Goal: Task Accomplishment & Management: Complete application form

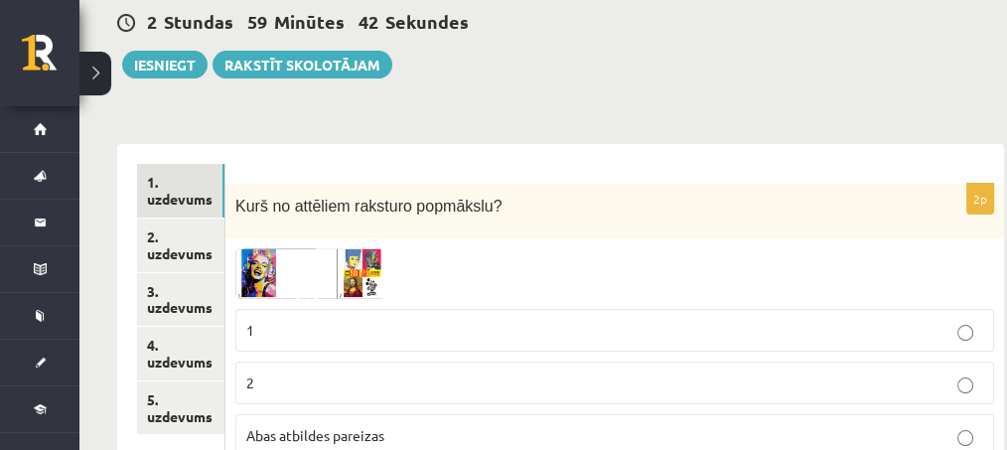
scroll to position [264, 2]
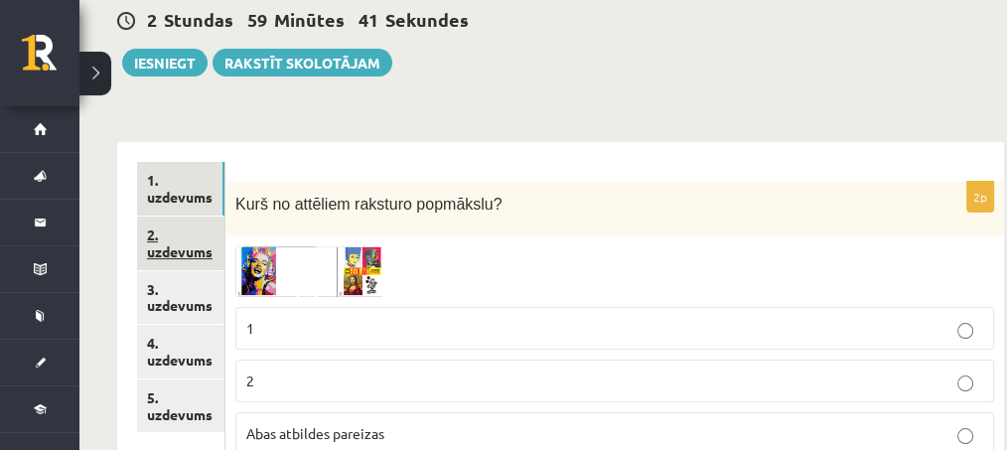
click at [194, 253] on link "2. uzdevums" at bounding box center [180, 243] width 87 height 54
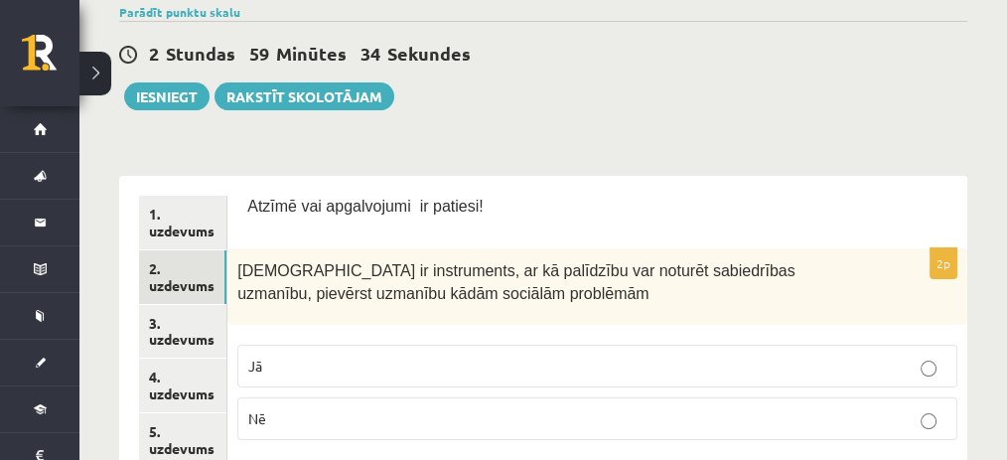
scroll to position [312, 0]
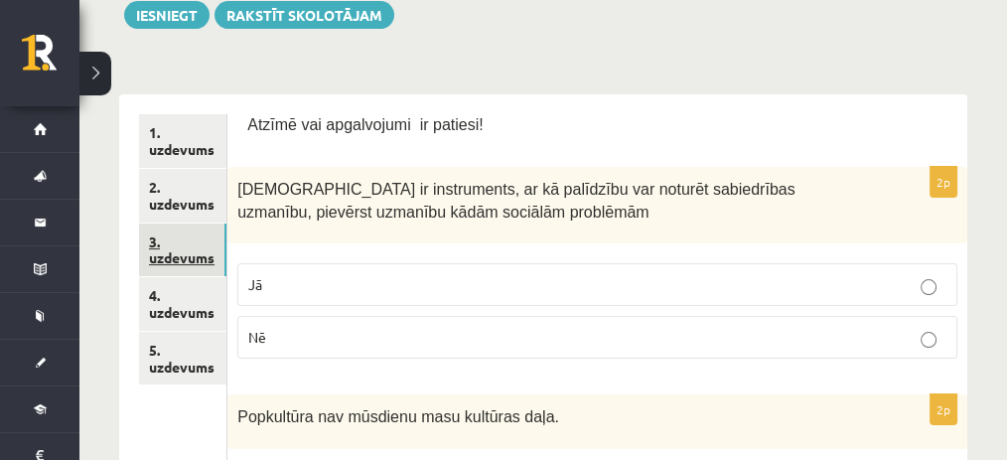
click at [209, 263] on link "3. uzdevums" at bounding box center [182, 250] width 87 height 54
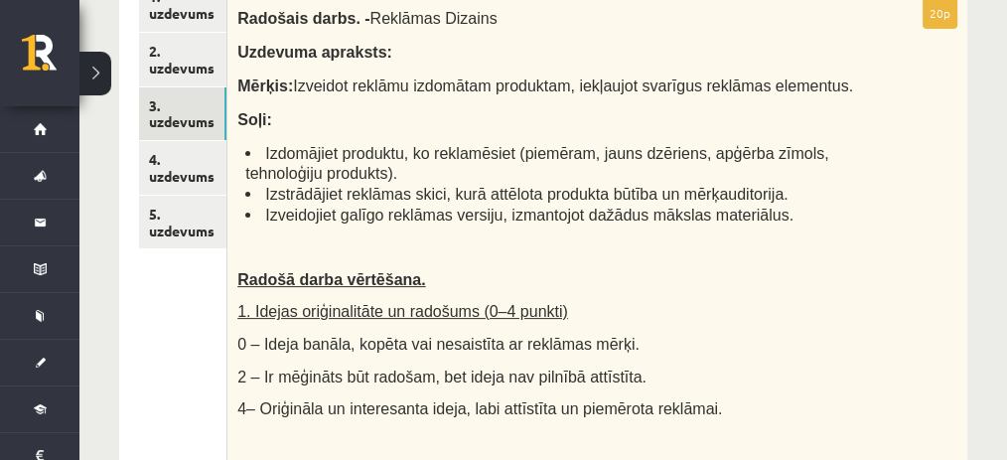
scroll to position [451, 0]
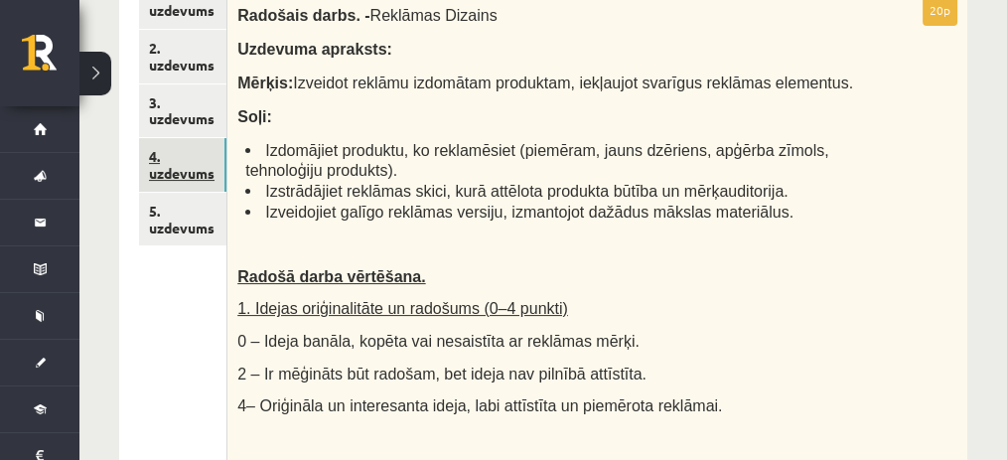
click at [173, 182] on link "4. uzdevums" at bounding box center [182, 165] width 87 height 54
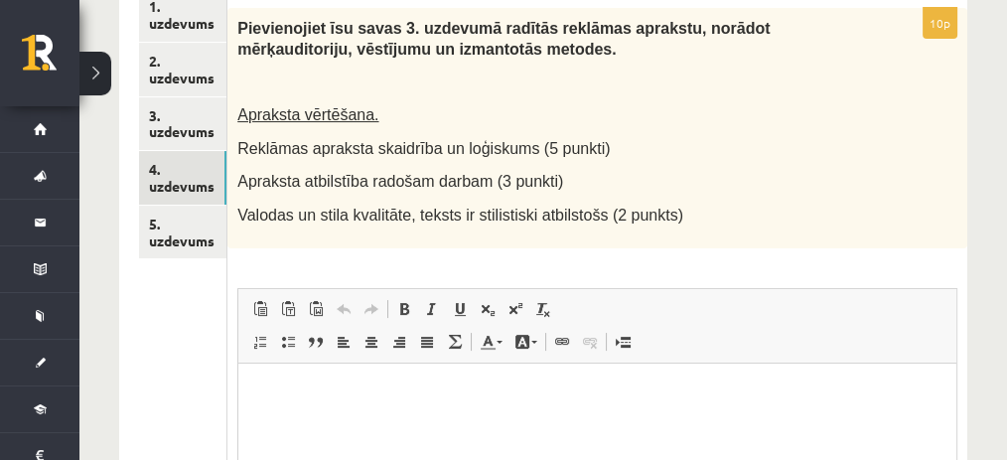
scroll to position [0, 0]
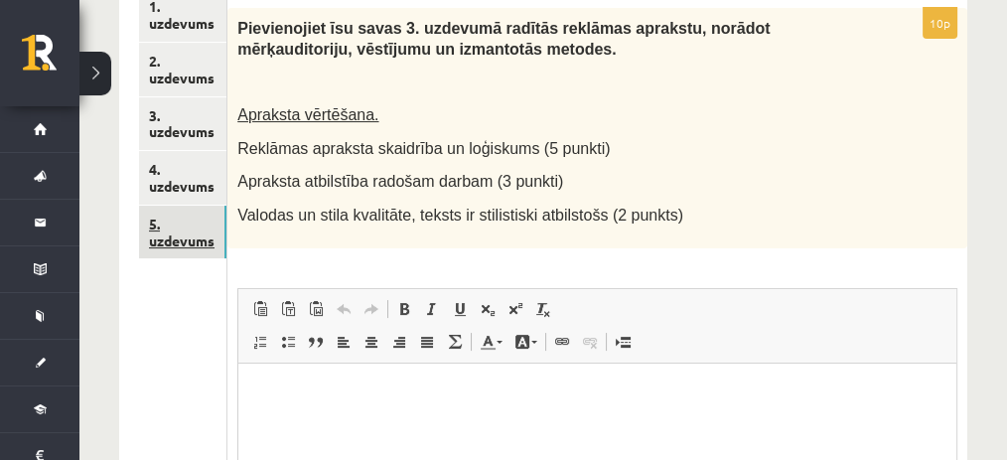
click at [193, 227] on link "5. uzdevums" at bounding box center [182, 233] width 87 height 54
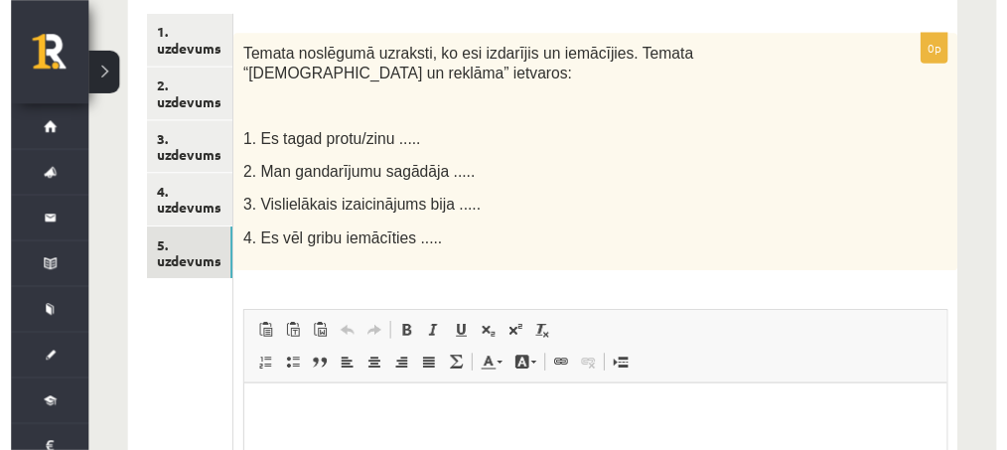
scroll to position [378, 0]
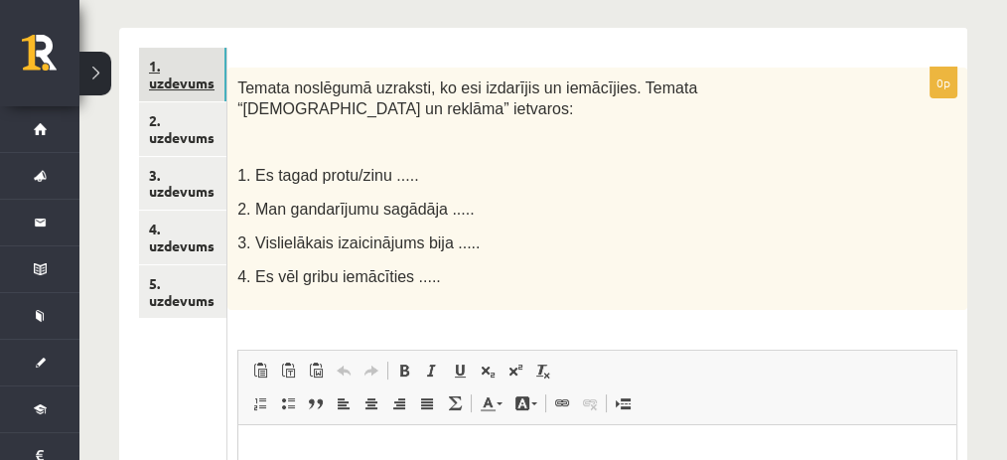
click at [207, 86] on link "1. uzdevums" at bounding box center [182, 75] width 87 height 54
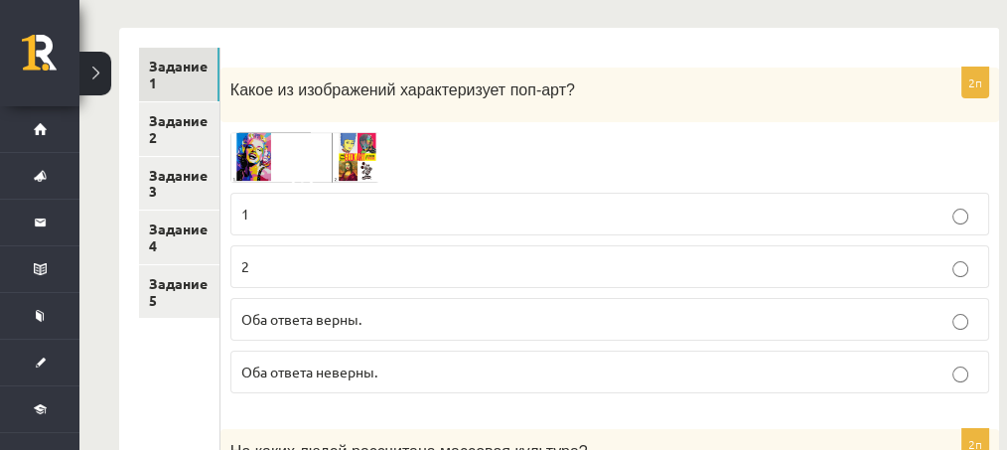
click at [647, 85] on p "Какое из изображений характеризует поп-арт?" at bounding box center [559, 88] width 659 height 23
click at [263, 150] on img at bounding box center [304, 157] width 149 height 51
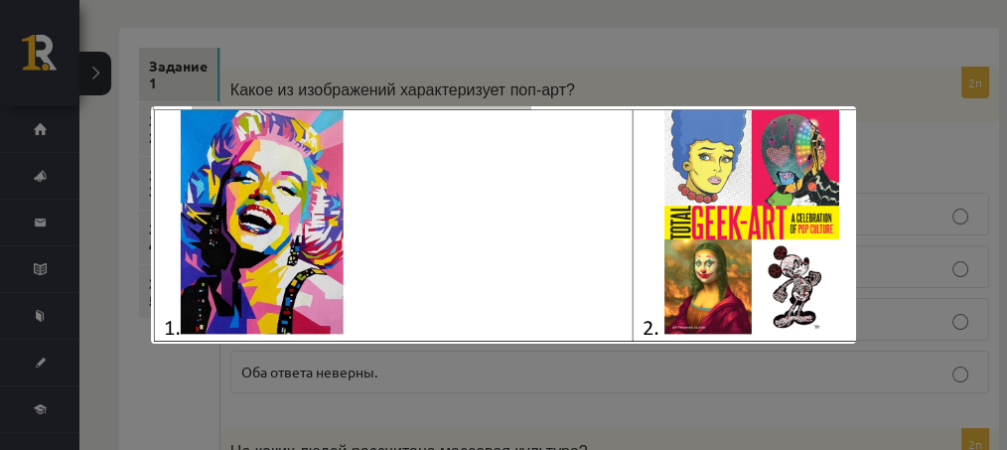
click at [454, 388] on div at bounding box center [503, 225] width 1007 height 450
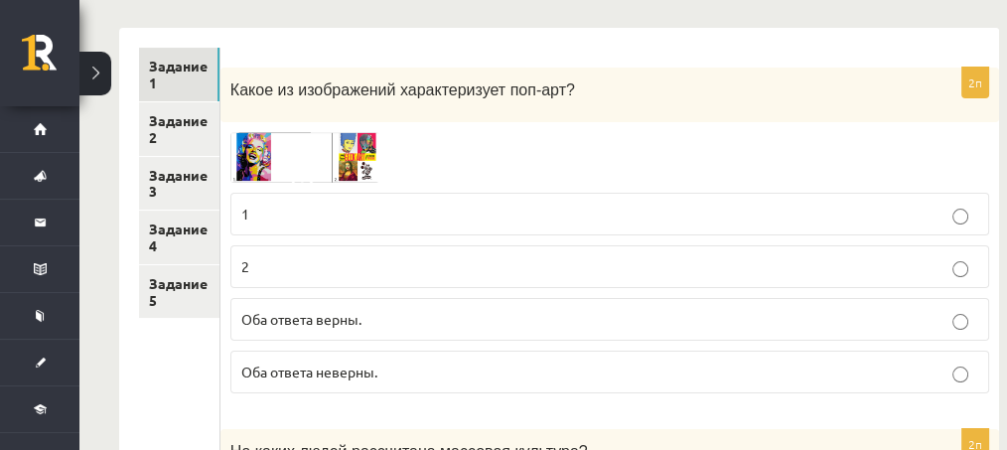
click at [390, 323] on p "Оба ответа верны." at bounding box center [609, 319] width 737 height 21
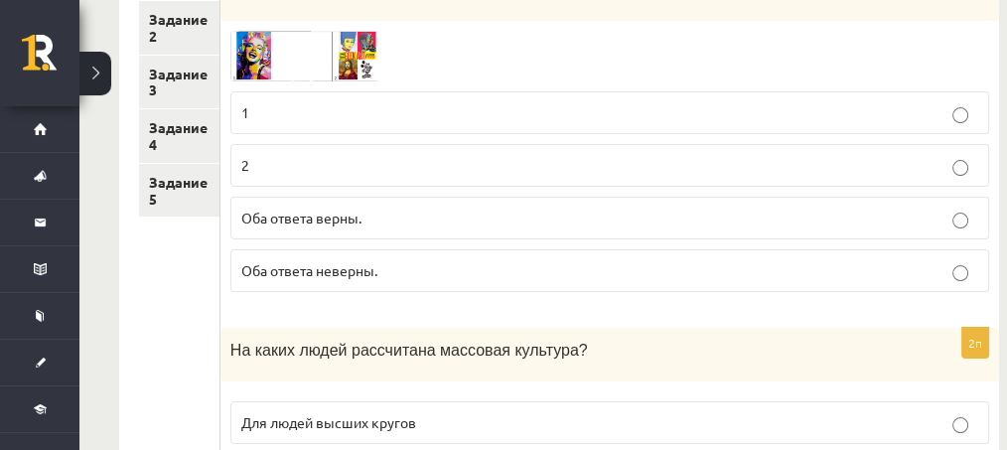
scroll to position [738, 0]
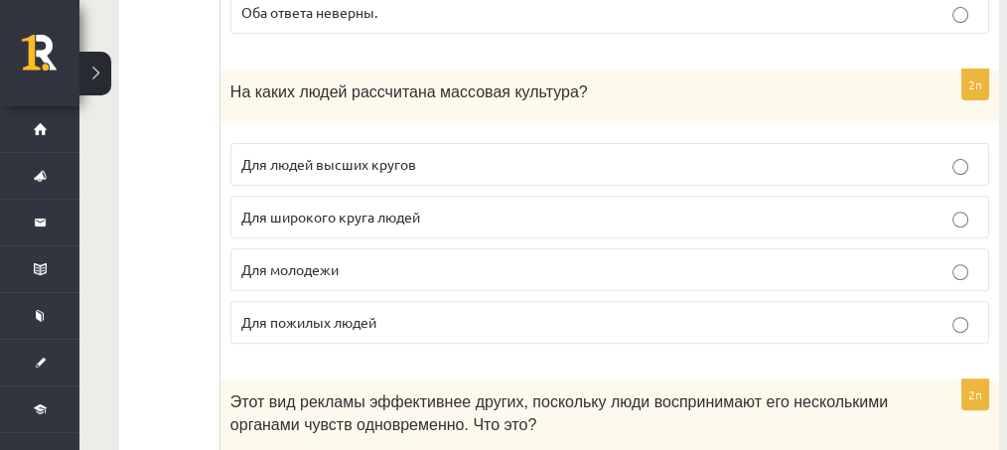
click at [276, 223] on label "Для широкого круга людей" at bounding box center [609, 217] width 759 height 43
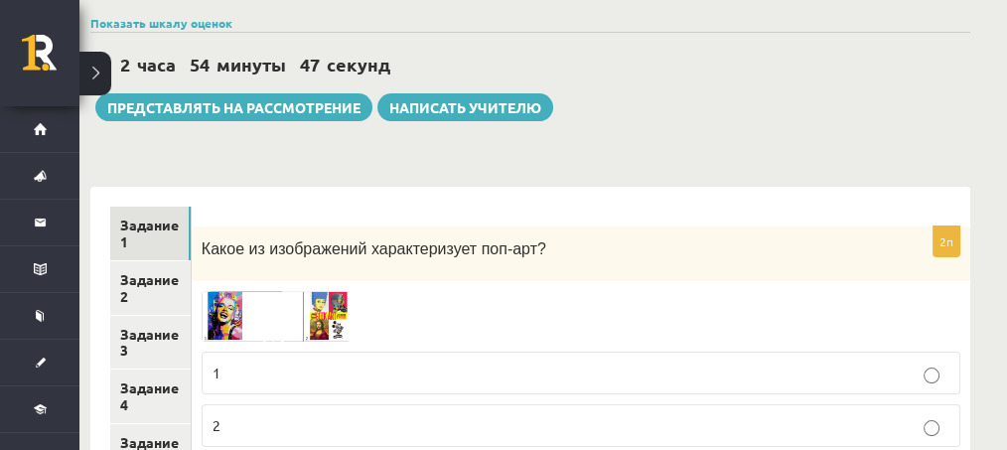
scroll to position [220, 29]
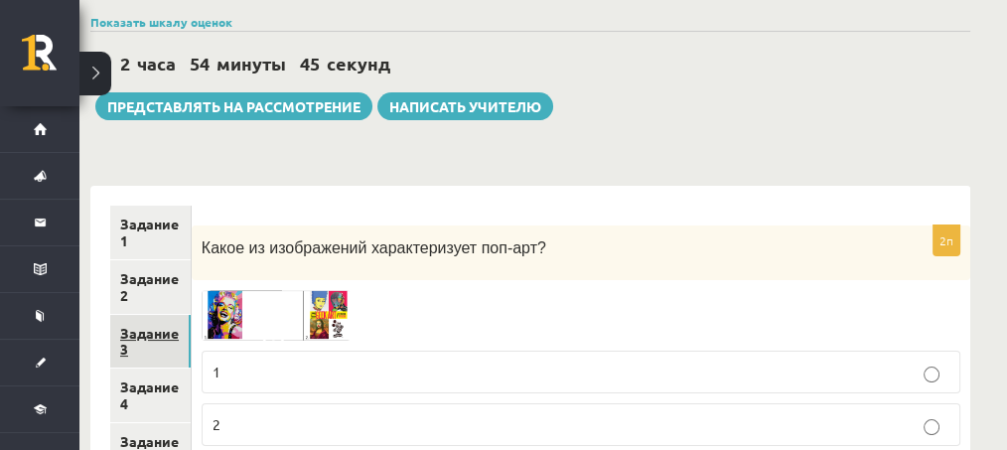
click at [170, 331] on font "Задание 3" at bounding box center [149, 341] width 59 height 35
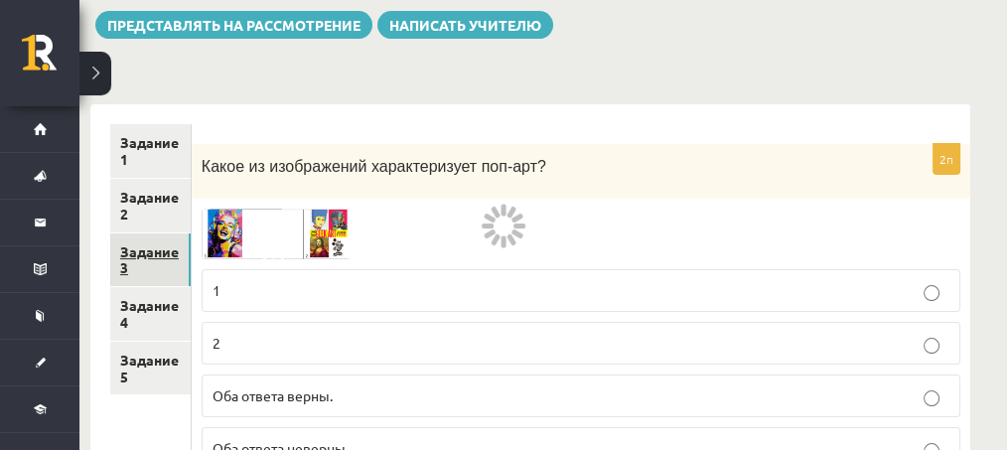
scroll to position [303, 29]
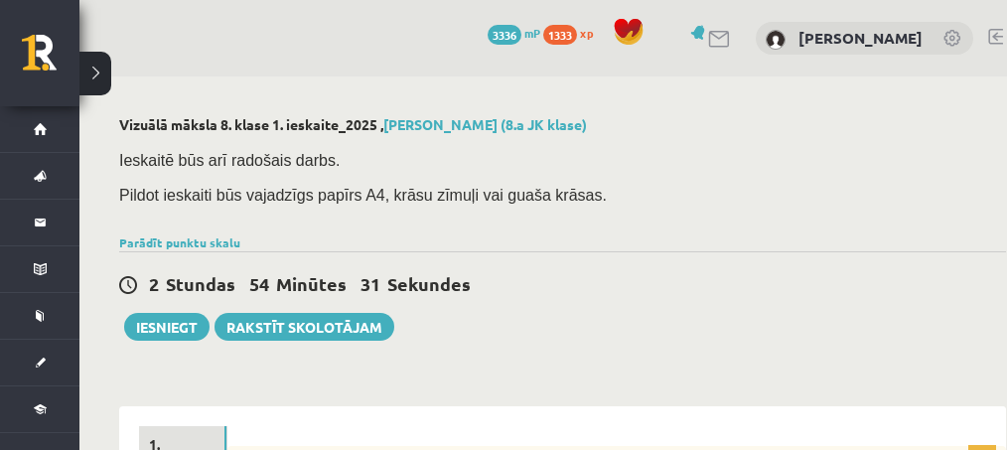
scroll to position [303, 29]
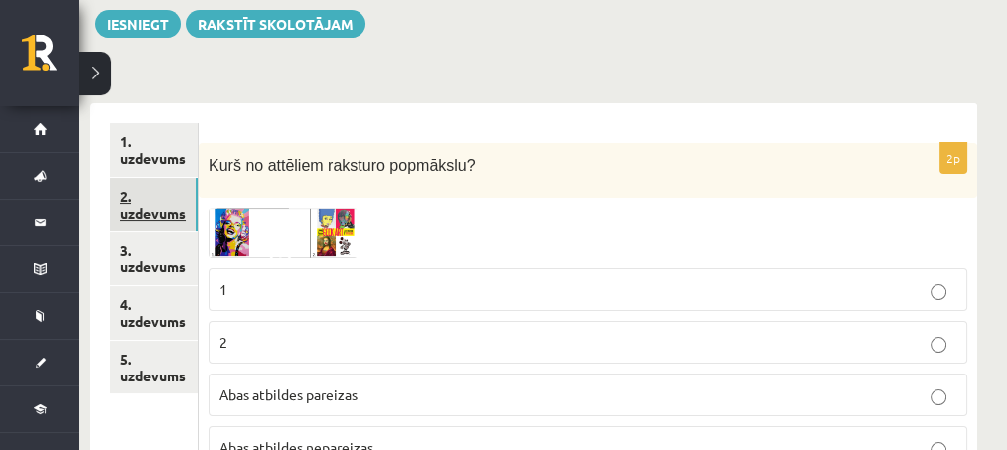
click at [160, 212] on link "2. uzdevums" at bounding box center [153, 205] width 87 height 54
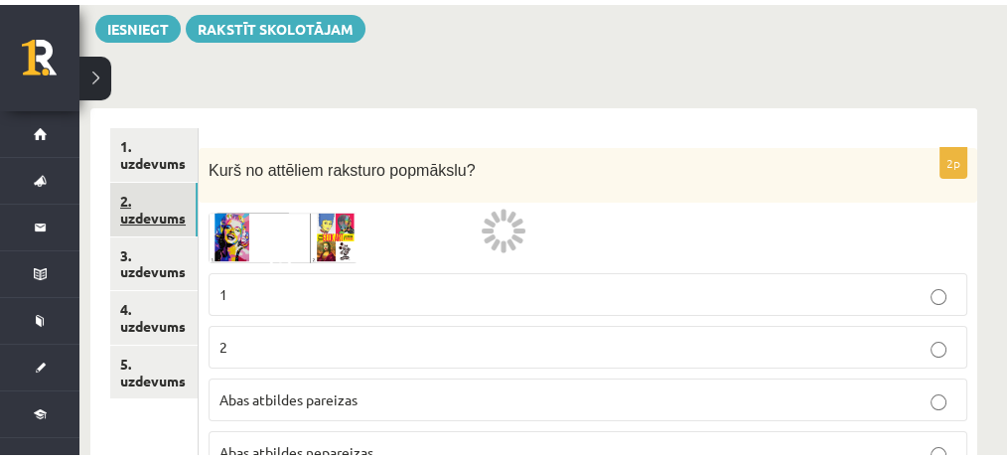
scroll to position [303, 0]
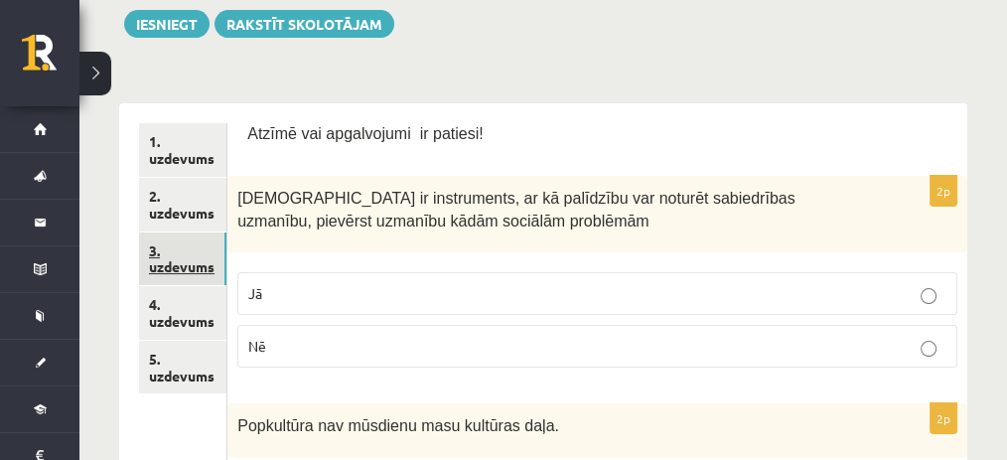
click at [181, 252] on link "3. uzdevums" at bounding box center [182, 259] width 87 height 54
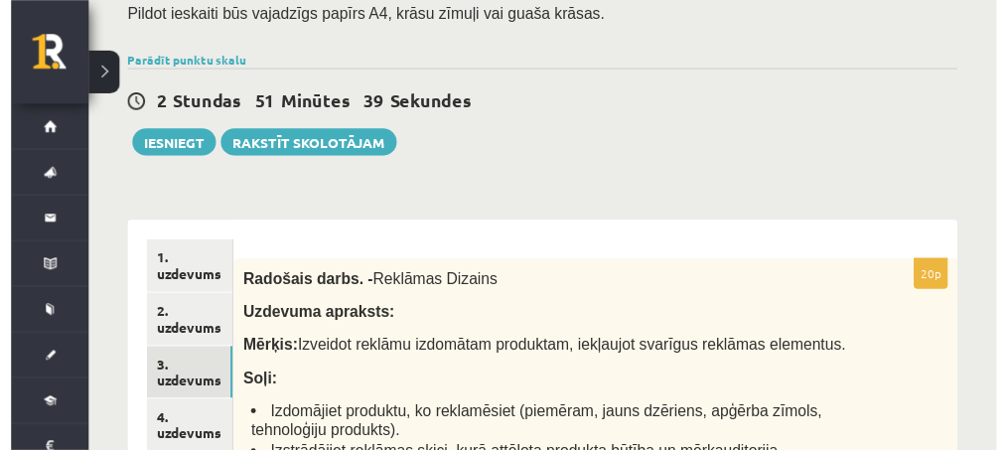
scroll to position [183, 0]
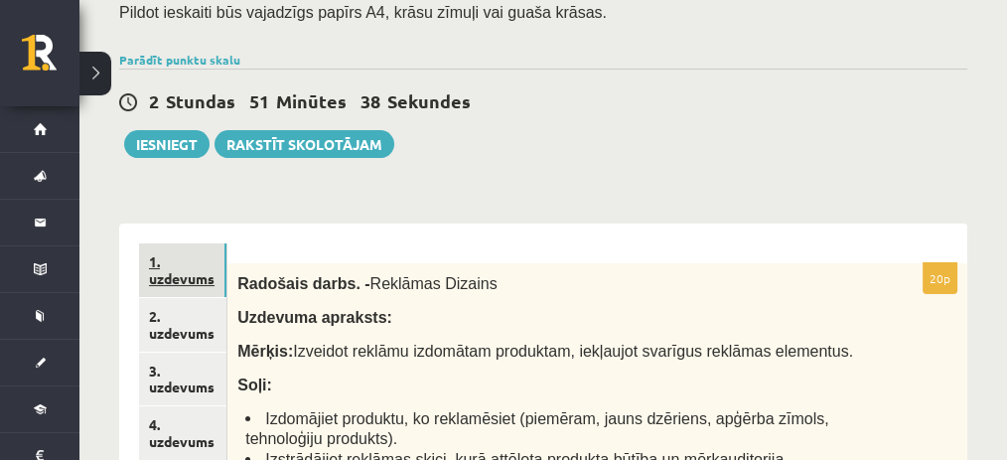
click at [212, 274] on link "1. uzdevums" at bounding box center [182, 270] width 87 height 54
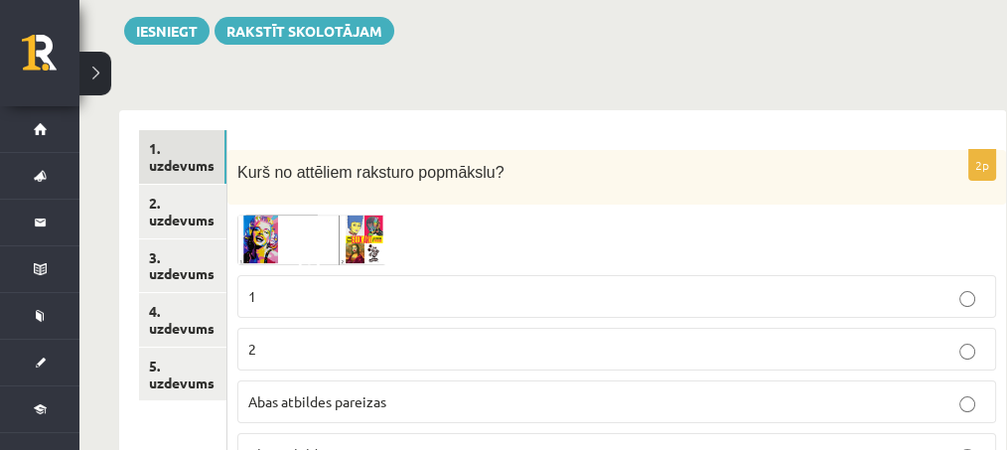
scroll to position [314, 0]
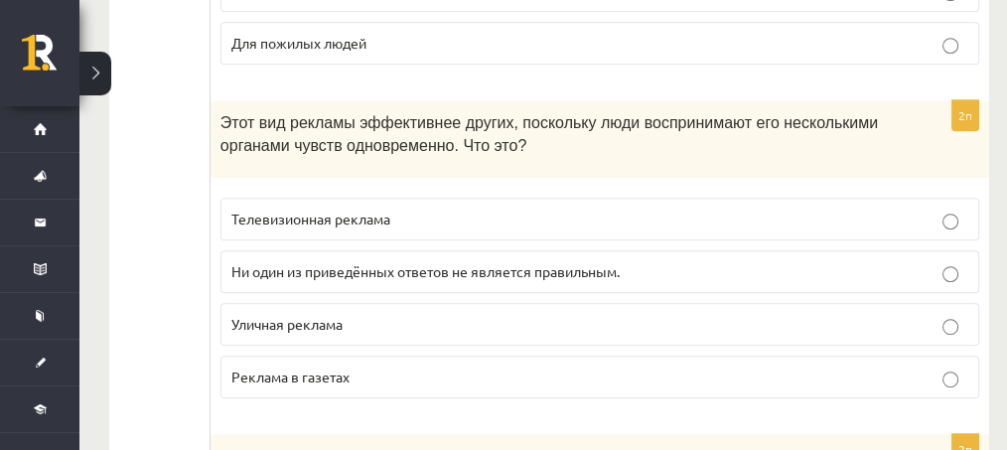
scroll to position [1043, 20]
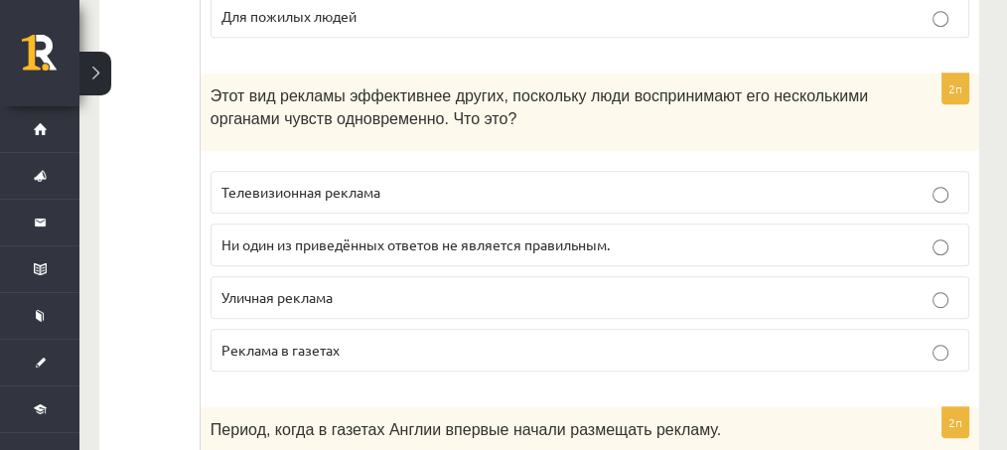
click at [321, 238] on font "Ни один из приведённых ответов не является правильным." at bounding box center [415, 244] width 388 height 18
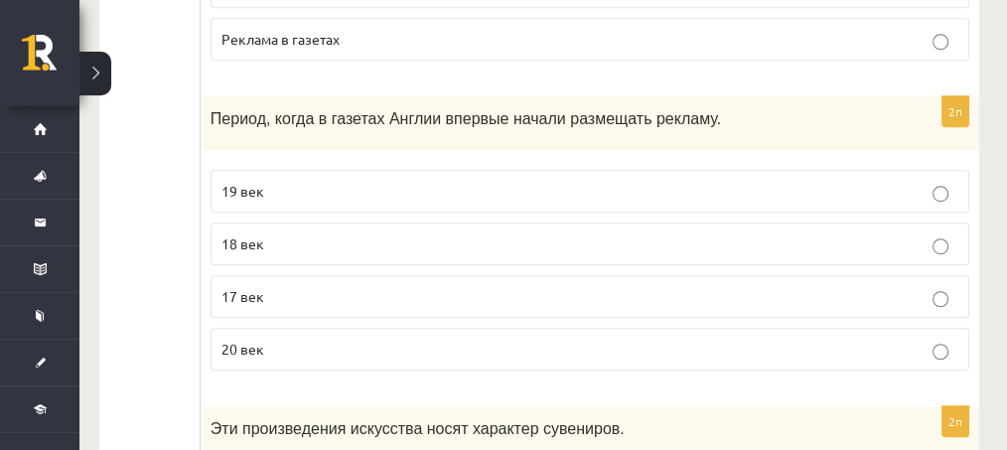
scroll to position [1359, 20]
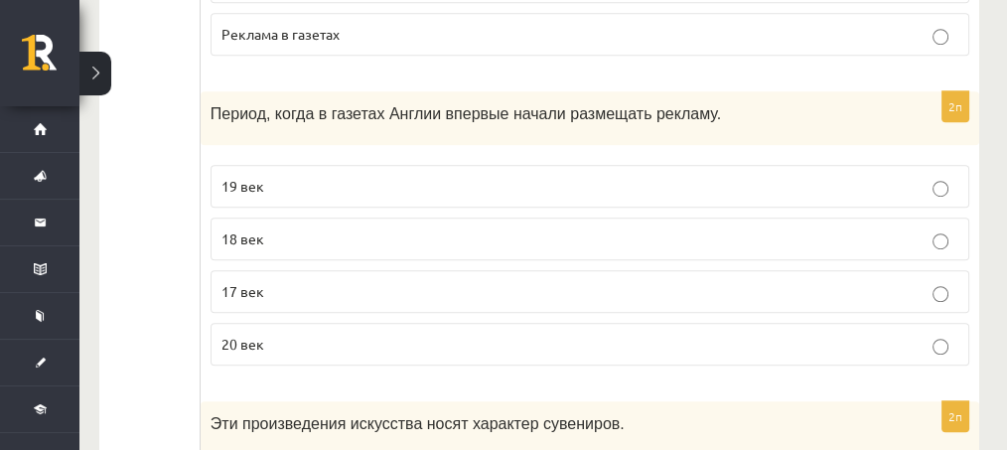
click at [301, 281] on p "17 век" at bounding box center [589, 291] width 737 height 21
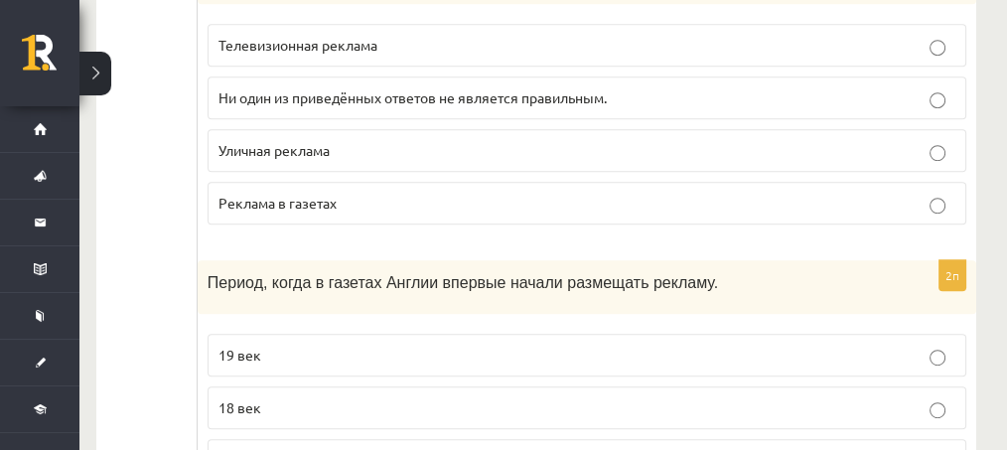
scroll to position [1188, 23]
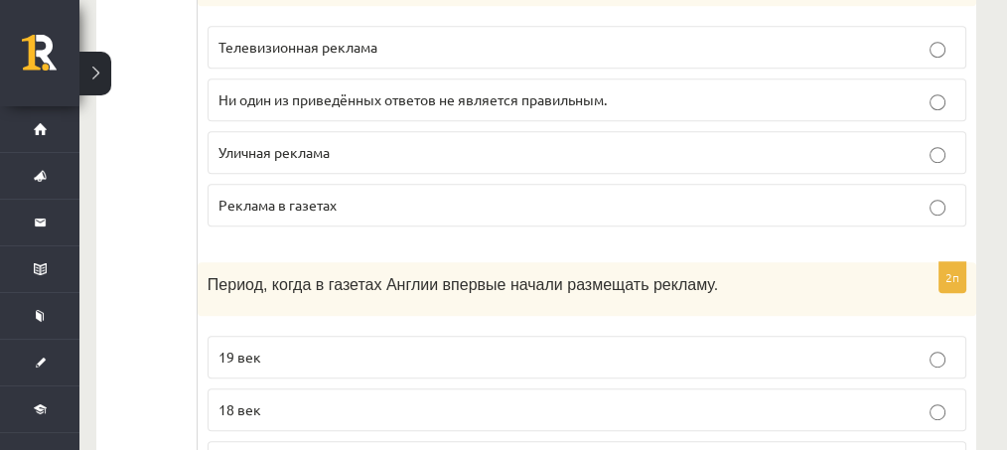
click at [289, 38] on font "Телевизионная реклама" at bounding box center [297, 47] width 159 height 18
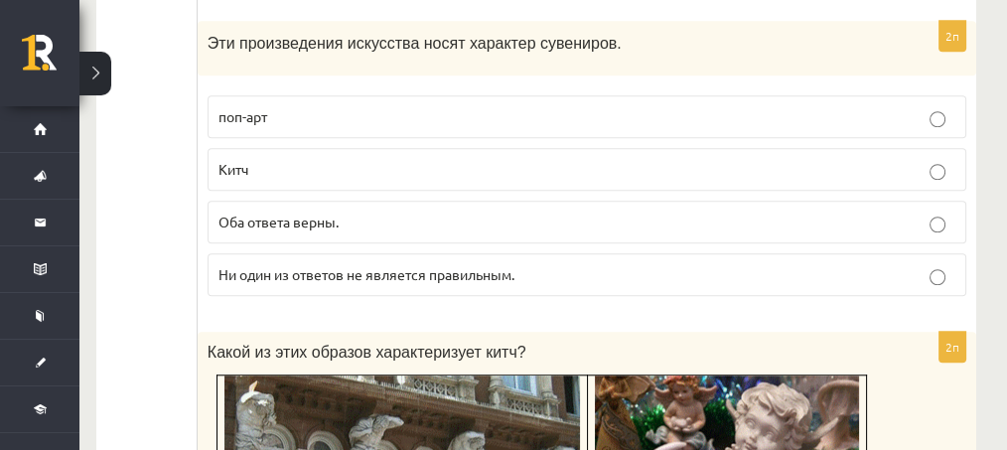
scroll to position [1738, 23]
click at [327, 161] on p "Китч" at bounding box center [586, 170] width 737 height 21
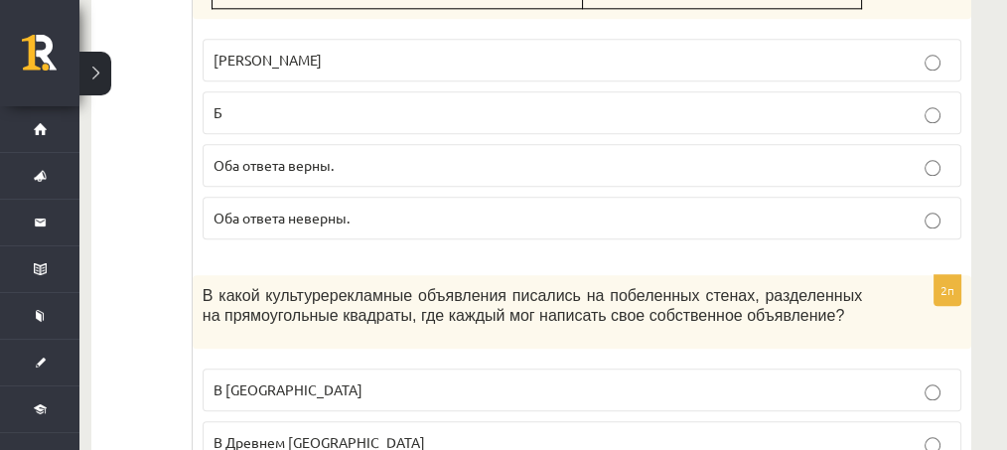
scroll to position [2327, 28]
click at [324, 102] on label "Б" at bounding box center [582, 112] width 759 height 43
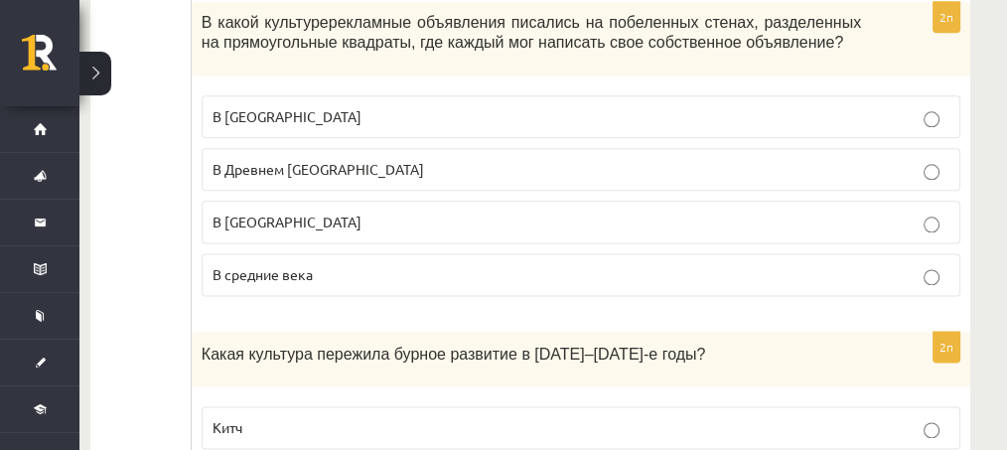
scroll to position [2550, 29]
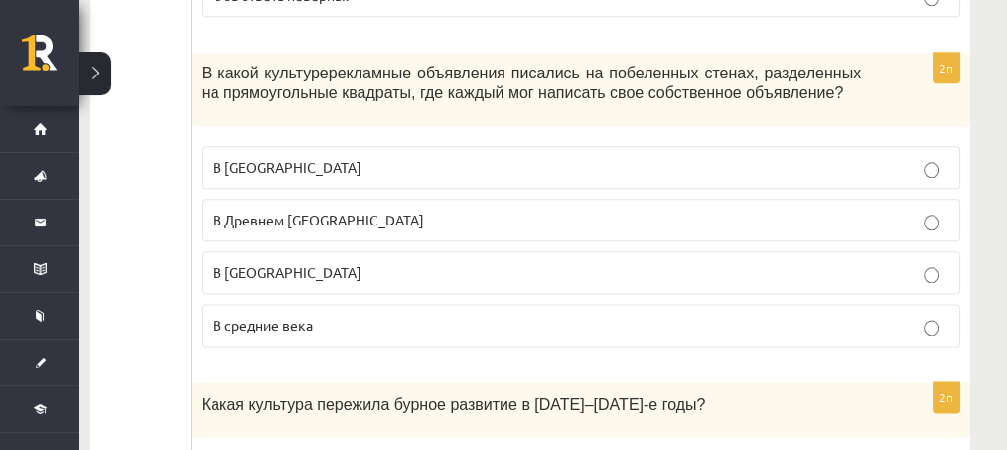
click at [494, 209] on p "В Древнем Риме" at bounding box center [580, 219] width 737 height 21
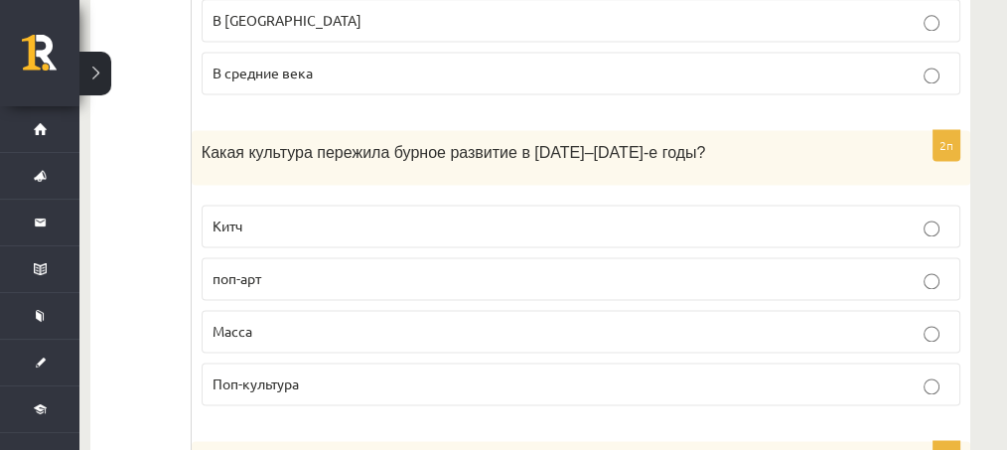
scroll to position [2874, 29]
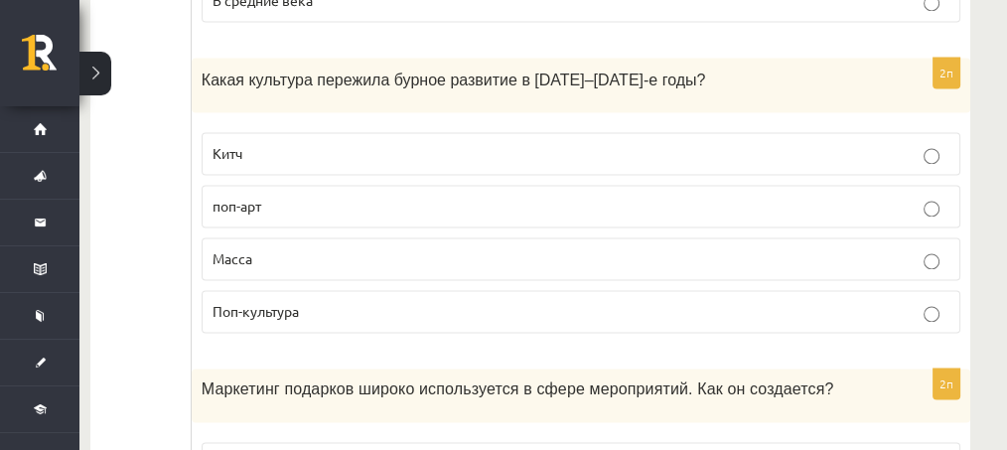
click at [469, 301] on p "Поп-культура" at bounding box center [580, 311] width 737 height 21
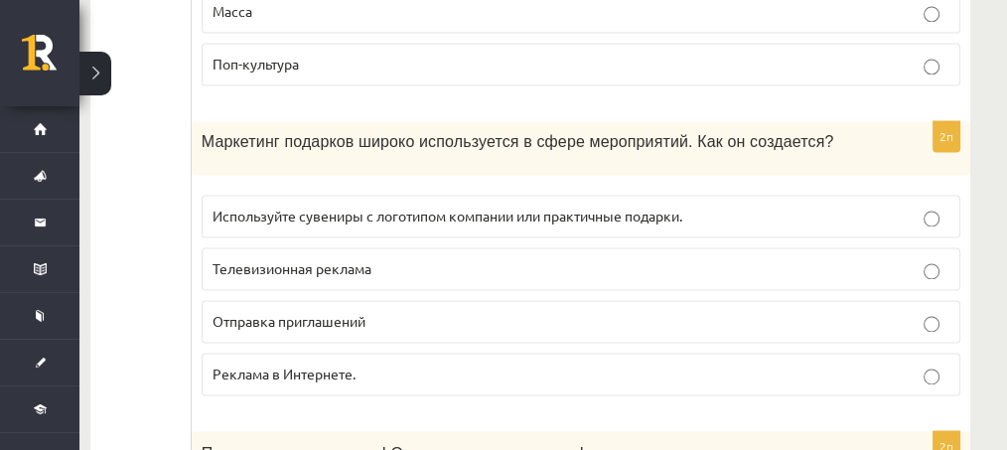
scroll to position [3175, 29]
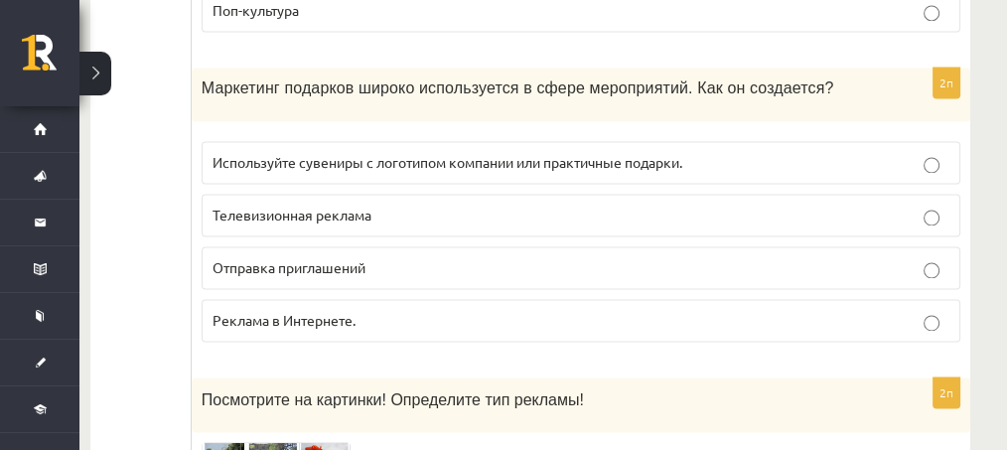
click at [484, 152] on p "Используйте сувениры с логотипом компании или практичные подарки." at bounding box center [580, 162] width 737 height 21
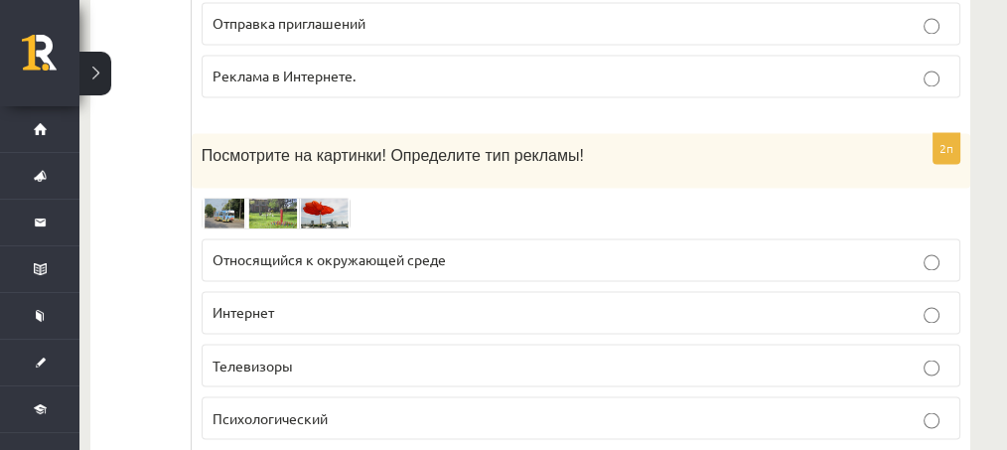
scroll to position [3499, 29]
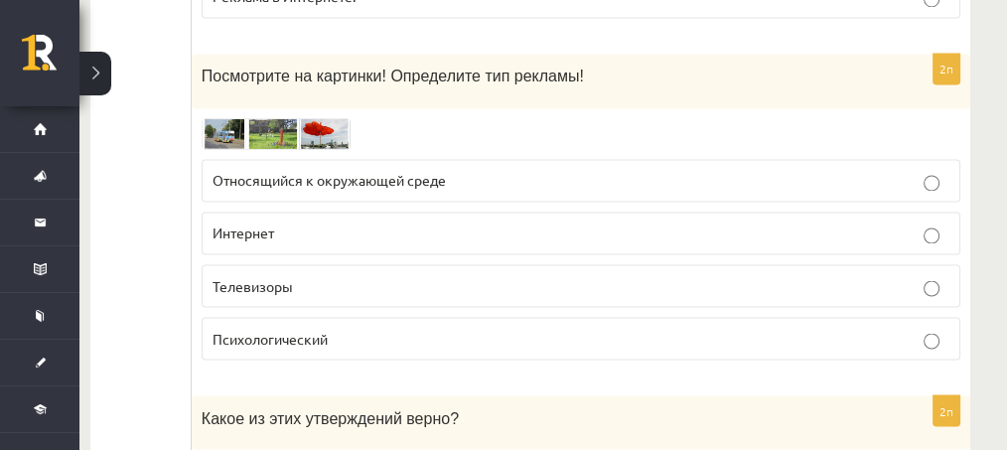
click at [343, 118] on img at bounding box center [276, 133] width 149 height 31
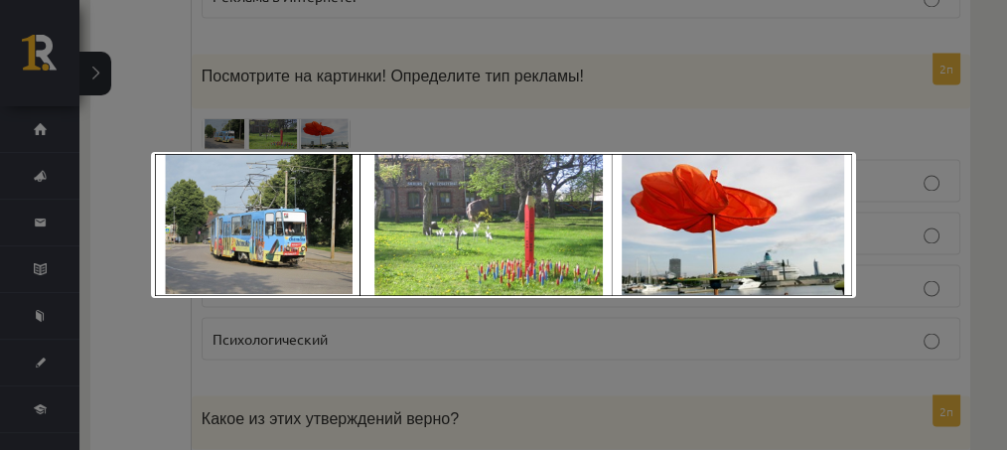
click at [434, 100] on div at bounding box center [503, 225] width 1007 height 450
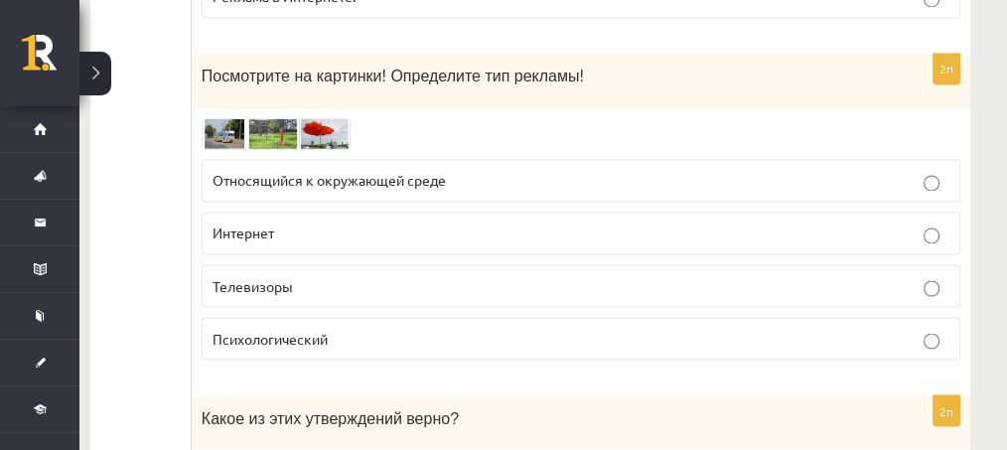
click at [414, 159] on label "Относящийся к окружающей среде" at bounding box center [581, 180] width 759 height 43
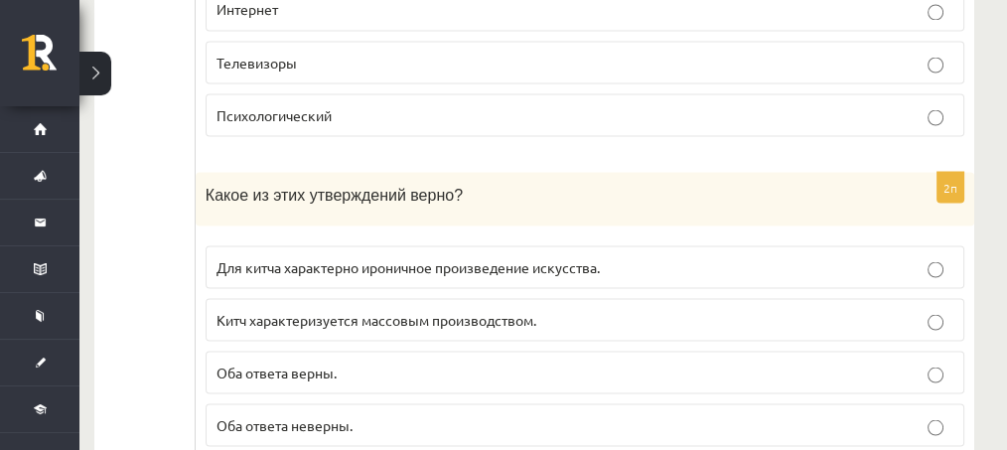
scroll to position [3753, 25]
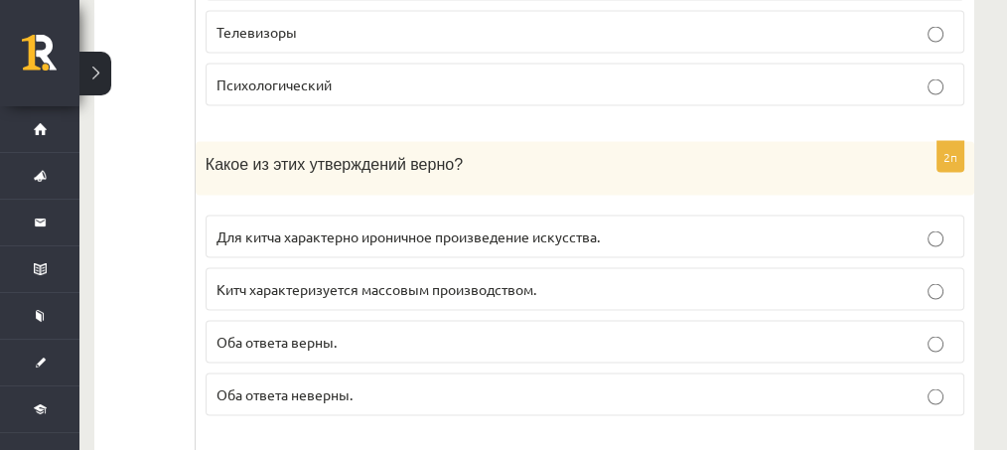
click at [327, 279] on font "Китч характеризуется массовым производством." at bounding box center [376, 288] width 320 height 18
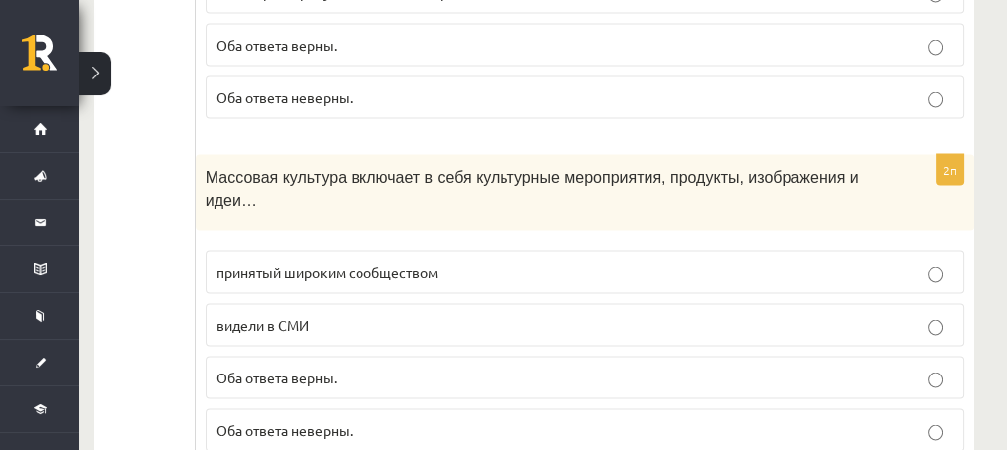
scroll to position [4140, 25]
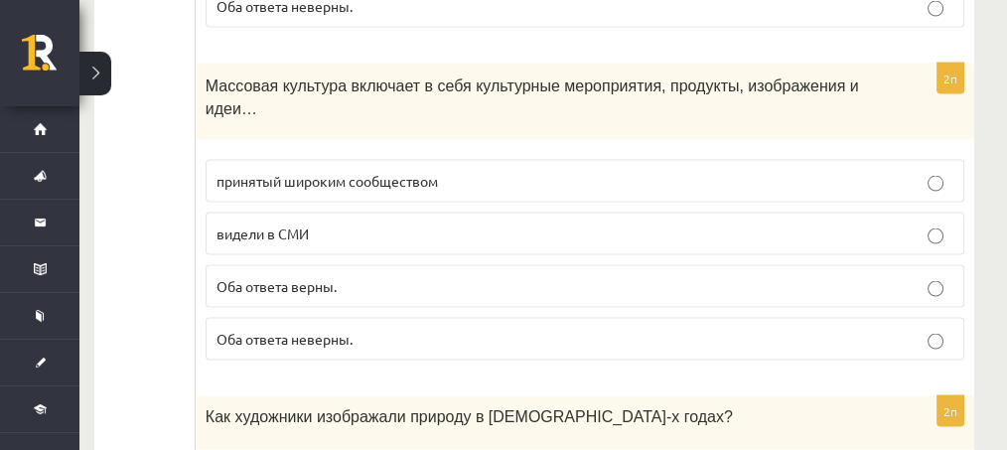
click at [351, 265] on label "Оба ответа верны." at bounding box center [585, 286] width 759 height 43
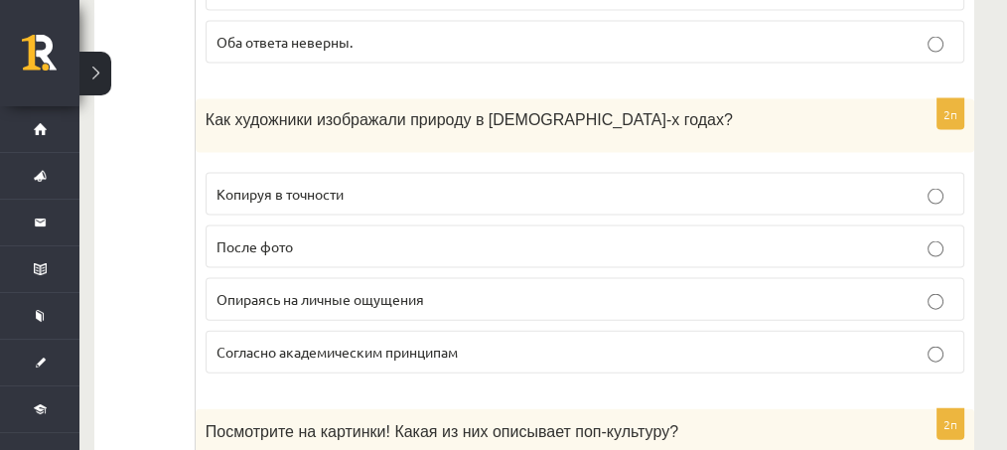
scroll to position [4444, 25]
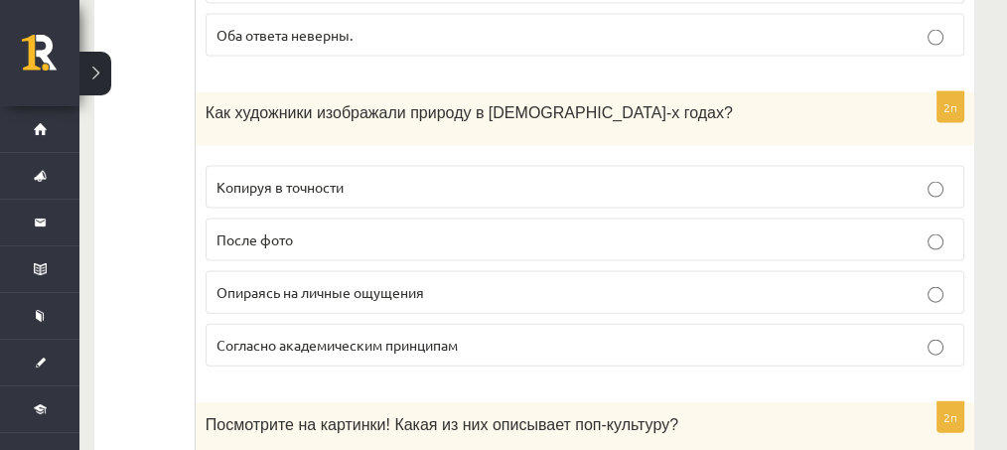
click at [342, 283] on font "Опираясь на личные ощущения" at bounding box center [319, 292] width 207 height 18
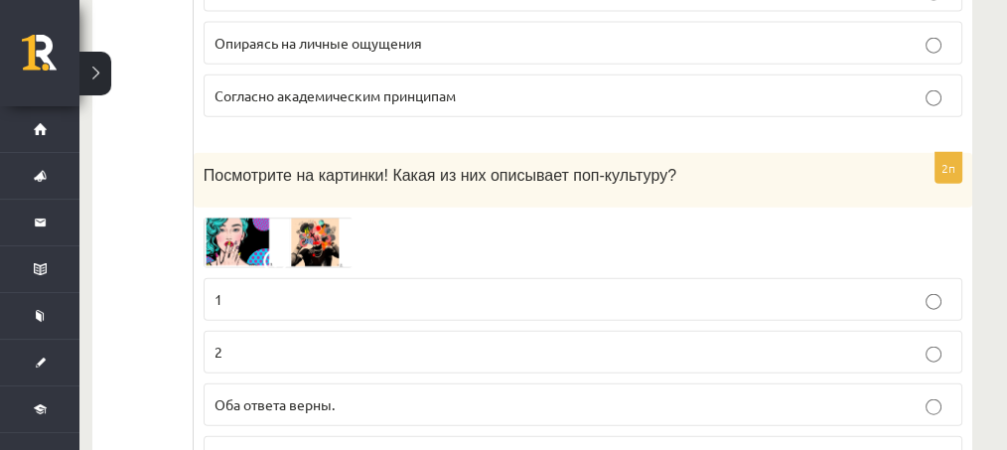
scroll to position [4699, 26]
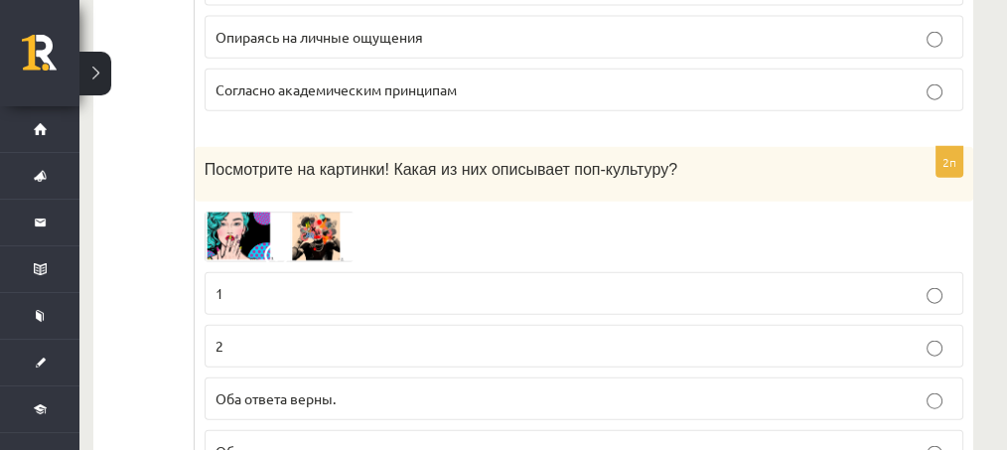
click at [216, 211] on img at bounding box center [279, 236] width 149 height 51
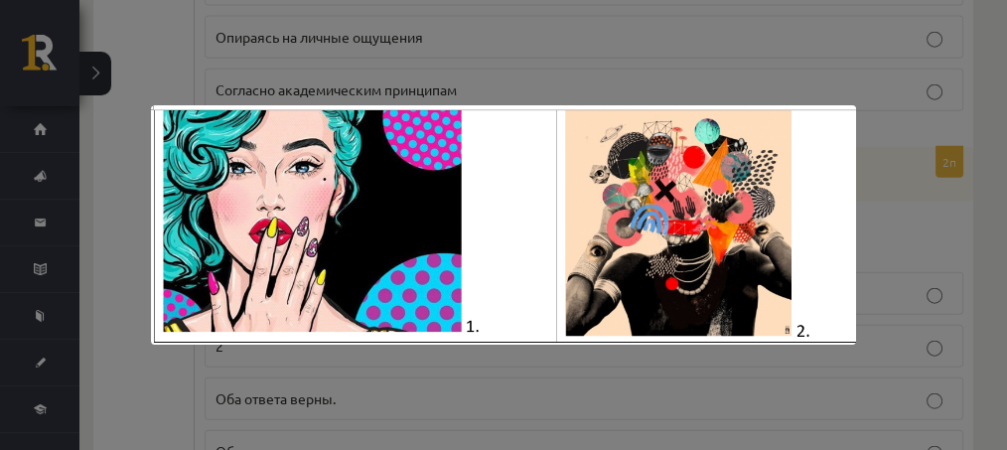
click at [212, 356] on div at bounding box center [503, 225] width 1007 height 450
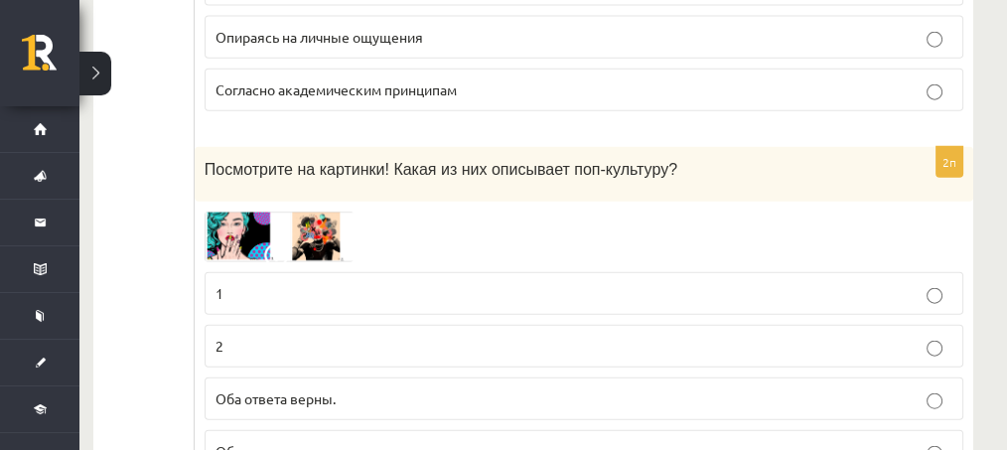
click at [249, 388] on p "Оба ответа верны." at bounding box center [583, 398] width 737 height 21
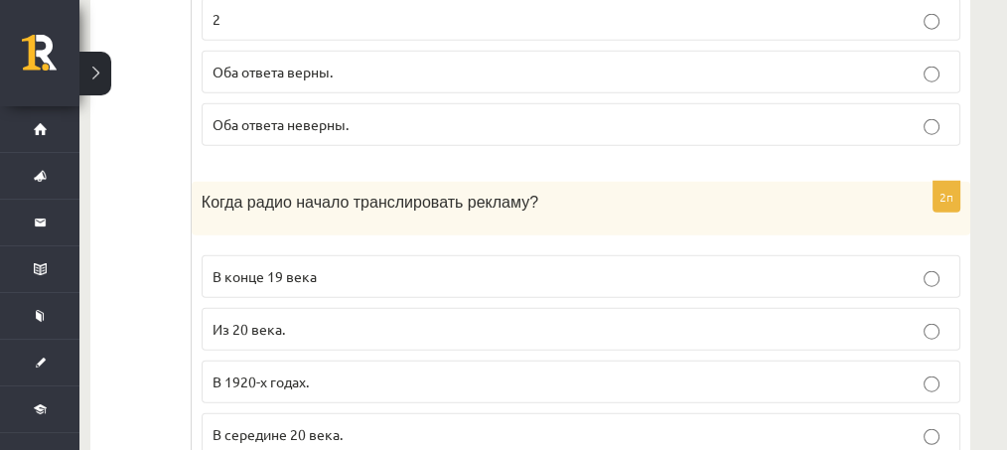
scroll to position [5026, 23]
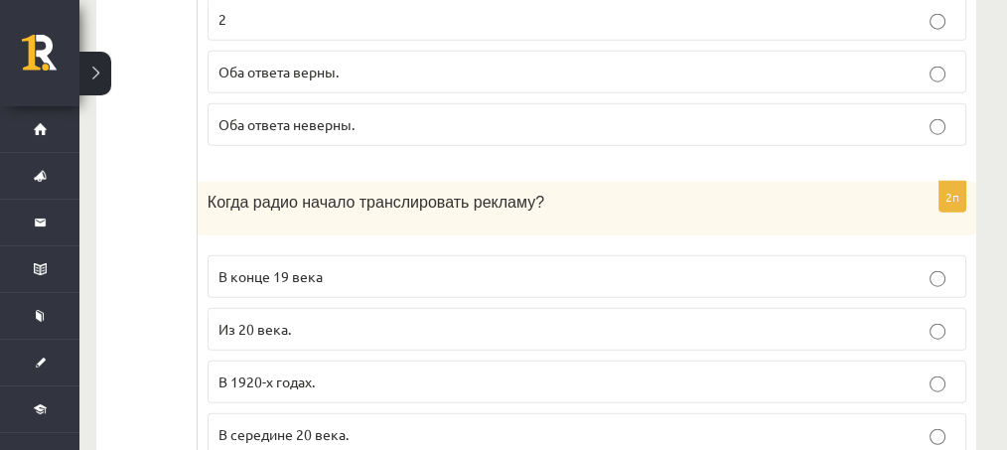
click at [299, 372] on font "В 1920-х годах." at bounding box center [266, 381] width 96 height 18
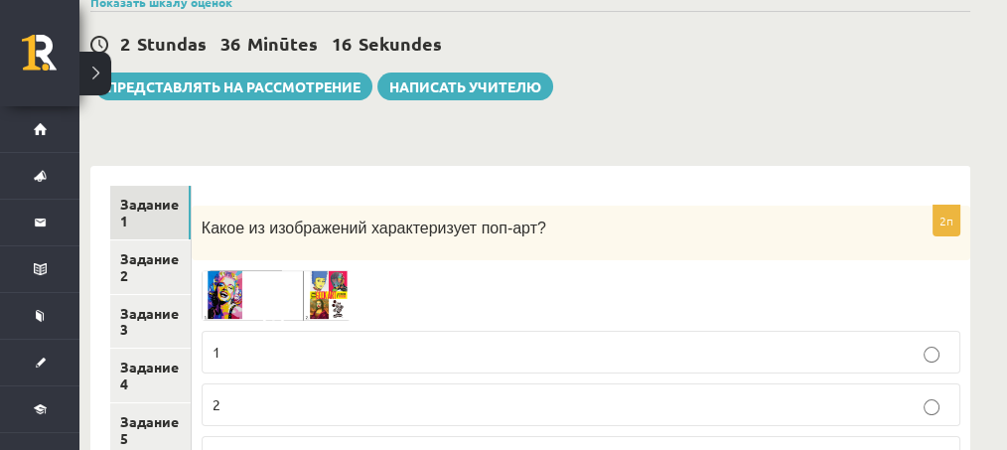
scroll to position [223, 29]
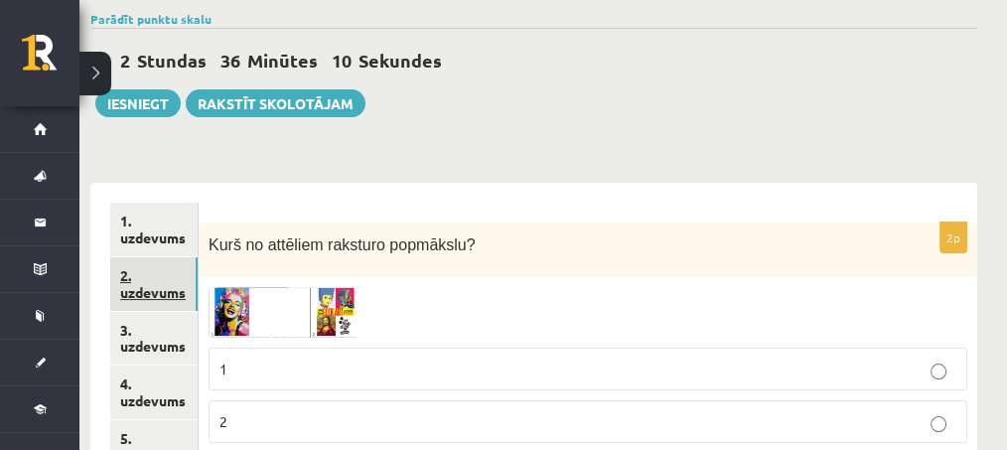
click at [179, 297] on link "2. uzdevums" at bounding box center [153, 284] width 87 height 54
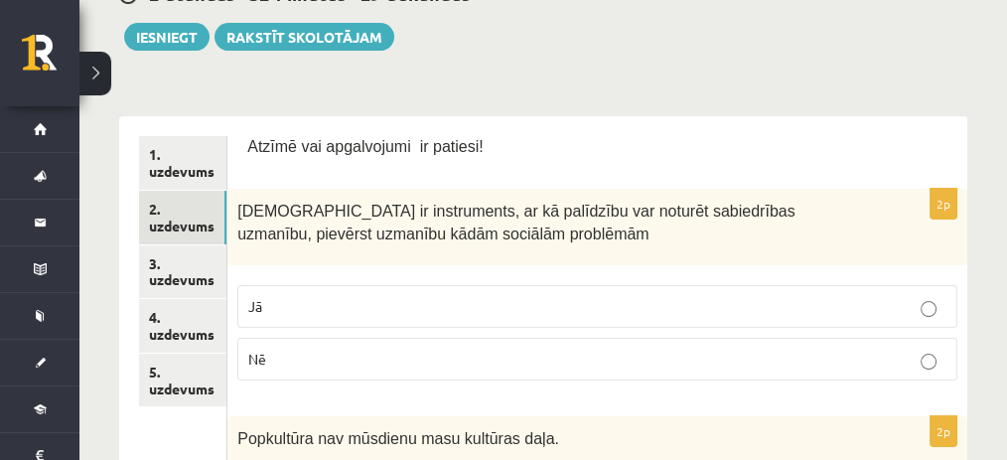
scroll to position [280, 0]
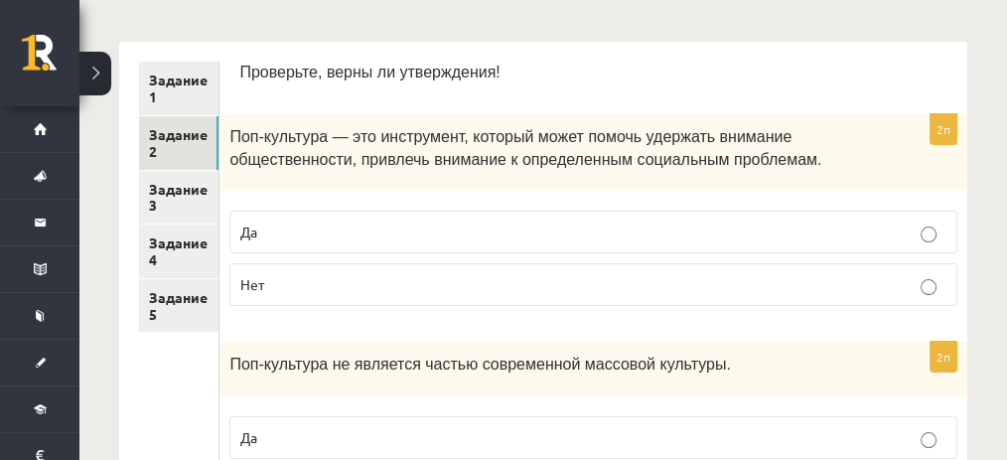
scroll to position [366, 0]
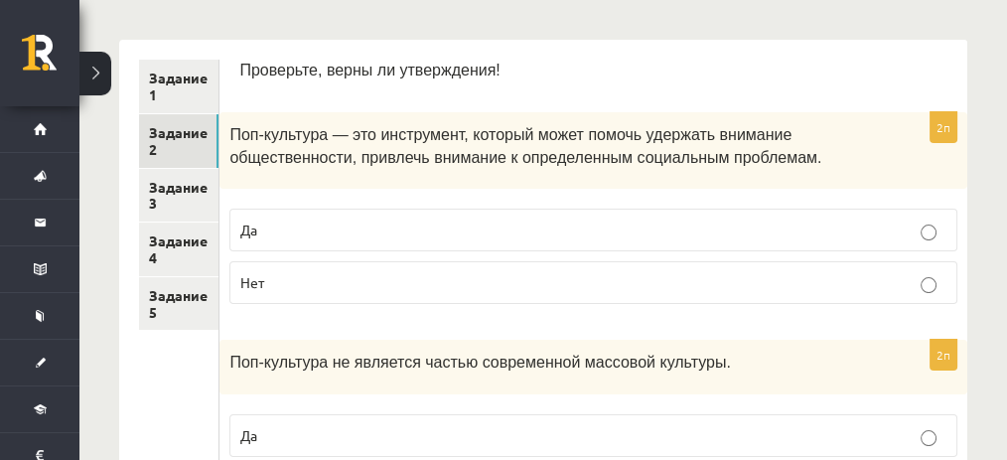
click at [651, 224] on p "Да" at bounding box center [593, 229] width 706 height 21
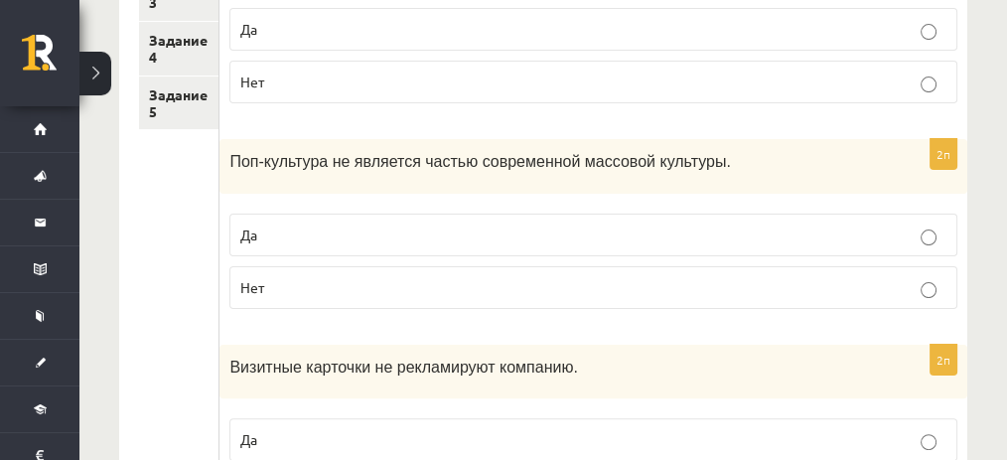
scroll to position [568, 0]
click at [548, 298] on label "Нет" at bounding box center [593, 286] width 728 height 43
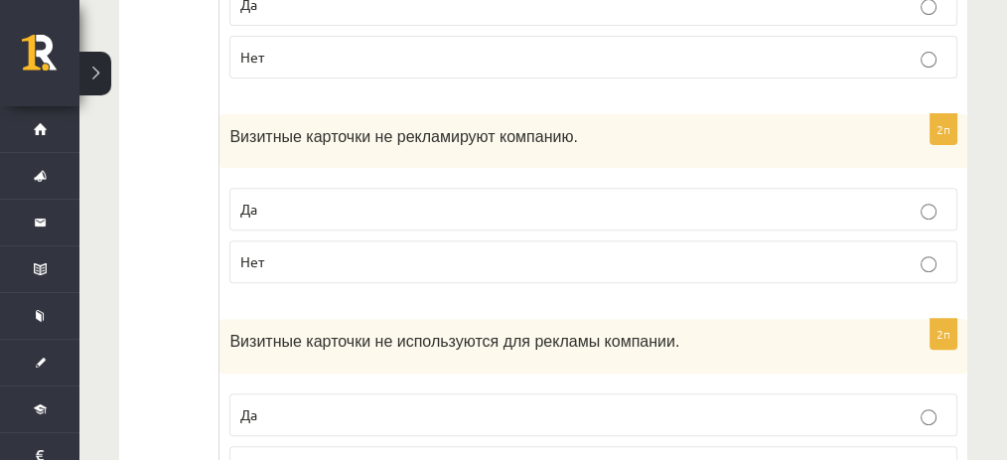
scroll to position [798, 0]
click at [399, 267] on label "Нет" at bounding box center [593, 260] width 728 height 43
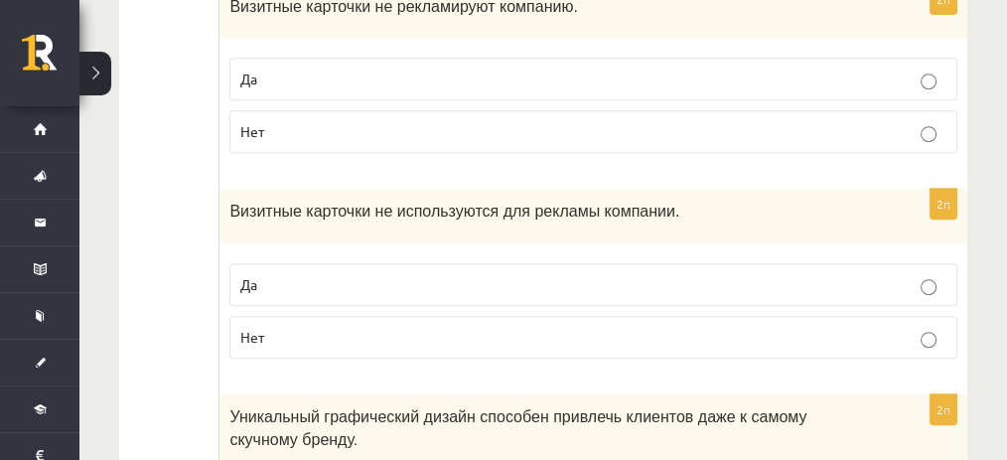
scroll to position [928, 0]
click at [399, 273] on p "Да" at bounding box center [593, 283] width 706 height 21
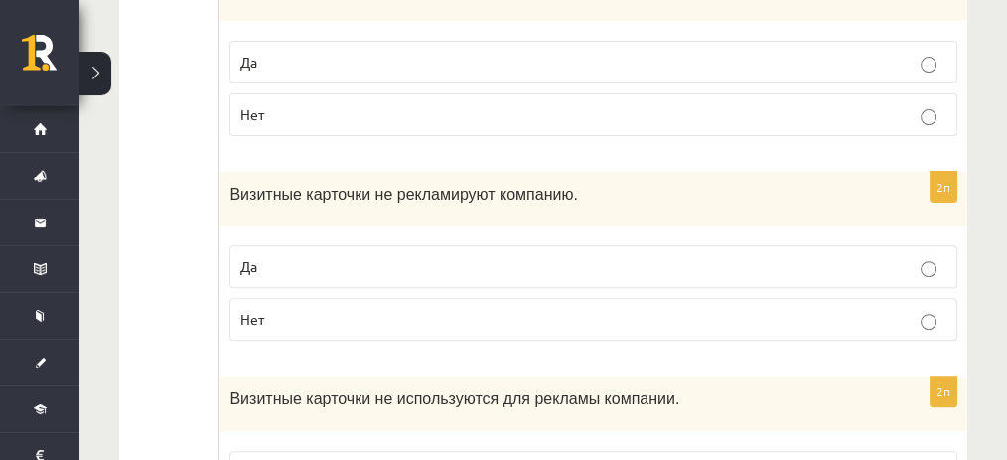
scroll to position [752, 0]
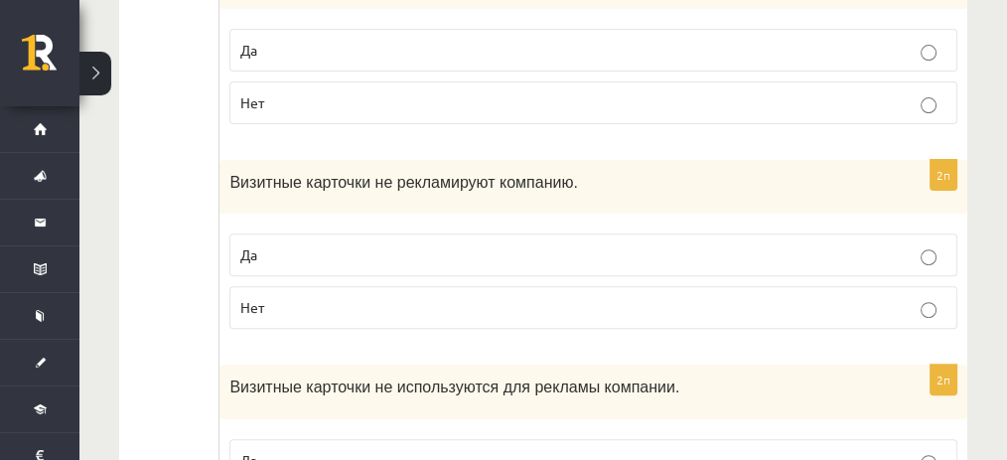
click at [320, 250] on p "Да" at bounding box center [593, 254] width 706 height 21
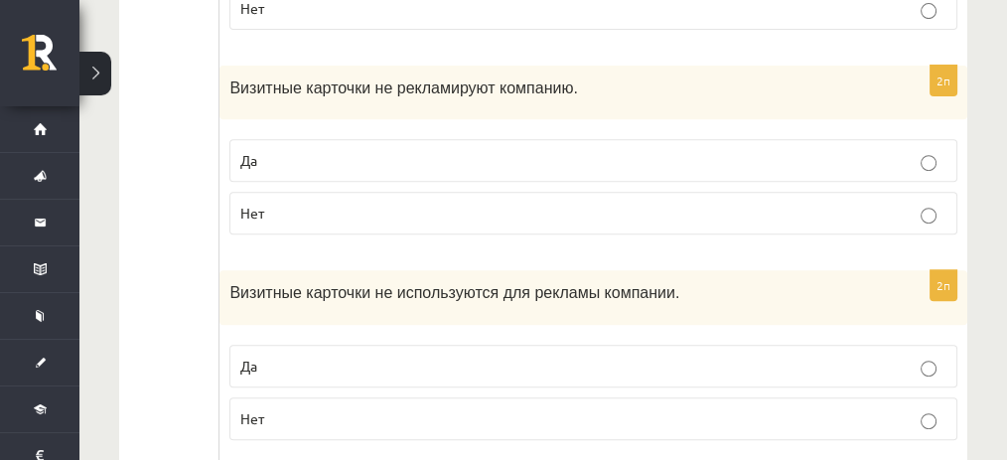
scroll to position [847, 0]
click at [343, 414] on p "Нет" at bounding box center [593, 417] width 706 height 21
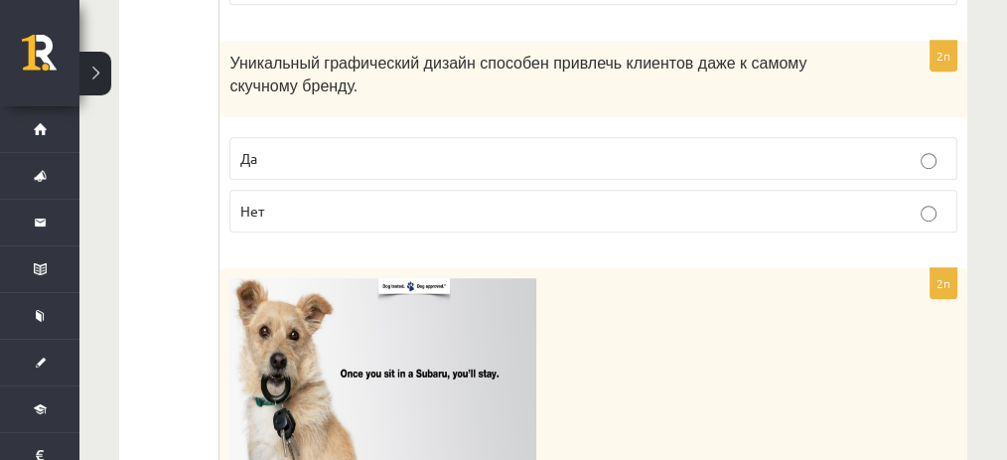
scroll to position [1286, 0]
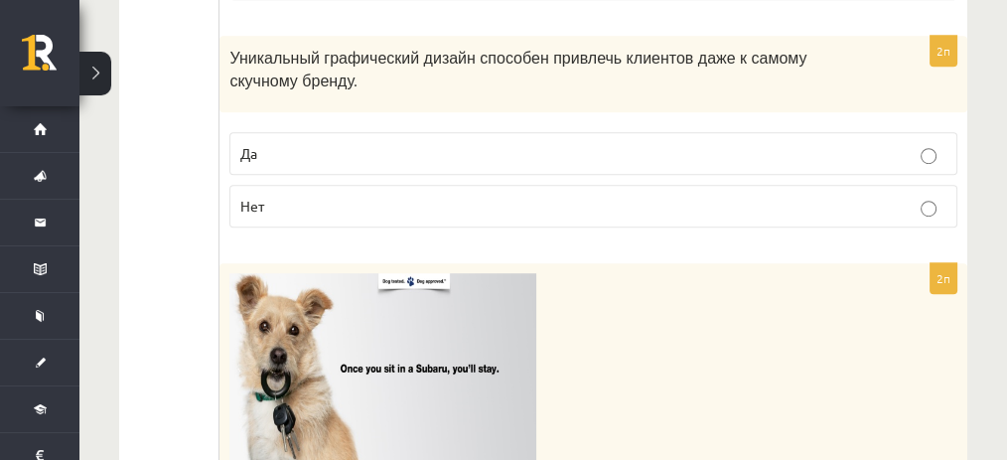
click at [480, 144] on p "Да" at bounding box center [593, 153] width 706 height 21
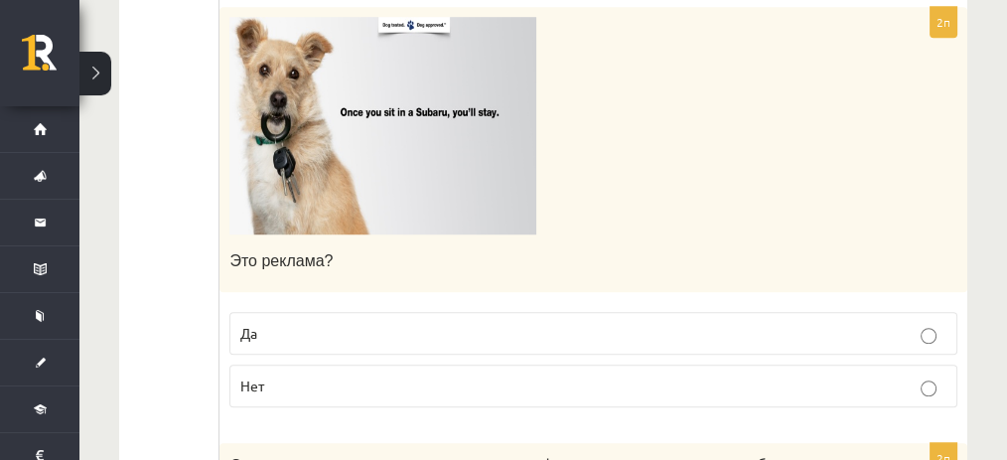
scroll to position [1559, 0]
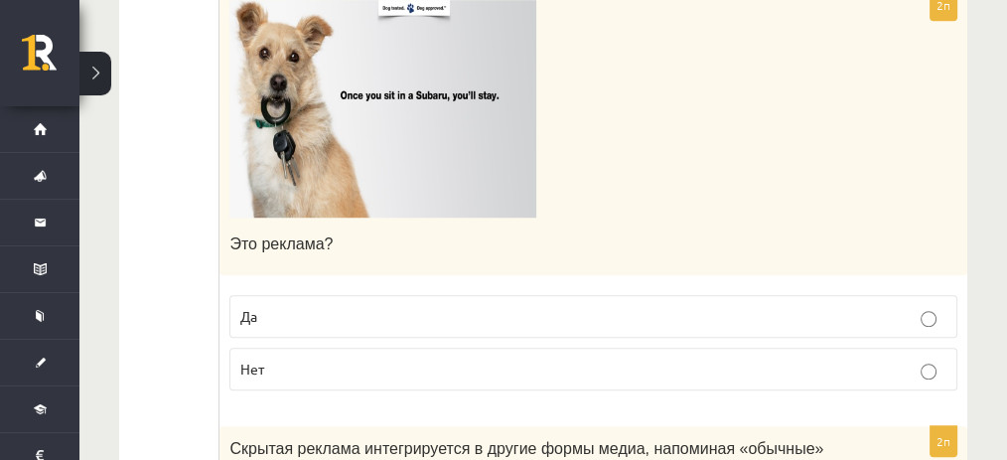
click at [399, 306] on p "Да" at bounding box center [593, 316] width 706 height 21
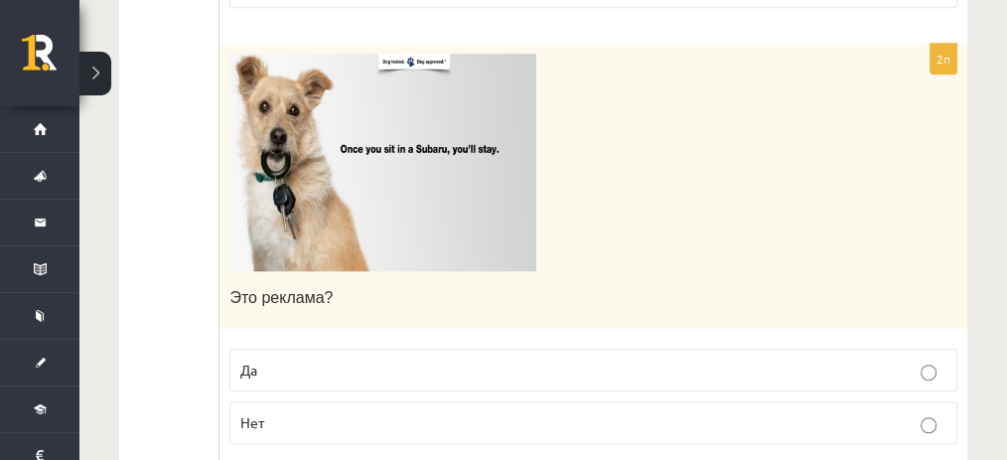
scroll to position [1499, 0]
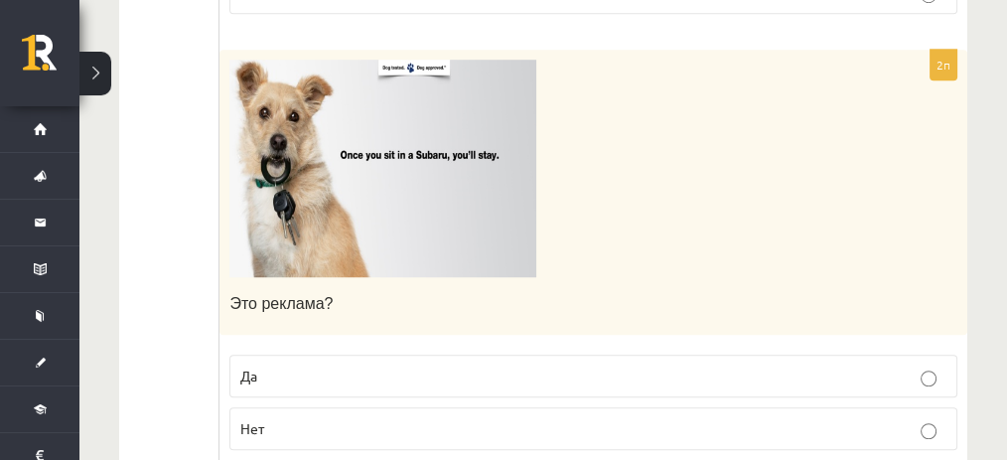
click at [395, 194] on img at bounding box center [382, 168] width 307 height 217
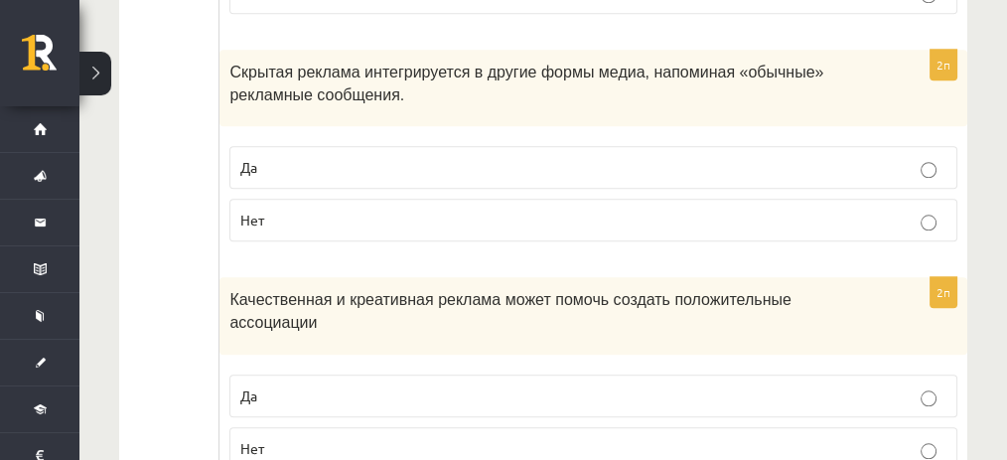
scroll to position [1936, 0]
click at [267, 156] on p "Да" at bounding box center [593, 166] width 706 height 21
click at [313, 384] on p "Да" at bounding box center [593, 394] width 706 height 21
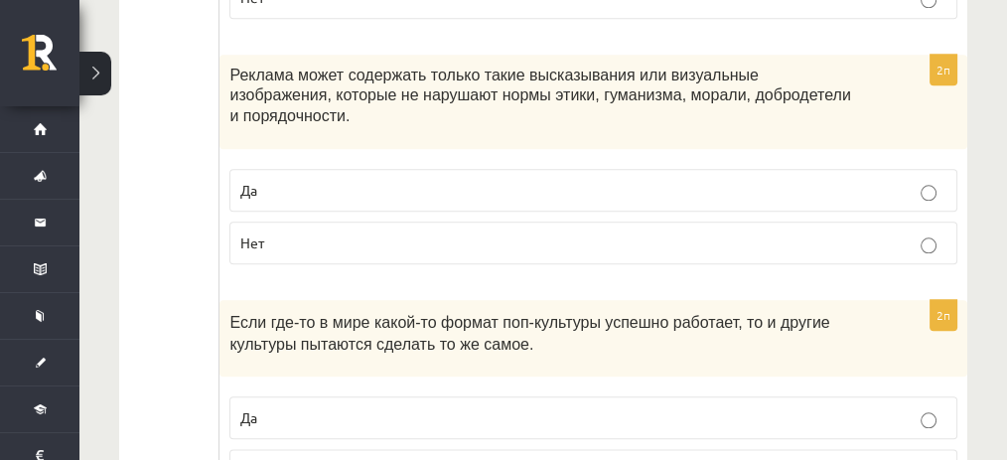
scroll to position [2385, 0]
click at [269, 181] on p "Да" at bounding box center [593, 191] width 706 height 21
click at [310, 397] on label "Да" at bounding box center [593, 418] width 728 height 43
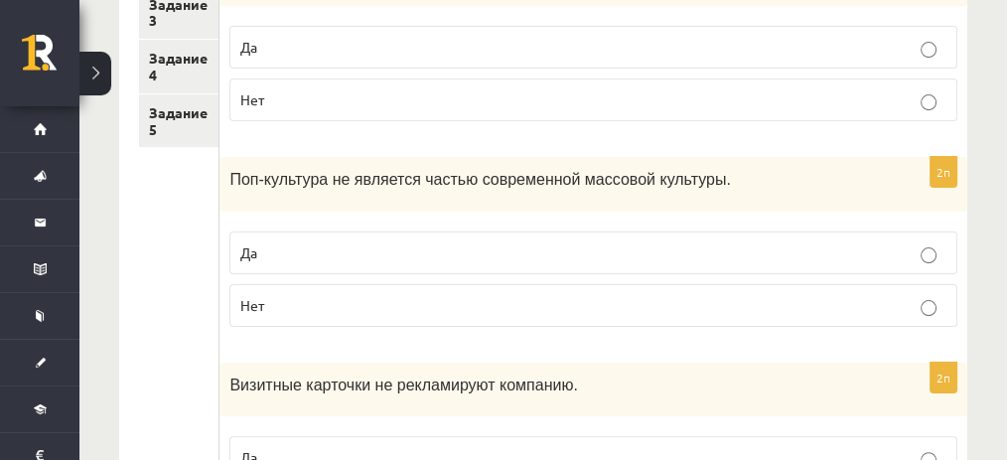
scroll to position [0, 0]
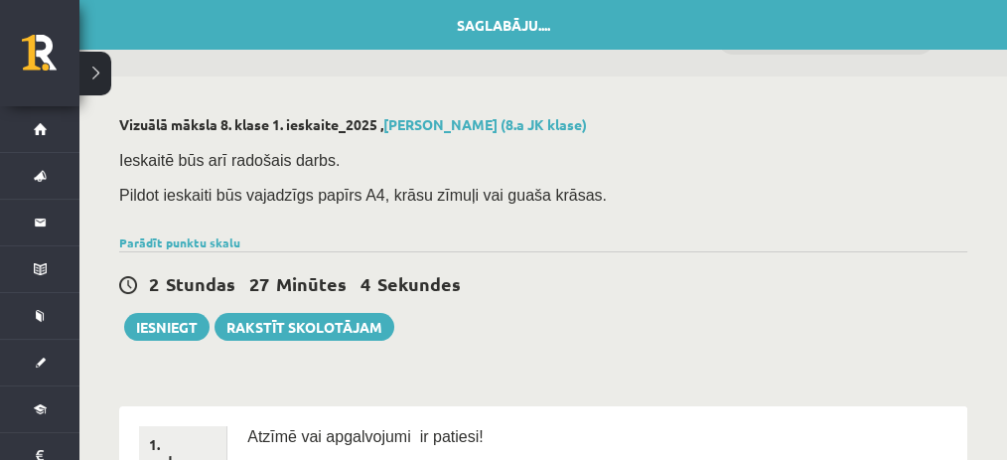
click at [815, 199] on p "Pildot ieskaiti būs vajadzīgs papīrs A4, krāsu zīmuļi vai guaša krāsas." at bounding box center [538, 195] width 838 height 22
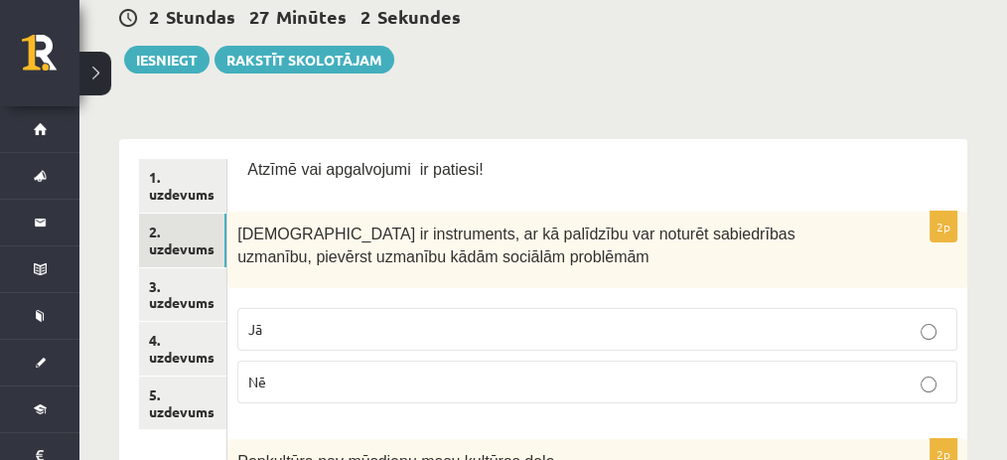
scroll to position [268, 0]
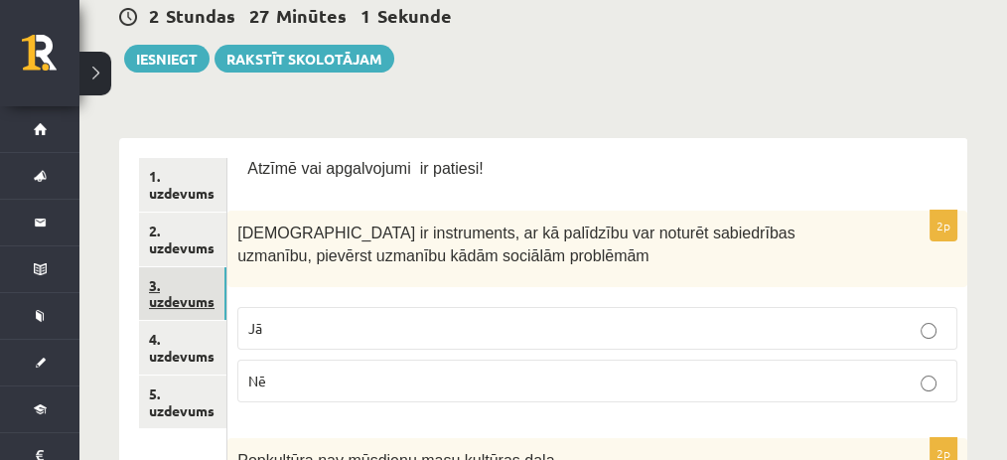
click at [151, 285] on link "3. uzdevums" at bounding box center [182, 294] width 87 height 54
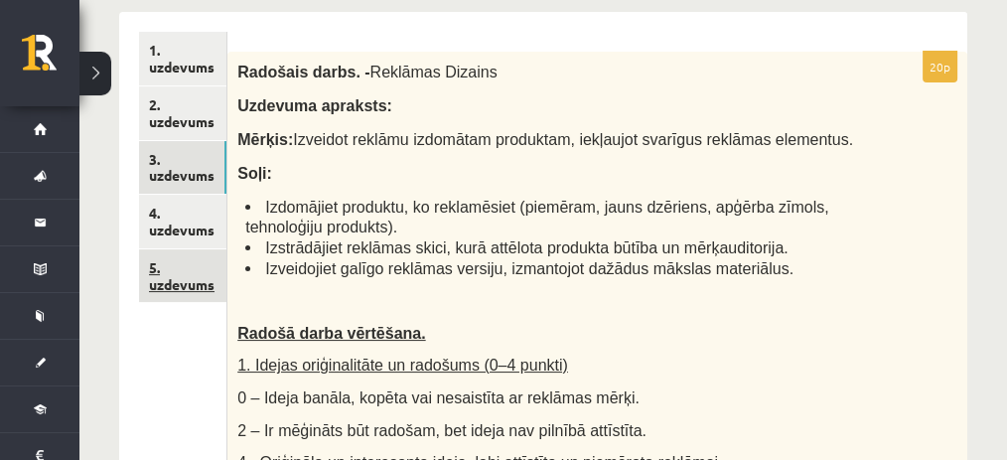
scroll to position [395, 0]
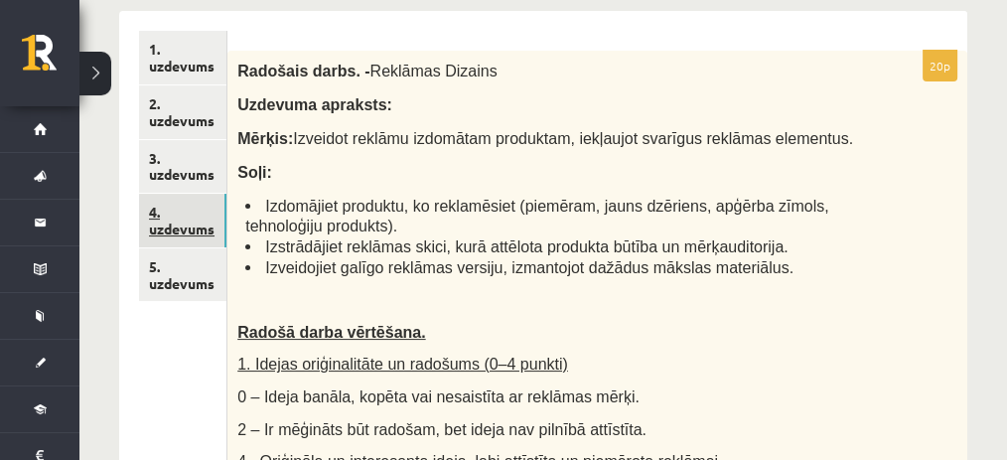
click at [170, 219] on link "4. uzdevums" at bounding box center [182, 221] width 87 height 54
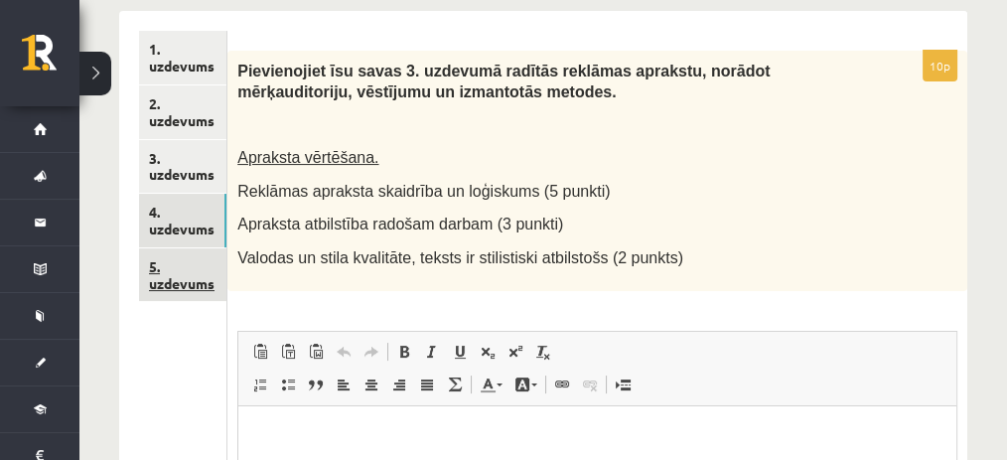
scroll to position [0, 0]
click at [175, 271] on link "5. uzdevums" at bounding box center [182, 275] width 87 height 54
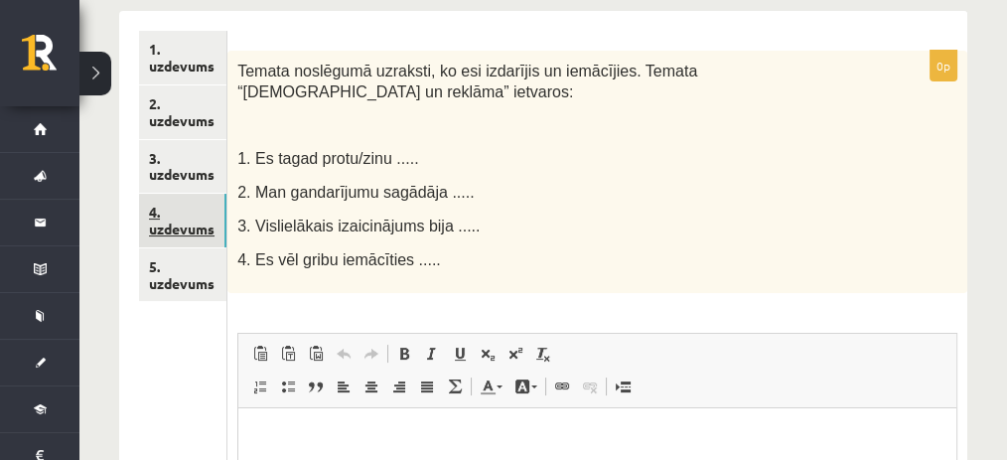
click at [164, 244] on link "4. uzdevums" at bounding box center [182, 221] width 87 height 54
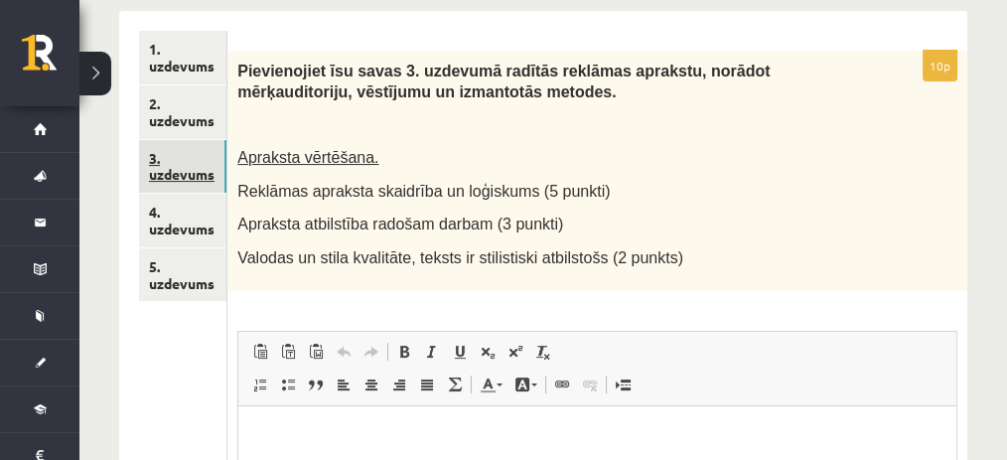
click at [206, 186] on link "3. uzdevums" at bounding box center [182, 167] width 87 height 54
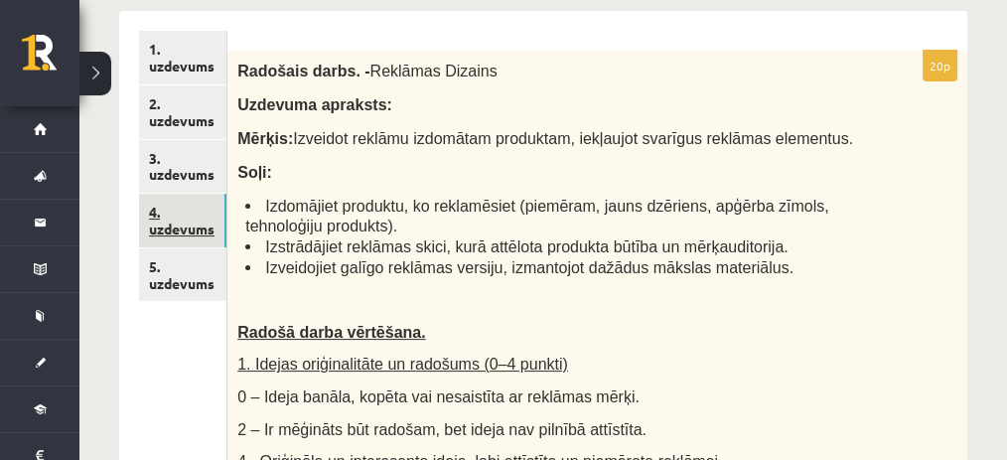
click at [178, 235] on link "4. uzdevums" at bounding box center [182, 221] width 87 height 54
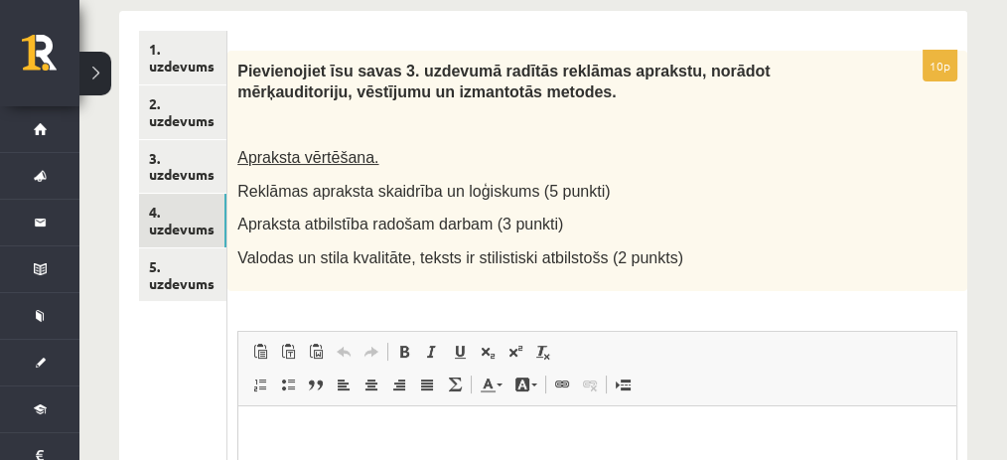
click at [241, 189] on span "Reklāmas apraksta skaidrība un loģiskums (5 punkti)" at bounding box center [423, 191] width 372 height 17
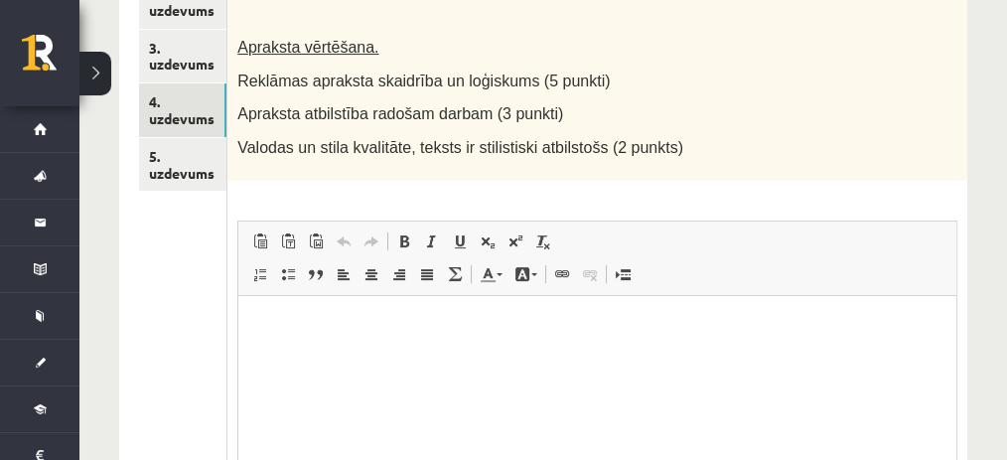
scroll to position [505, 0]
click at [546, 244] on span at bounding box center [543, 241] width 16 height 16
click at [328, 280] on span "Вставить / удалить нумерованный список Вставить / удалить маркированный список …" at bounding box center [358, 274] width 225 height 26
click at [326, 276] on link "Цитата" at bounding box center [316, 274] width 28 height 26
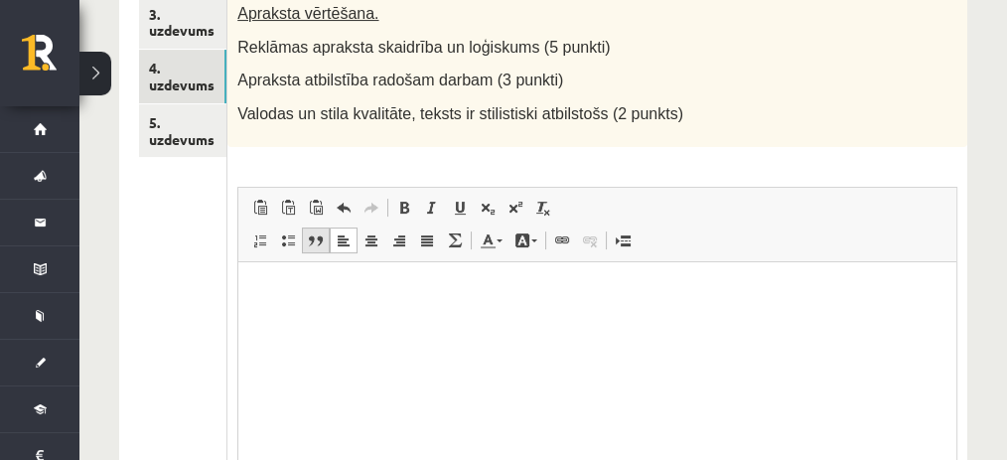
scroll to position [541, 0]
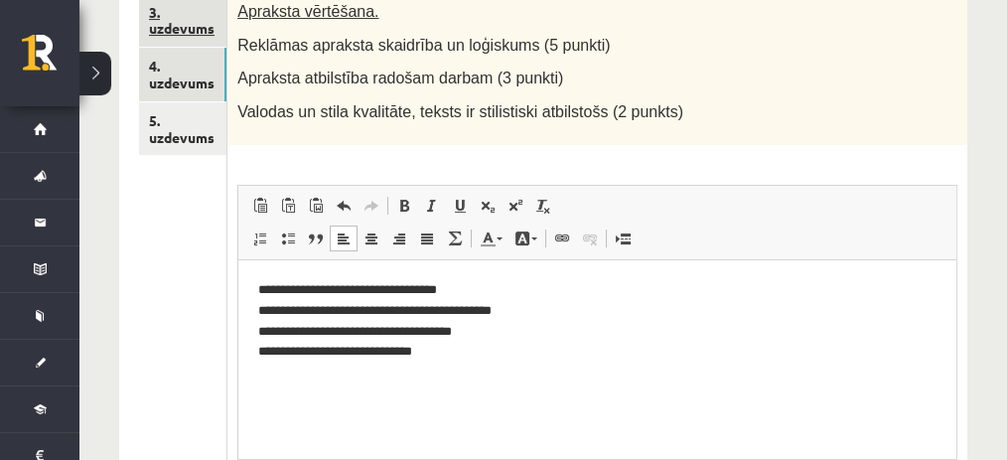
click at [172, 6] on link "3. uzdevums" at bounding box center [182, 21] width 87 height 54
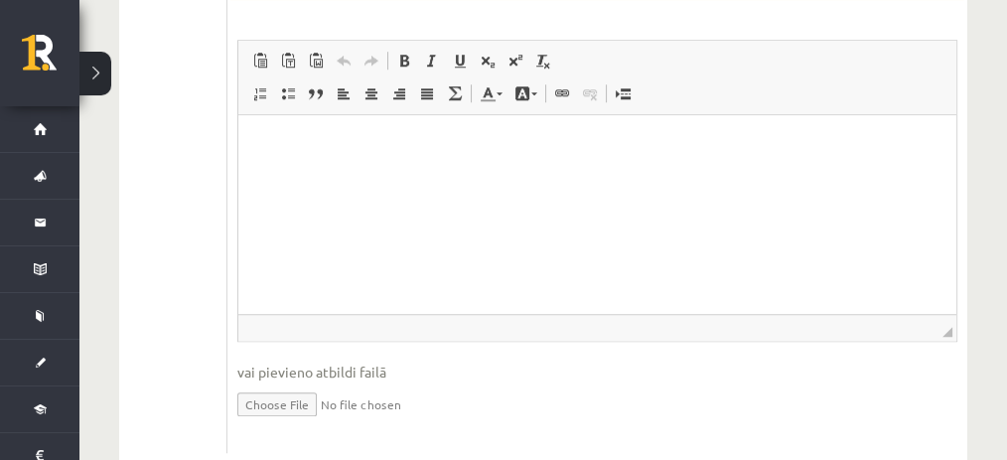
scroll to position [1638, 0]
click at [309, 397] on input "file" at bounding box center [597, 402] width 720 height 41
type input "**********"
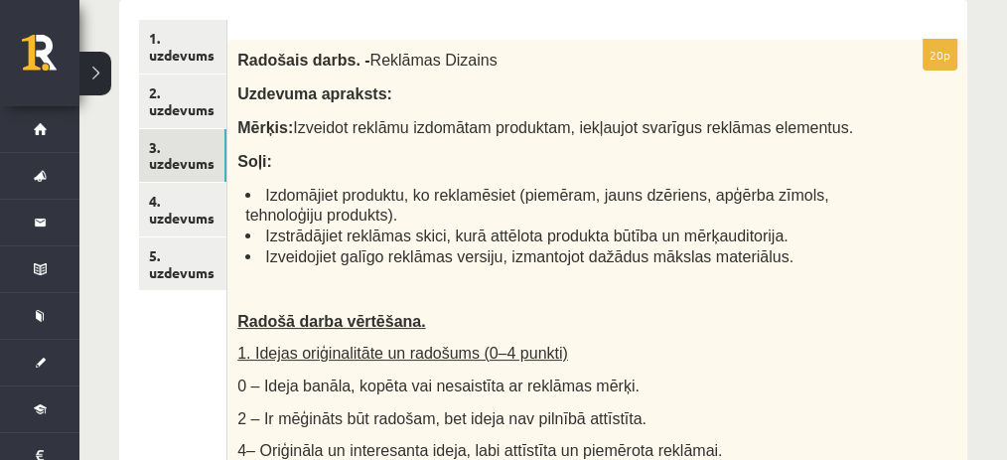
scroll to position [403, 0]
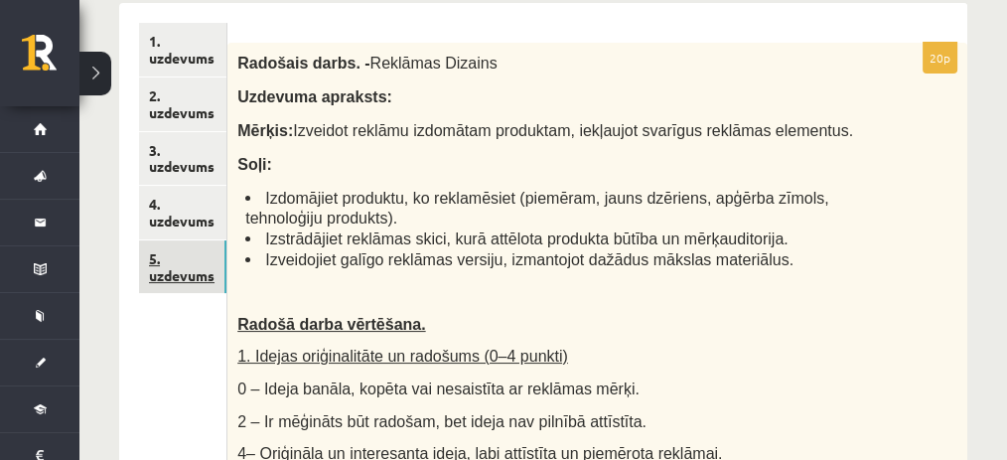
click at [197, 267] on link "5. uzdevums" at bounding box center [182, 267] width 87 height 54
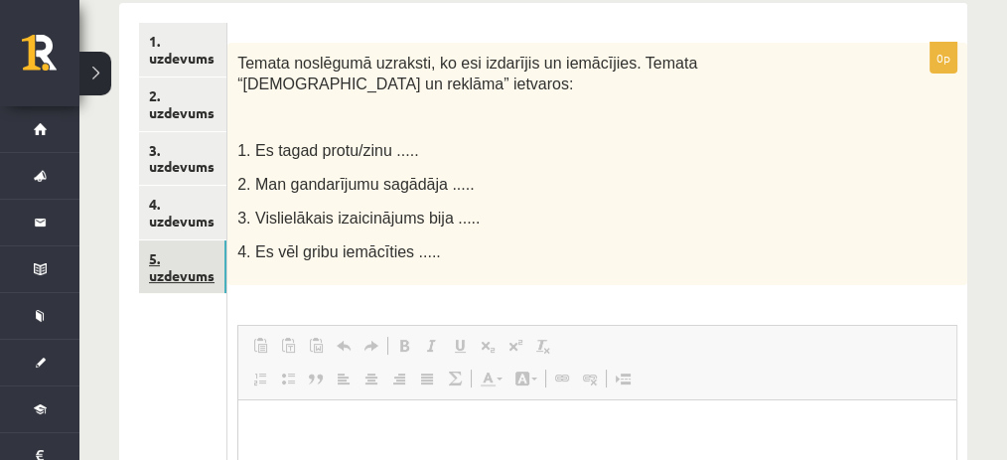
scroll to position [0, 0]
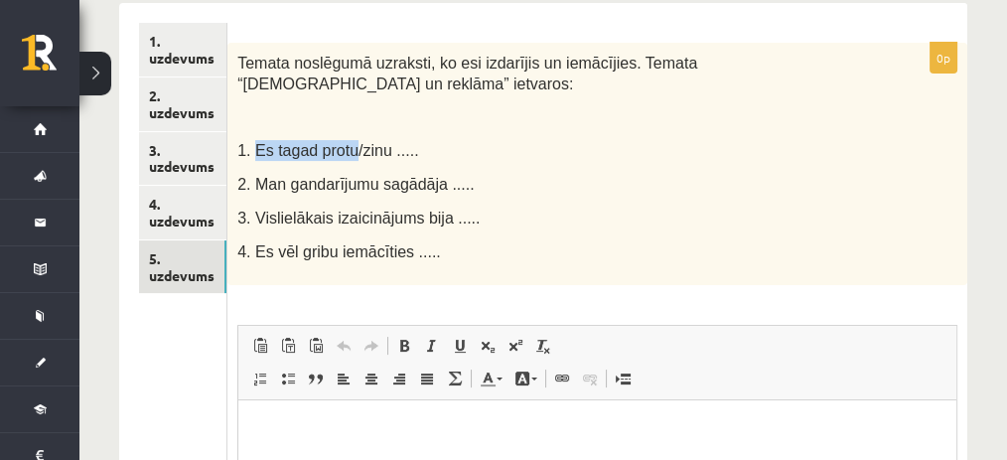
drag, startPoint x: 254, startPoint y: 144, endPoint x: 344, endPoint y: 154, distance: 89.9
click at [344, 154] on span "1. Es tagad protu/zinu ....." at bounding box center [327, 150] width 181 height 17
click at [315, 447] on html at bounding box center [597, 429] width 718 height 61
click at [268, 189] on span "2. Man gandarījumu sagādāja ....." at bounding box center [355, 184] width 236 height 17
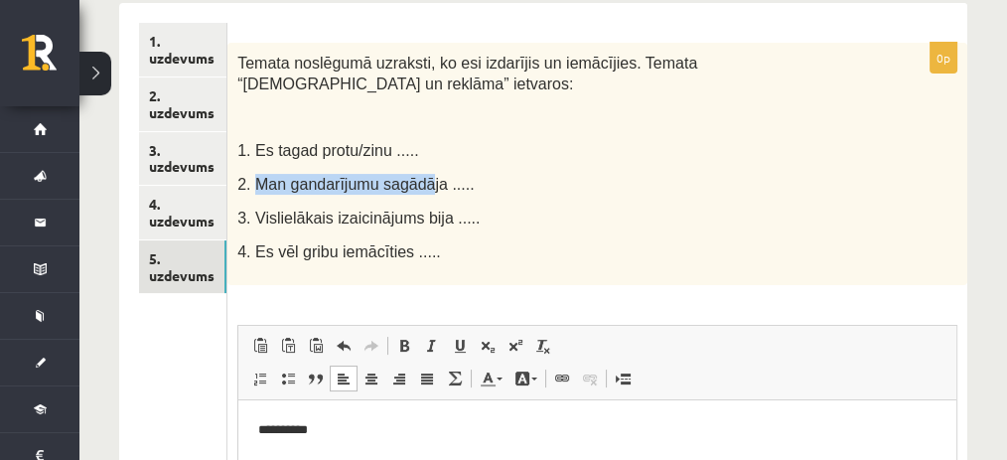
drag, startPoint x: 256, startPoint y: 180, endPoint x: 416, endPoint y: 179, distance: 159.8
click at [416, 179] on span "2. Man gandarījumu sagādāja ....." at bounding box center [355, 184] width 236 height 17
click at [353, 405] on html "**********" at bounding box center [597, 429] width 718 height 61
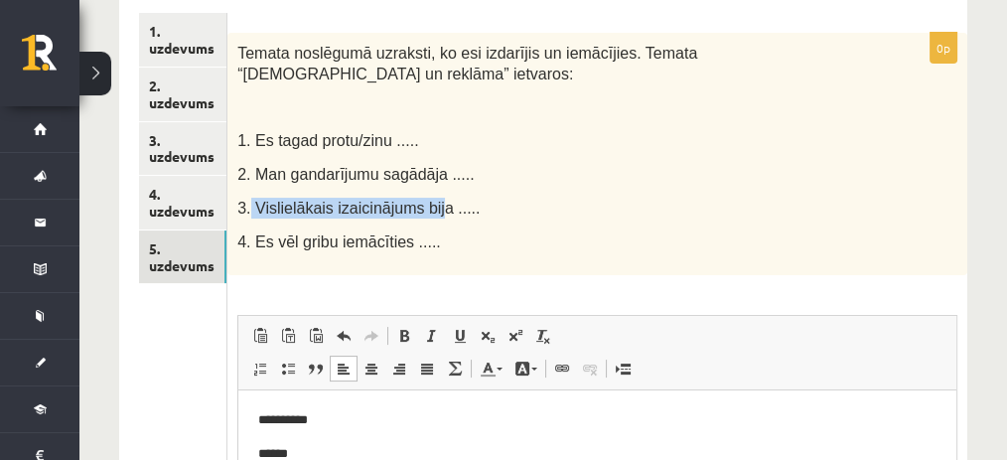
drag, startPoint x: 249, startPoint y: 206, endPoint x: 426, endPoint y: 207, distance: 176.7
click at [426, 207] on span "3. Vislielākais izaicinājums bija ....." at bounding box center [358, 208] width 242 height 17
click at [342, 449] on p "******" at bounding box center [597, 453] width 678 height 21
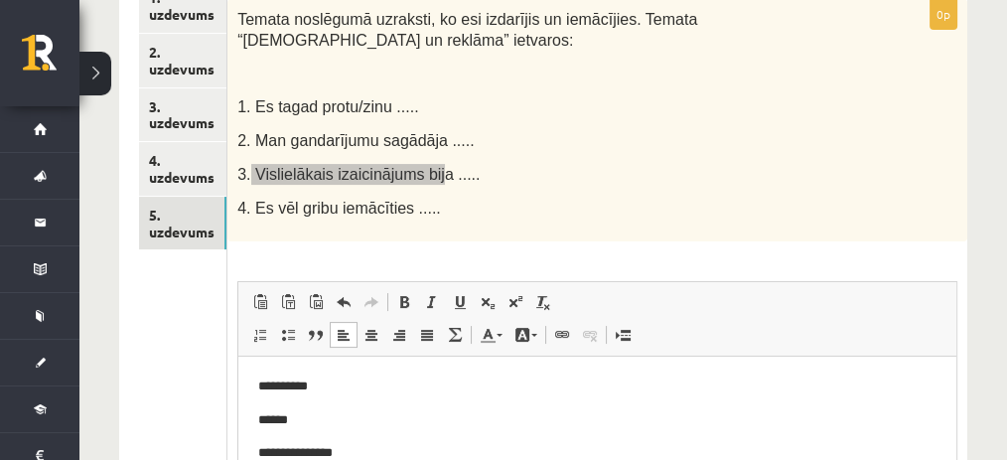
scroll to position [480, 0]
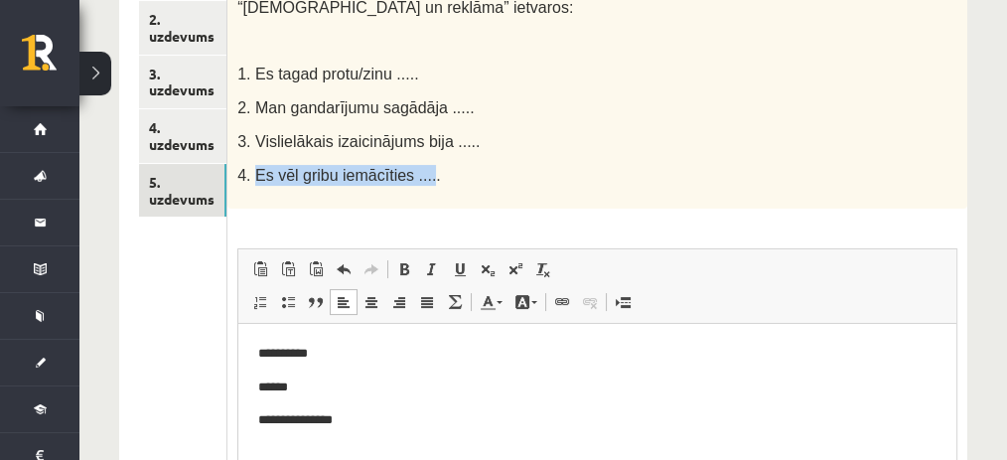
drag, startPoint x: 251, startPoint y: 171, endPoint x: 414, endPoint y: 186, distance: 163.5
click at [414, 186] on div "Temata noslēgumā uzraksti, ko esi izdarījis un iemācījies. Temata “Popkultūra u…" at bounding box center [597, 86] width 740 height 241
click at [411, 186] on div "Temata noslēgumā uzraksti, ko esi izdarījis un iemācījies. Temata “Popkultūra u…" at bounding box center [597, 86] width 740 height 241
click at [355, 411] on p "**********" at bounding box center [597, 419] width 678 height 21
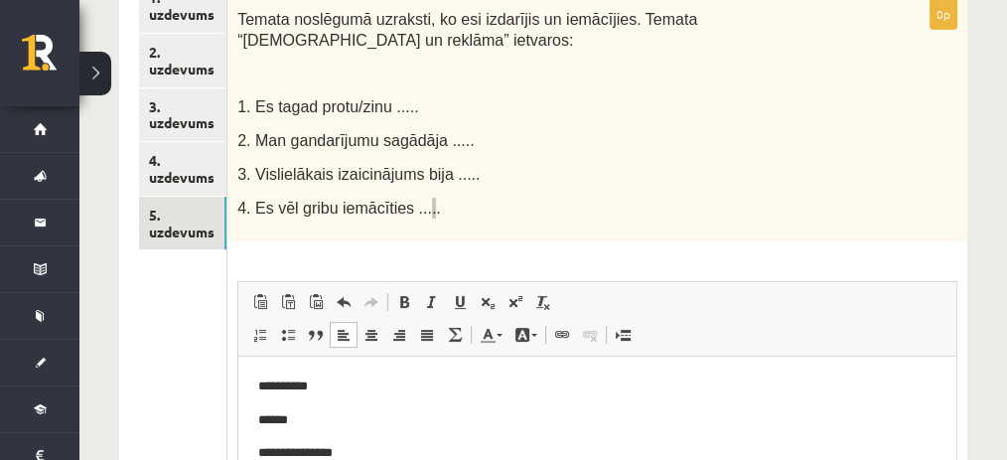
scroll to position [446, 0]
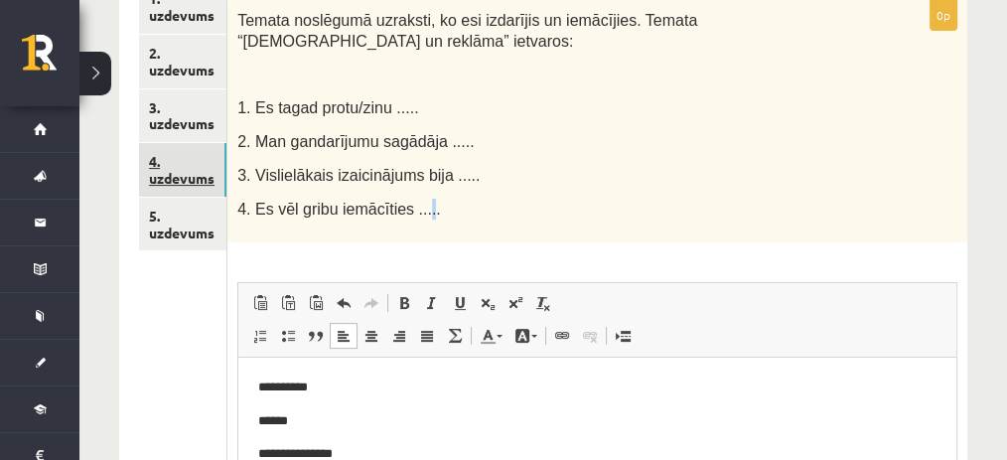
click at [199, 146] on link "4. uzdevums" at bounding box center [182, 170] width 87 height 54
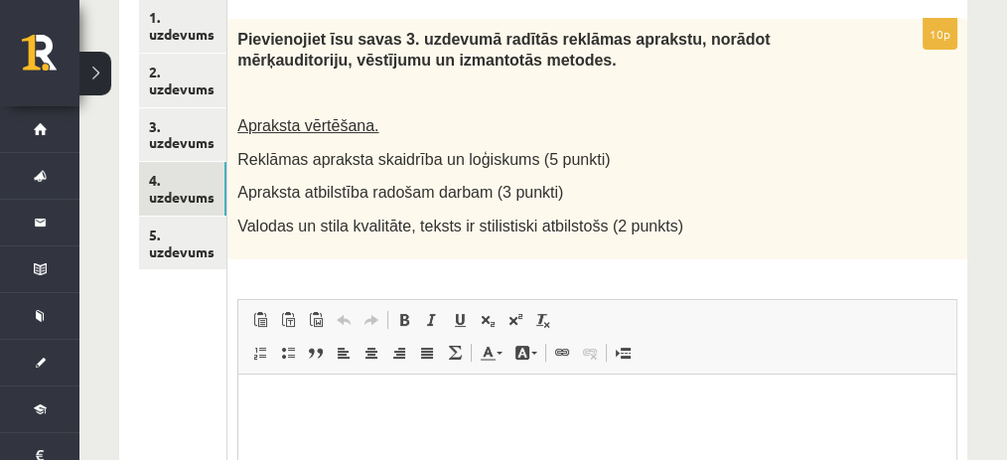
scroll to position [394, 0]
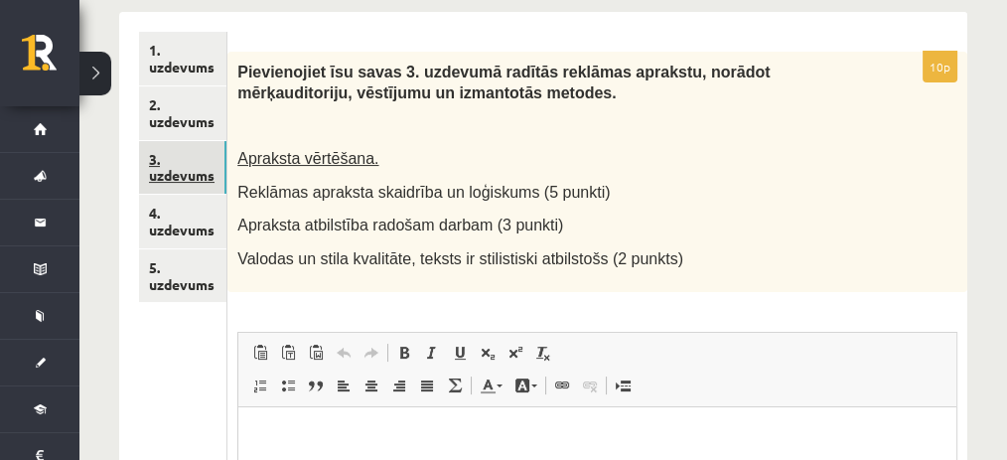
click at [169, 162] on link "3. uzdevums" at bounding box center [182, 168] width 87 height 54
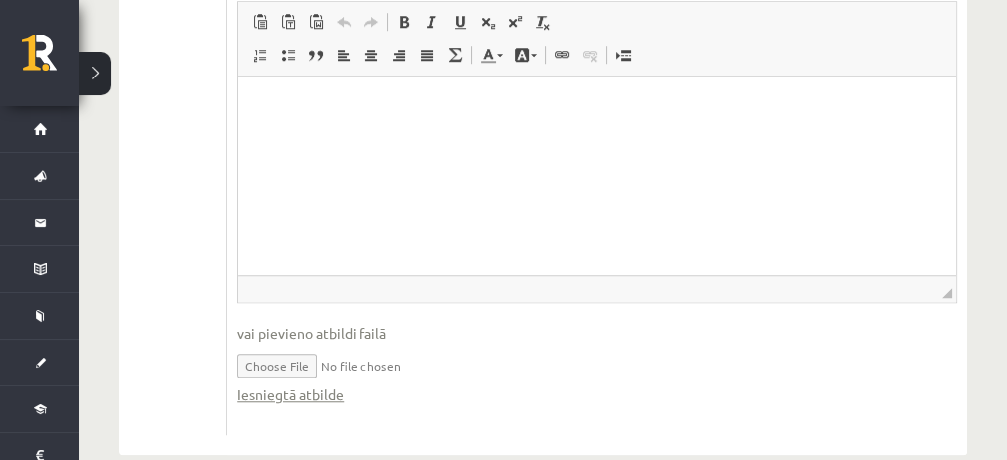
scroll to position [1712, 0]
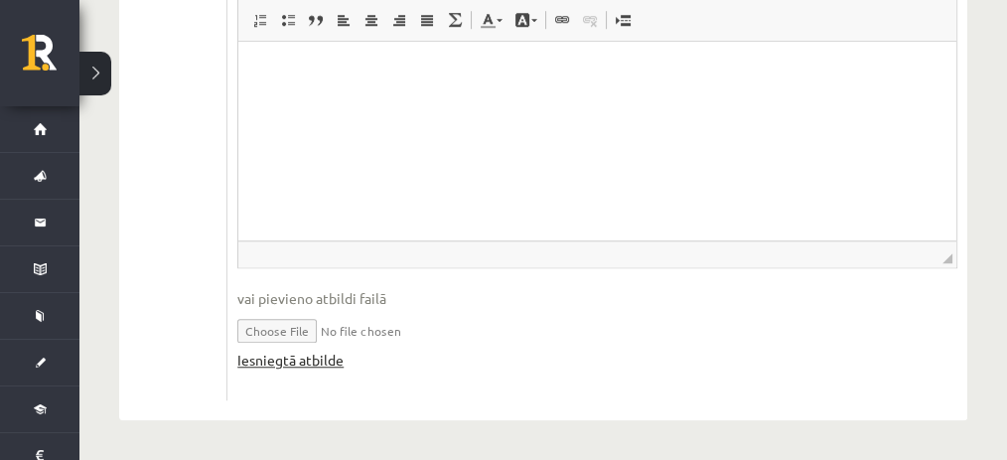
click at [296, 353] on link "Iesniegtā atbilde" at bounding box center [290, 359] width 106 height 21
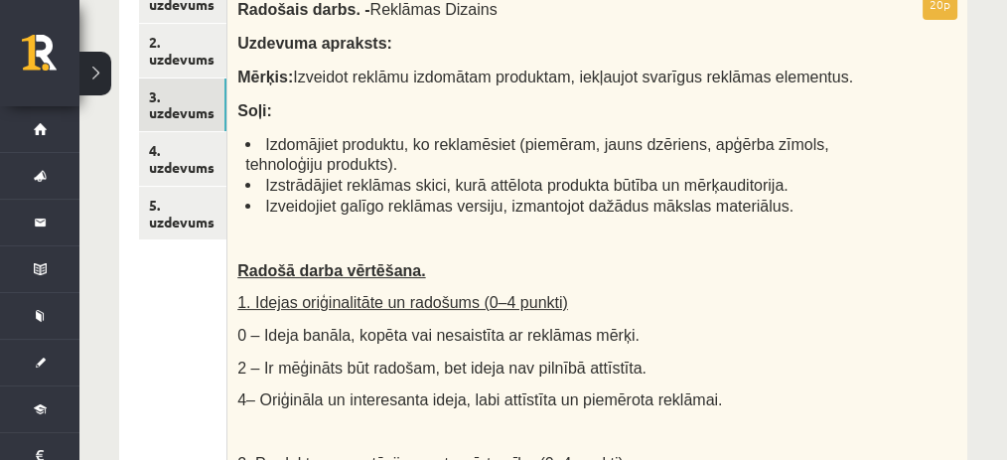
scroll to position [455, 0]
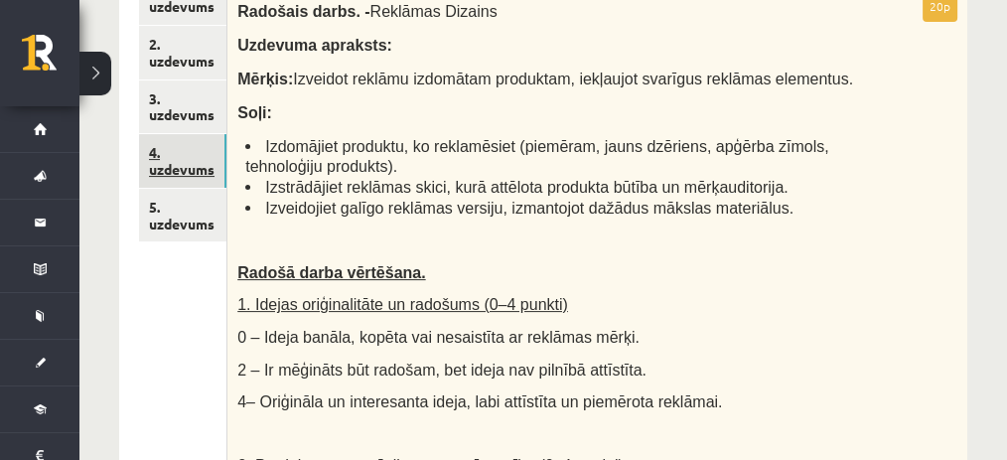
click at [214, 172] on link "4. uzdevums" at bounding box center [182, 161] width 87 height 54
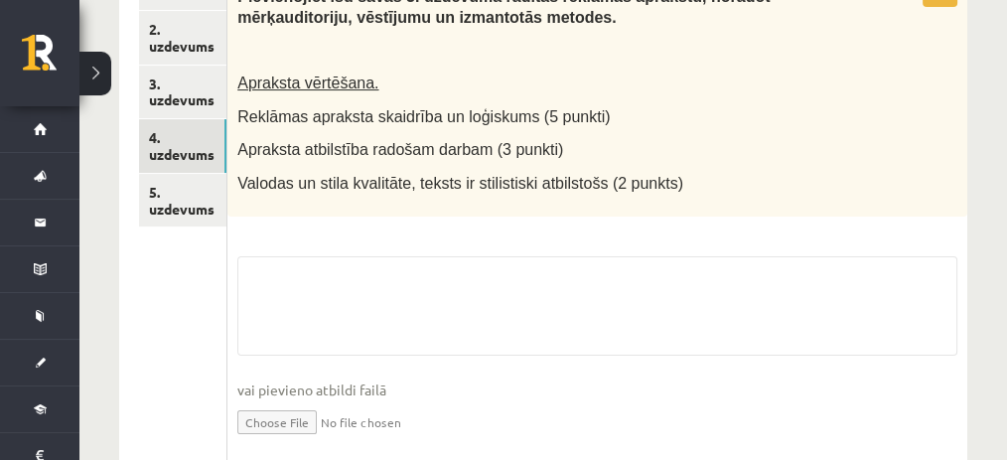
scroll to position [473, 0]
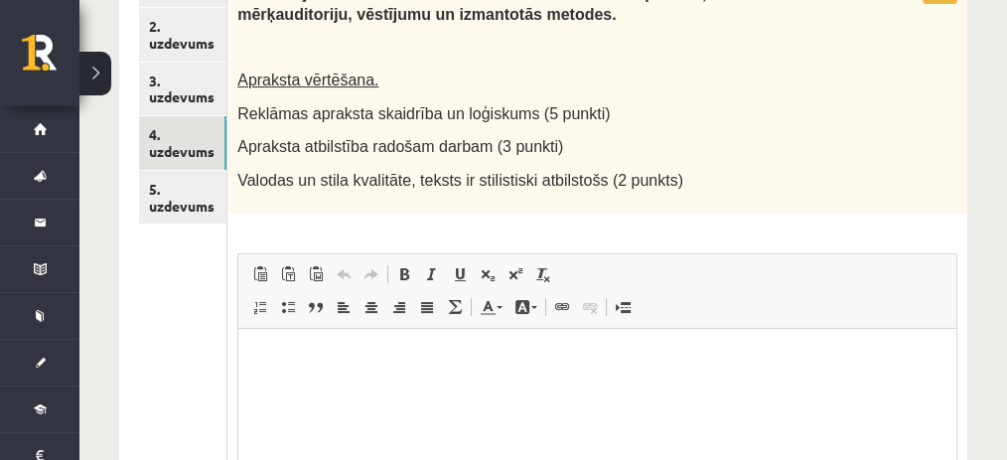
click at [333, 237] on div "10p Pievienojiet īsu savas 3. uzdevumā radītās reklāmas aprakstu, norādot mērķa…" at bounding box center [597, 319] width 740 height 692
click at [392, 388] on html at bounding box center [597, 358] width 718 height 61
click at [468, 377] on html at bounding box center [597, 358] width 718 height 61
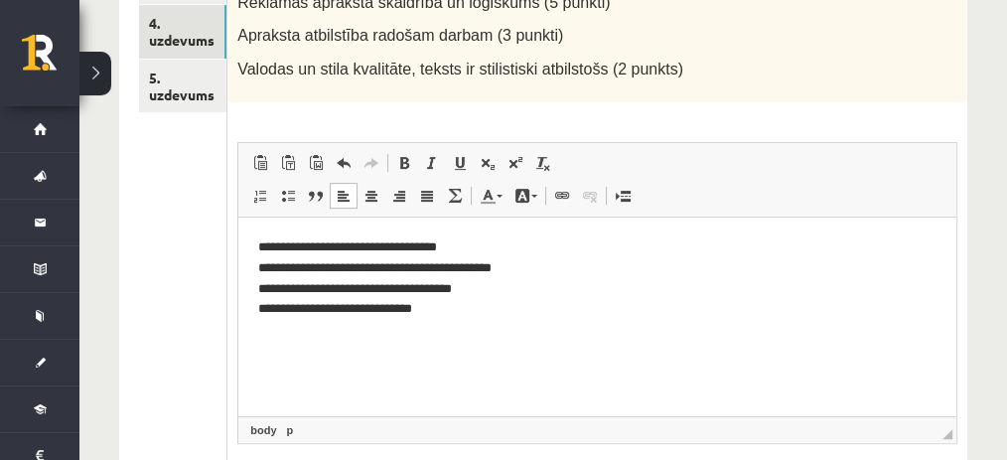
scroll to position [560, 0]
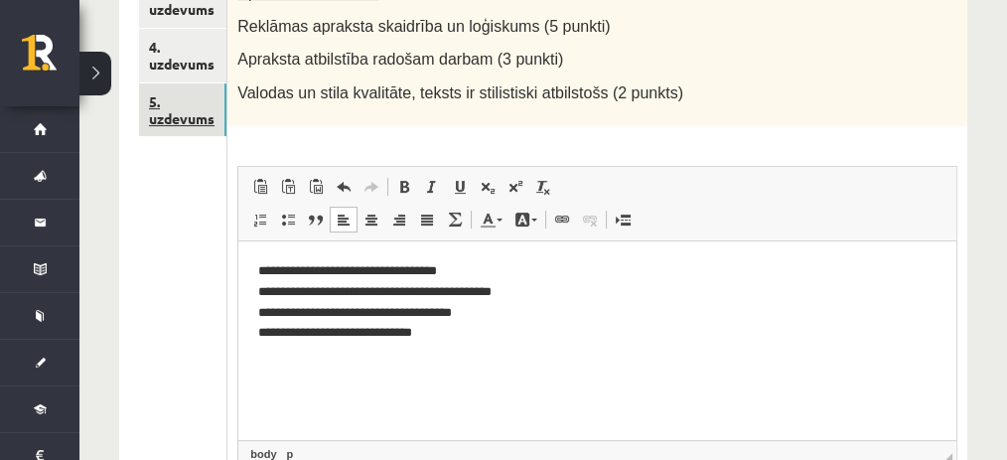
click at [209, 120] on link "5. uzdevums" at bounding box center [182, 110] width 87 height 54
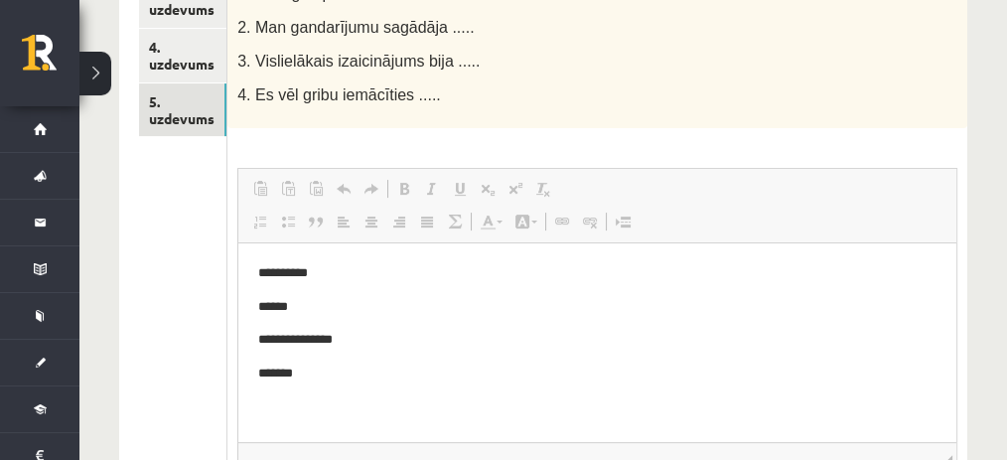
scroll to position [0, 0]
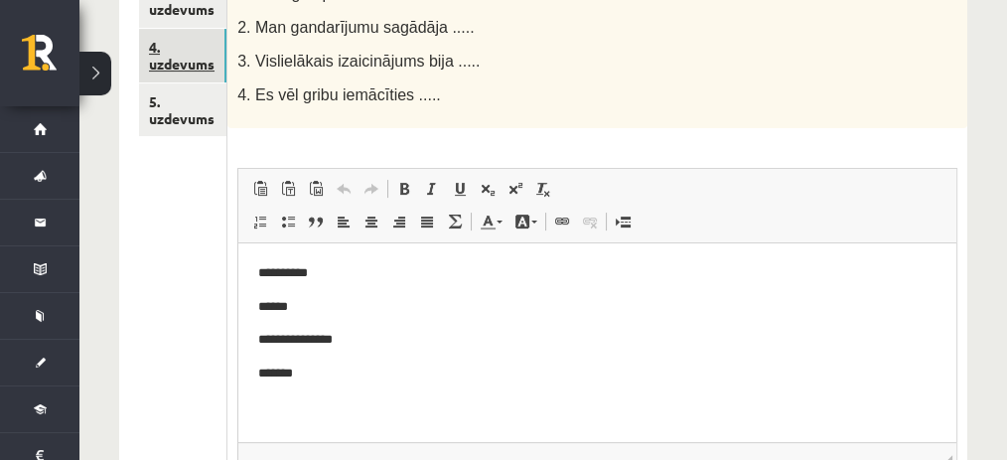
click at [191, 45] on link "4. uzdevums" at bounding box center [182, 56] width 87 height 54
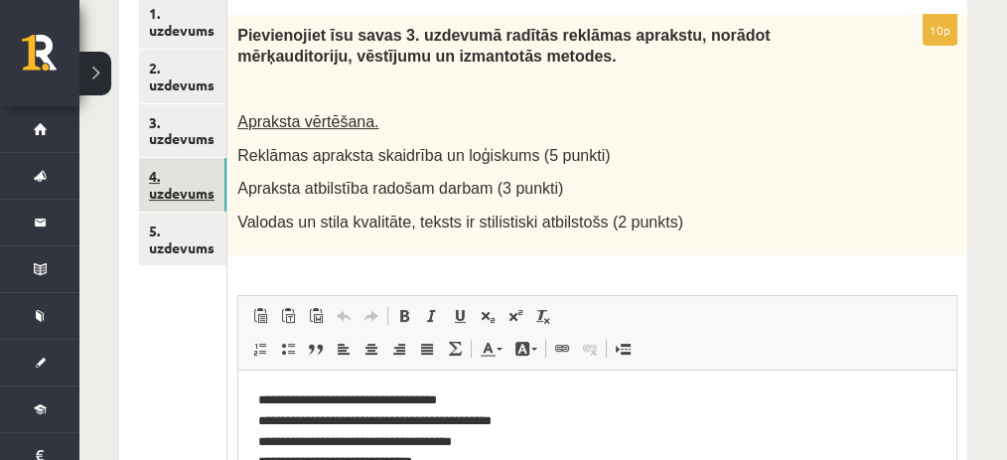
scroll to position [430, 0]
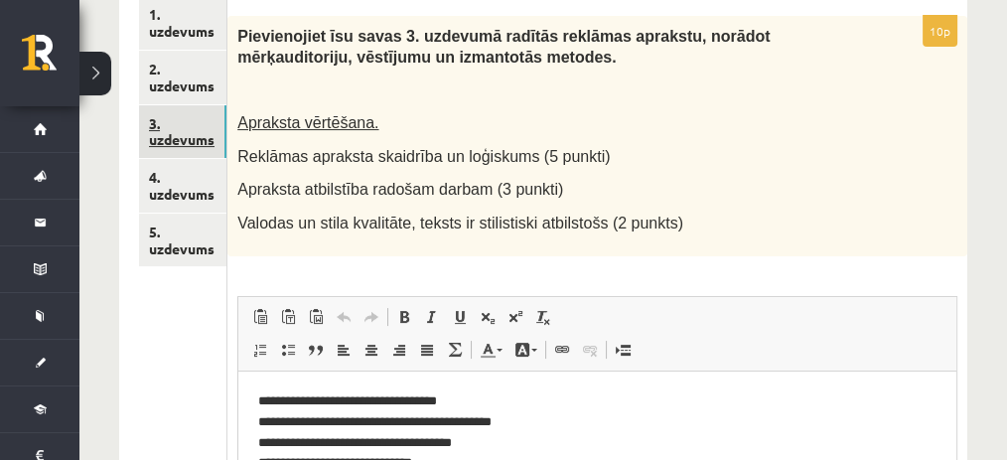
click at [201, 124] on link "3. uzdevums" at bounding box center [182, 132] width 87 height 54
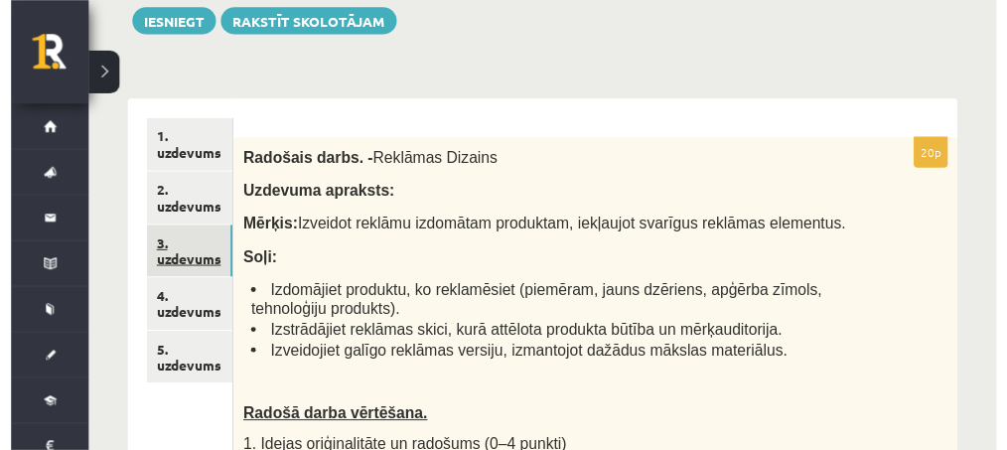
scroll to position [304, 0]
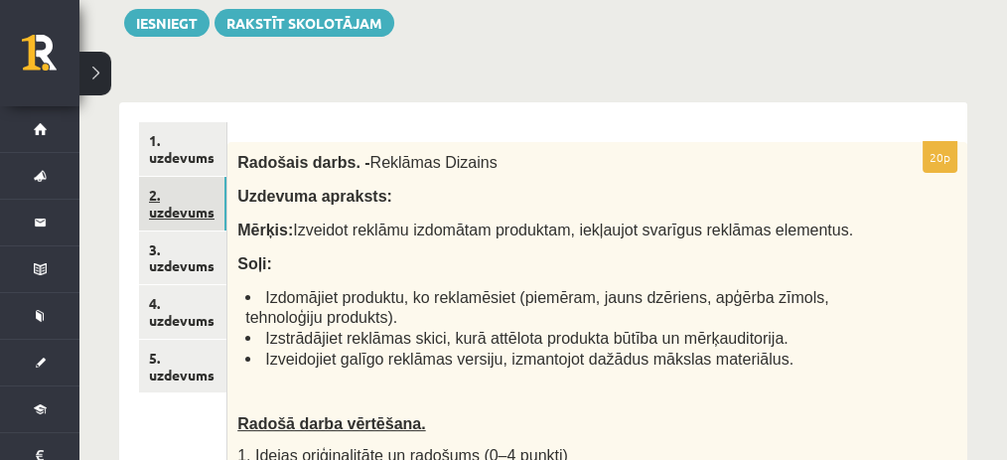
click at [188, 228] on link "2. uzdevums" at bounding box center [182, 204] width 87 height 54
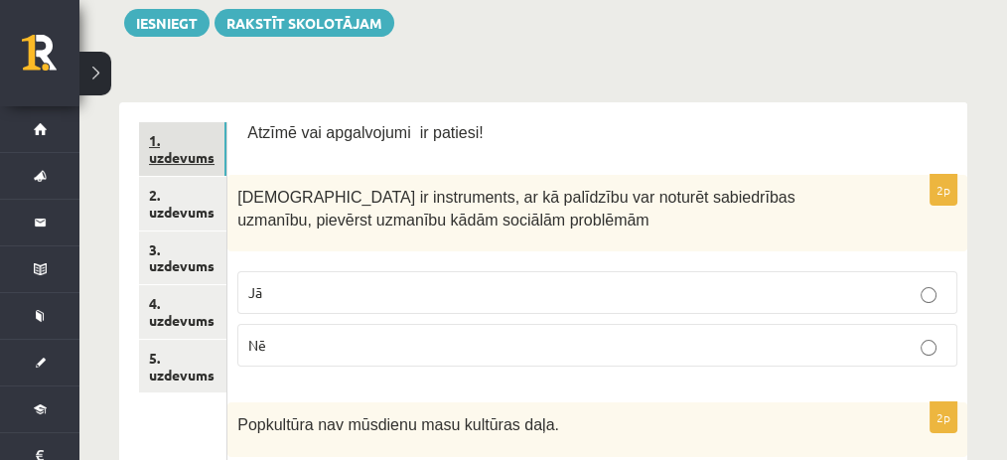
click at [188, 145] on link "1. uzdevums" at bounding box center [182, 149] width 87 height 54
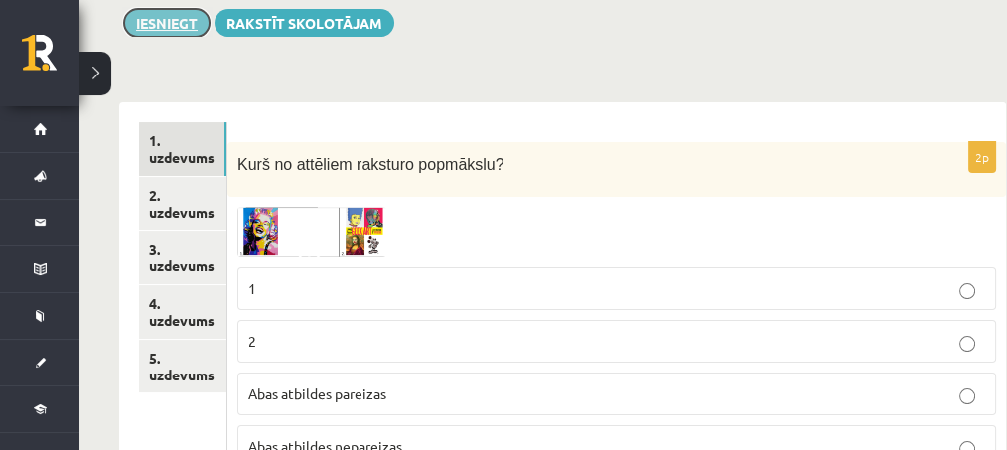
click at [190, 30] on button "Iesniegt" at bounding box center [166, 23] width 85 height 28
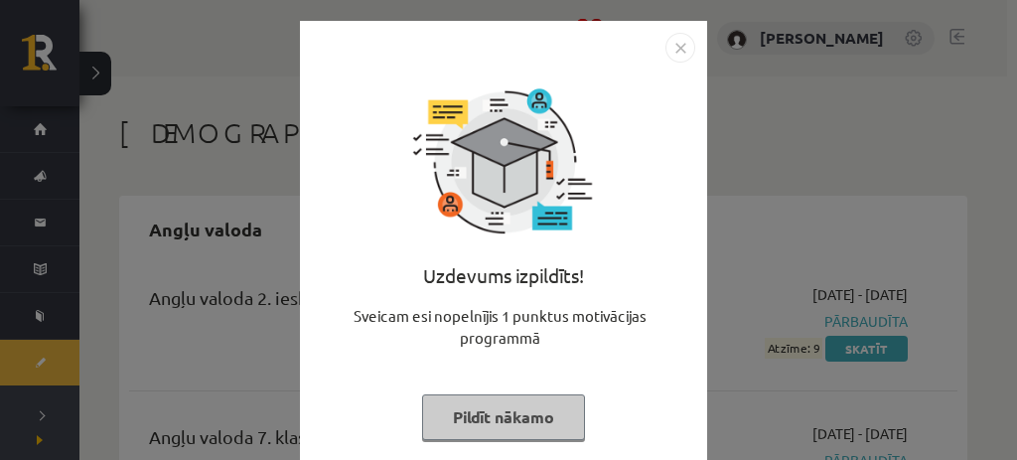
click at [669, 47] on img "Close" at bounding box center [680, 48] width 30 height 30
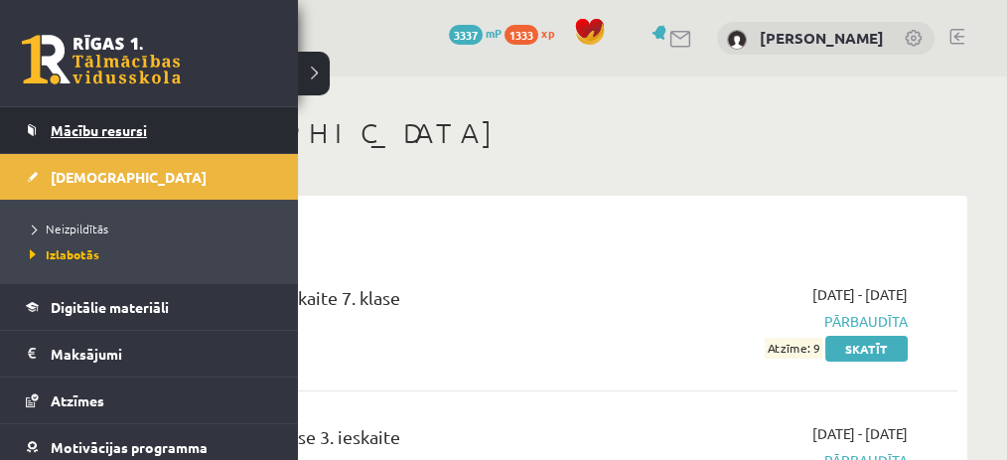
scroll to position [188, 0]
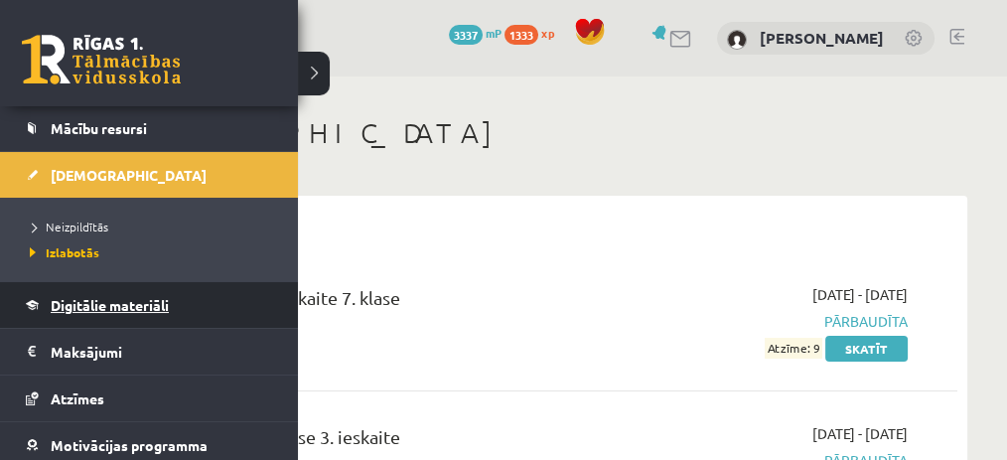
click at [76, 313] on link "Digitālie materiāli" at bounding box center [149, 305] width 247 height 46
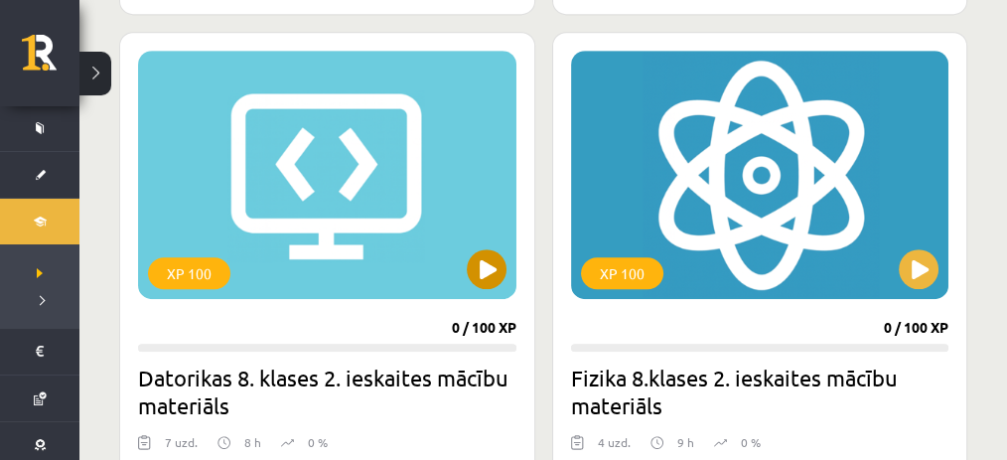
click at [338, 255] on div "XP 100" at bounding box center [327, 175] width 378 height 248
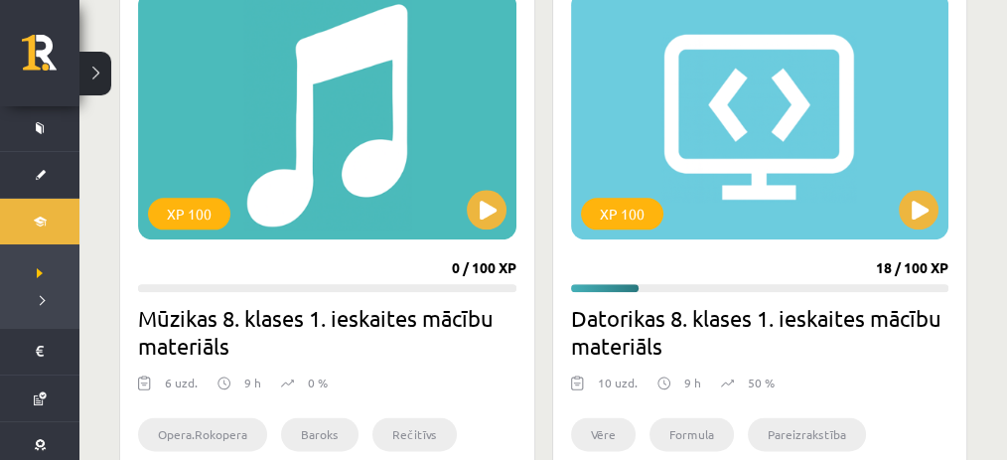
scroll to position [2438, 0]
click at [914, 207] on button at bounding box center [918, 210] width 40 height 40
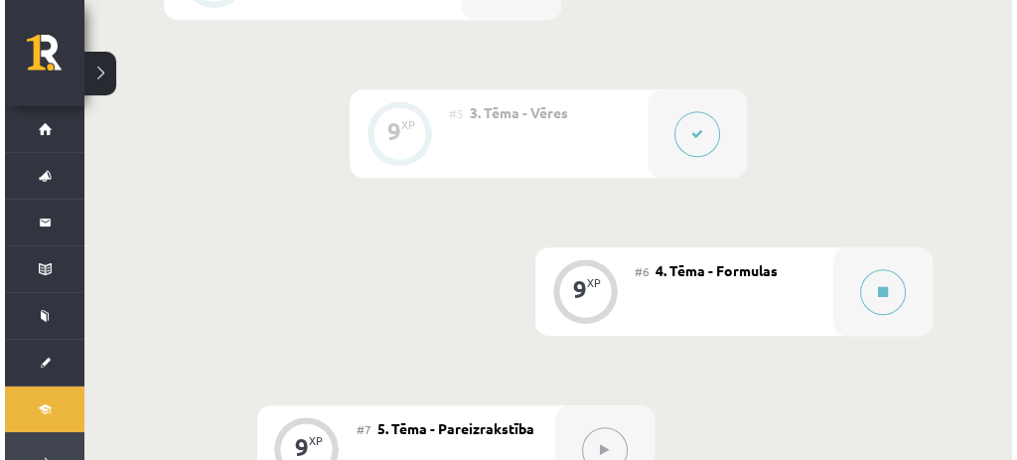
scroll to position [1248, 0]
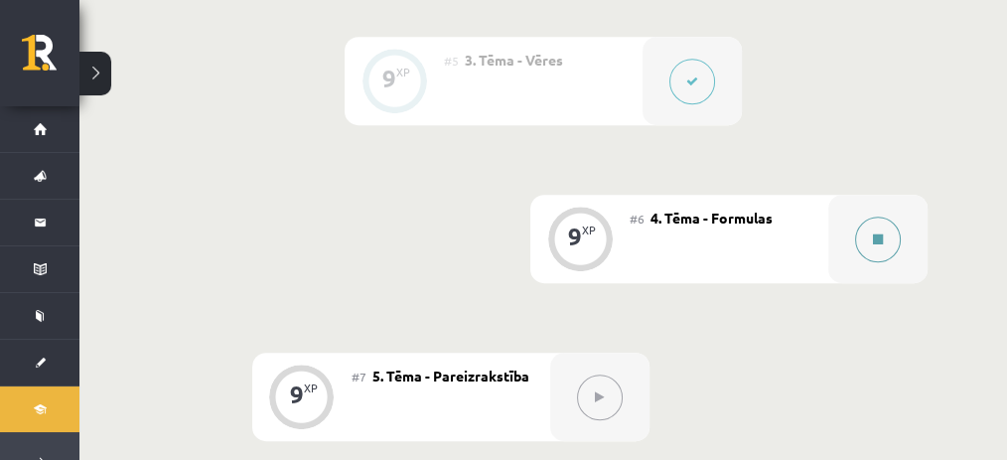
click at [886, 248] on button at bounding box center [878, 239] width 46 height 46
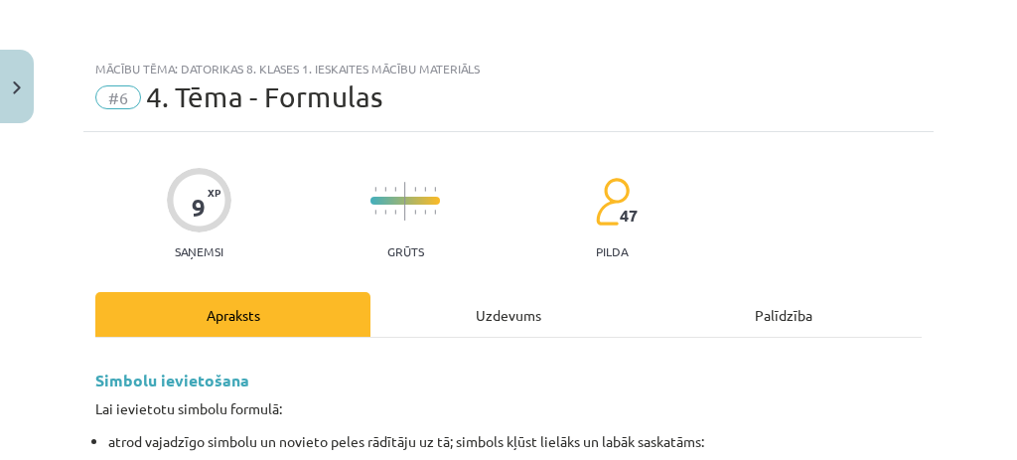
click at [504, 317] on div "Uzdevums" at bounding box center [507, 314] width 275 height 45
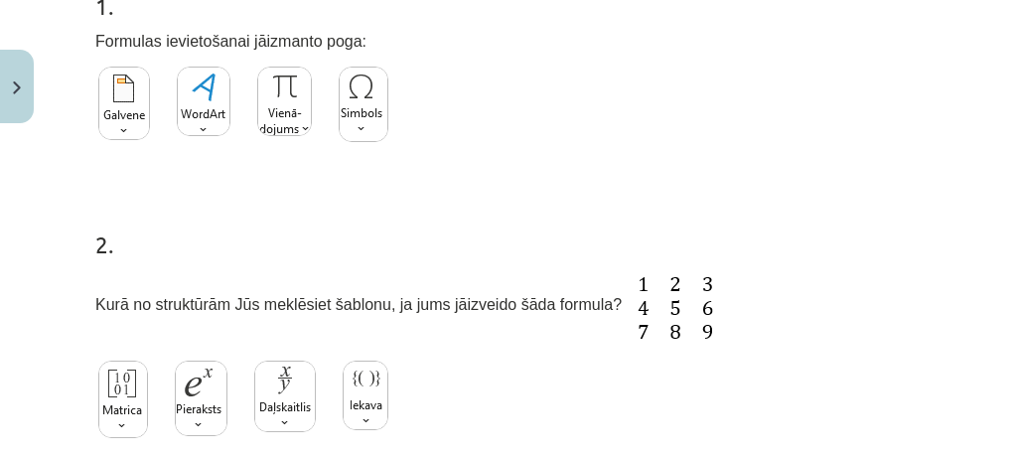
scroll to position [435, 0]
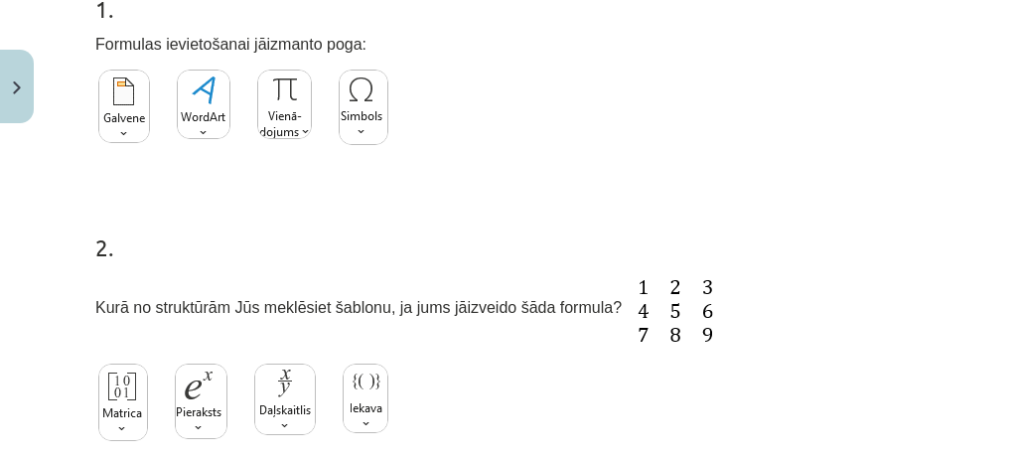
click at [311, 93] on div at bounding box center [243, 113] width 296 height 92
click at [299, 91] on img at bounding box center [284, 103] width 55 height 69
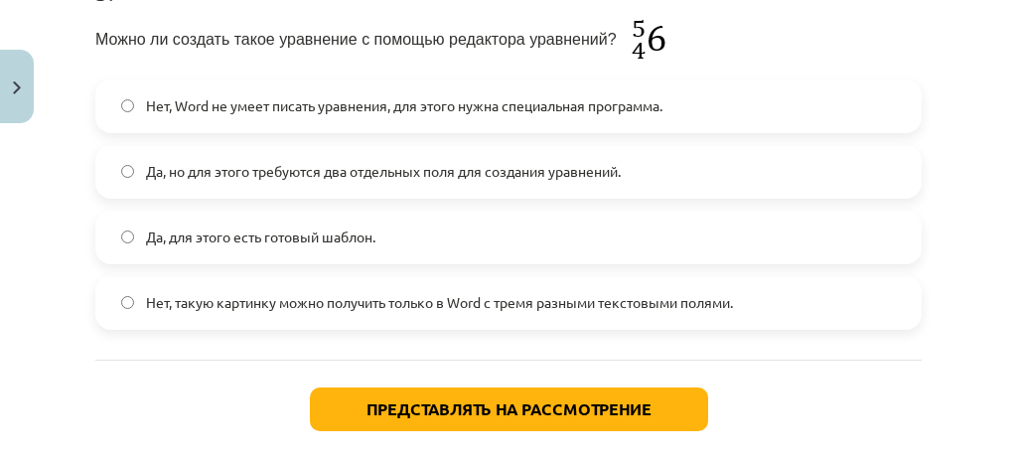
scroll to position [1330, 0]
click at [934, 195] on div "Тема исследования: Информатика, 8-й класс, учебный материал для 1-го теста #6 4…" at bounding box center [508, 230] width 1017 height 460
click at [699, 204] on div "Нет, Word не умеет писать уравнения, для этого нужна специальная программа. Да,…" at bounding box center [508, 204] width 826 height 250
click at [701, 258] on label "Да, для этого есть готовый шаблон." at bounding box center [508, 237] width 822 height 50
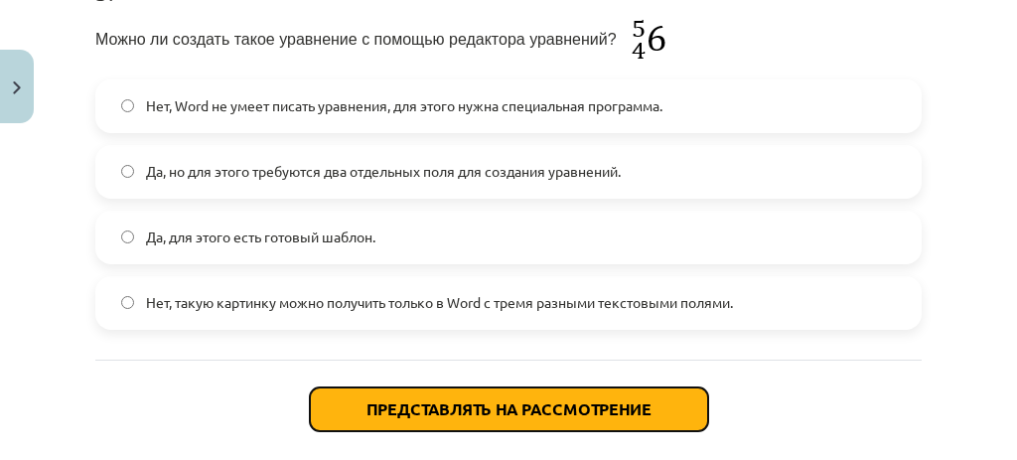
click at [605, 412] on font "Представлять на рассмотрение" at bounding box center [508, 408] width 285 height 21
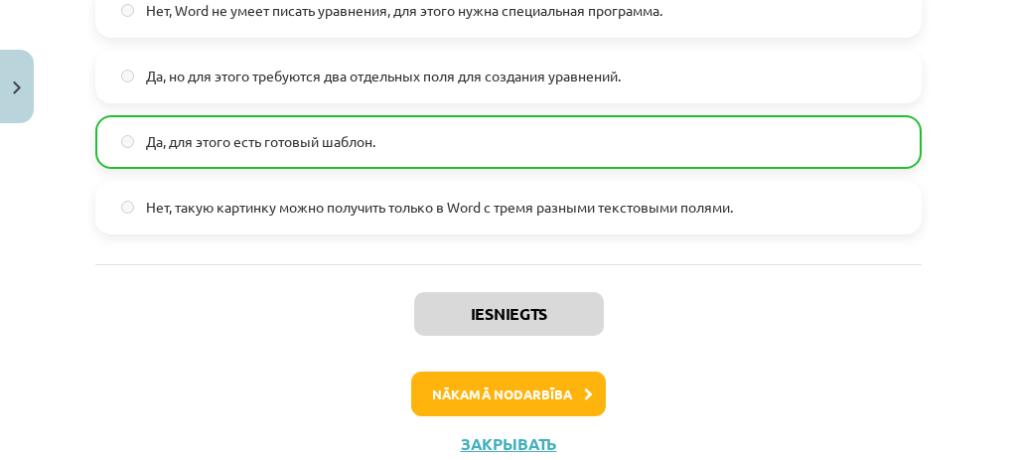
scroll to position [1144, 0]
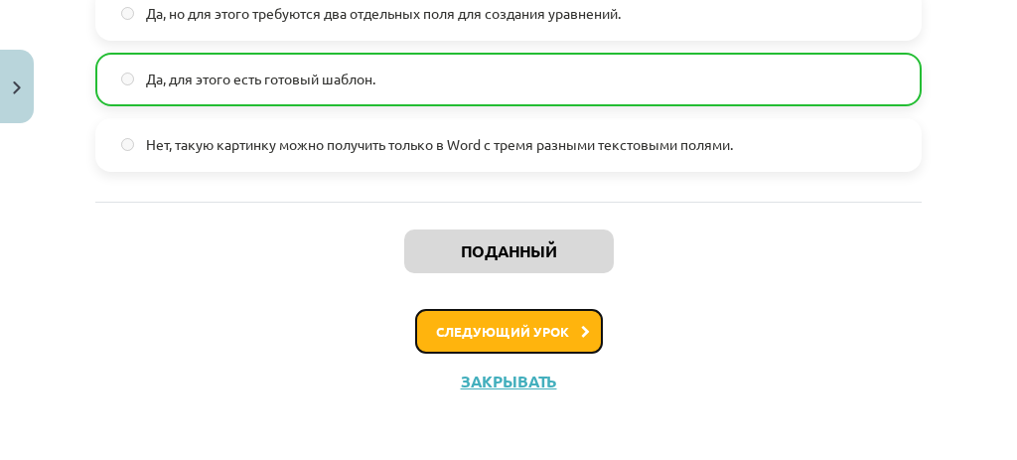
click at [562, 322] on button "Следующий урок" at bounding box center [509, 332] width 188 height 46
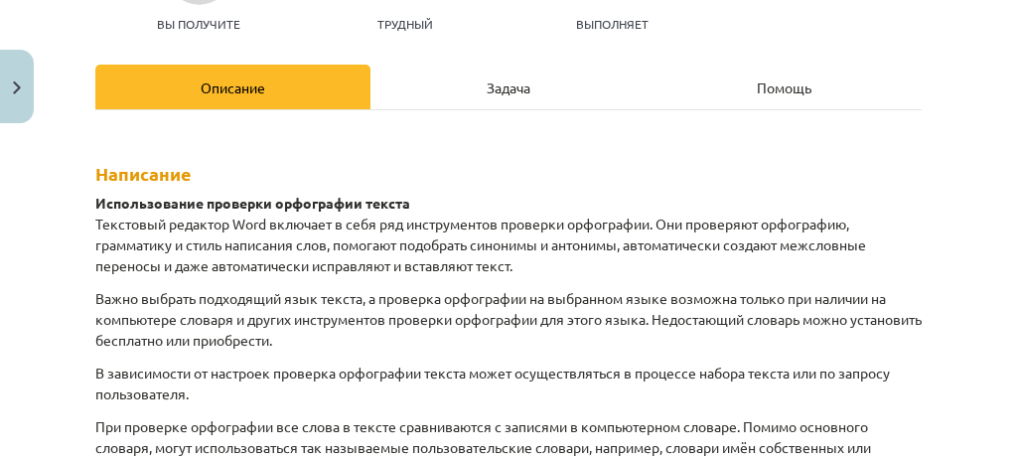
scroll to position [242, 0]
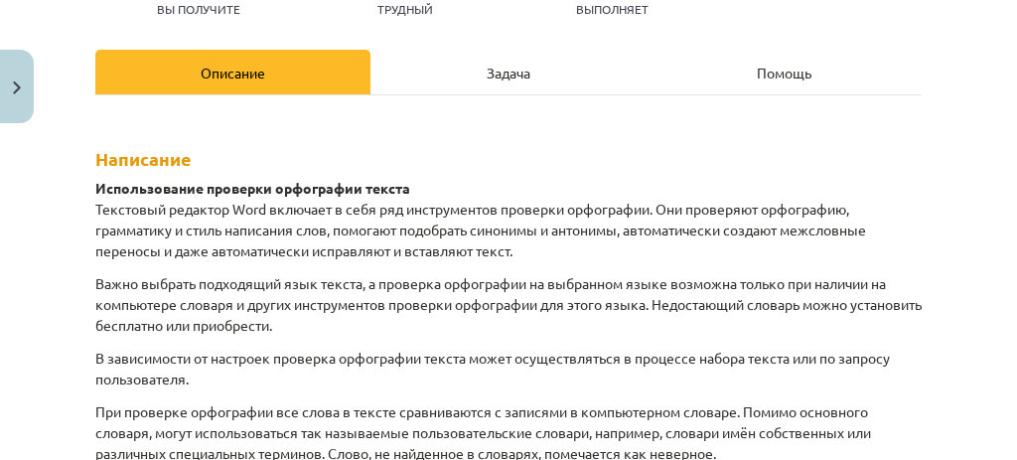
click at [518, 74] on font "Задача" at bounding box center [508, 73] width 44 height 18
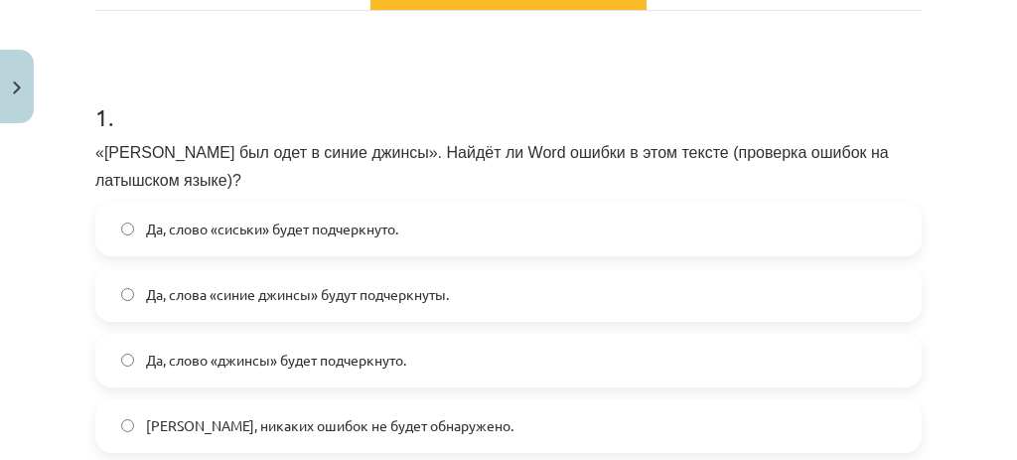
scroll to position [1330, 0]
click at [648, 70] on h1 "1 ." at bounding box center [508, 100] width 826 height 62
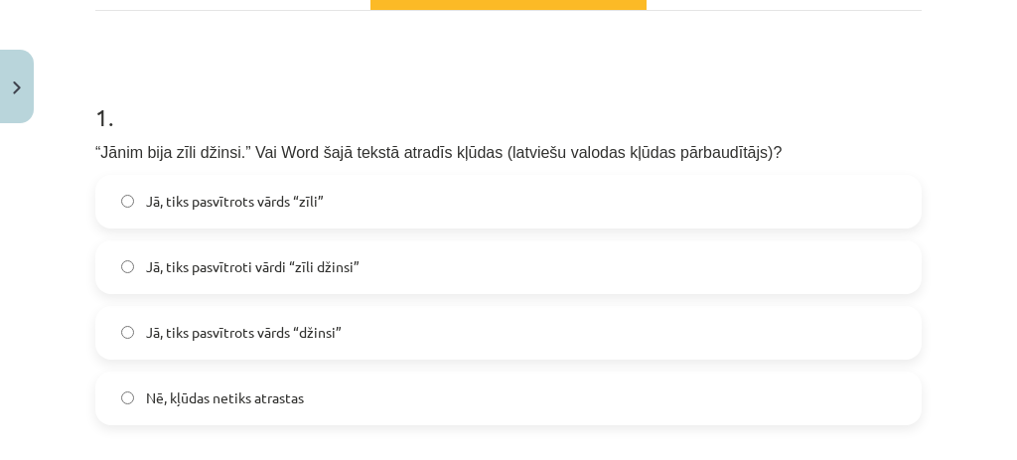
click at [559, 105] on h1 "1 ." at bounding box center [508, 100] width 826 height 62
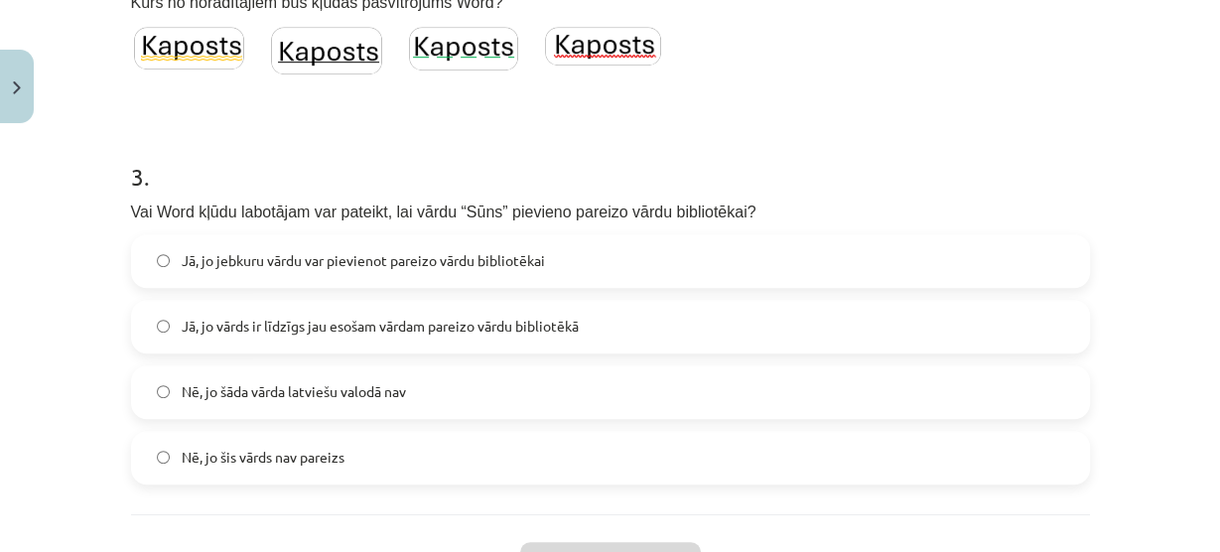
scroll to position [873, 0]
click at [932, 64] on div "2 . Kurš no norādītajiem būs kļūdas pasvītrojums Word?" at bounding box center [610, 4] width 959 height 171
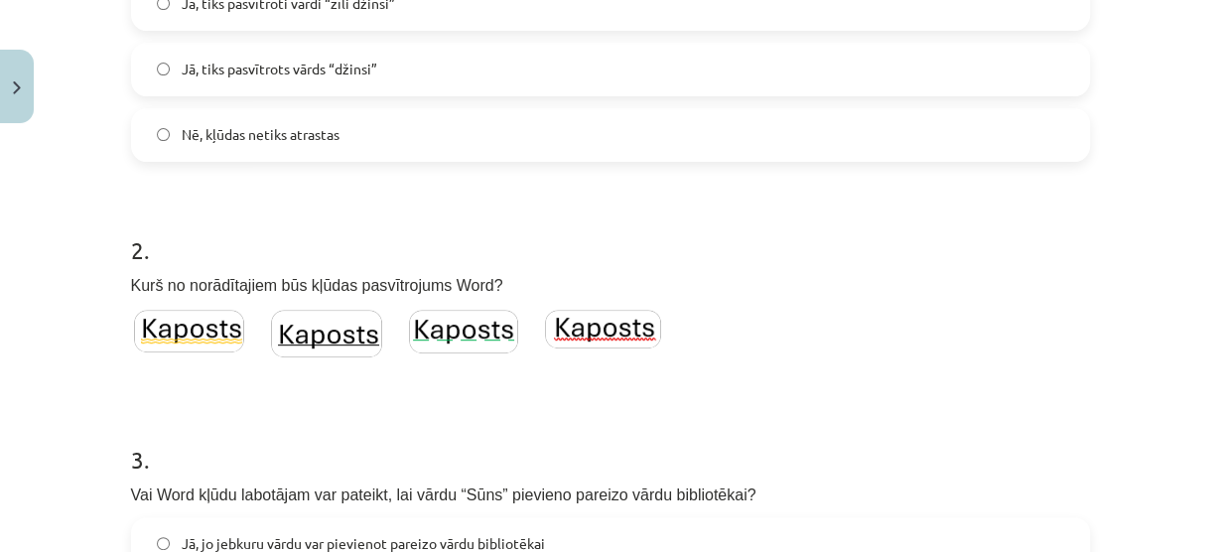
scroll to position [583, 0]
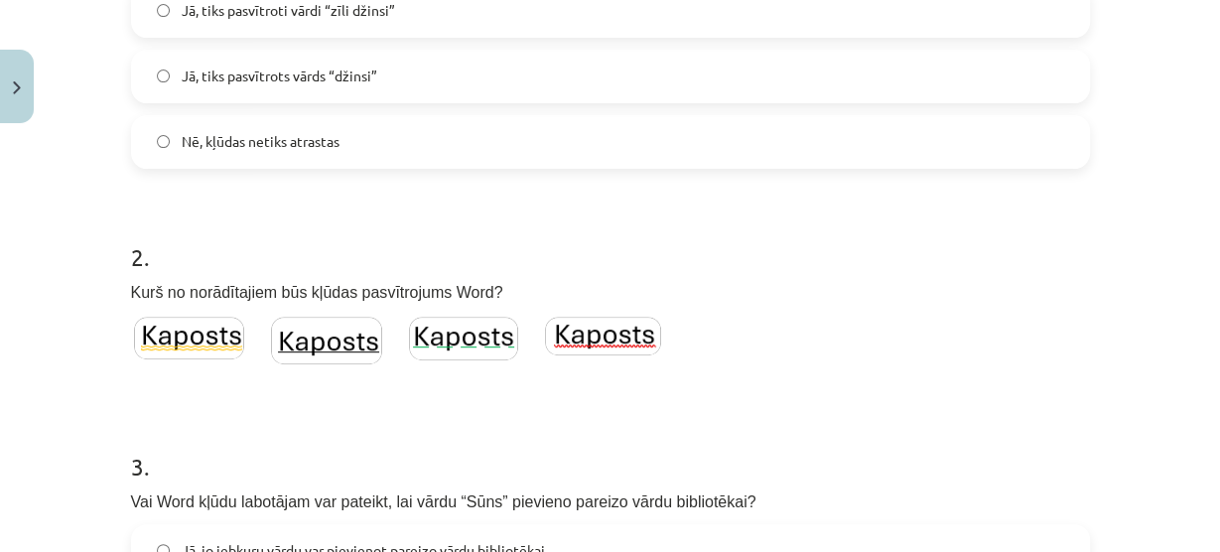
click at [859, 131] on label "Nē, kļūdas netiks atrastas" at bounding box center [610, 142] width 955 height 50
click at [637, 333] on img at bounding box center [603, 336] width 116 height 39
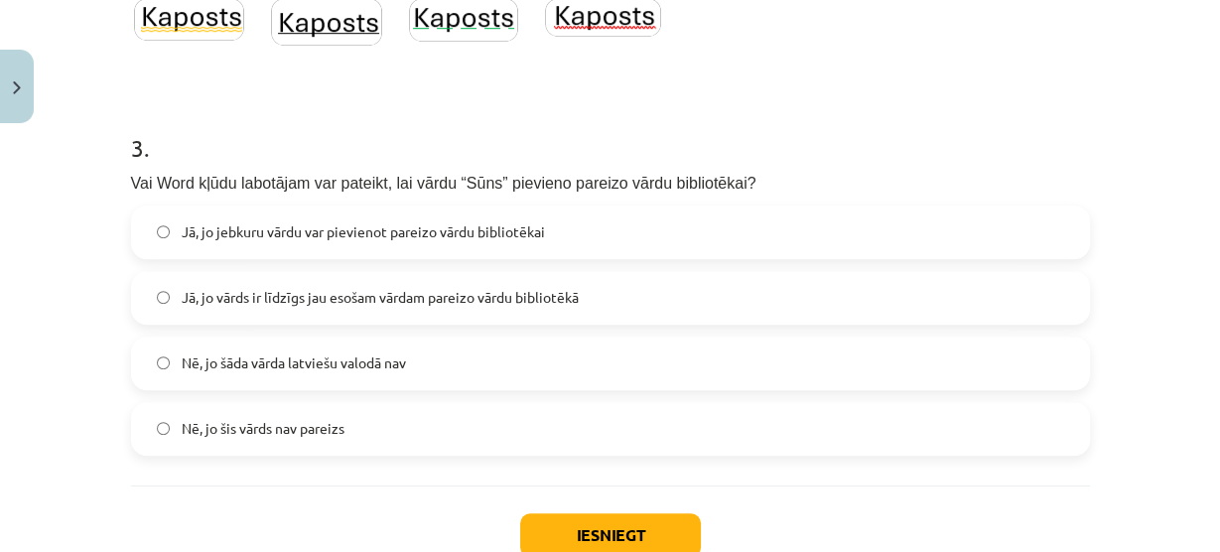
scroll to position [903, 0]
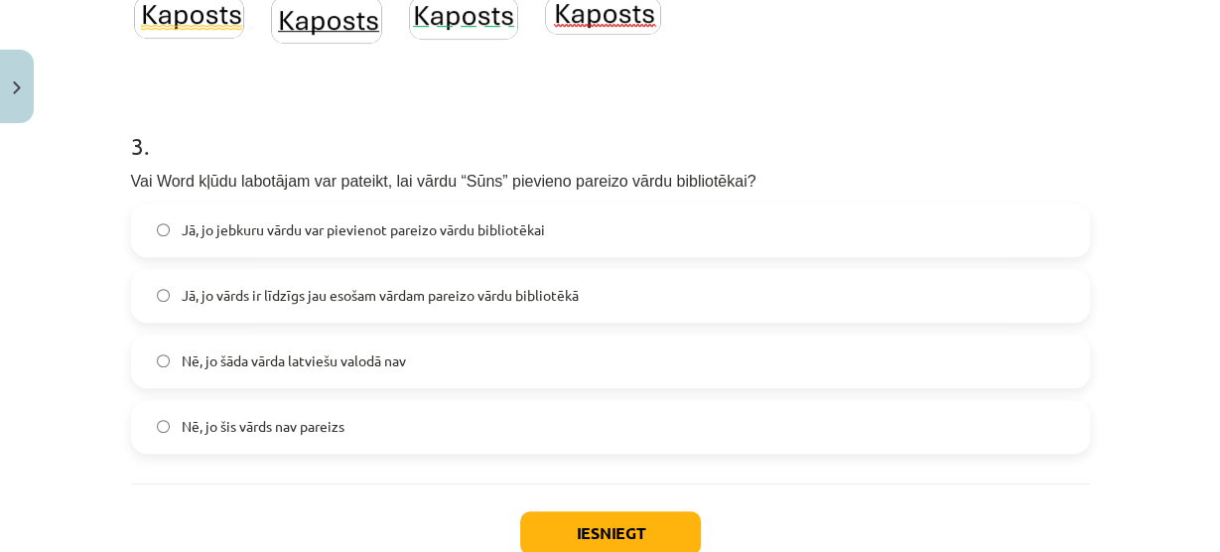
click at [420, 309] on label "Jā, jo vārds ir līdzīgs jau esošam vārdam pareizo vārdu bibliotēkā" at bounding box center [610, 296] width 955 height 50
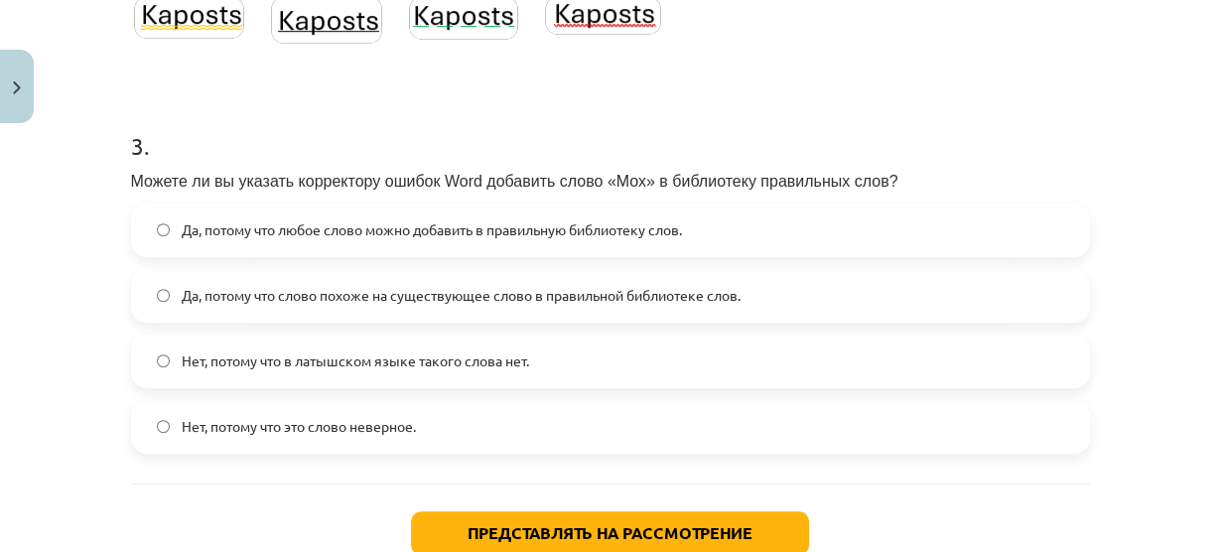
scroll to position [1263, 0]
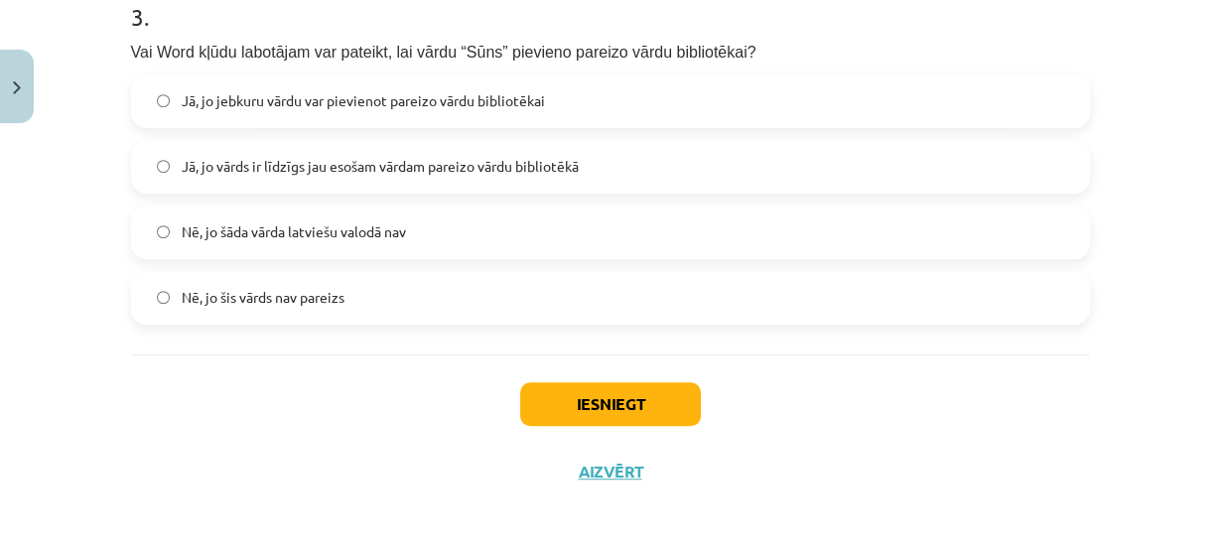
scroll to position [1248, 0]
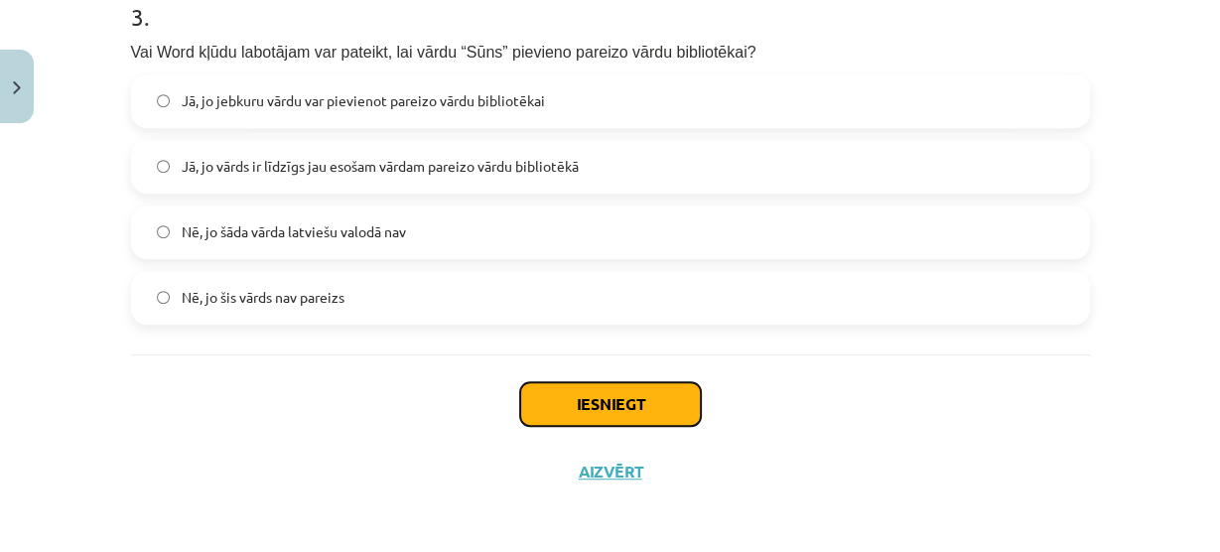
click at [629, 390] on button "Iesniegt" at bounding box center [610, 404] width 181 height 44
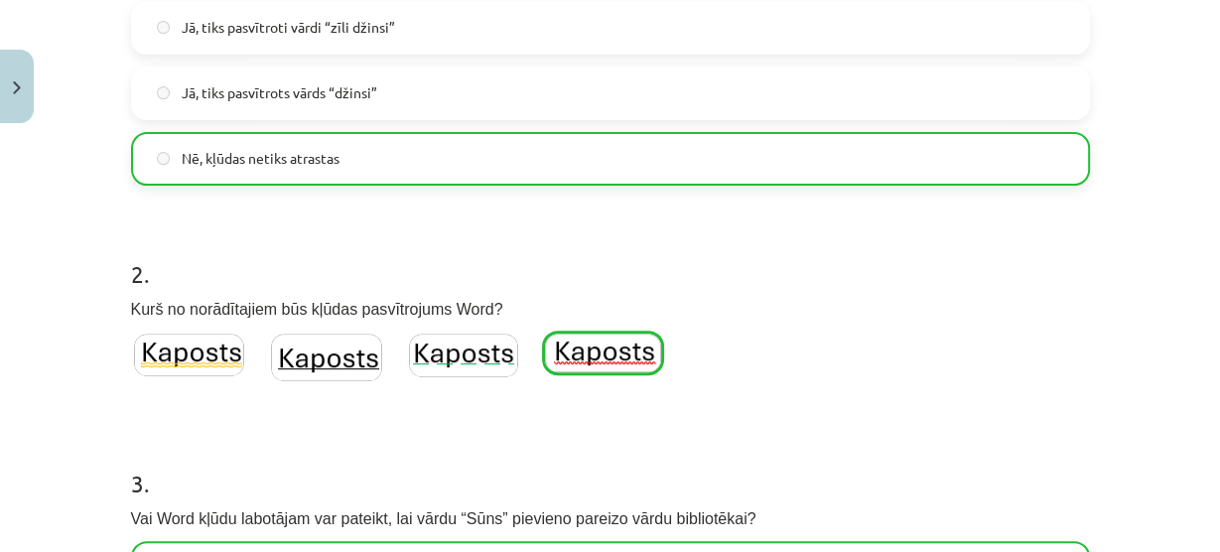
scroll to position [1095, 0]
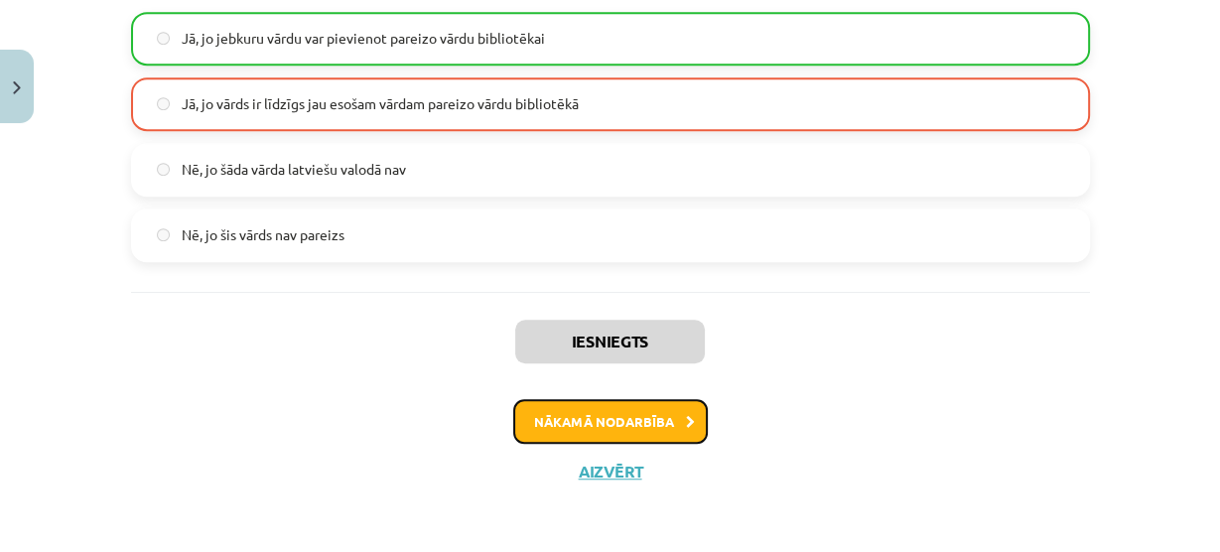
click at [631, 405] on button "Nākamā nodarbība" at bounding box center [610, 422] width 195 height 46
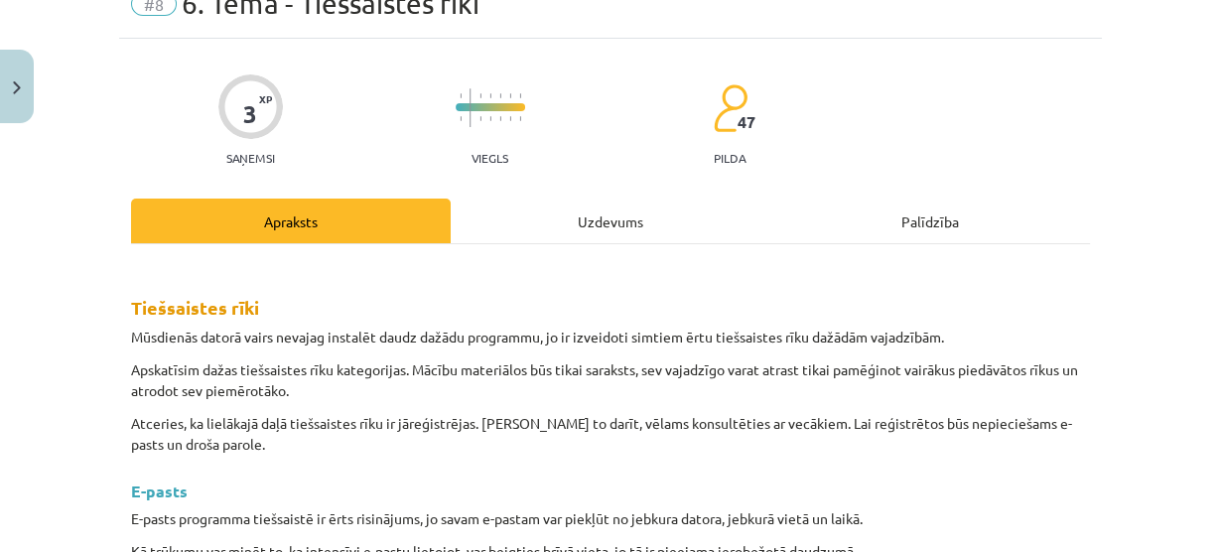
scroll to position [49, 0]
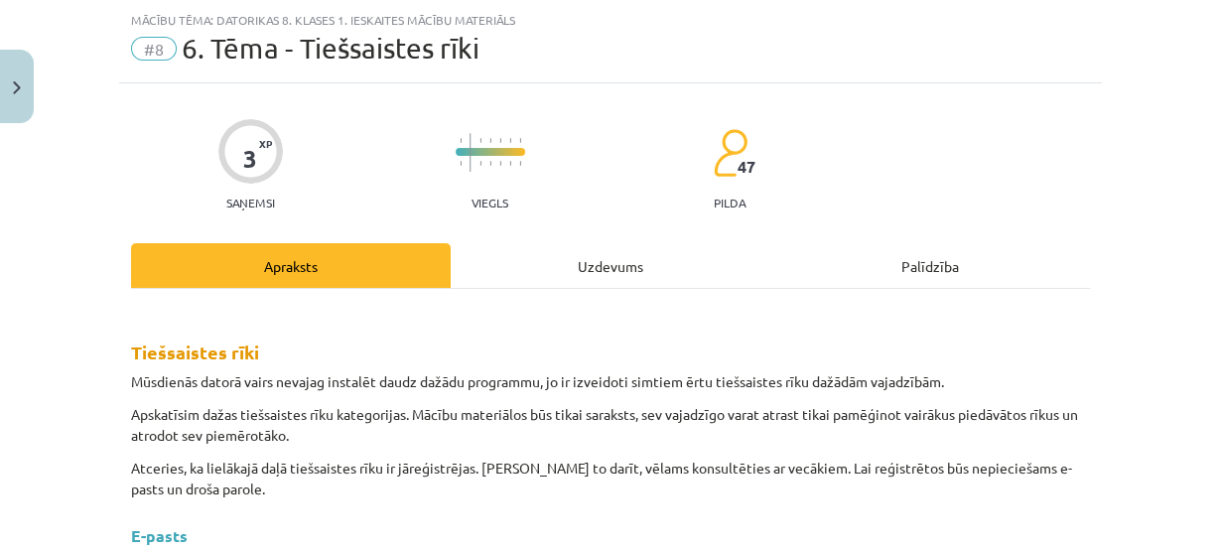
click at [624, 259] on div "Uzdevums" at bounding box center [611, 265] width 320 height 45
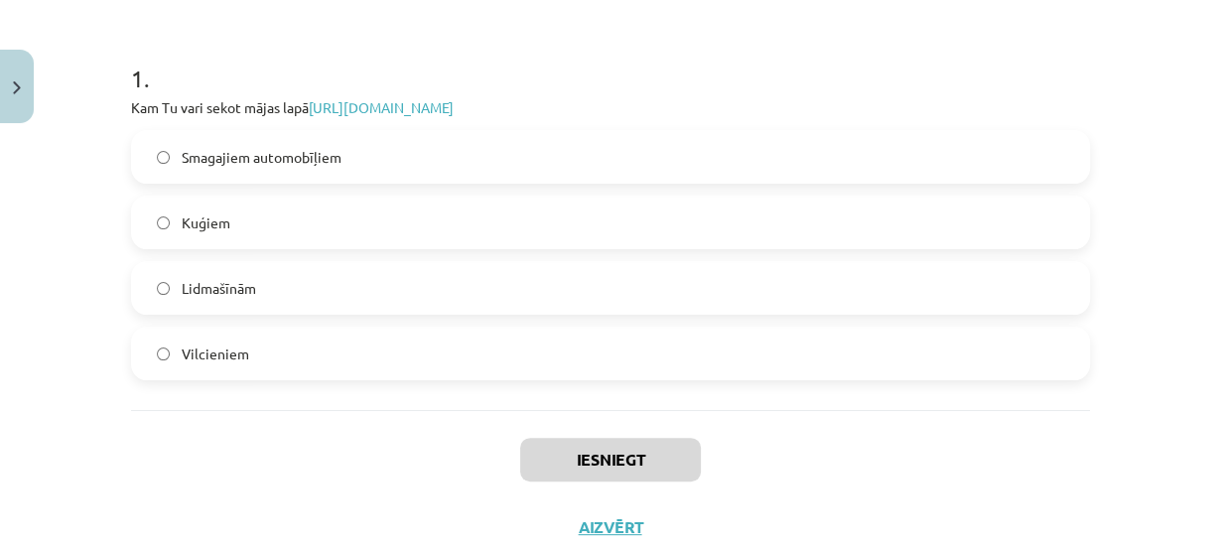
scroll to position [1263, 0]
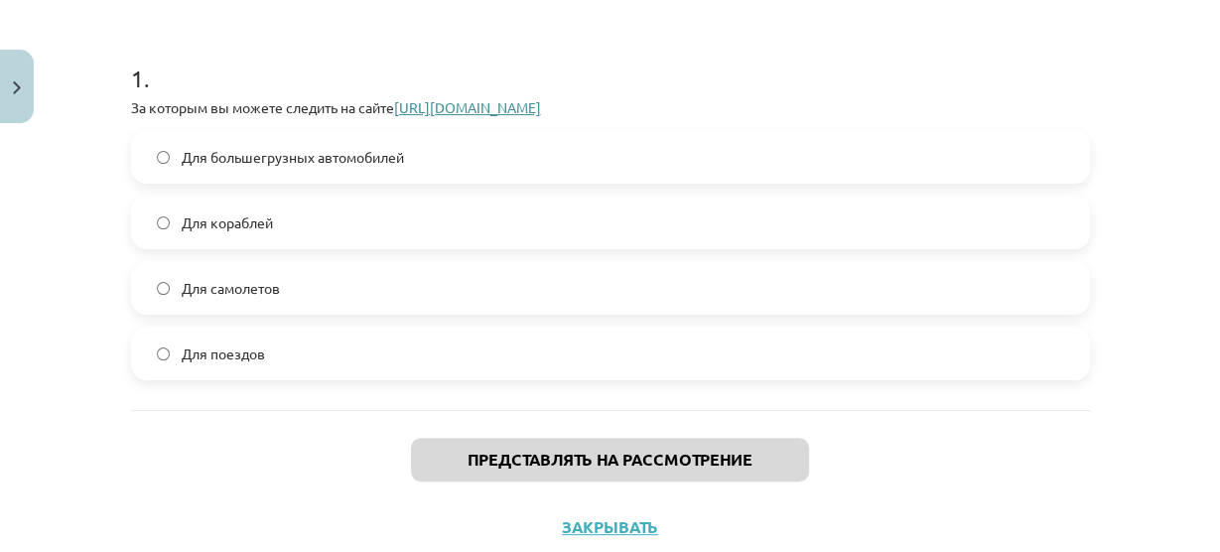
click at [541, 103] on font "[URL][DOMAIN_NAME]" at bounding box center [467, 107] width 147 height 18
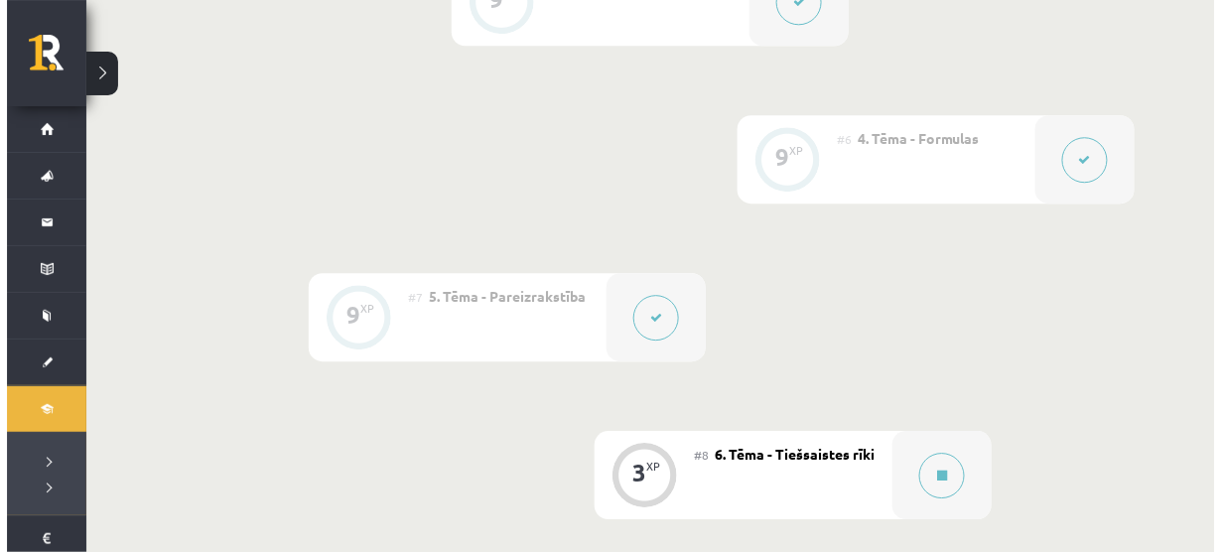
scroll to position [1313, 0]
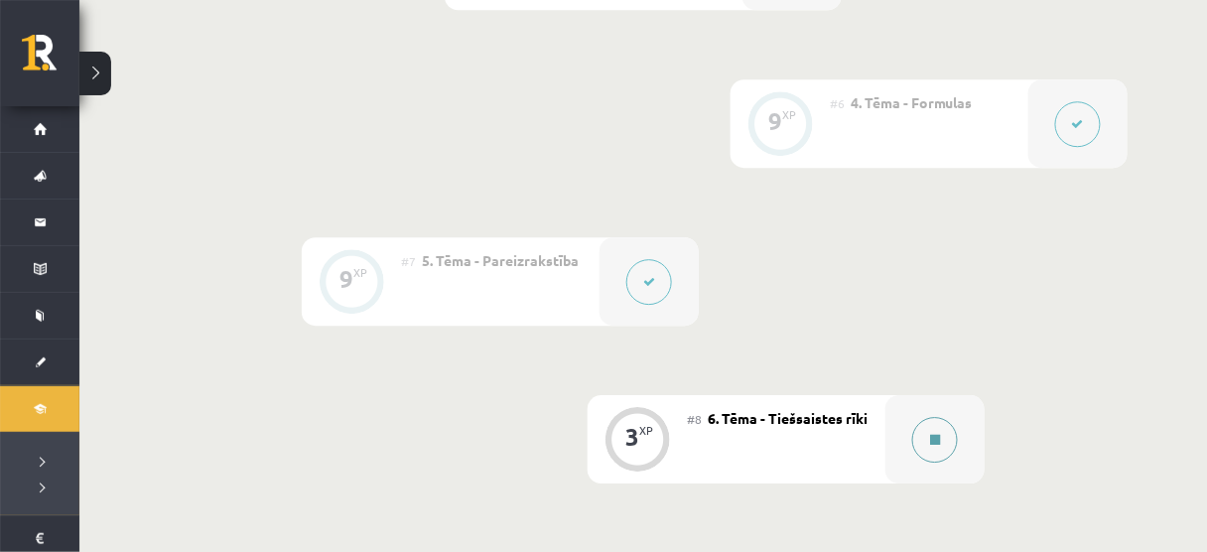
click at [917, 453] on button at bounding box center [935, 440] width 46 height 46
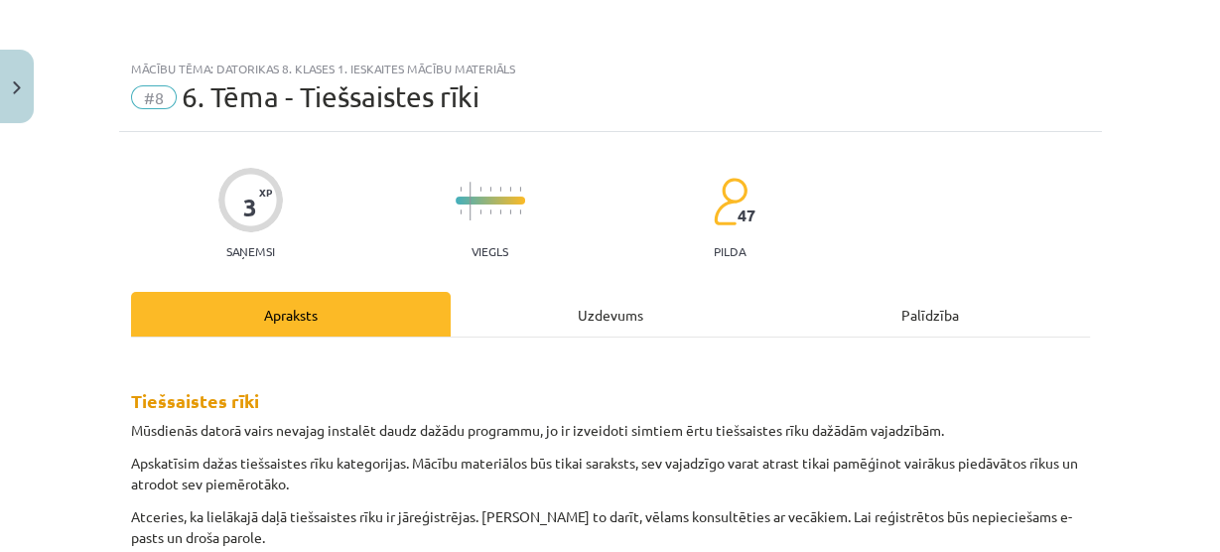
click at [577, 330] on div "Uzdevums" at bounding box center [611, 314] width 320 height 45
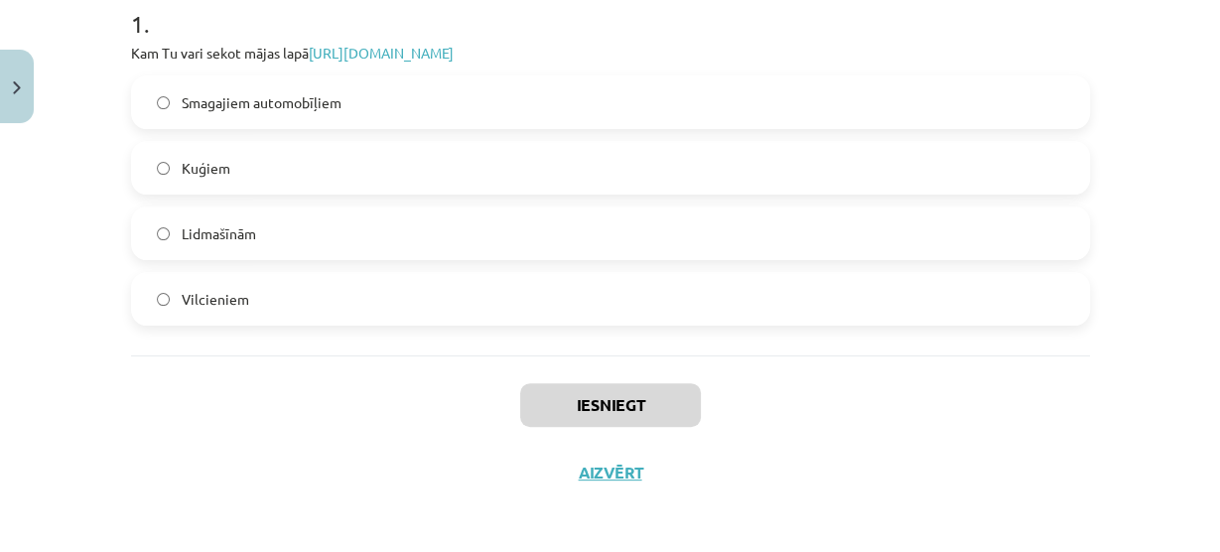
scroll to position [421, 0]
click at [461, 242] on label "Lidmašīnām" at bounding box center [610, 232] width 955 height 50
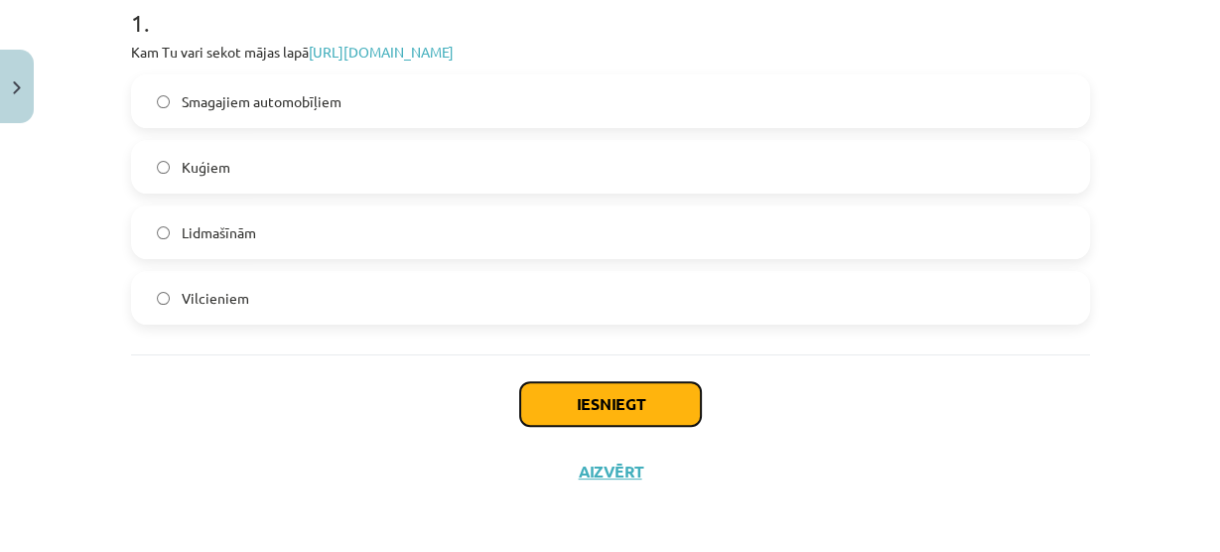
click at [605, 402] on button "Iesniegt" at bounding box center [610, 404] width 181 height 44
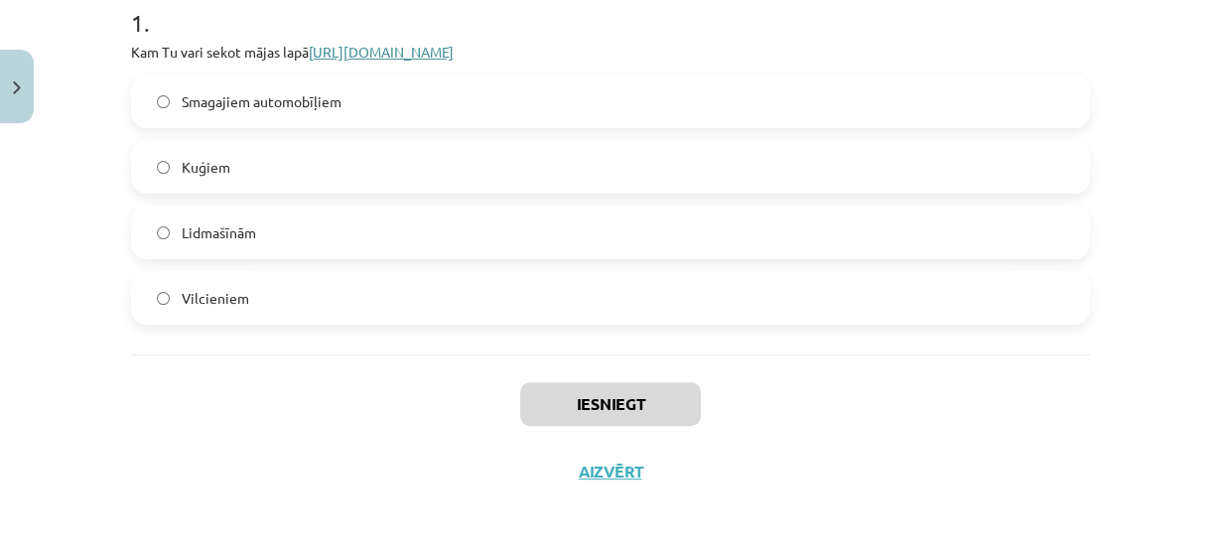
click at [454, 50] on link "[URL][DOMAIN_NAME]" at bounding box center [381, 52] width 145 height 18
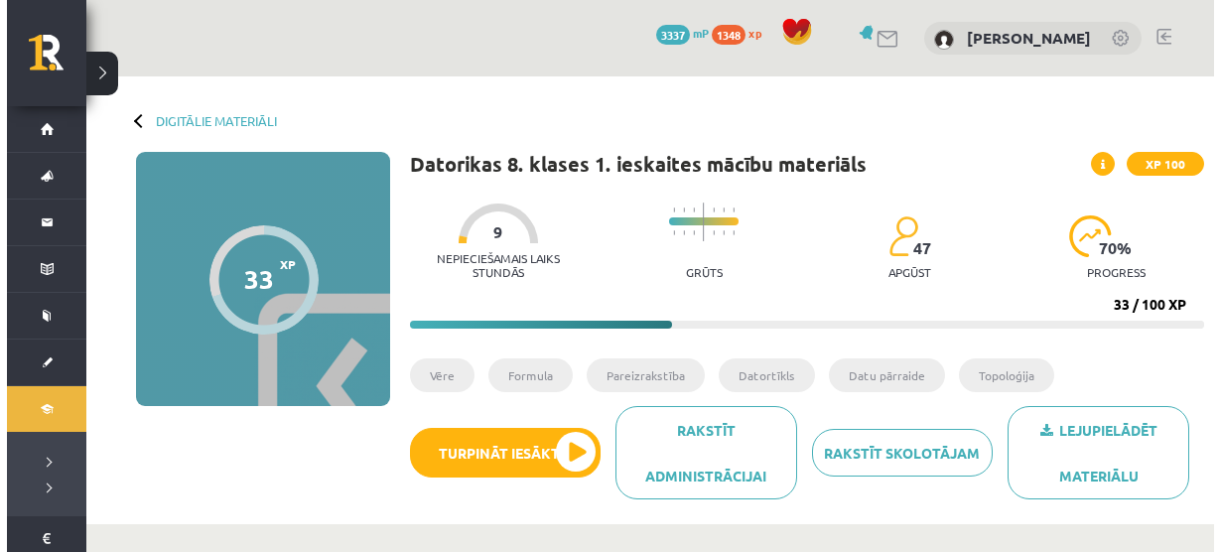
scroll to position [1313, 0]
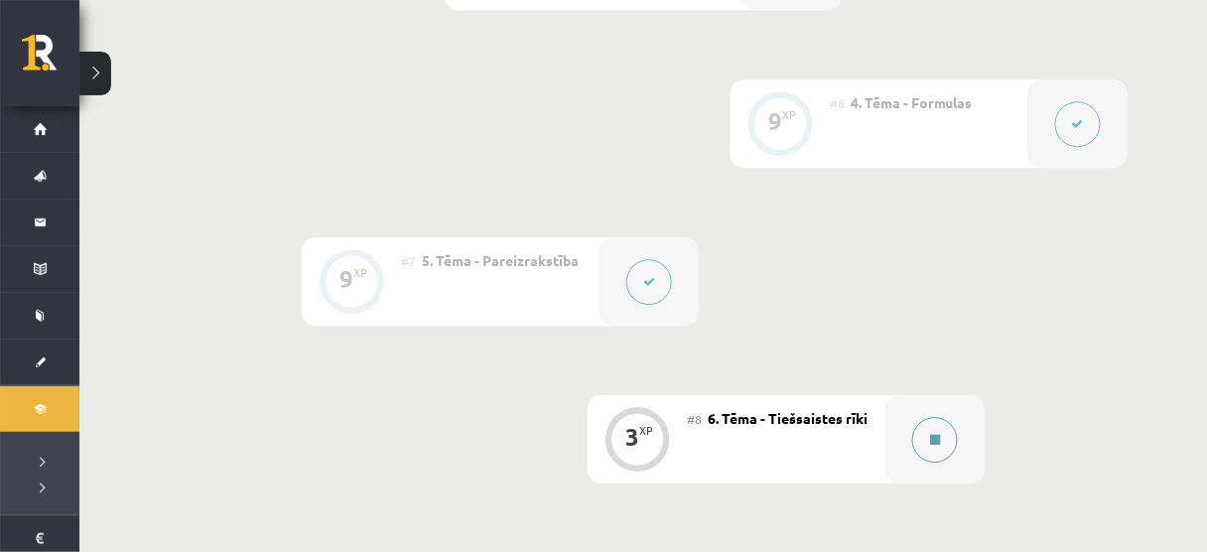
click at [944, 462] on button at bounding box center [935, 440] width 46 height 46
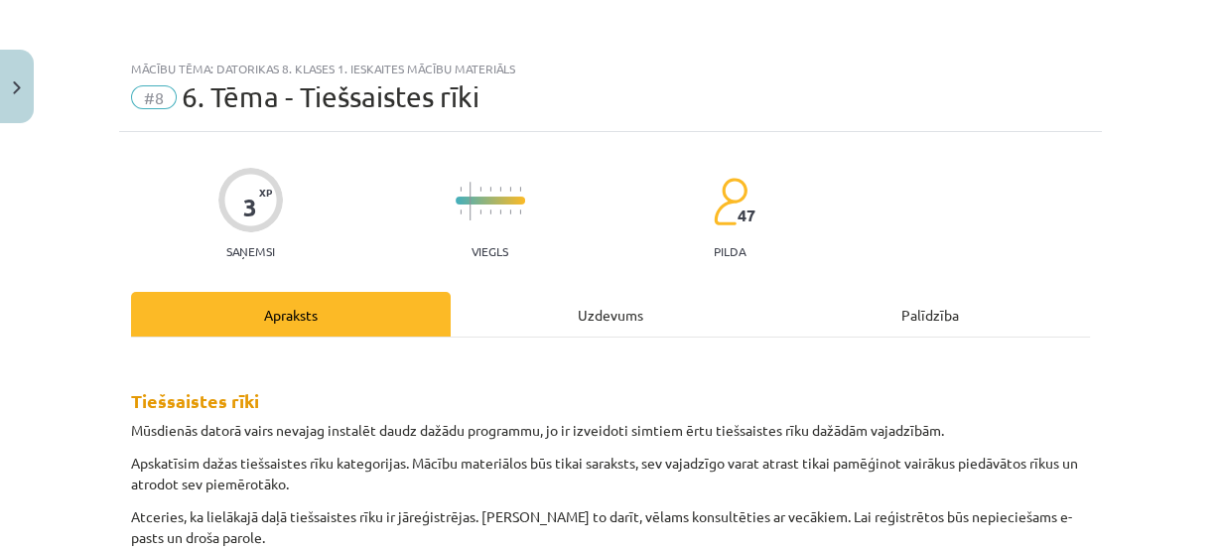
click at [616, 292] on div "Uzdevums" at bounding box center [611, 314] width 320 height 45
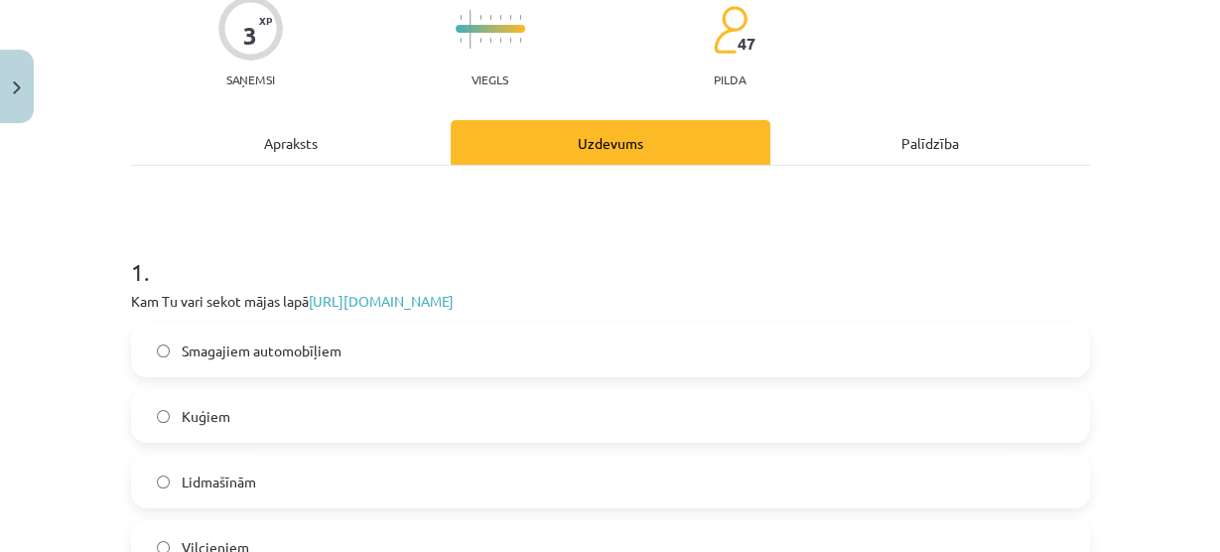
scroll to position [175, 0]
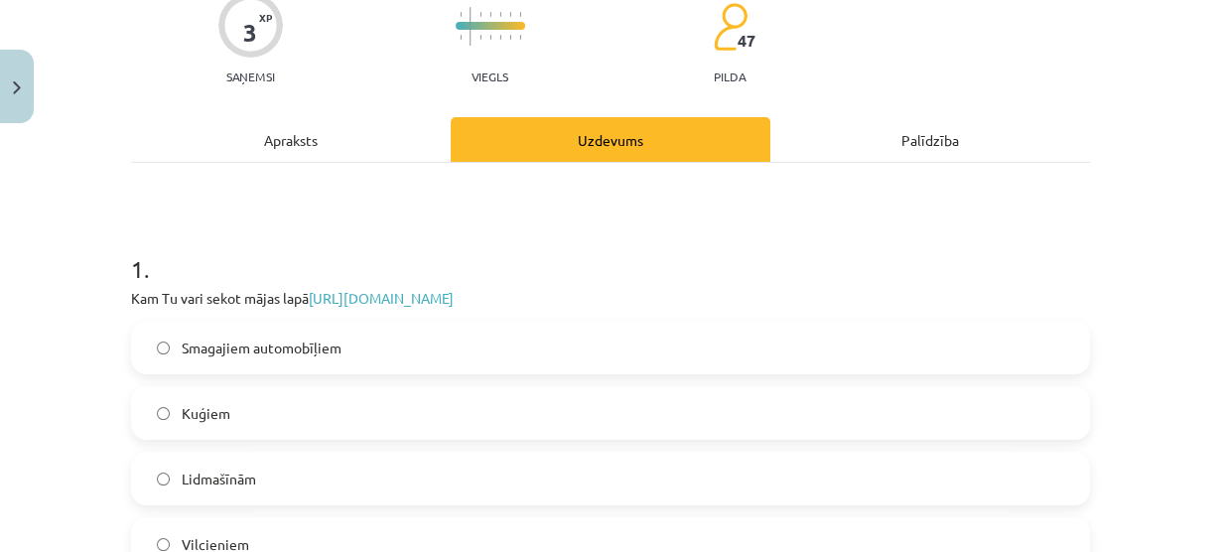
click at [455, 458] on label "Lidmašīnām" at bounding box center [610, 479] width 955 height 50
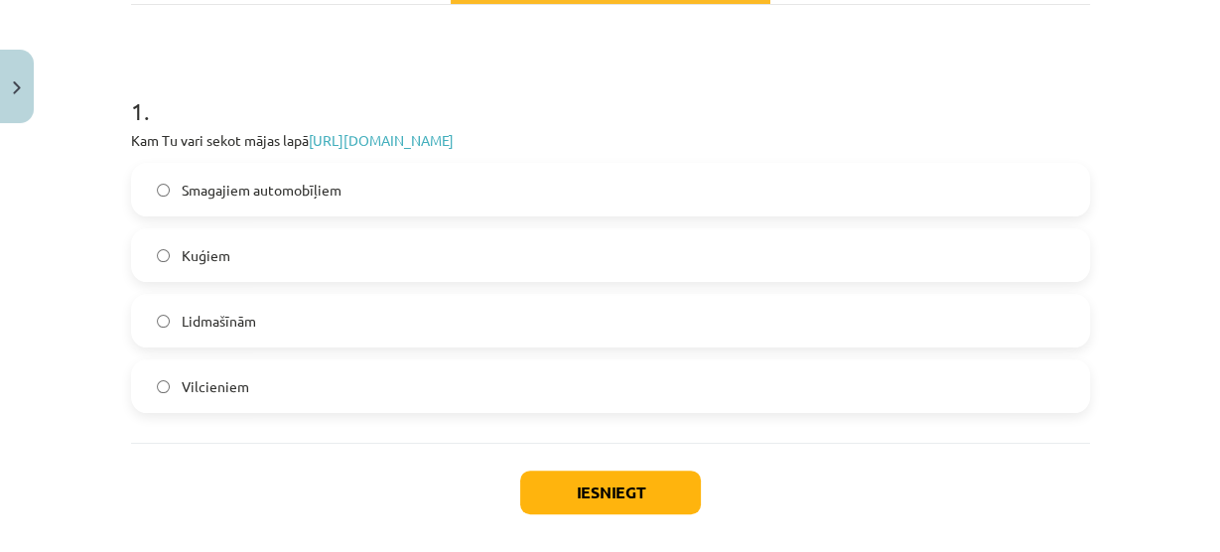
scroll to position [345, 0]
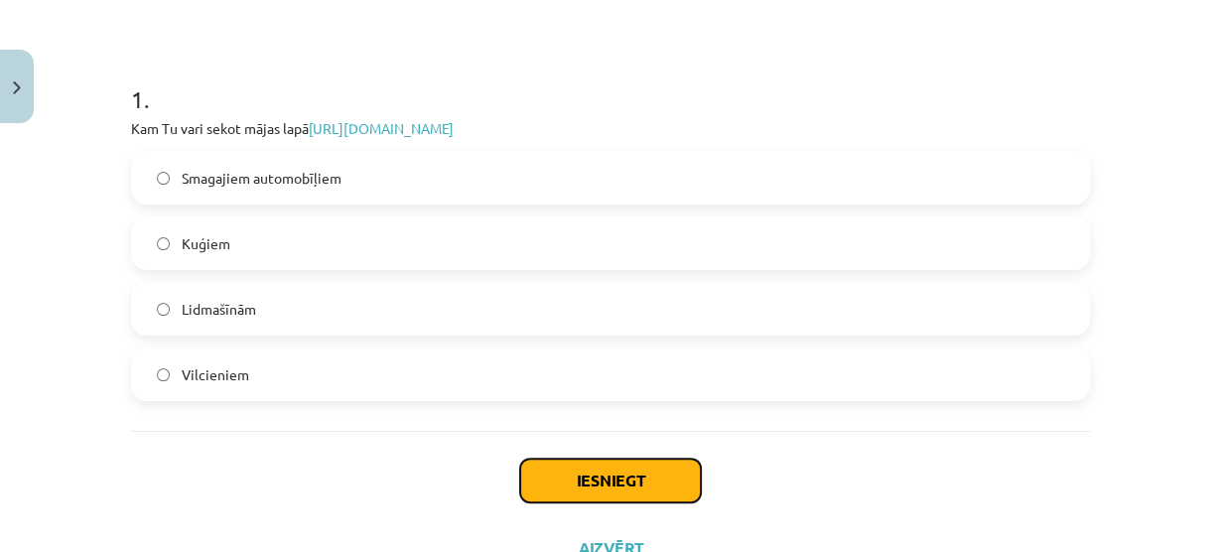
click at [574, 468] on button "Iesniegt" at bounding box center [610, 481] width 181 height 44
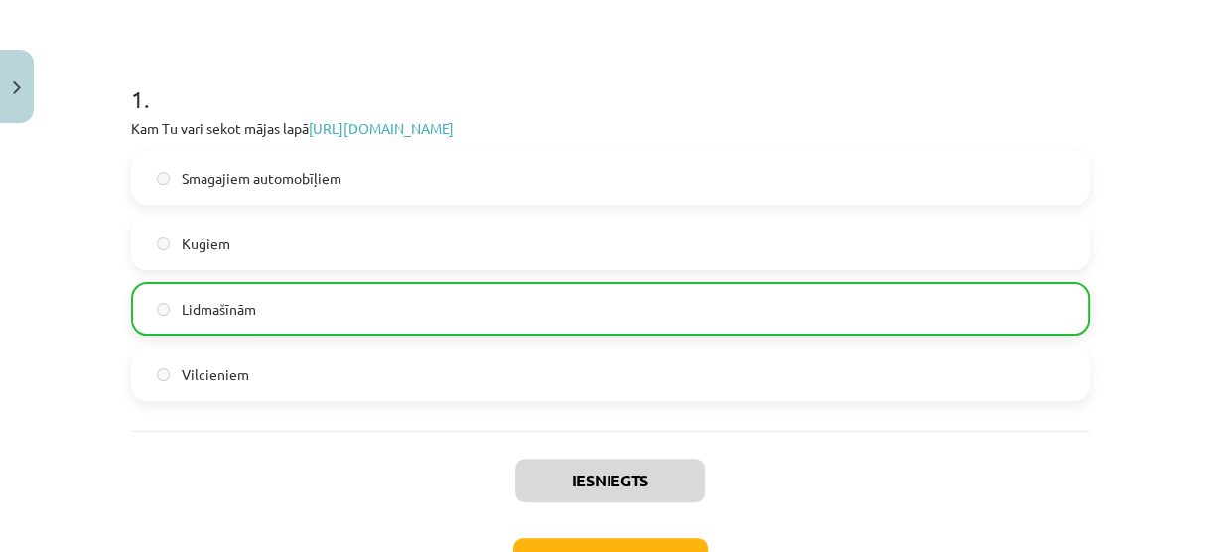
scroll to position [484, 0]
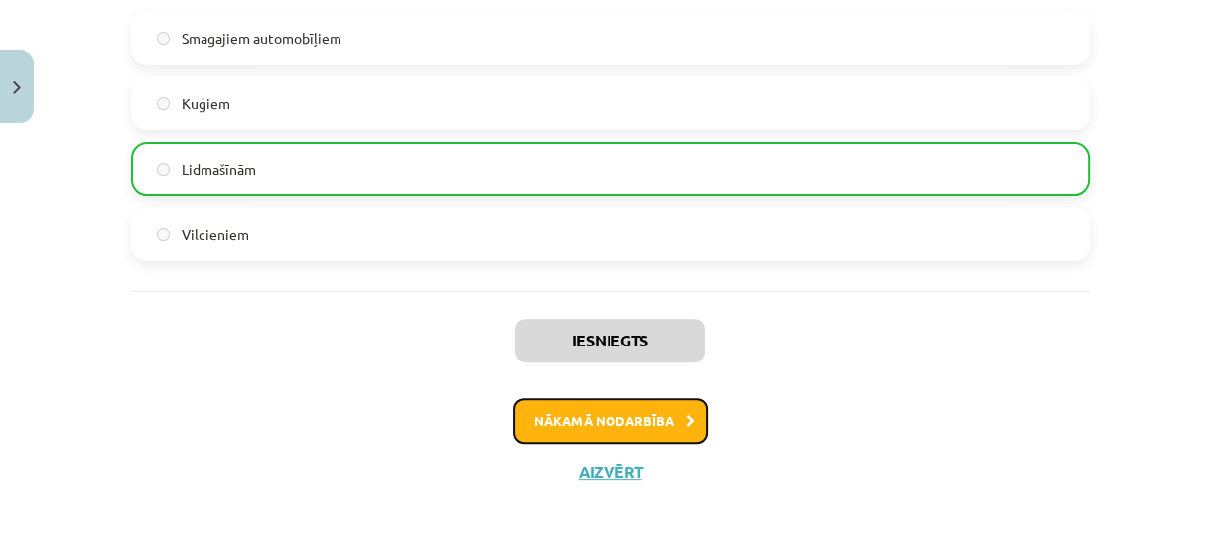
click at [623, 423] on button "Nākamā nodarbība" at bounding box center [610, 421] width 195 height 46
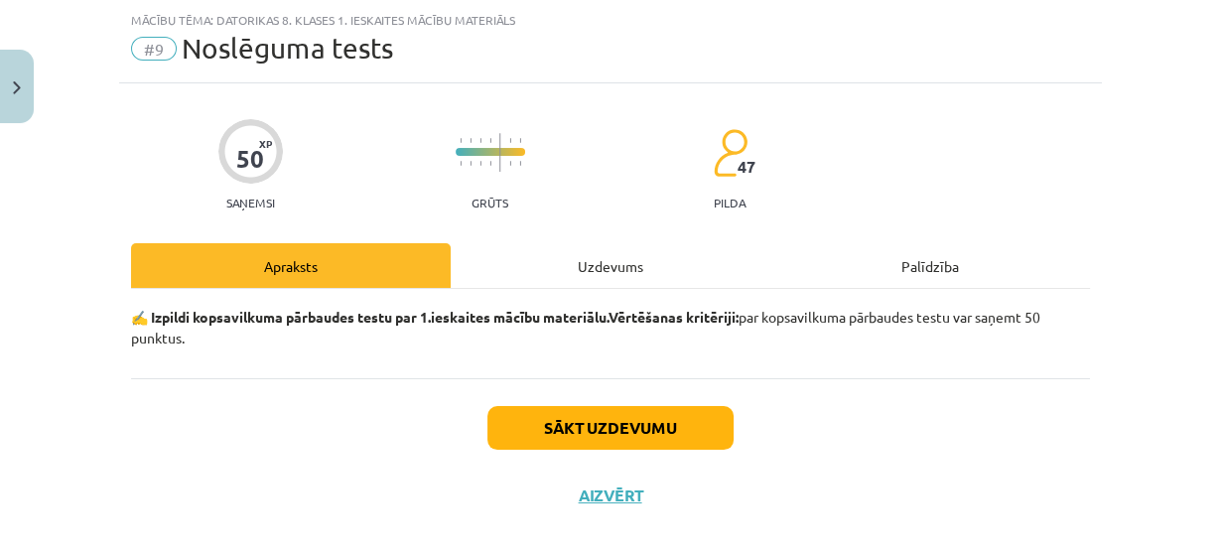
click at [609, 264] on div "Uzdevums" at bounding box center [611, 265] width 320 height 45
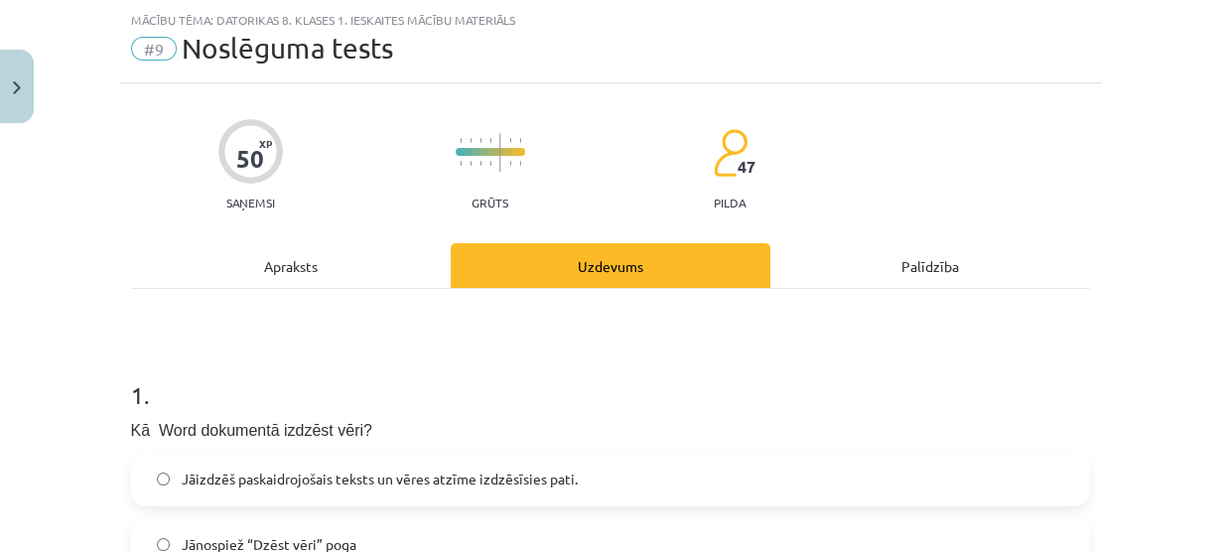
click at [967, 282] on div "Palīdzība" at bounding box center [930, 265] width 320 height 45
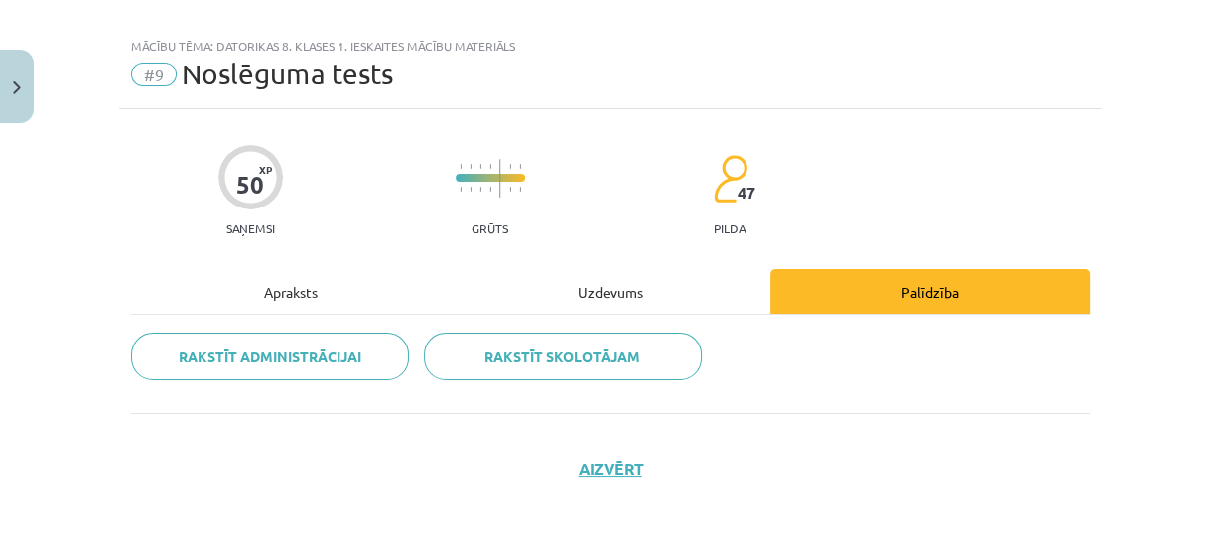
scroll to position [1328, 0]
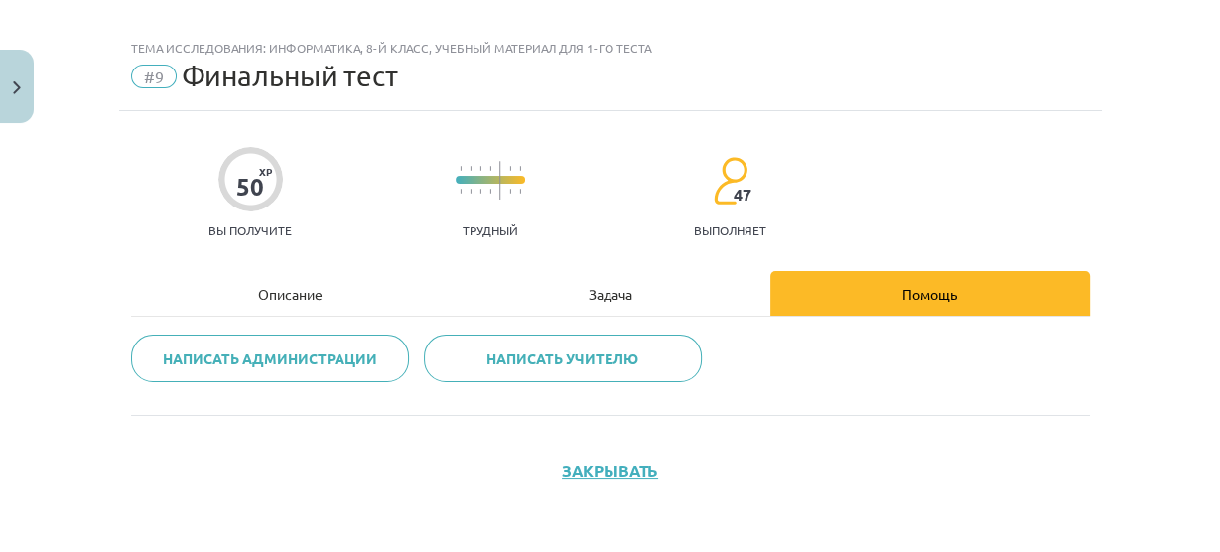
click at [304, 292] on font "Описание" at bounding box center [290, 294] width 65 height 18
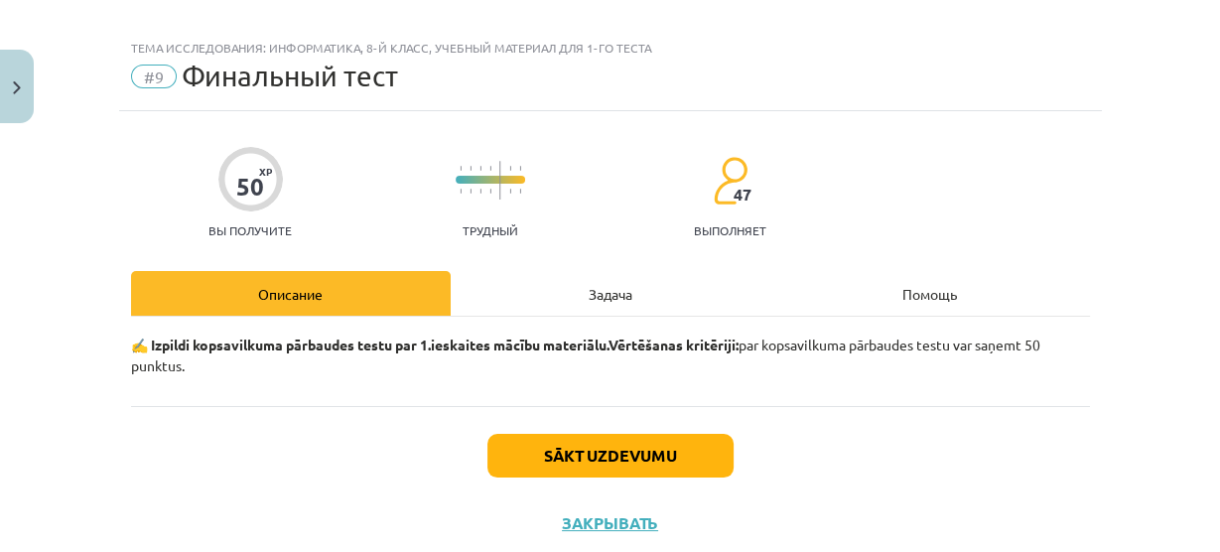
scroll to position [49, 0]
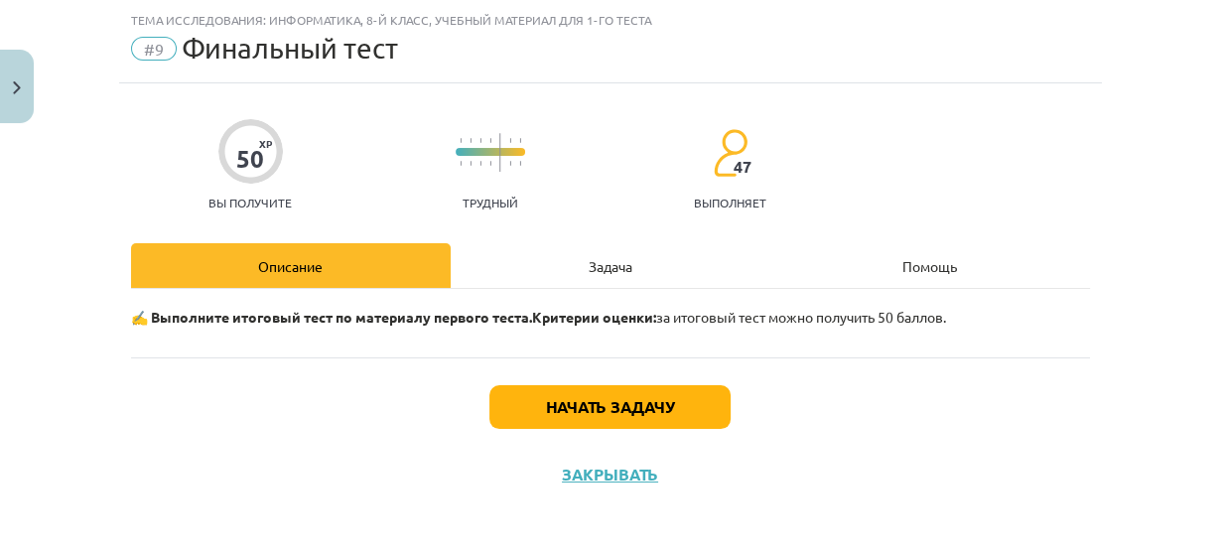
click at [563, 266] on div "Задача" at bounding box center [611, 265] width 320 height 45
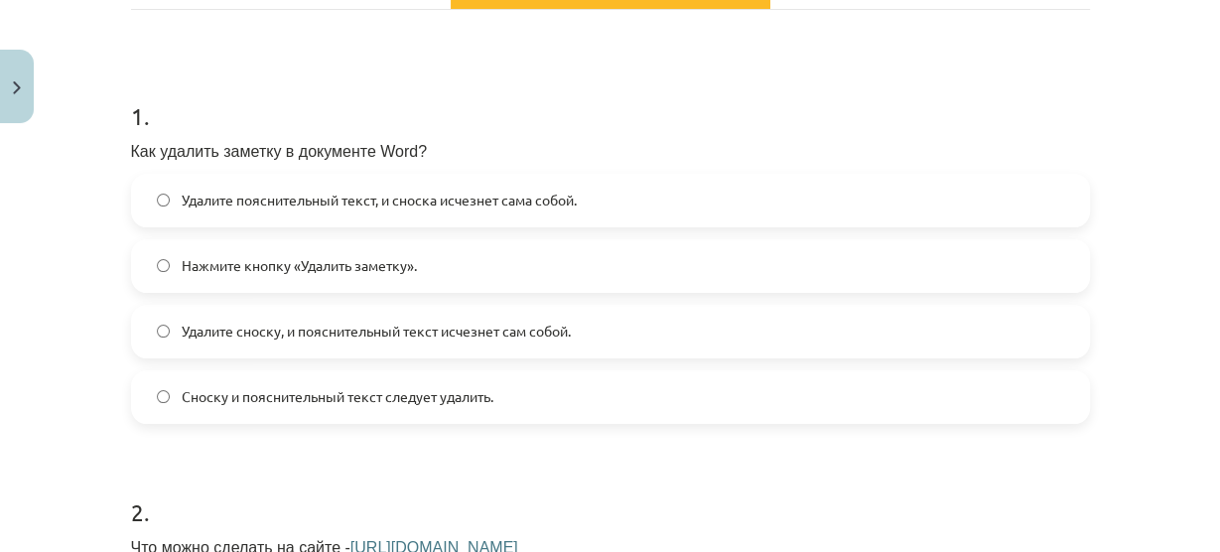
scroll to position [326, 0]
click at [279, 348] on label "Удалите сноску, и пояснительный текст исчезнет сам собой." at bounding box center [610, 334] width 955 height 50
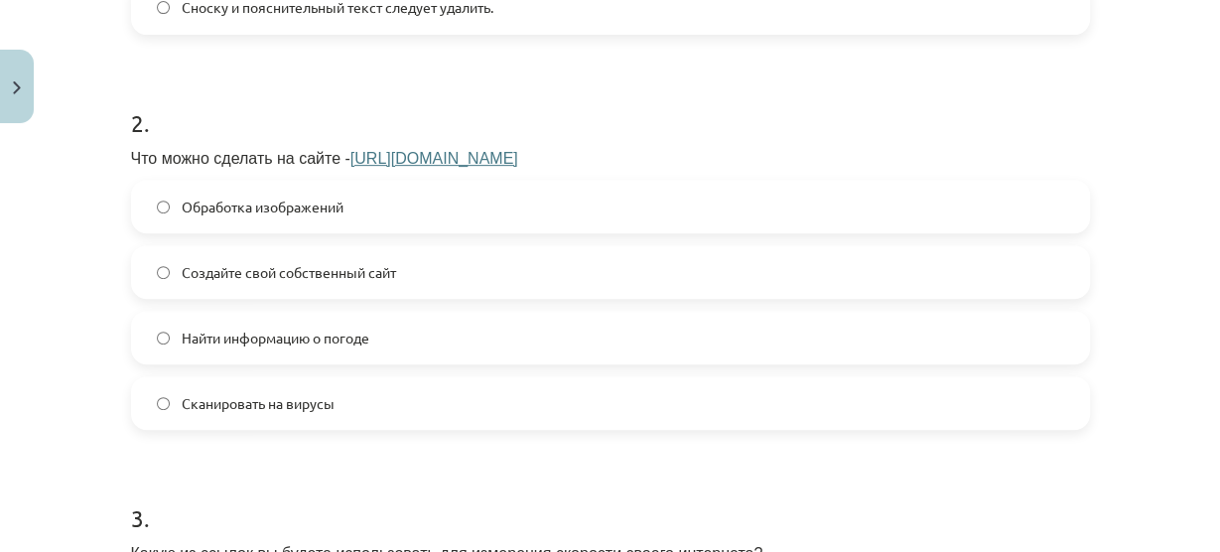
scroll to position [718, 0]
click at [307, 279] on span "Создайте свой собственный сайт" at bounding box center [289, 271] width 214 height 21
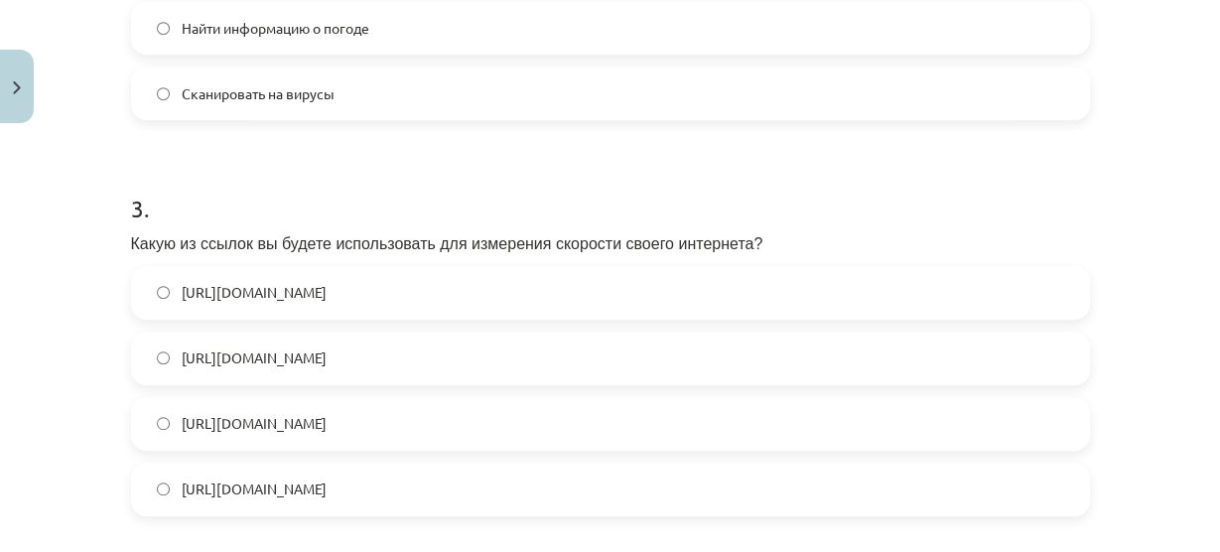
scroll to position [1055, 0]
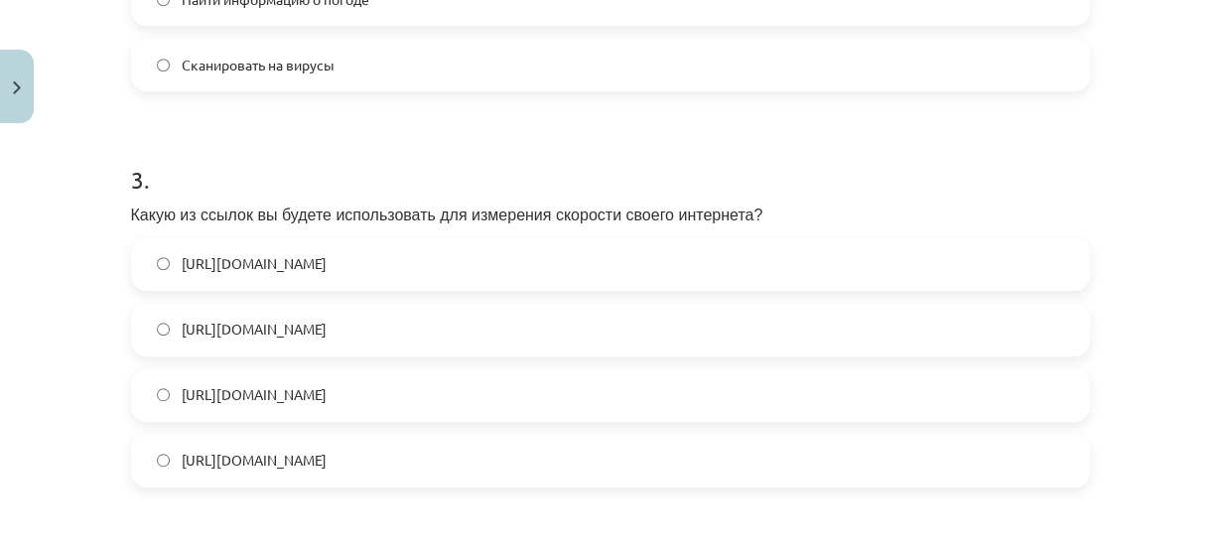
click at [358, 315] on label "https://www.speedtest.net/" at bounding box center [610, 330] width 955 height 50
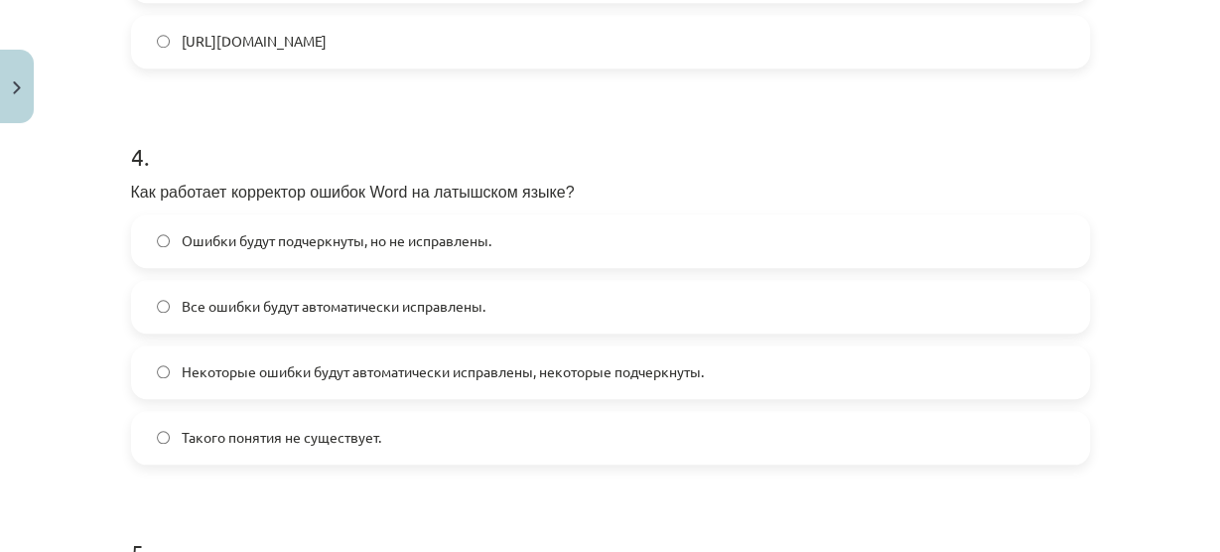
scroll to position [1549, 0]
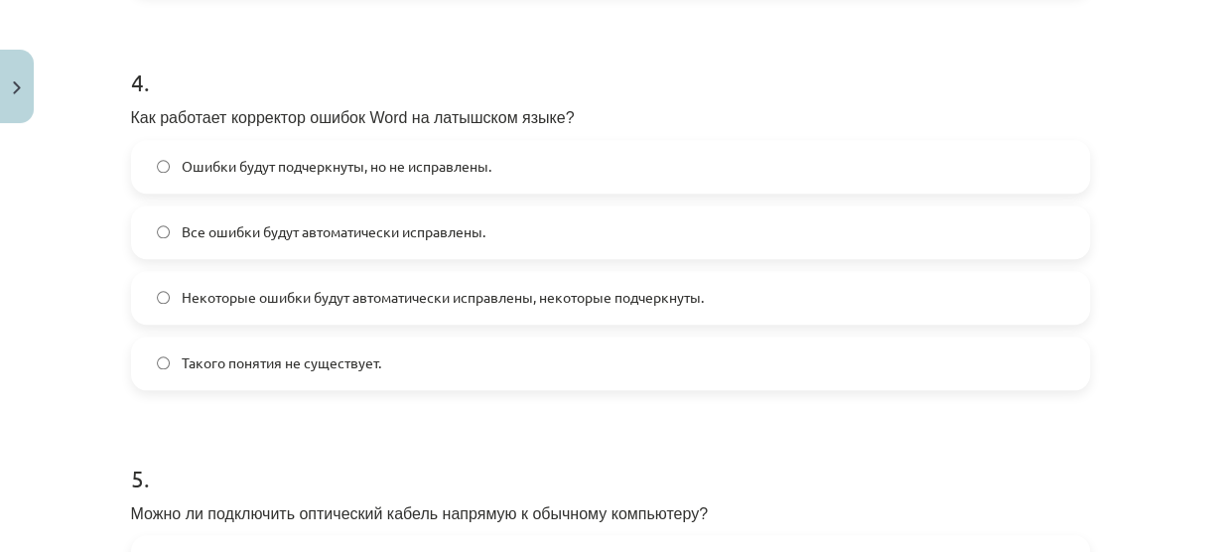
click at [222, 168] on font "Ошибки будут подчеркнуты, но не исправлены." at bounding box center [337, 166] width 310 height 18
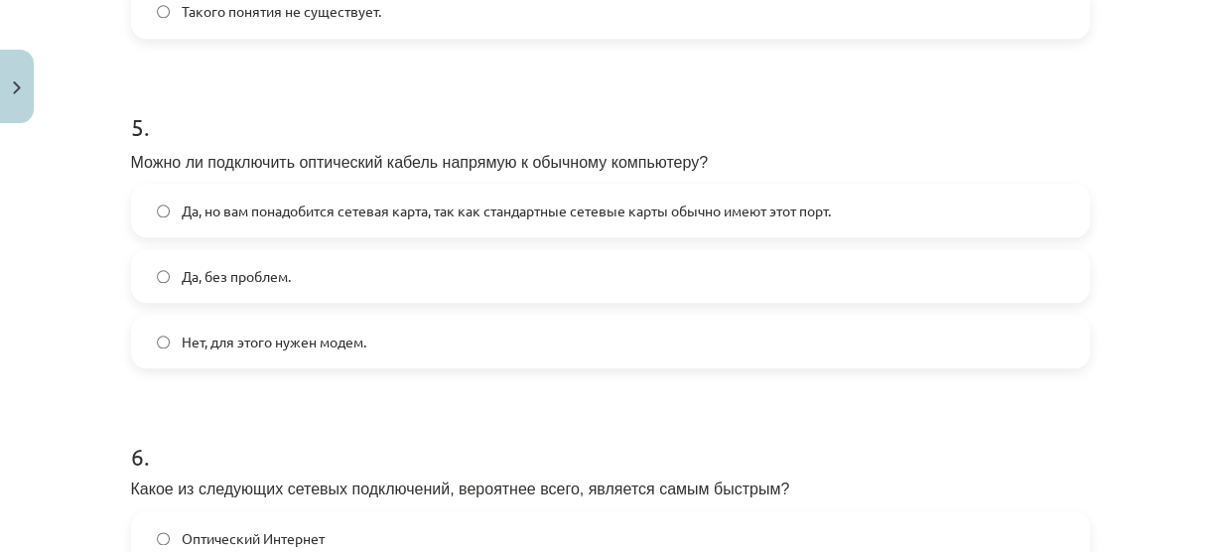
scroll to position [1904, 0]
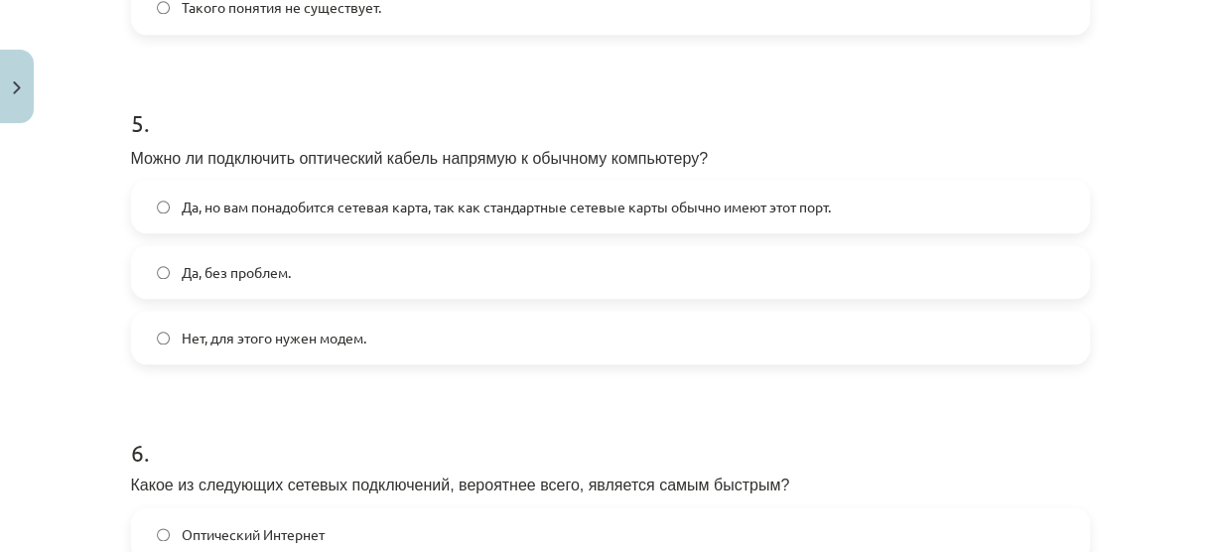
click at [0, 260] on div "Тема исследования: Информатика, 8-й класс, учебный материал для 1-го теста #9 Ф…" at bounding box center [610, 276] width 1220 height 552
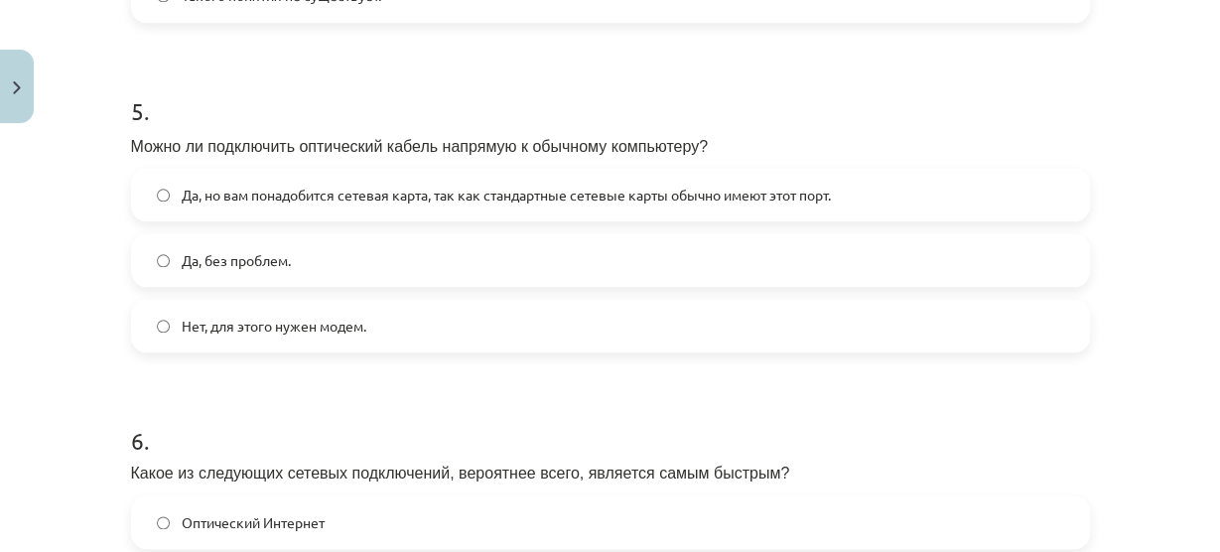
click at [166, 326] on label "Нет, для этого нужен модем." at bounding box center [610, 326] width 955 height 50
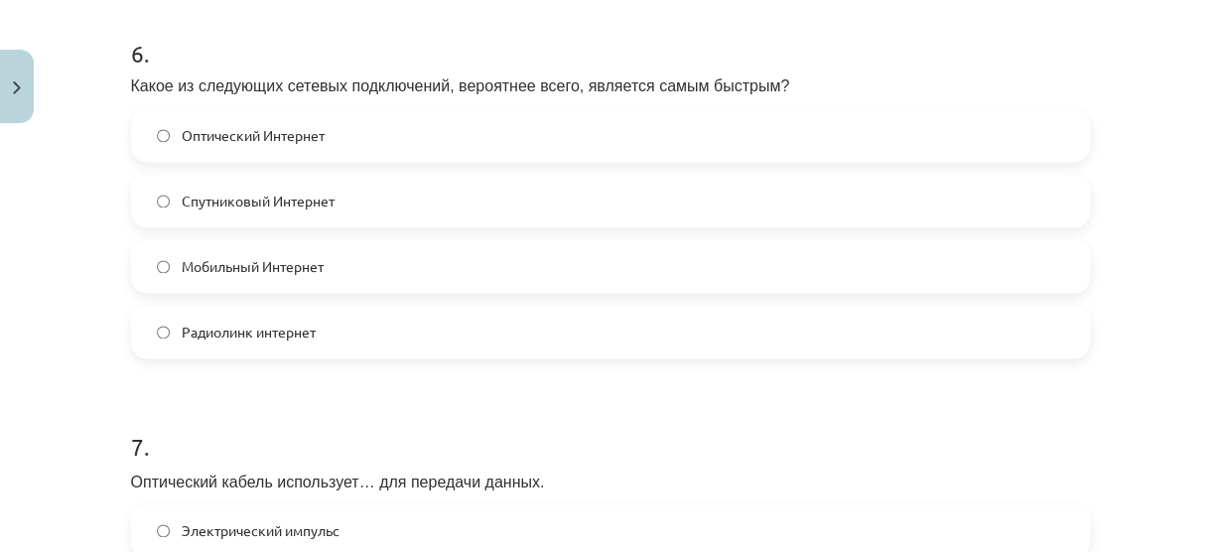
scroll to position [2304, 0]
click at [203, 115] on label "Оптический Интернет" at bounding box center [610, 134] width 955 height 50
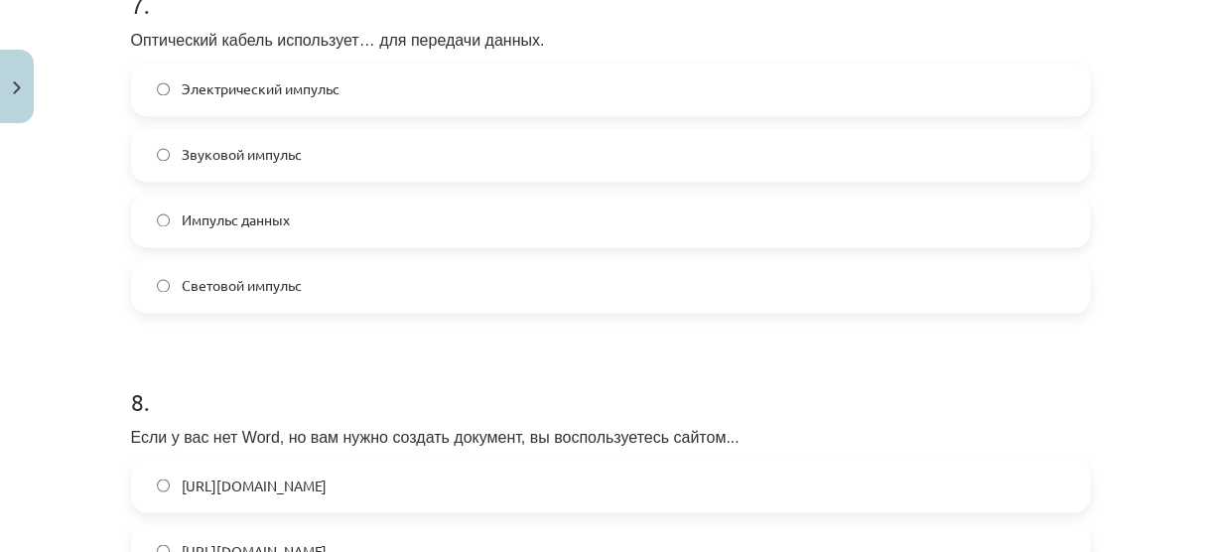
scroll to position [2721, 0]
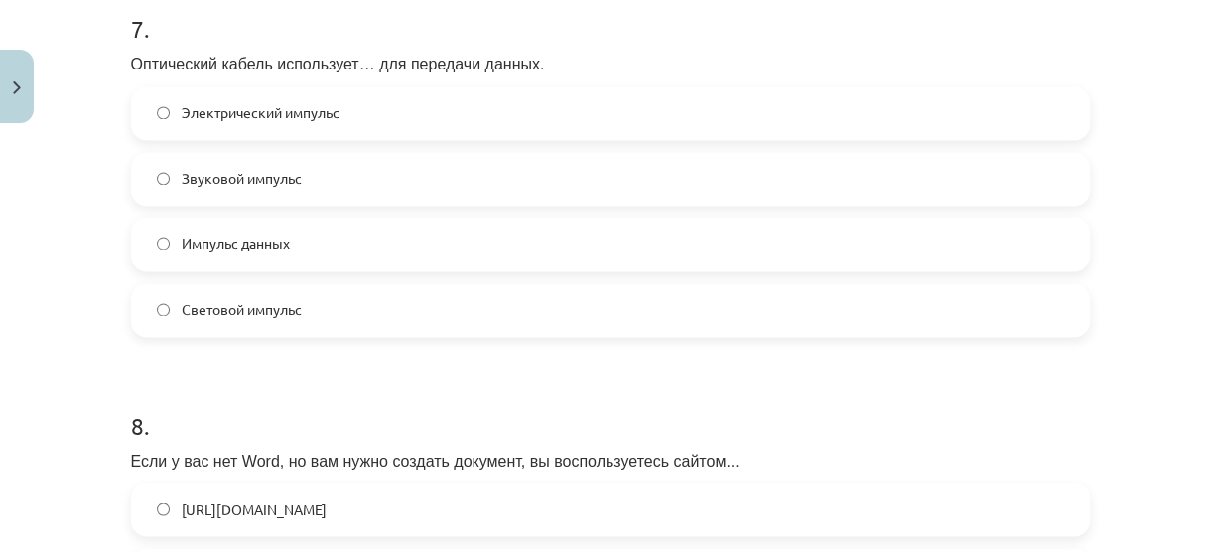
click at [237, 307] on font "Световой импульс" at bounding box center [242, 309] width 120 height 18
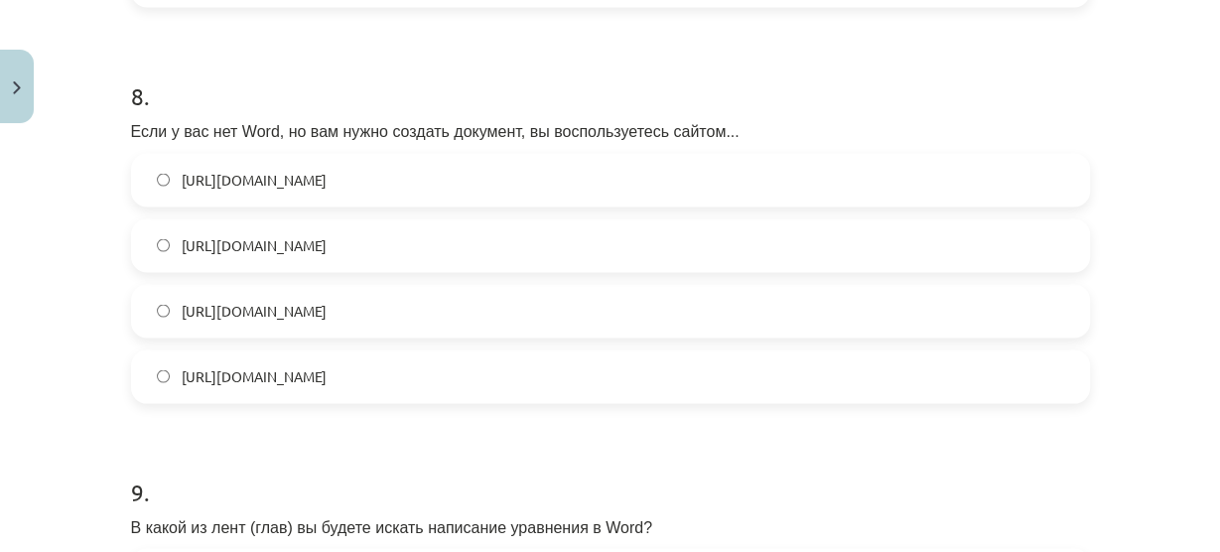
scroll to position [3051, 0]
click at [284, 317] on font "https://www.google.com/docs/about/" at bounding box center [254, 310] width 145 height 18
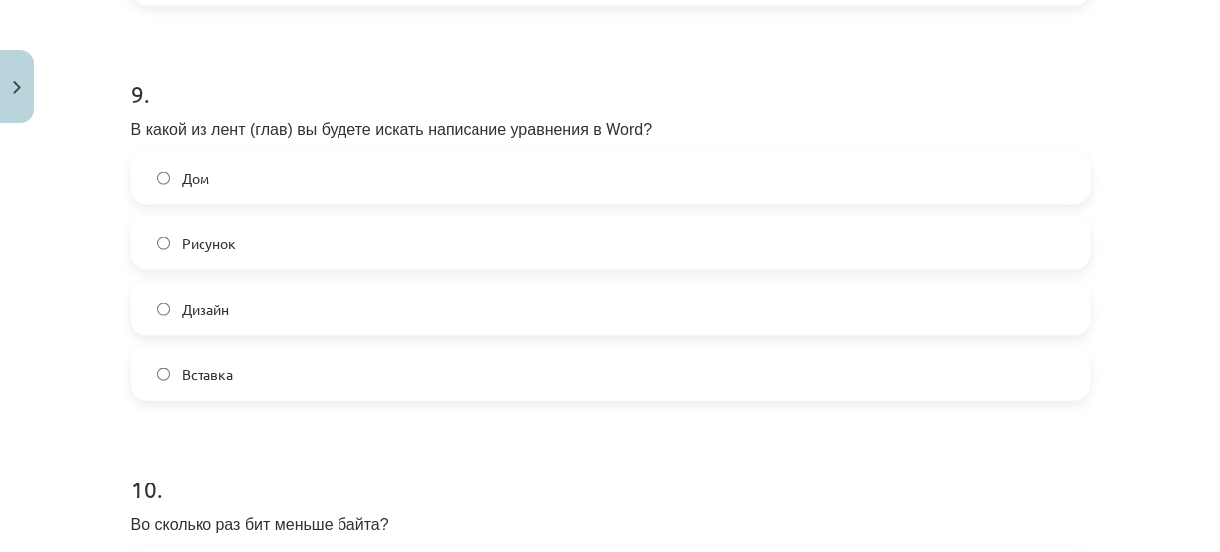
scroll to position [3449, 0]
click at [535, 357] on label "Вставка" at bounding box center [610, 373] width 955 height 50
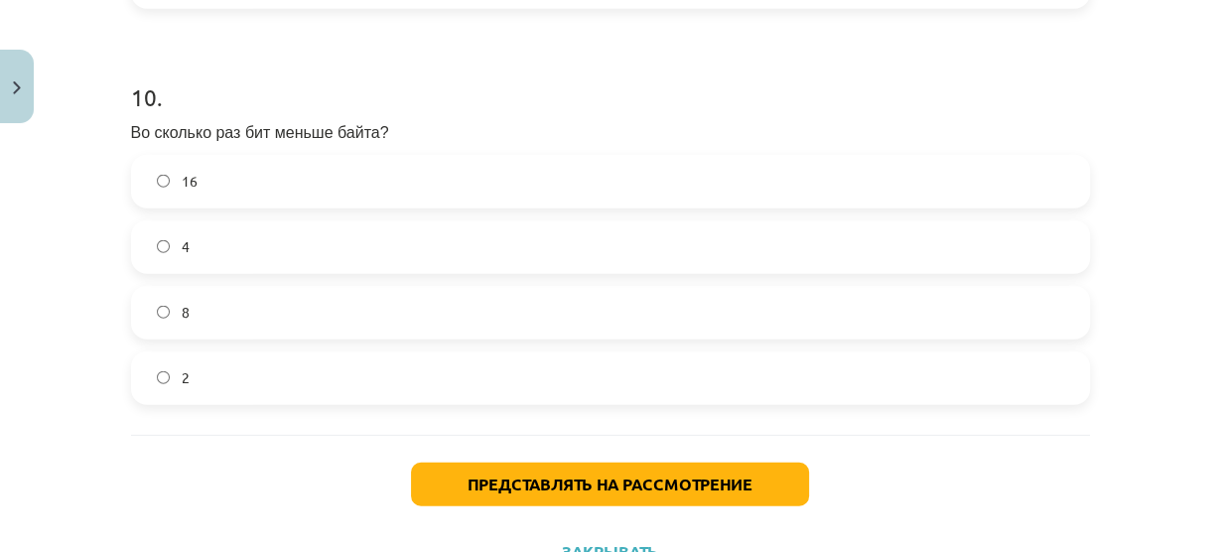
click at [382, 317] on label "8" at bounding box center [610, 313] width 955 height 50
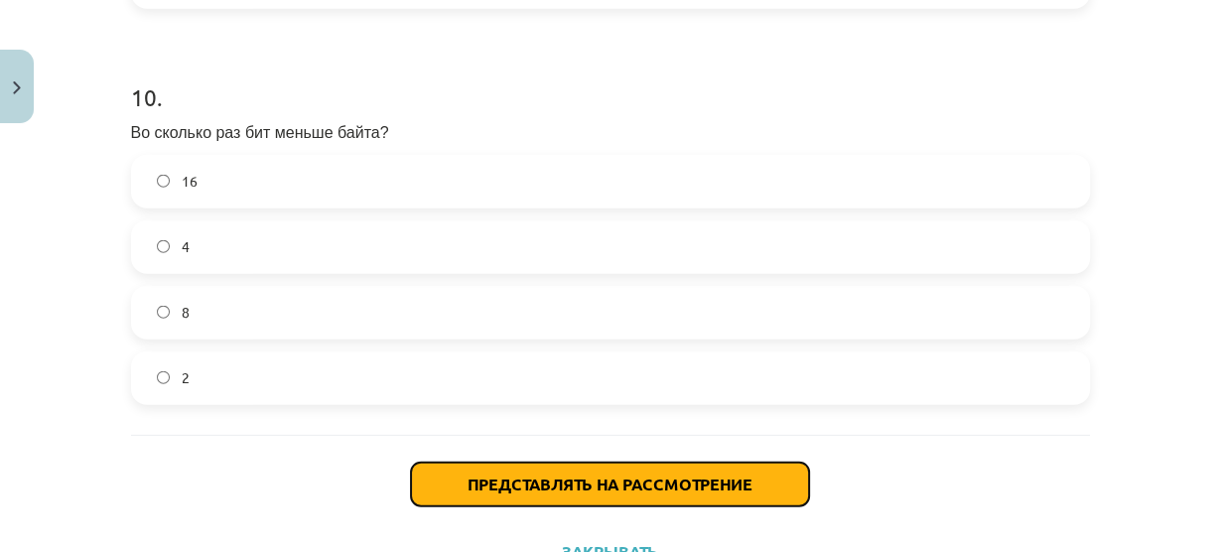
click at [540, 466] on button "Представлять на рассмотрение" at bounding box center [610, 485] width 398 height 44
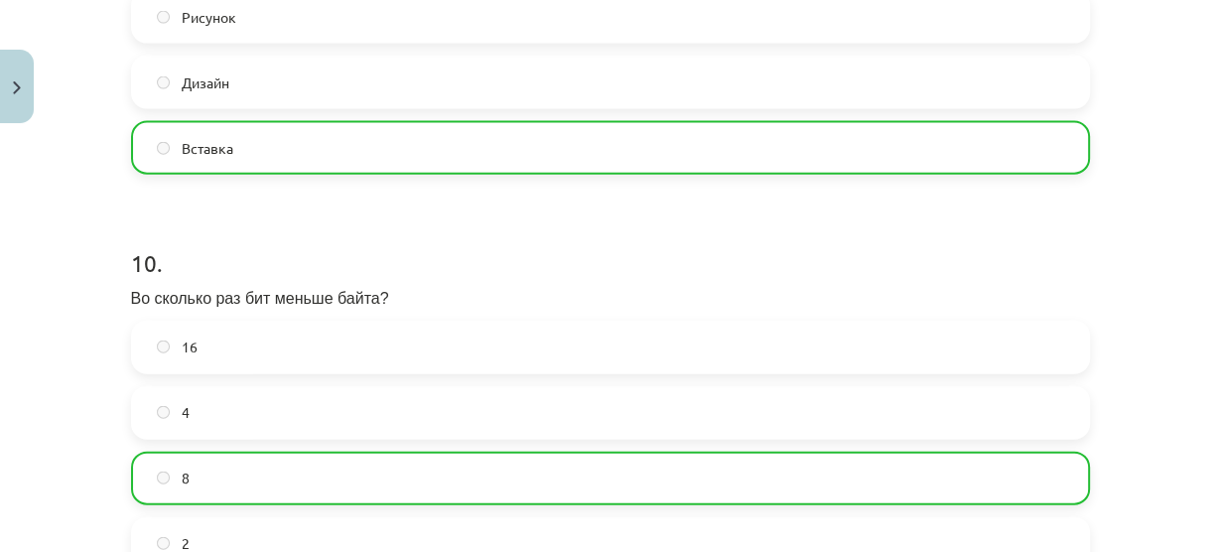
scroll to position [3984, 0]
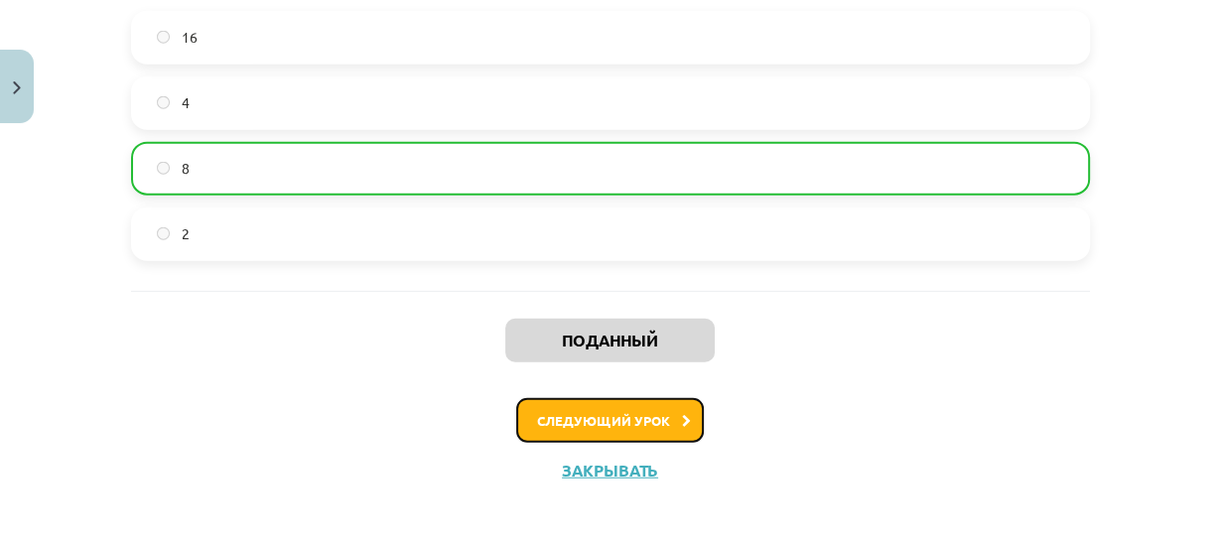
click at [588, 403] on button "Следующий урок" at bounding box center [610, 421] width 188 height 46
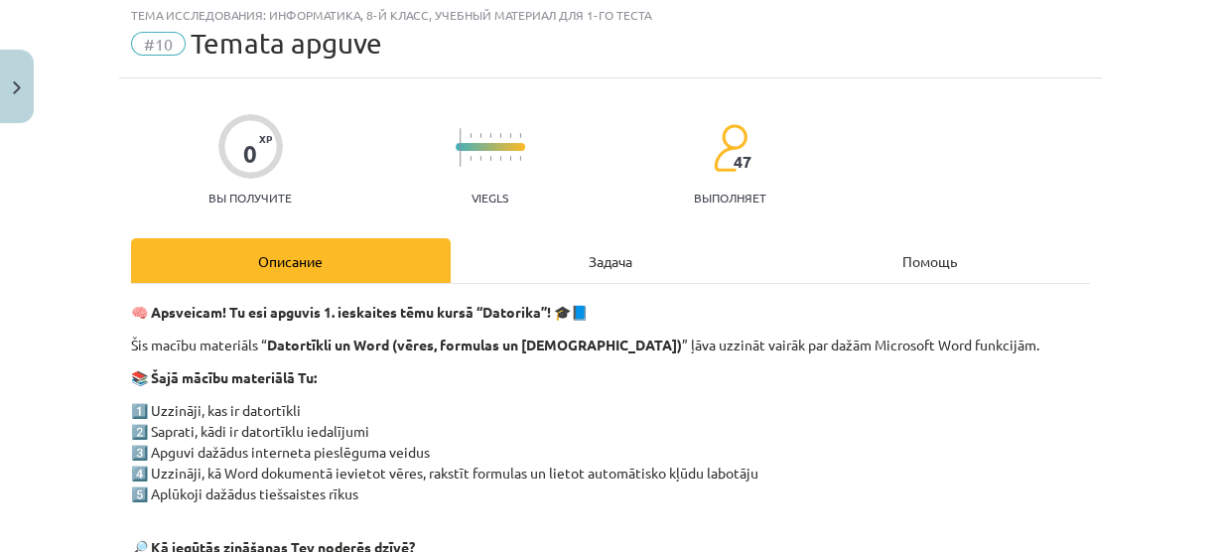
scroll to position [49, 0]
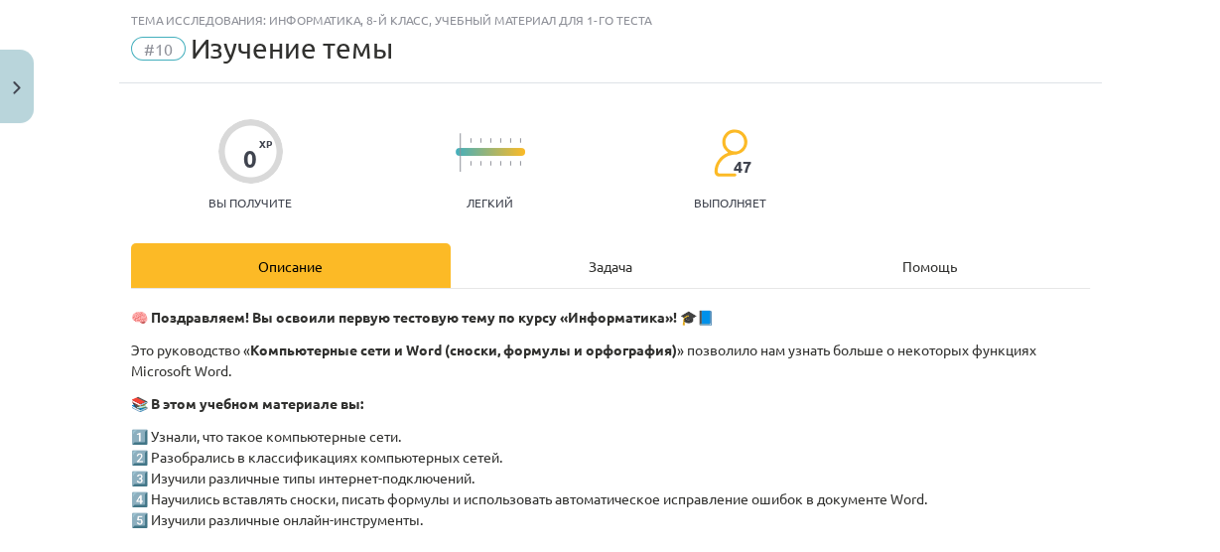
click at [545, 257] on div "Задача" at bounding box center [611, 265] width 320 height 45
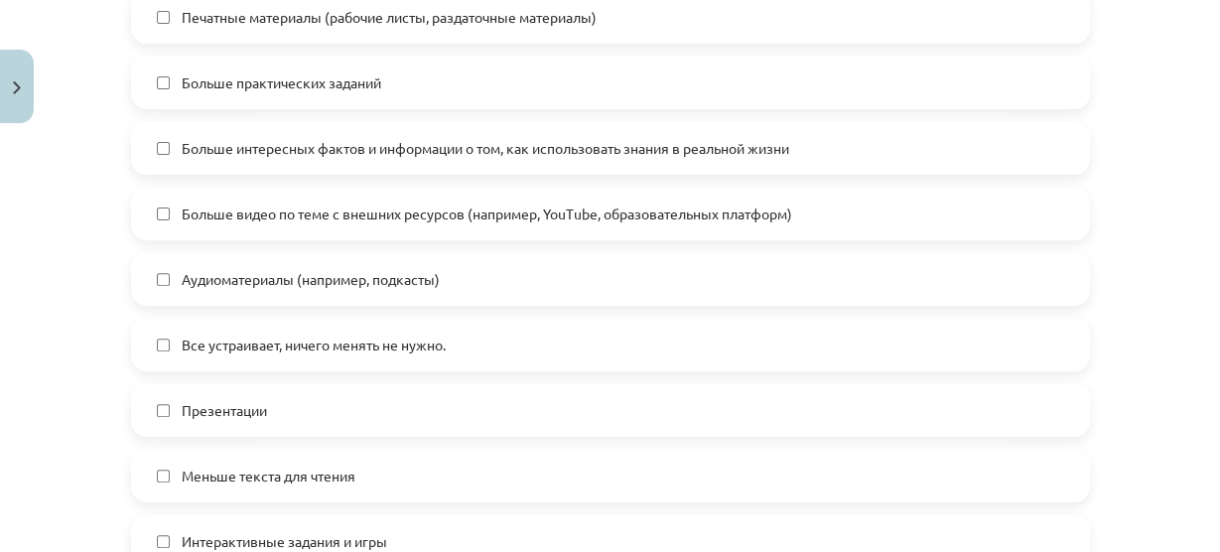
scroll to position [550, 0]
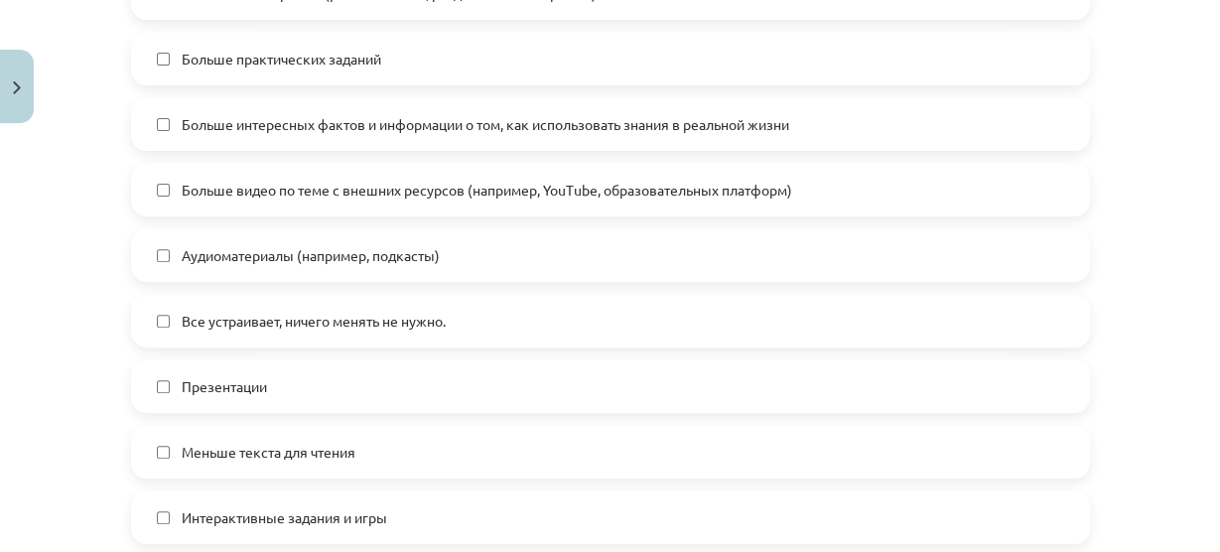
click at [452, 328] on label "Все устраивает, ничего менять не нужно." at bounding box center [610, 321] width 955 height 50
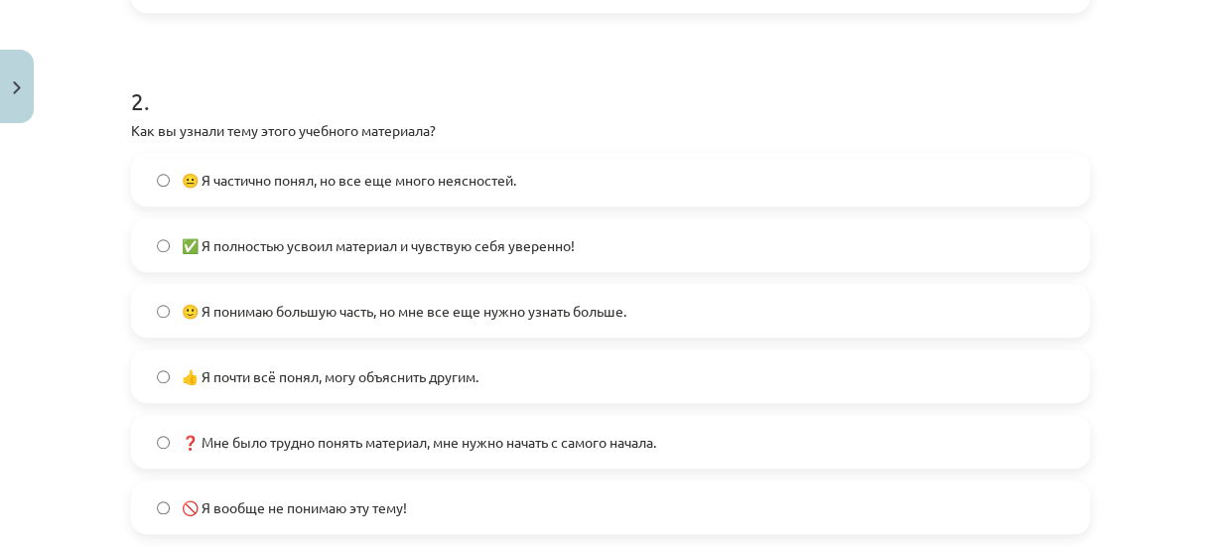
scroll to position [1223, 0]
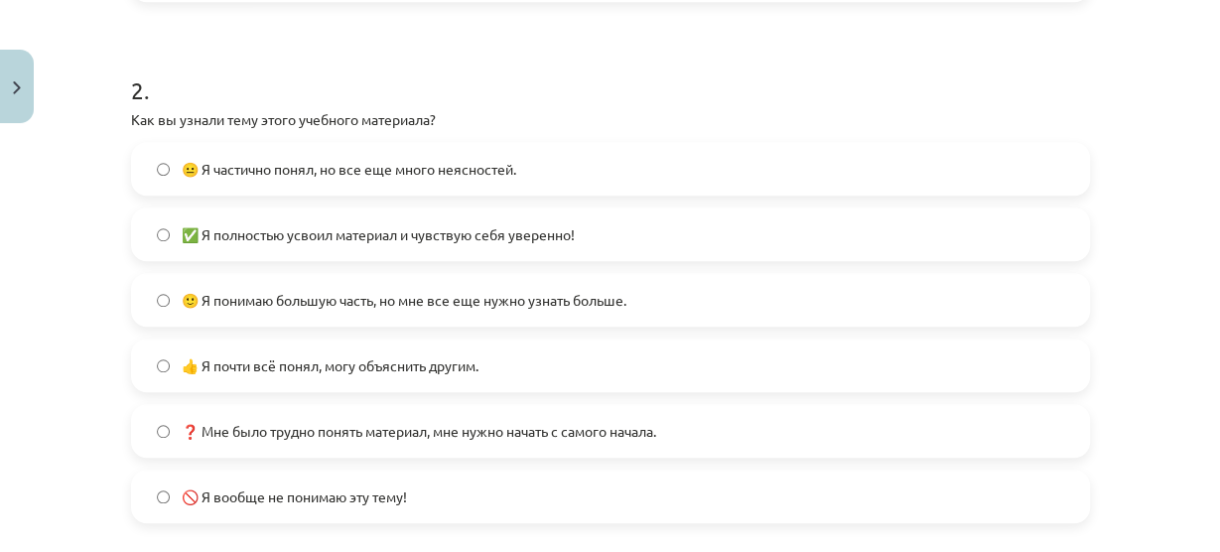
click at [340, 177] on span "😐 Я частично понял, но все еще много неясностей." at bounding box center [349, 169] width 335 height 21
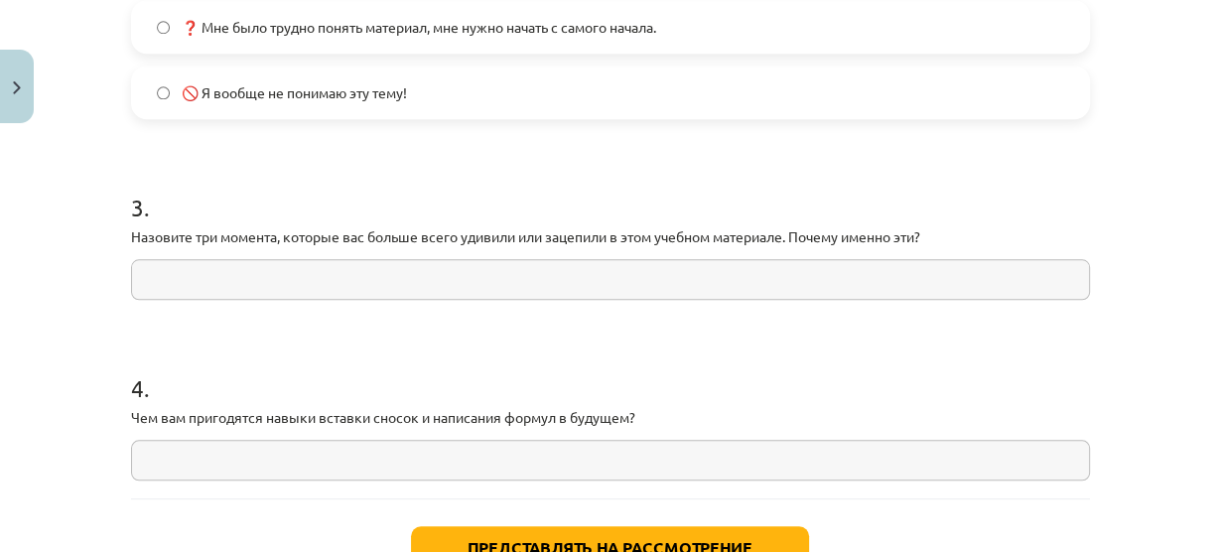
scroll to position [1659, 0]
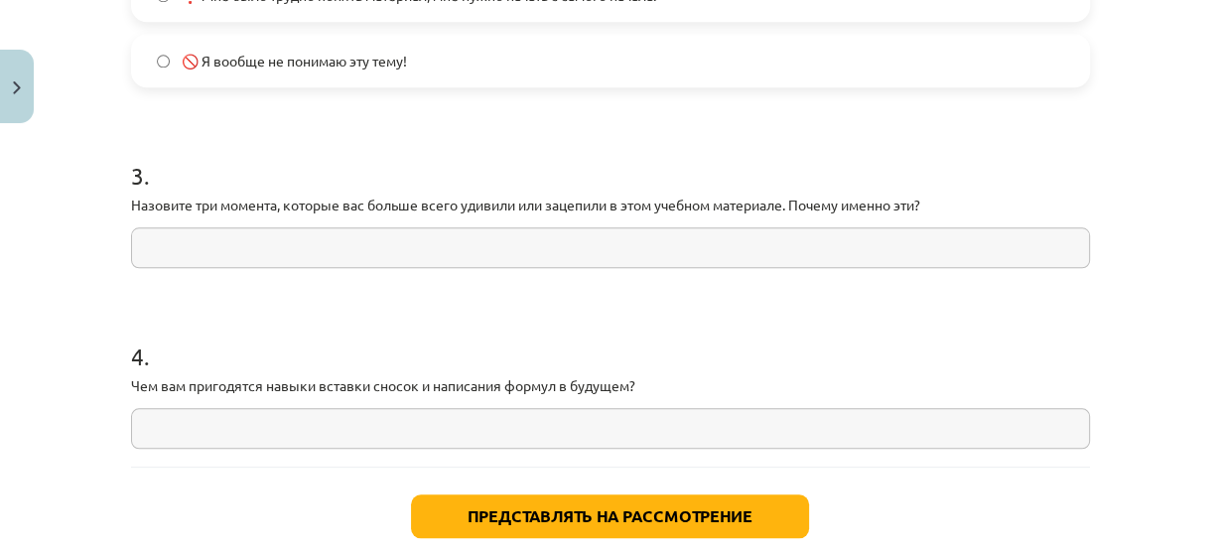
click at [375, 250] on input "text" at bounding box center [610, 247] width 959 height 41
type input "****"
click at [336, 431] on input "text" at bounding box center [610, 428] width 959 height 41
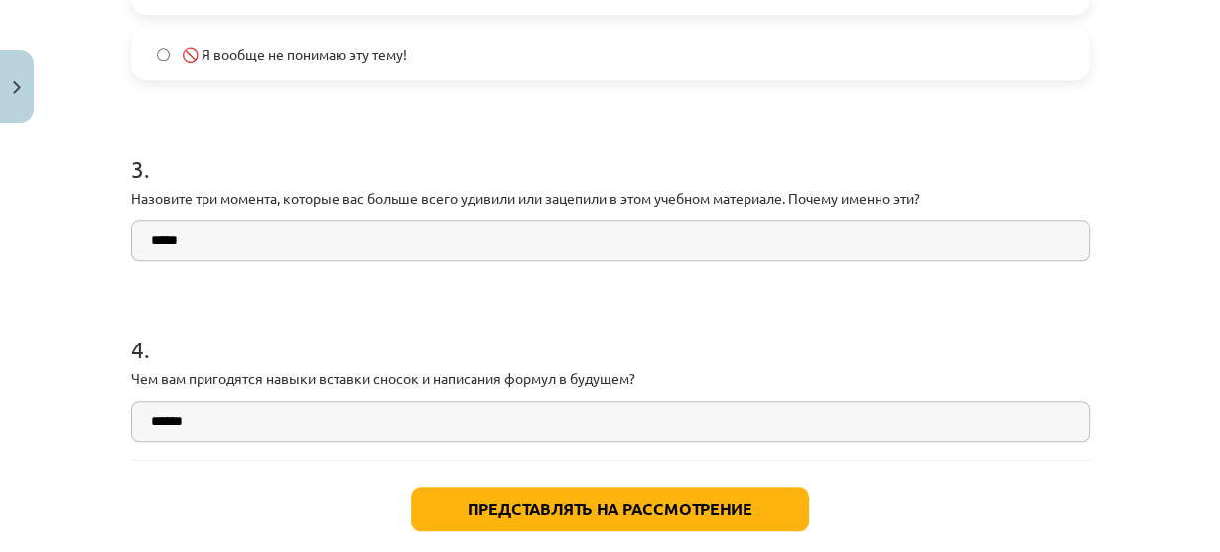
type input "******"
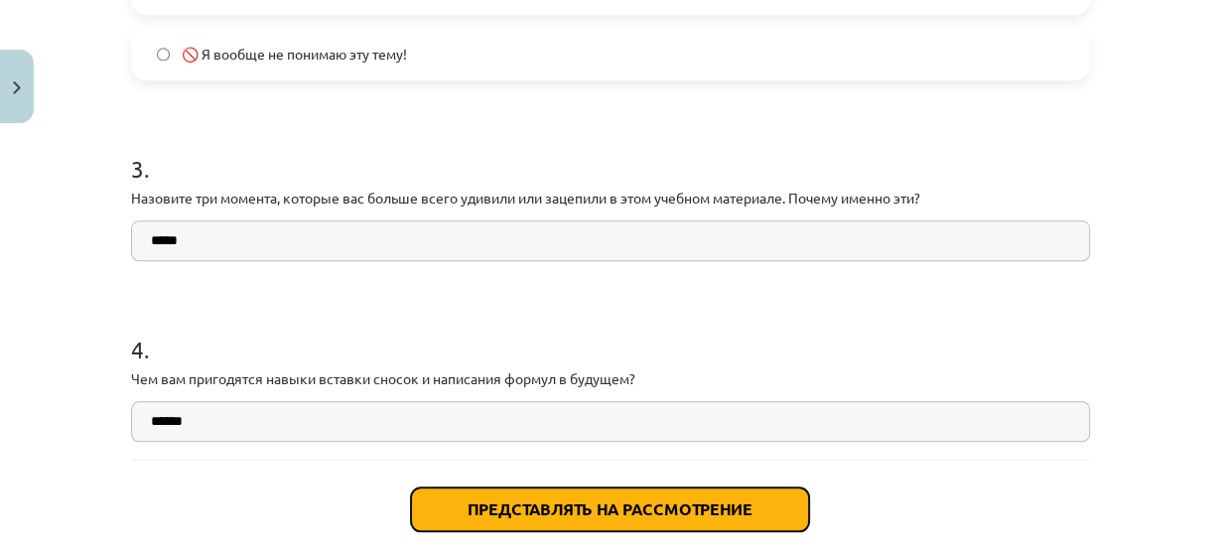
click at [558, 506] on font "Представлять на рассмотрение" at bounding box center [610, 508] width 285 height 21
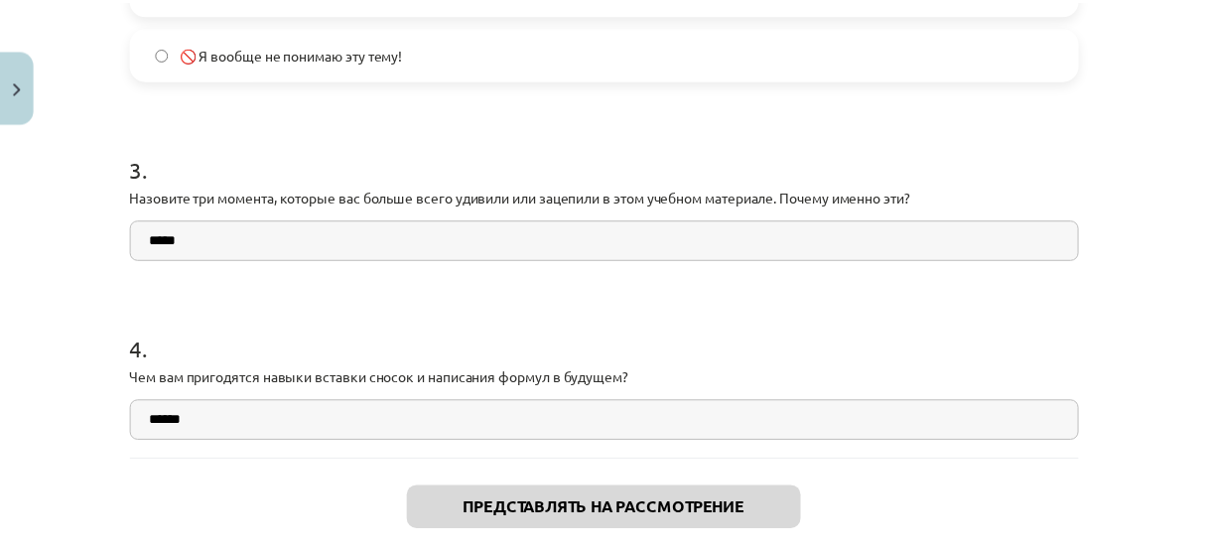
scroll to position [1281, 0]
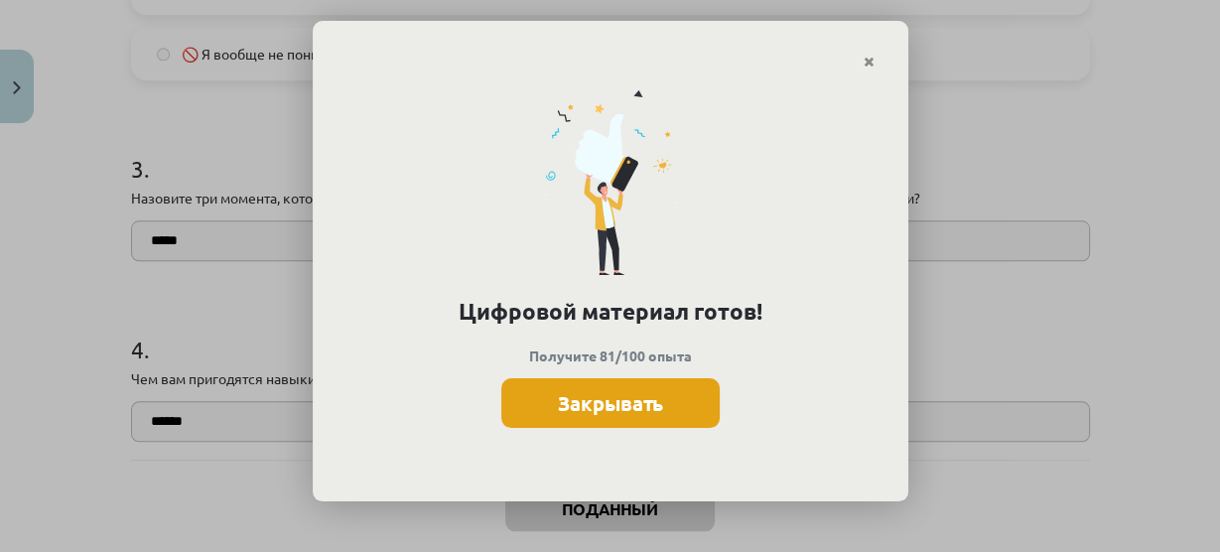
click at [579, 378] on button "Закрывать" at bounding box center [610, 403] width 218 height 50
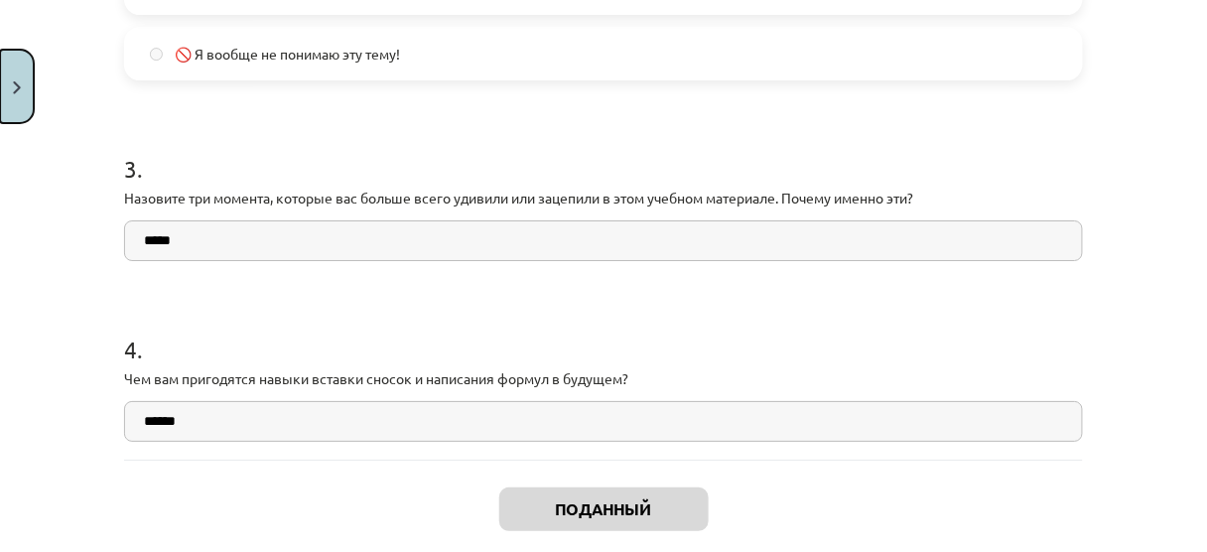
click at [0, 100] on button "Закрывать" at bounding box center [17, 86] width 34 height 73
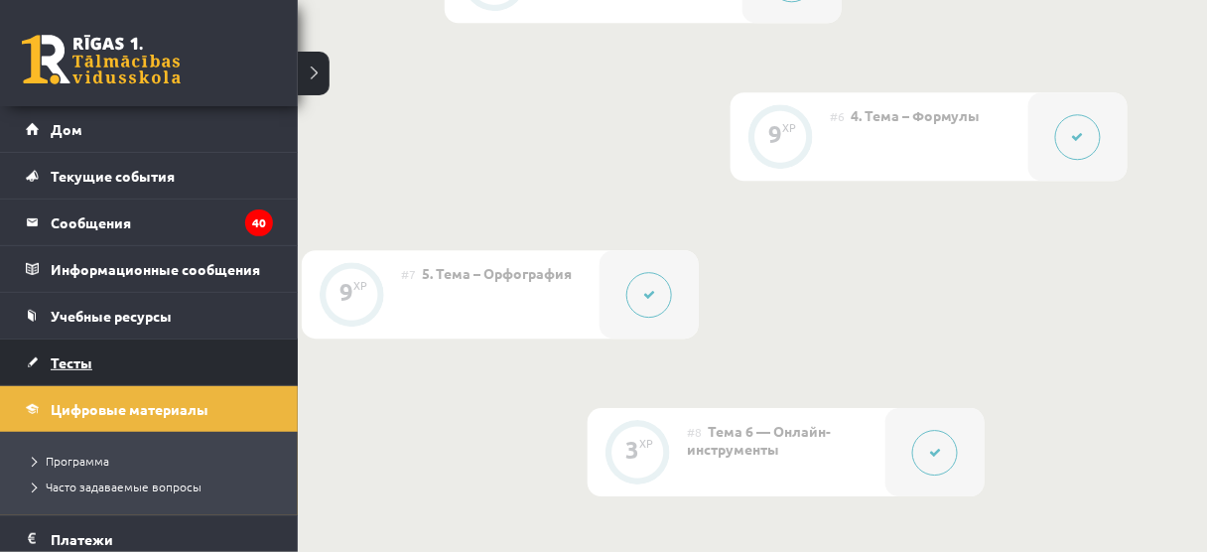
click at [30, 361] on link "Тесты" at bounding box center [149, 363] width 247 height 46
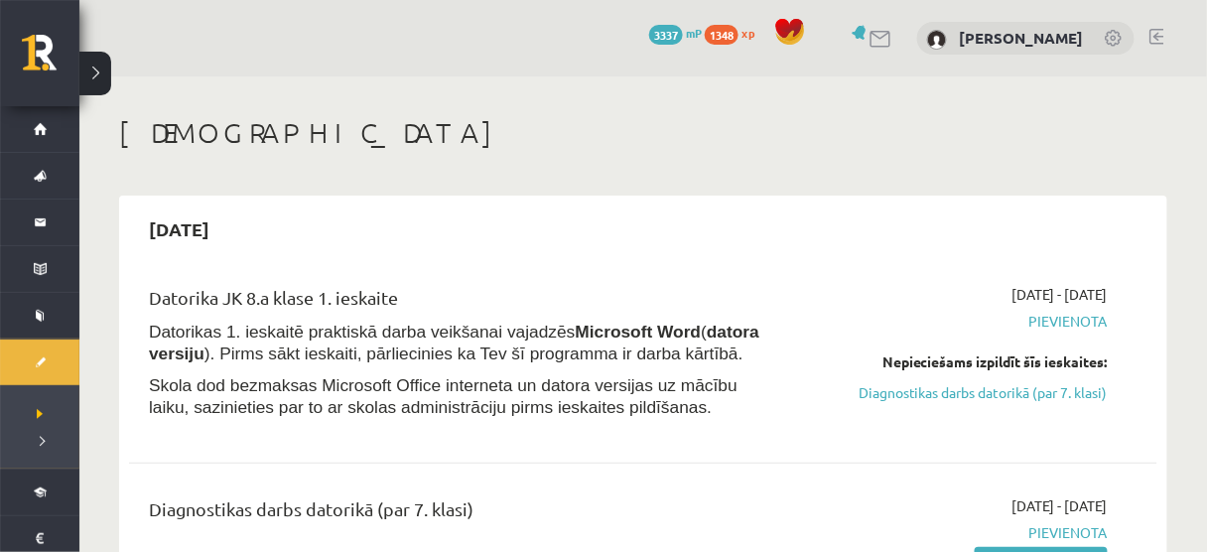
click at [621, 359] on span "Datorikas 1. ieskaitē praktiskā darba veikšanai vajadzēs Microsoft Word ( dator…" at bounding box center [454, 343] width 611 height 42
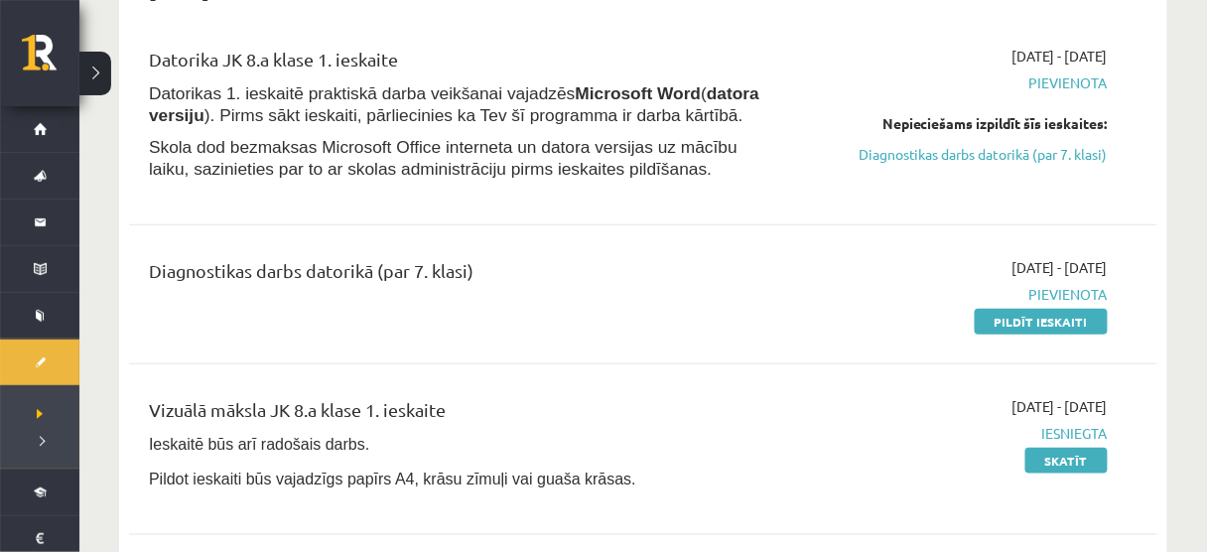
scroll to position [237, 0]
click at [1020, 318] on link "Pildīt ieskaiti" at bounding box center [1041, 323] width 133 height 26
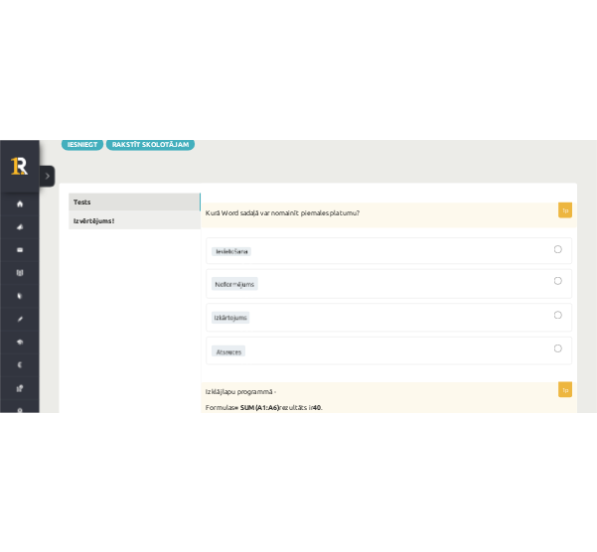
scroll to position [255, 0]
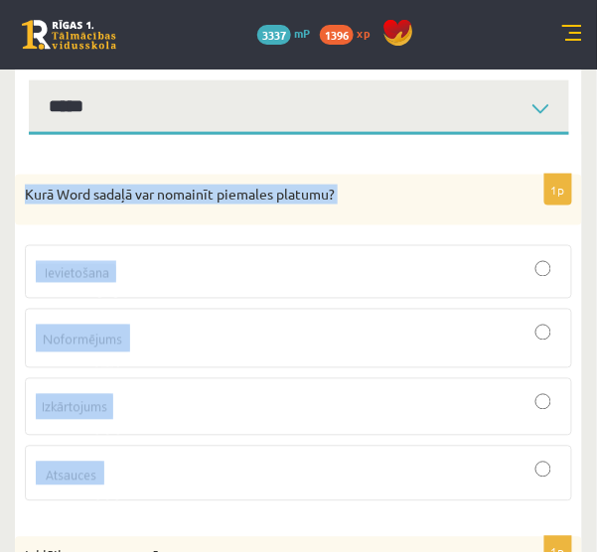
drag, startPoint x: 22, startPoint y: 192, endPoint x: 255, endPoint y: 457, distance: 353.1
click at [255, 457] on div "1p Kurā Word sadaļā var nomainīt piemales platumu?" at bounding box center [298, 347] width 567 height 344
copy div "Kurā Word sadaļā var nomainīt piemales platumu?"
click at [321, 395] on div at bounding box center [298, 407] width 525 height 36
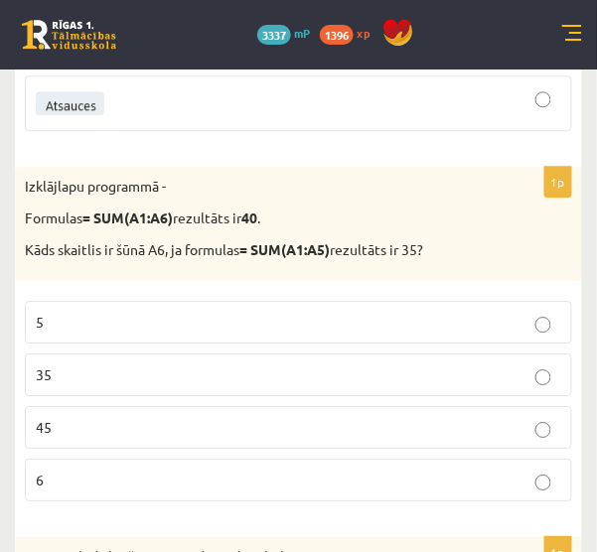
scroll to position [624, 0]
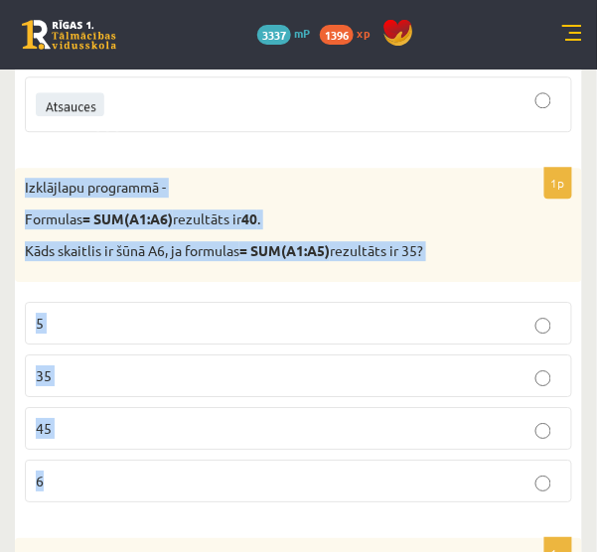
drag, startPoint x: 19, startPoint y: 179, endPoint x: 277, endPoint y: 444, distance: 370.0
click at [277, 444] on div "1p Izklājlapu programmā - Formulas = SUM(A1:A6) rezultāts ir 40 . Kāds skaitlis…" at bounding box center [298, 343] width 567 height 350
click at [277, 444] on fieldset "5 35 45 6" at bounding box center [298, 400] width 547 height 216
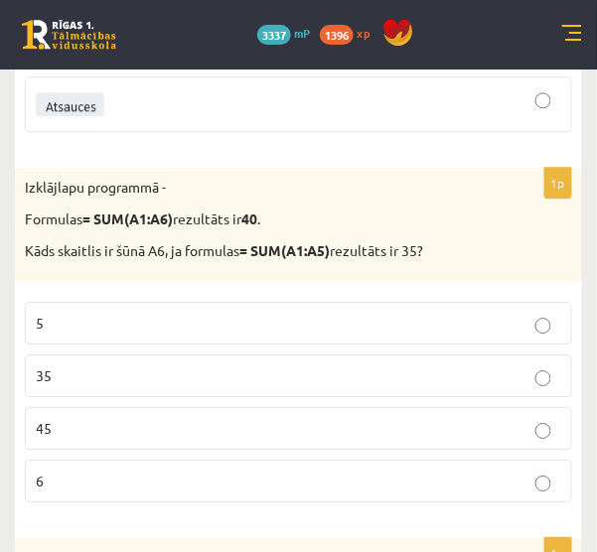
click at [287, 367] on p "35" at bounding box center [298, 375] width 525 height 21
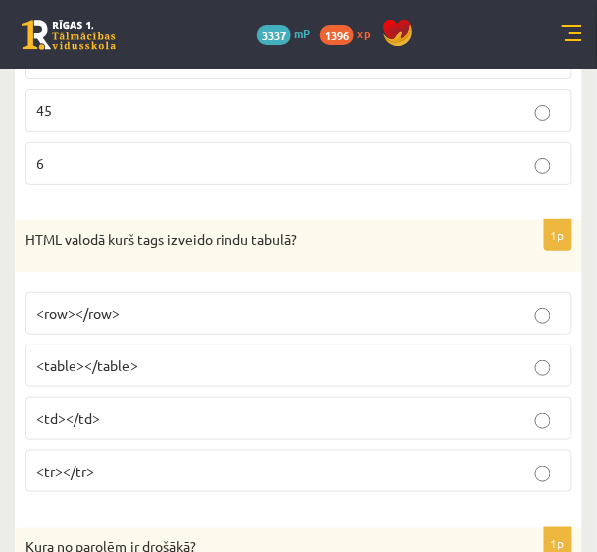
scroll to position [943, 0]
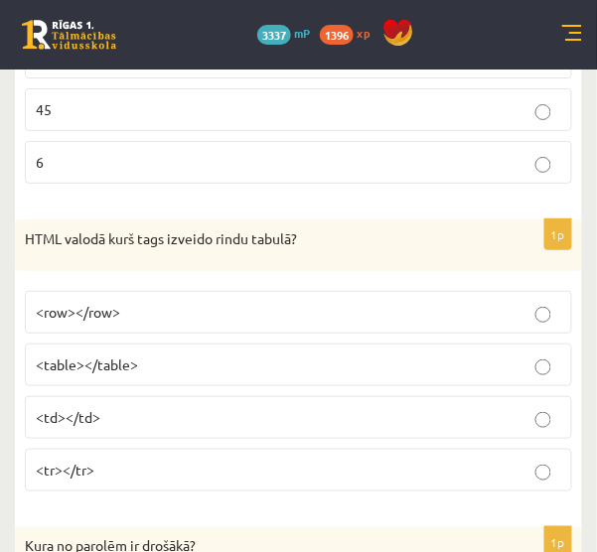
click at [22, 235] on div "HTML valodā kurš tags izveido rindu tabulā?" at bounding box center [298, 245] width 567 height 52
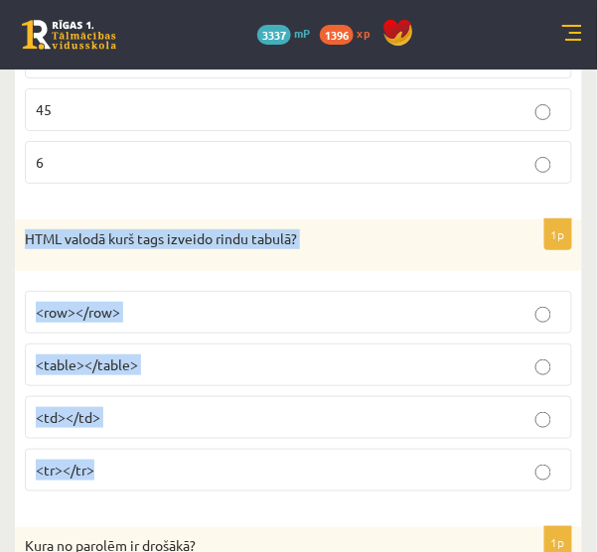
drag, startPoint x: 24, startPoint y: 237, endPoint x: 237, endPoint y: 452, distance: 302.6
click at [237, 452] on div "1p HTML valodā kurš tags izveido rindu tabulā? <row></row> <table></table> <td>…" at bounding box center [298, 363] width 567 height 288
copy div "HTML valodā kurš tags izveido rindu tabulā? <row></row> <table></table> <td></t…"
click at [220, 460] on p "<tr></tr>" at bounding box center [298, 470] width 525 height 21
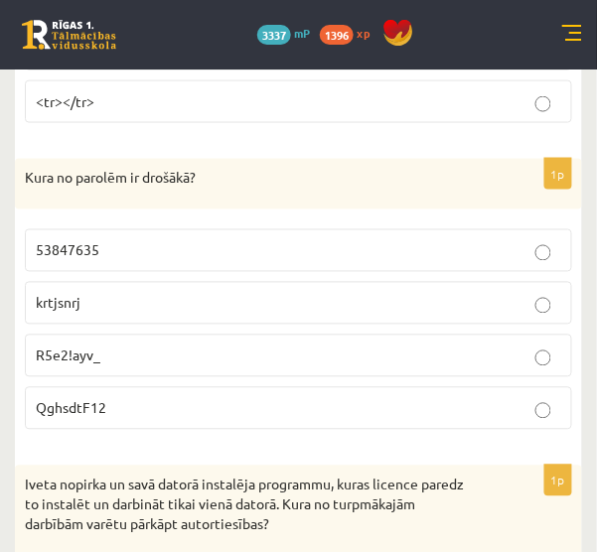
scroll to position [1314, 0]
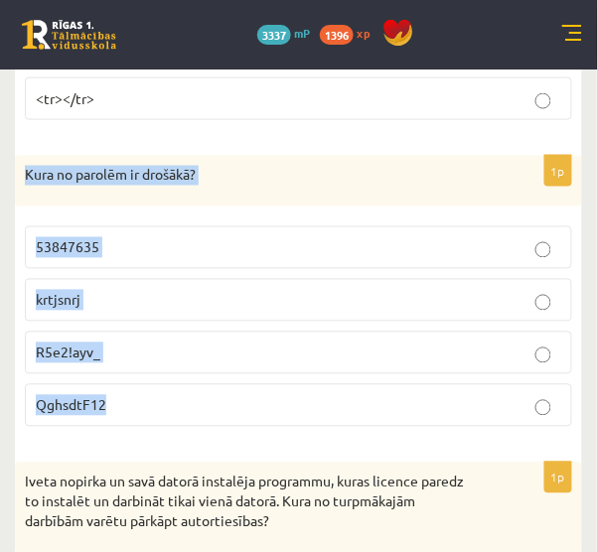
drag, startPoint x: 20, startPoint y: 169, endPoint x: 243, endPoint y: 389, distance: 313.8
click at [243, 389] on div "1p Kura no parolēm ir drošākā? 53847635 krtjsnrj R5e2!ayv_ QghsdtF12" at bounding box center [298, 300] width 567 height 288
copy div "Kura no parolēm ir drošākā? 53847635 krtjsnrj R5e2!ayv_ QghsdtF12"
click at [128, 343] on p "R5e2!ayv_" at bounding box center [298, 353] width 525 height 21
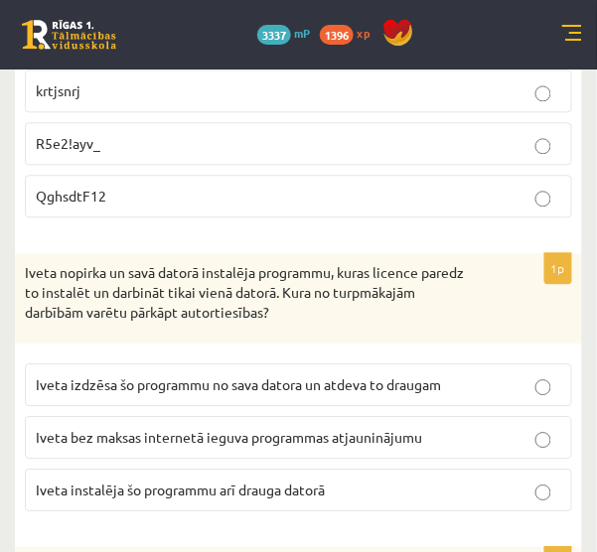
scroll to position [1539, 0]
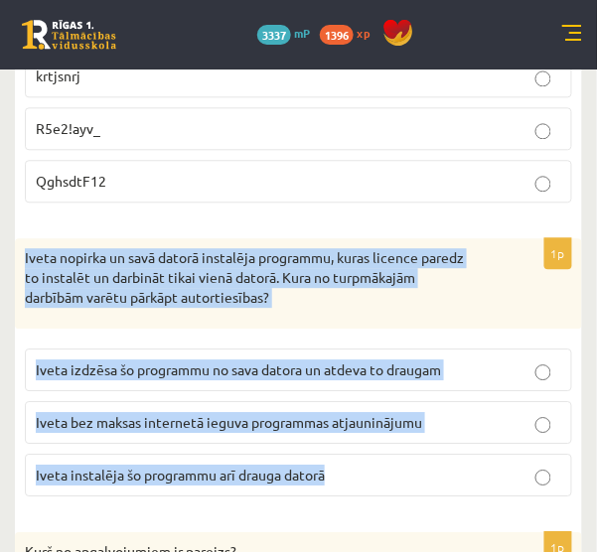
drag, startPoint x: 23, startPoint y: 241, endPoint x: 341, endPoint y: 455, distance: 382.7
click at [341, 455] on div "1p Iveta nopirka un savā datorā instalēja programmu, kuras licence paredz to in…" at bounding box center [298, 375] width 567 height 274
copy div "Iveta nopirka un savā datorā instalēja programmu, kuras licence paredz to insta…"
click at [400, 275] on p "Iveta nopirka un savā datorā instalēja programmu, kuras licence paredz to insta…" at bounding box center [249, 277] width 448 height 59
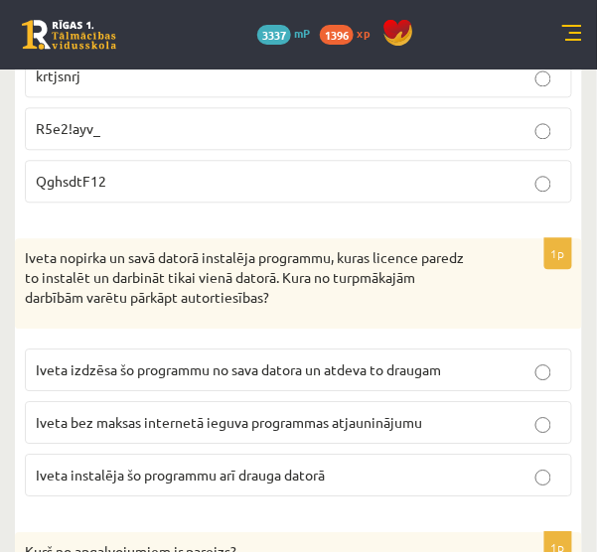
click at [214, 413] on span "Iveta bez maksas internetā ieguva programmas atjauninājumu" at bounding box center [229, 422] width 386 height 18
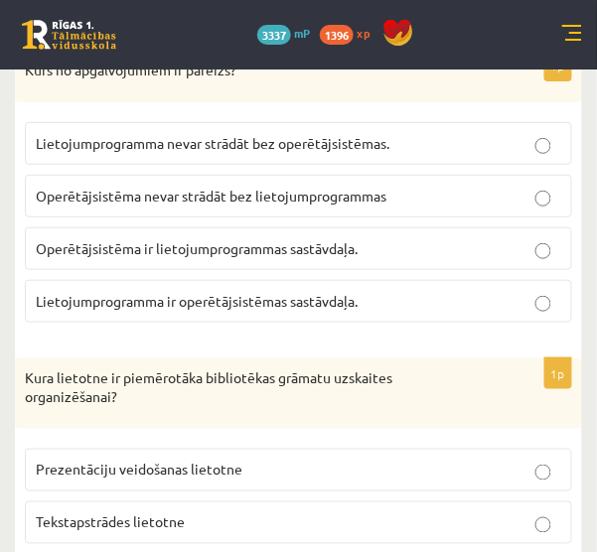
scroll to position [1927, 0]
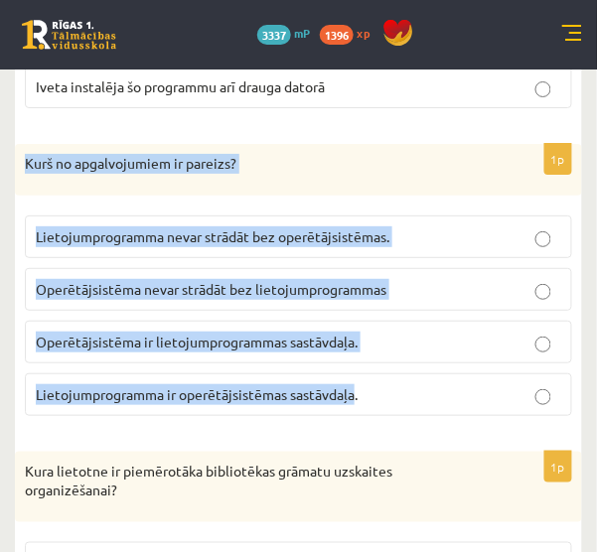
drag, startPoint x: 19, startPoint y: 145, endPoint x: 355, endPoint y: 399, distance: 421.8
click at [355, 399] on div "1p Kurš no apgalvojumiem ir pareizs? Lietojumprogramma nevar strādāt bez operēt…" at bounding box center [298, 288] width 567 height 288
copy div "Kurš no apgalvojumiem ir pareizs? Lietojumprogramma nevar strādāt bez operētājs…"
click at [355, 399] on fieldset "Lietojumprogramma nevar strādāt bez operētājsistēmas. Operētājsistēma nevar str…" at bounding box center [298, 314] width 547 height 216
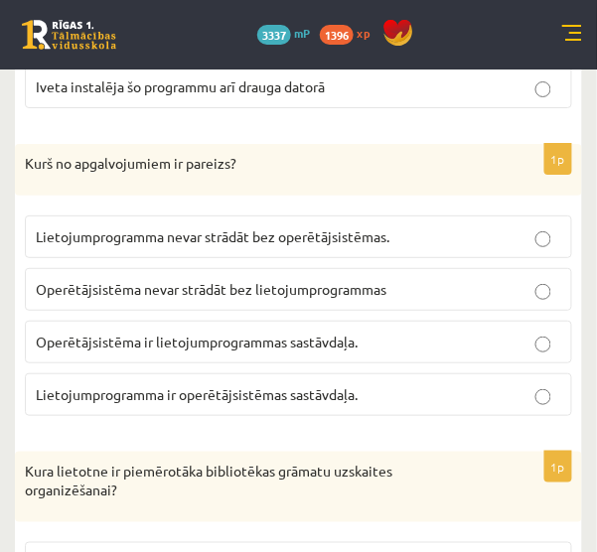
click at [194, 226] on p "Lietojumprogramma nevar strādāt bez operētājsistēmas." at bounding box center [298, 236] width 525 height 21
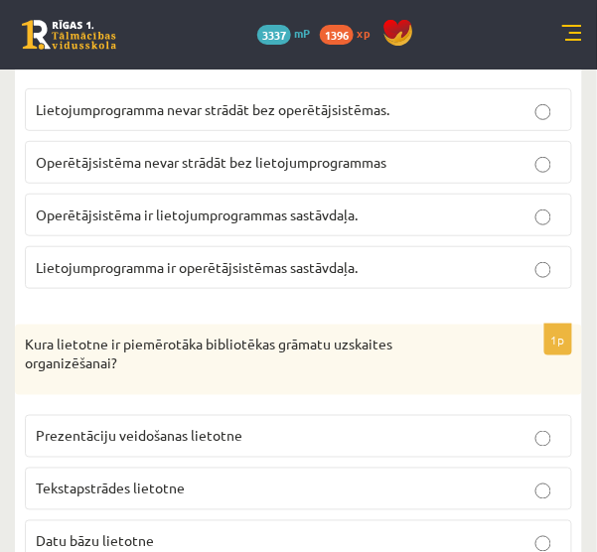
scroll to position [2192, 0]
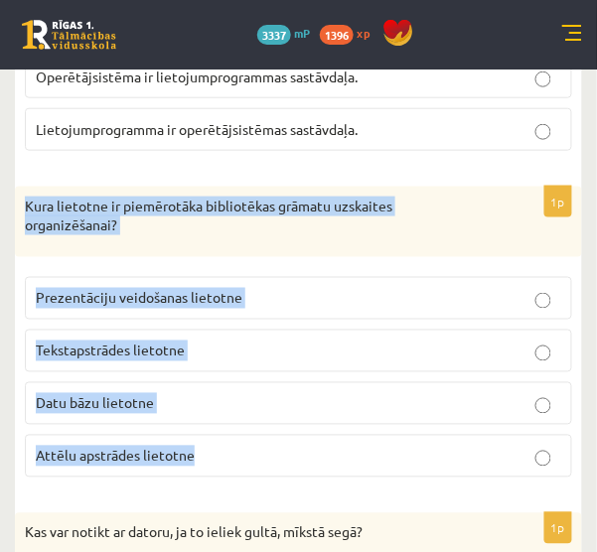
drag, startPoint x: 19, startPoint y: 181, endPoint x: 332, endPoint y: 455, distance: 415.8
click at [332, 455] on div "1p Kura lietotne ir piemērotāka bibliotēkas grāmatu uzskaites organizēšanai? Pr…" at bounding box center [298, 340] width 567 height 307
copy div "Kura lietotne ir piemērotāka bibliotēkas grāmatu uzskaites organizēšanai? Preze…"
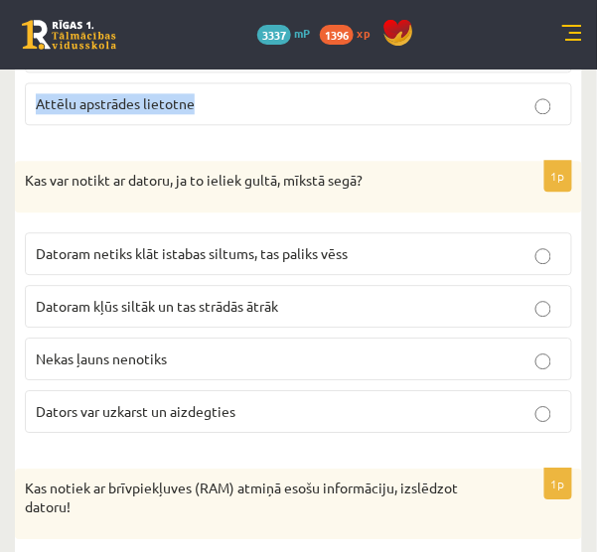
scroll to position [2550, 0]
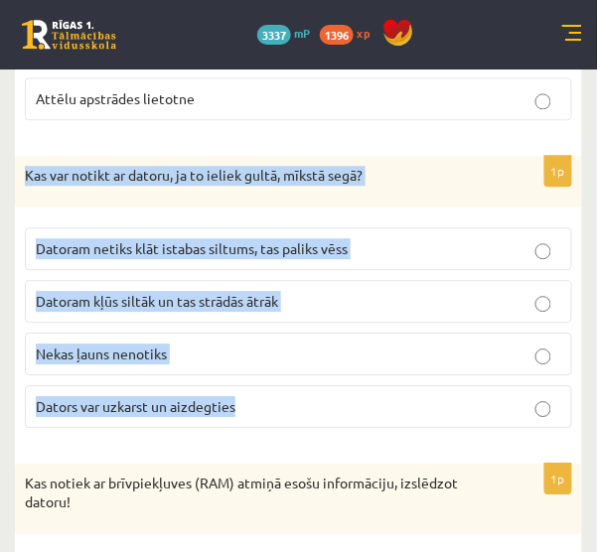
drag, startPoint x: 21, startPoint y: 154, endPoint x: 264, endPoint y: 363, distance: 321.0
click at [264, 363] on div "1p Kas var notikt ar datoru, ja to ieliek gultā, mīkstā segā? Datoram netiks kl…" at bounding box center [298, 300] width 567 height 288
copy div "Kas var notikt ar datoru, ja to ieliek gultā, mīkstā segā? Datoram netiks klāt …"
click at [264, 385] on label "Dators var uzkarst un aizdegties" at bounding box center [298, 406] width 547 height 43
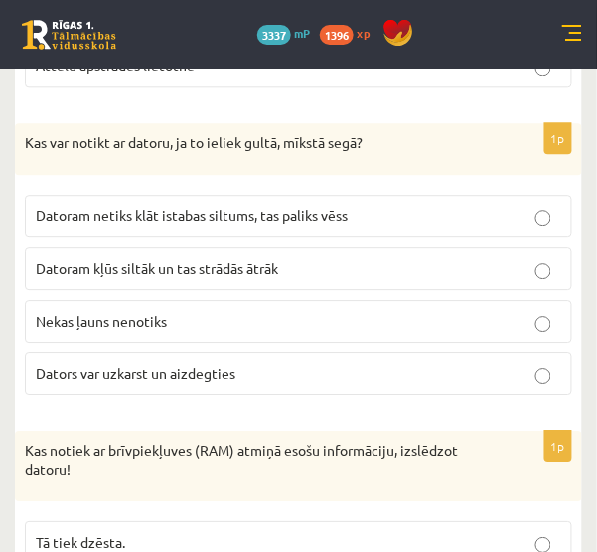
scroll to position [2735, 0]
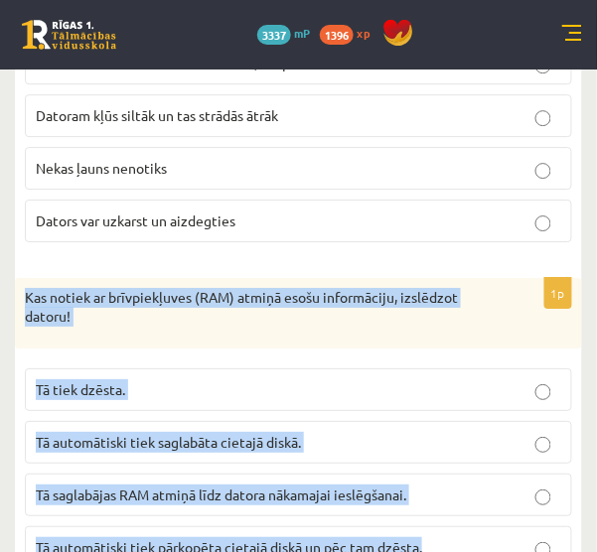
drag, startPoint x: 21, startPoint y: 266, endPoint x: 425, endPoint y: 509, distance: 471.6
click at [425, 509] on div "1p Kas notiek ar brīvpiekļuves (RAM) atmiņā esošu informāciju, izslēdzot datoru…" at bounding box center [298, 431] width 567 height 307
copy div "Kas notiek ar brīvpiekļuves (RAM) atmiņā esošu informāciju, izslēdzot datoru! T…"
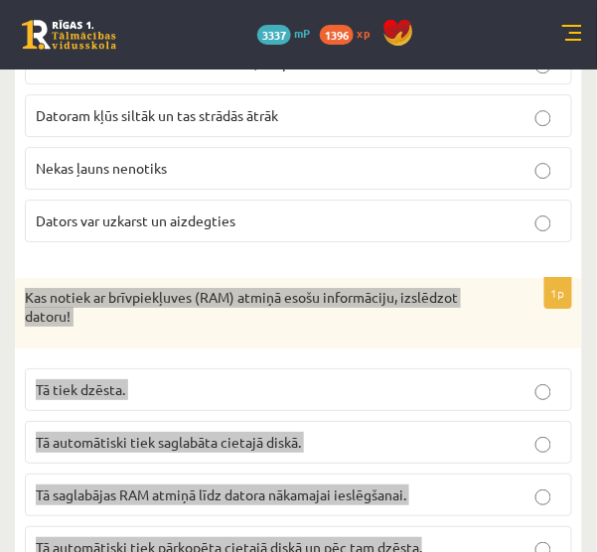
scroll to position [2776, 0]
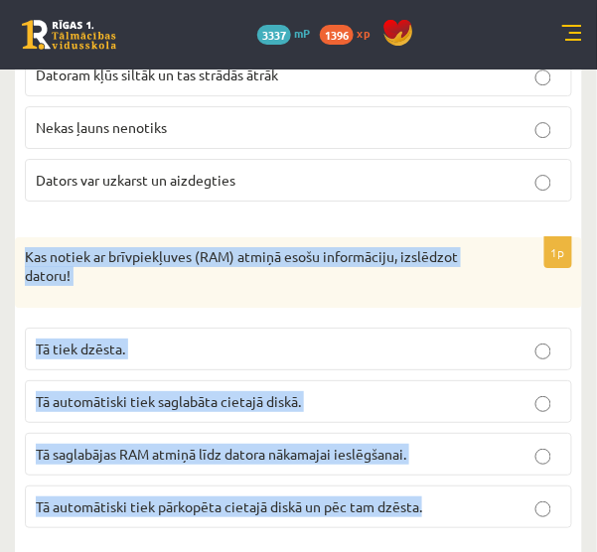
click at [464, 337] on label "Tā tiek dzēsta." at bounding box center [298, 349] width 547 height 43
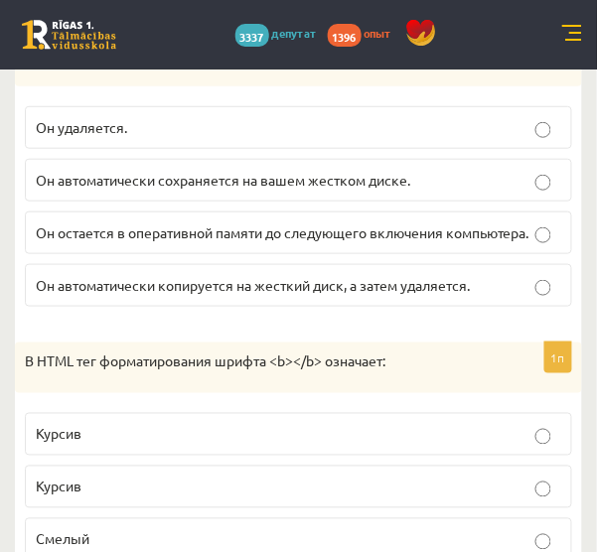
scroll to position [3198, 0]
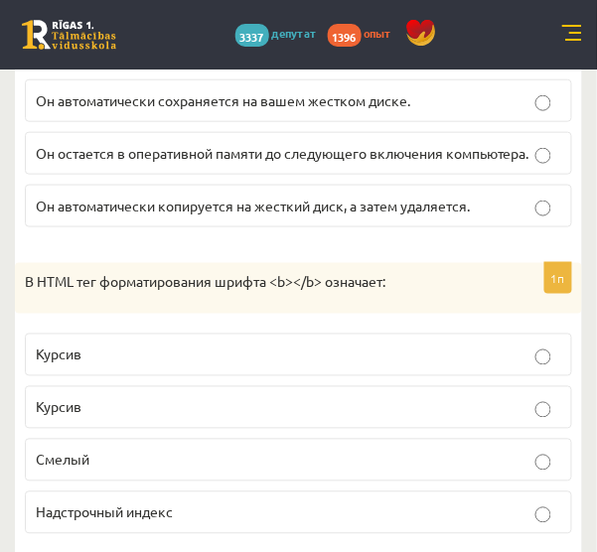
click at [425, 185] on label "Он автоматически копируется на жесткий диск, а затем удаляется." at bounding box center [298, 206] width 547 height 43
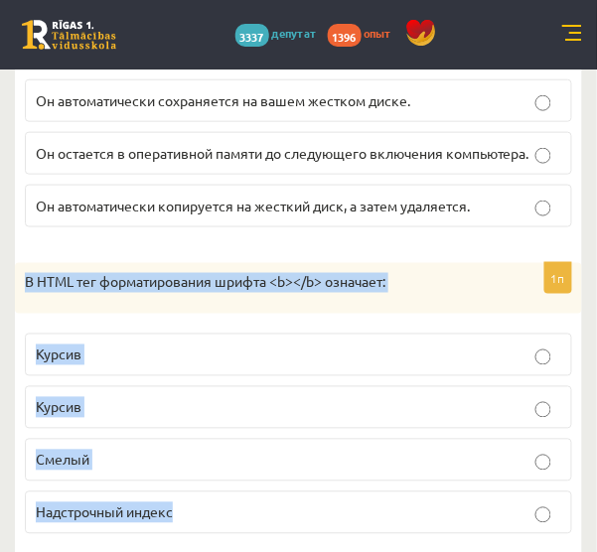
drag, startPoint x: 26, startPoint y: 232, endPoint x: 352, endPoint y: 441, distance: 387.5
click at [352, 441] on div "1п В HTML тег форматирования шрифта <b></b> означает: Курсив Курсив Смелый Надс…" at bounding box center [298, 407] width 567 height 288
copy div "В HTML тег форматирования шрифта <b></b> означает: Курсив Курсив Смелый Надстро…"
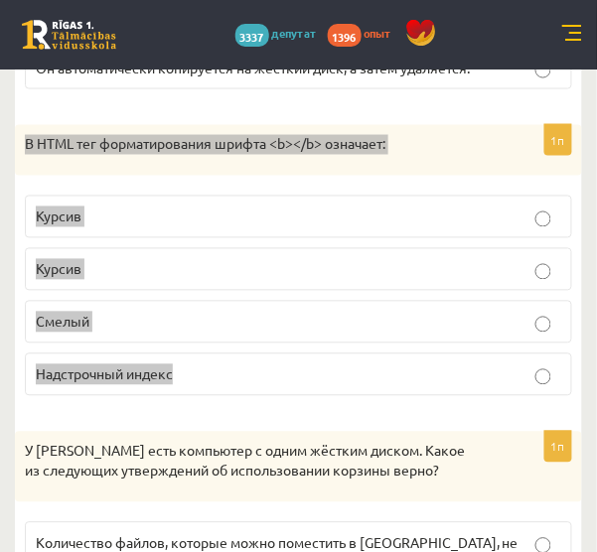
scroll to position [3332, 0]
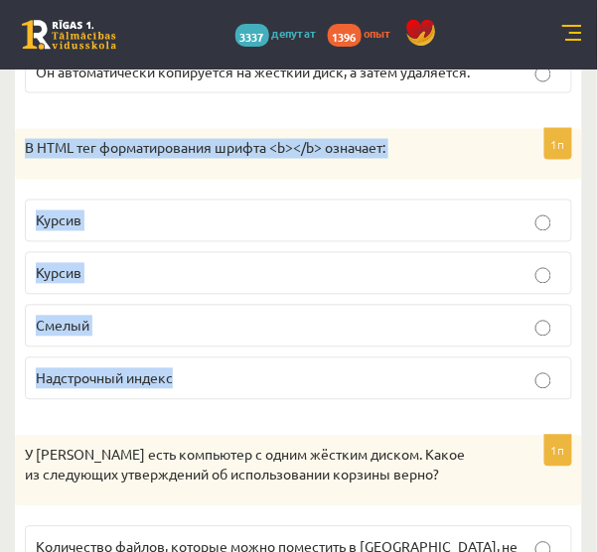
click at [146, 305] on label "Смелый" at bounding box center [298, 326] width 547 height 43
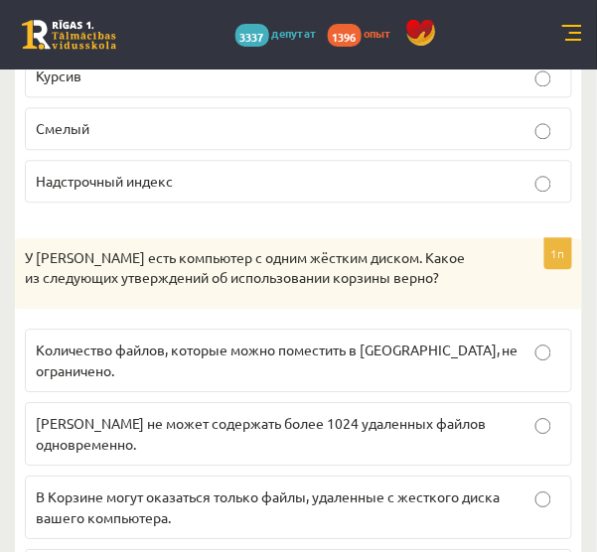
scroll to position [3563, 0]
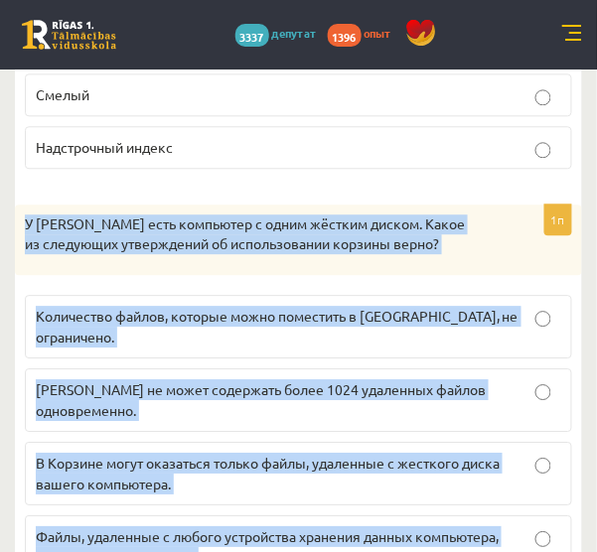
drag, startPoint x: 22, startPoint y: 170, endPoint x: 506, endPoint y: 484, distance: 577.2
click at [506, 484] on div "1п У Джона есть компьютер с одним жёстким диском. Какое из следующих утверждени…" at bounding box center [298, 400] width 567 height 390
copy div "У Джона есть компьютер с одним жёстким диском. Какое из следующих утверждений о…"
click at [289, 442] on label "В Корзине могут оказаться только файлы, удаленные с жесткого диска вашего компь…" at bounding box center [298, 474] width 547 height 64
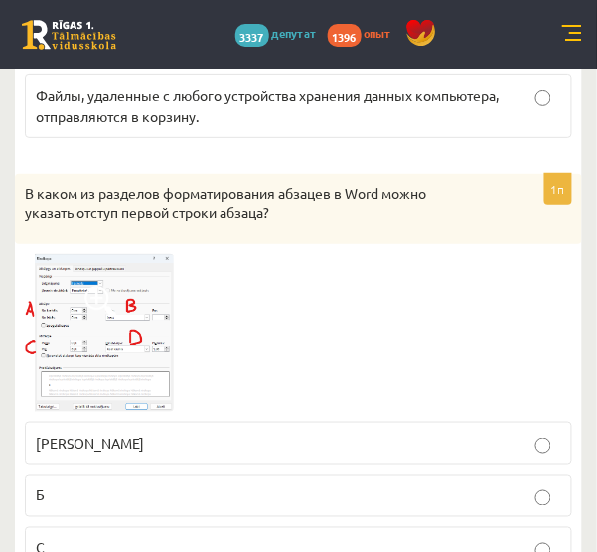
scroll to position [4012, 0]
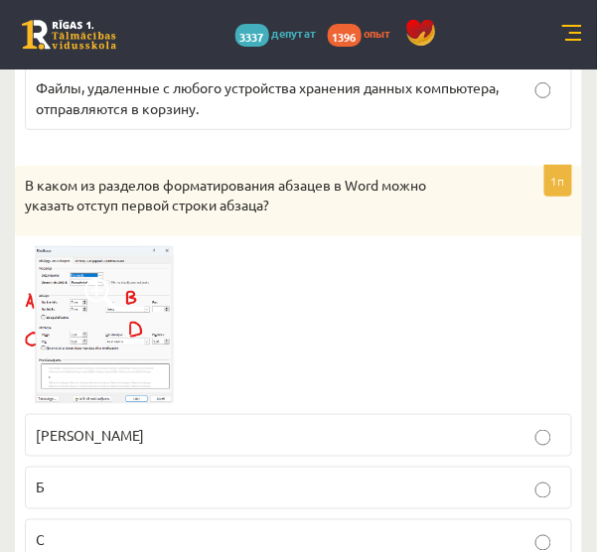
click at [119, 246] on img at bounding box center [99, 324] width 149 height 157
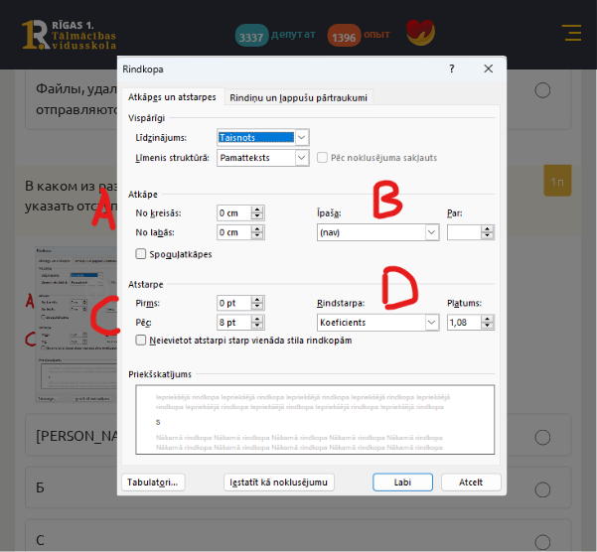
click at [93, 212] on img at bounding box center [298, 276] width 418 height 441
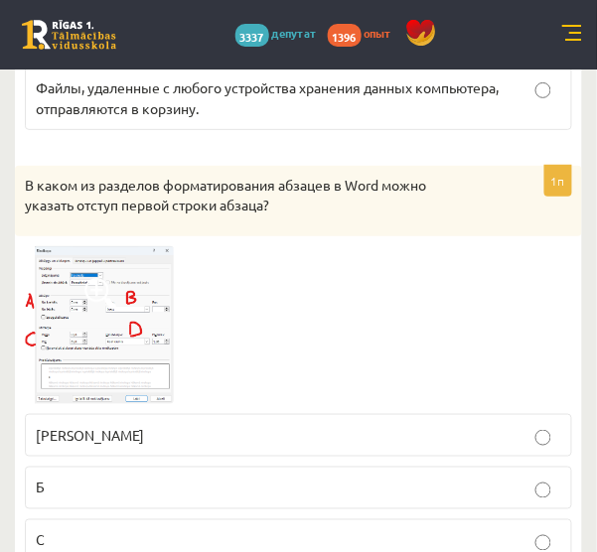
click at [143, 519] on label "С" at bounding box center [298, 540] width 547 height 43
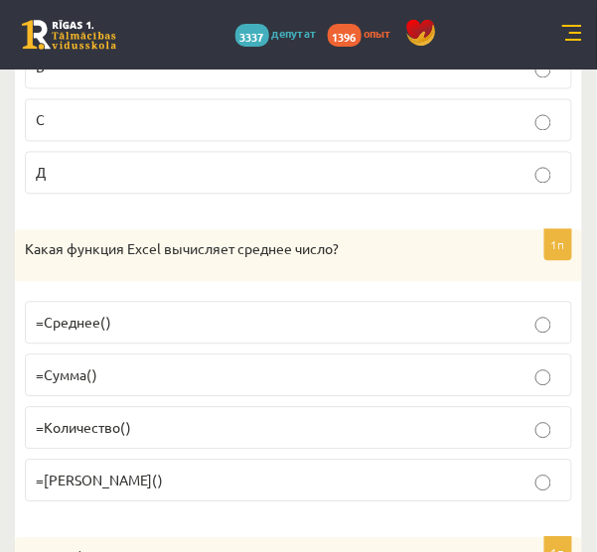
scroll to position [4433, 0]
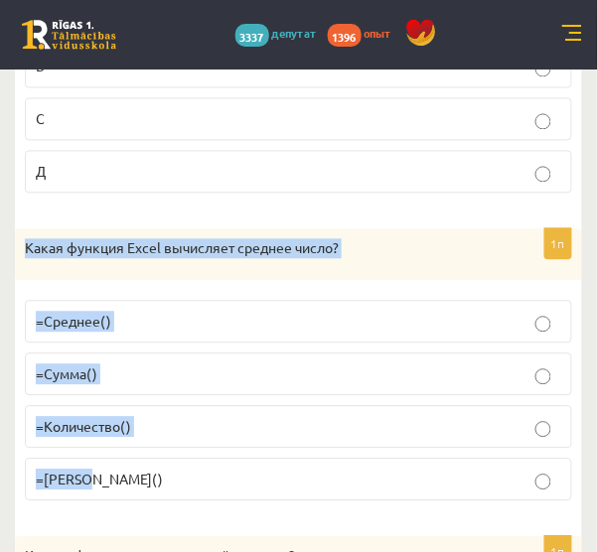
drag, startPoint x: 24, startPoint y: 174, endPoint x: 261, endPoint y: 376, distance: 312.0
click at [261, 376] on div "1п Какая функция Excel вычисляет среднее число? =Среднее() =Сумма() =Количество…" at bounding box center [298, 373] width 567 height 288
click at [176, 312] on p "=Среднее()" at bounding box center [298, 322] width 525 height 21
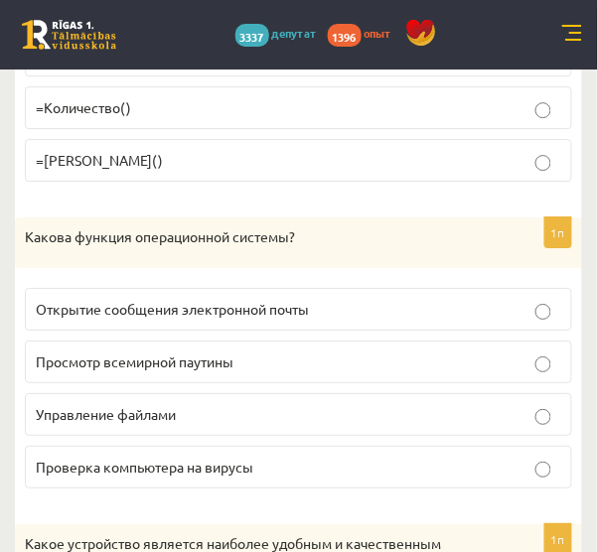
scroll to position [4755, 0]
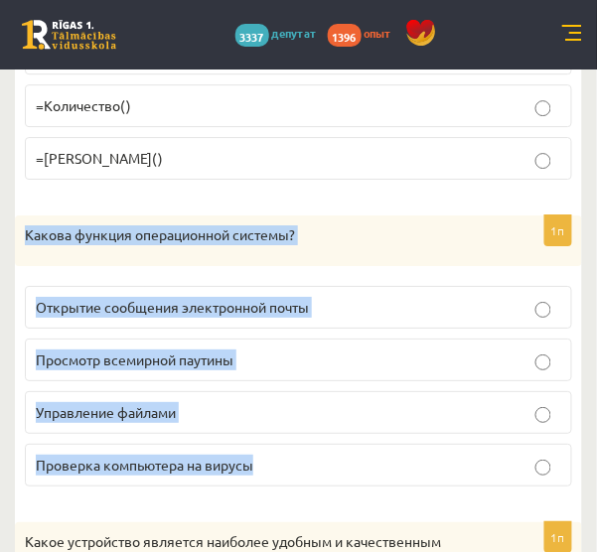
drag, startPoint x: 24, startPoint y: 153, endPoint x: 374, endPoint y: 381, distance: 418.3
click at [374, 381] on div "1п Какова функция операционной системы? Открытие сообщения электронной почты Пр…" at bounding box center [298, 359] width 567 height 288
click at [160, 391] on label "Управление файлами" at bounding box center [298, 412] width 547 height 43
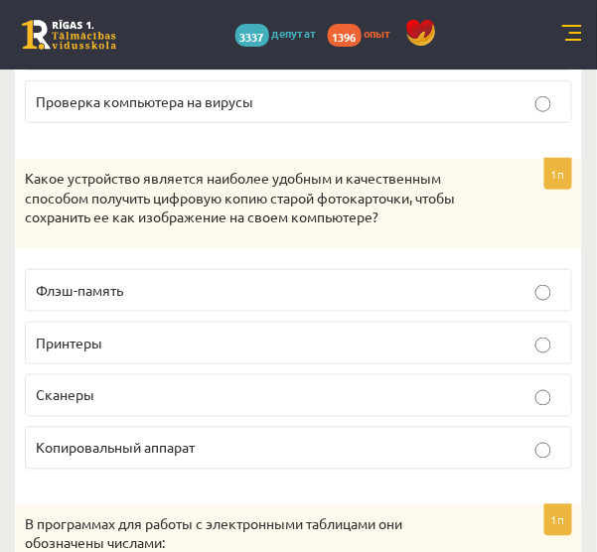
scroll to position [5120, 0]
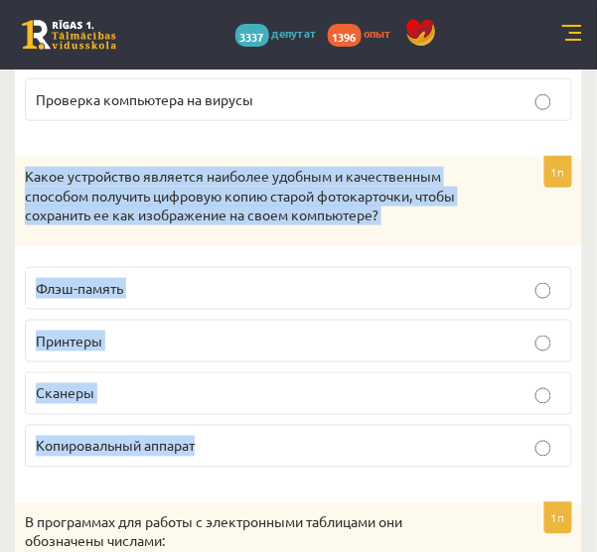
drag, startPoint x: 23, startPoint y: 87, endPoint x: 334, endPoint y: 352, distance: 408.5
click at [334, 352] on div "1п Какое устройство является наиболее удобным и качественным способом получить …" at bounding box center [298, 320] width 567 height 327
click at [230, 383] on p "Сканеры" at bounding box center [298, 393] width 525 height 21
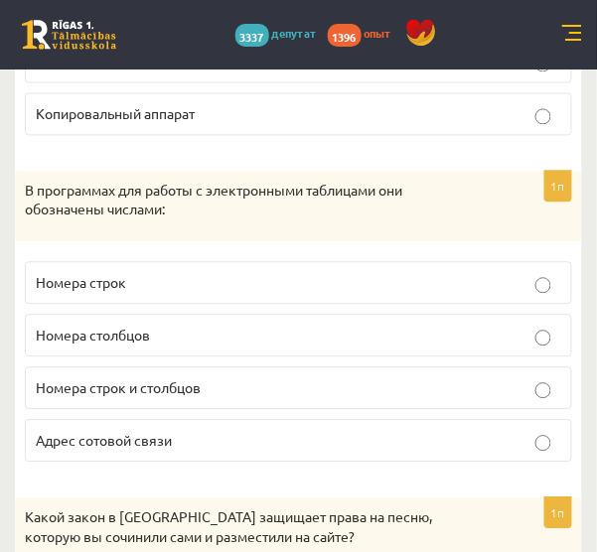
scroll to position [5454, 0]
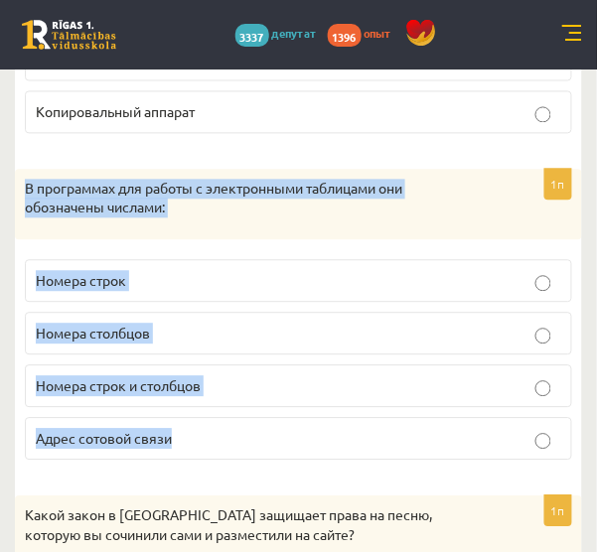
drag, startPoint x: 24, startPoint y: 98, endPoint x: 233, endPoint y: 347, distance: 325.5
click at [233, 347] on div "1п В программах для работы с электронными таблицами они обозначены числами: Ном…" at bounding box center [298, 323] width 567 height 307
click at [185, 260] on label "Номера строк" at bounding box center [298, 281] width 547 height 43
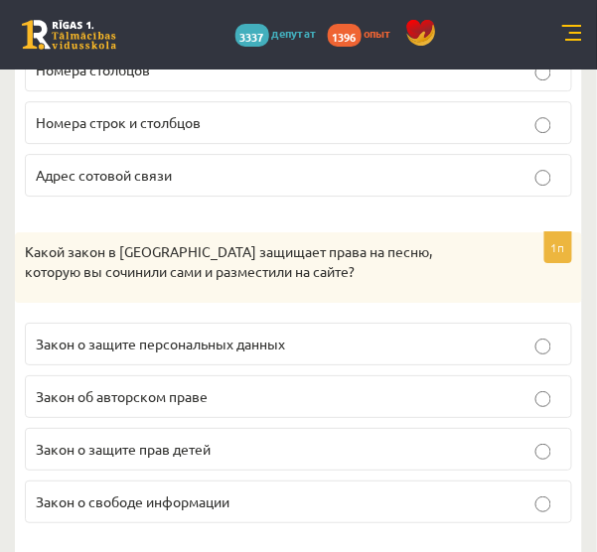
scroll to position [5783, 0]
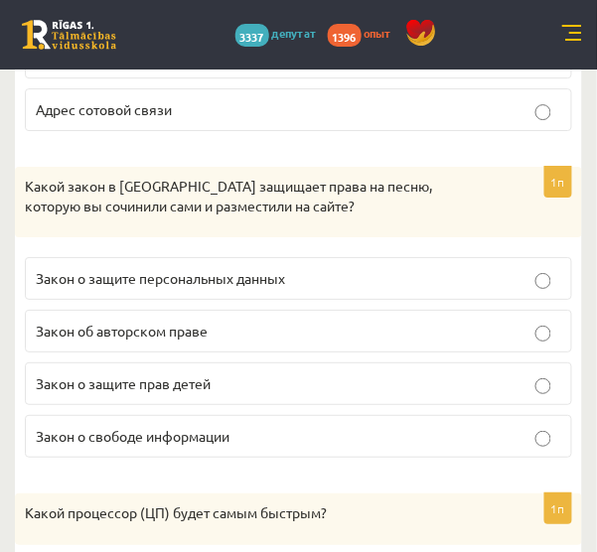
drag, startPoint x: 19, startPoint y: 96, endPoint x: 114, endPoint y: 115, distance: 97.2
click at [91, 167] on div "Какой закон в Латвии защищает права на песню, которую вы сочинили сами и размес…" at bounding box center [298, 202] width 567 height 70
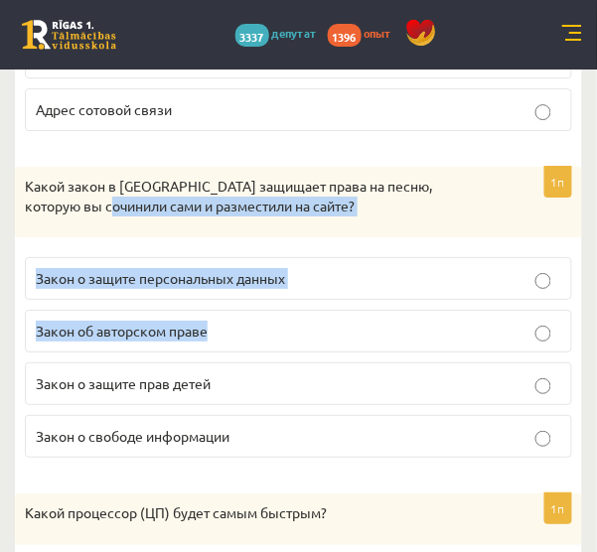
drag, startPoint x: 114, startPoint y: 115, endPoint x: 259, endPoint y: 218, distance: 178.0
click at [259, 218] on div "1п Какой закон в Латвии защищает права на песню, которую вы сочинили сами и раз…" at bounding box center [298, 320] width 567 height 307
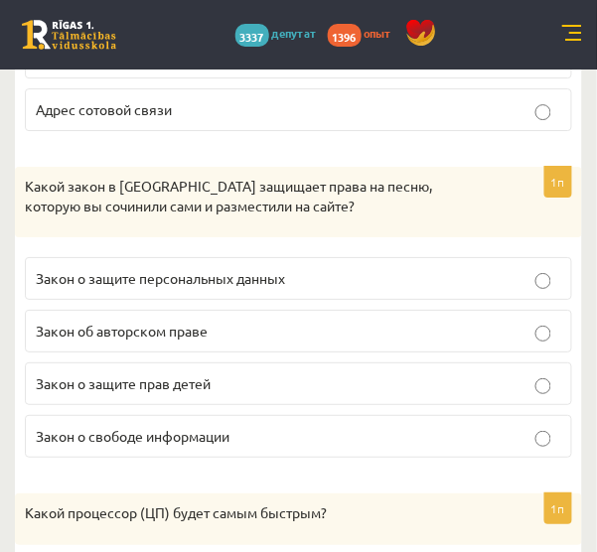
click at [125, 177] on p "Какой закон в Латвии защищает права на песню, которую вы сочинили сами и размес…" at bounding box center [249, 196] width 448 height 39
click at [139, 322] on font "Закон об авторском праве" at bounding box center [122, 331] width 172 height 18
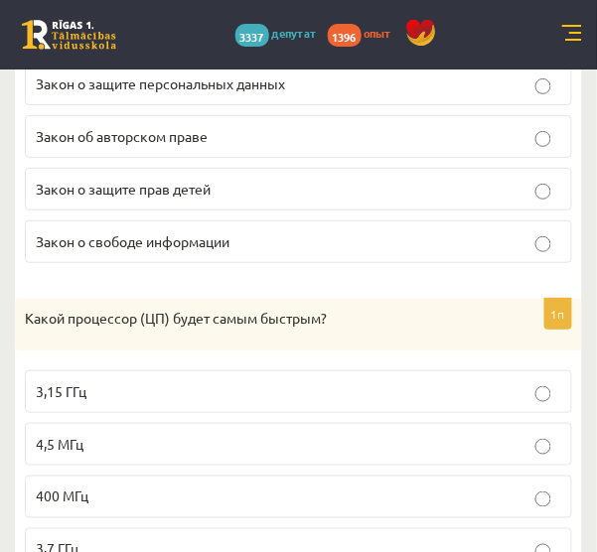
scroll to position [5979, 0]
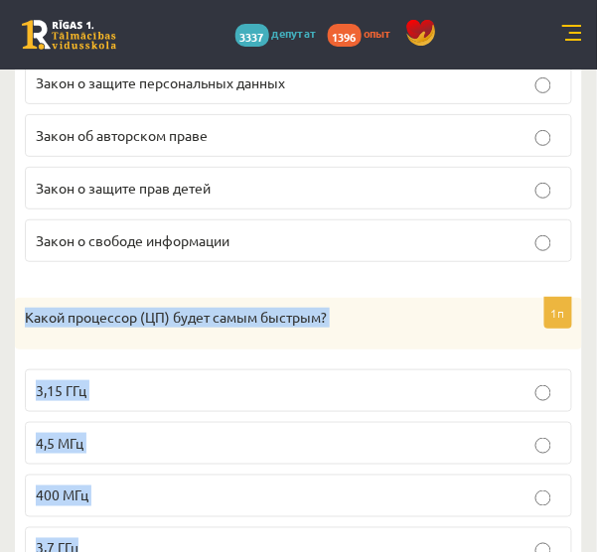
drag, startPoint x: 23, startPoint y: 226, endPoint x: 248, endPoint y: 437, distance: 308.4
click at [248, 437] on div "1п Какой процессор (ЦП) будет самым быстрым? 3,15 ГГц 4,5 МГц 400 МГц 3,7 ГГц" at bounding box center [298, 442] width 567 height 288
click at [177, 538] on p "3,7 ГГц" at bounding box center [298, 548] width 525 height 21
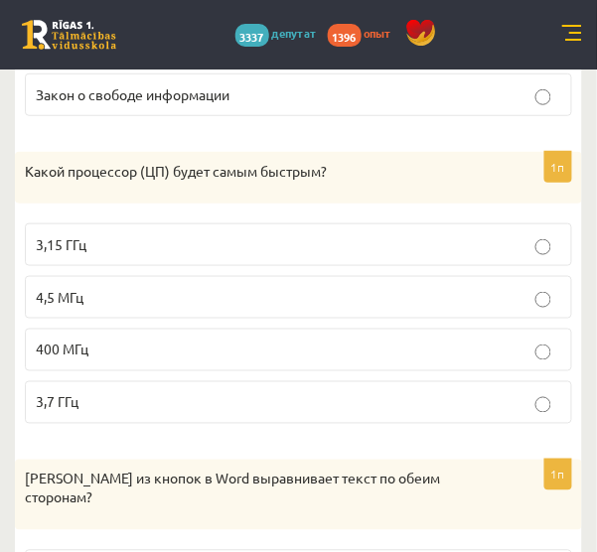
scroll to position [6061, 0]
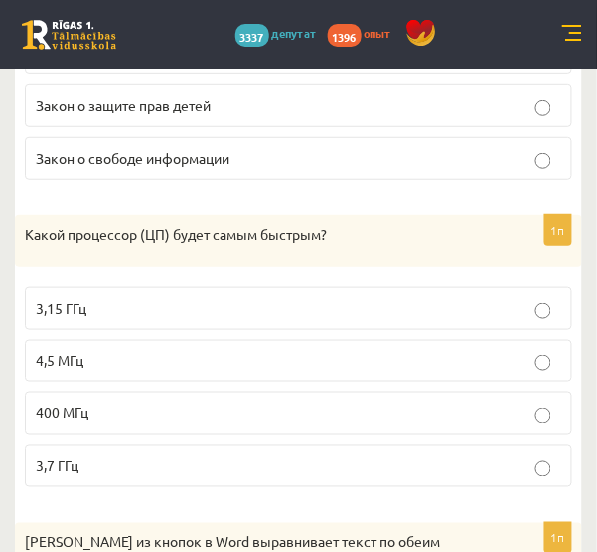
click at [134, 298] on p "3,15 ГГц" at bounding box center [298, 308] width 525 height 21
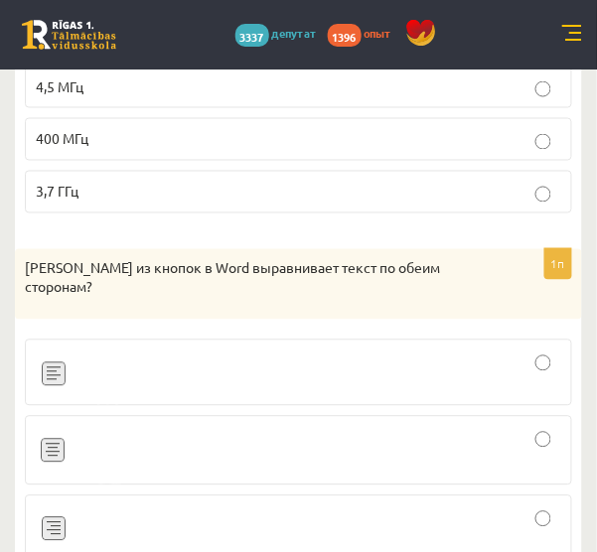
scroll to position [6336, 0]
click at [139, 426] on div at bounding box center [298, 450] width 525 height 48
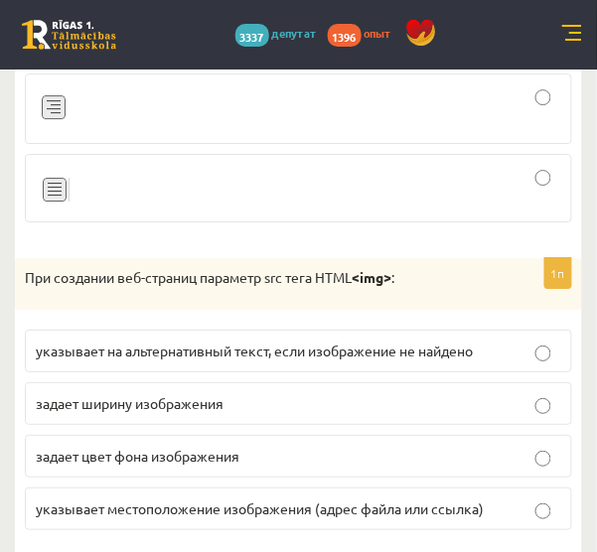
scroll to position [6758, 0]
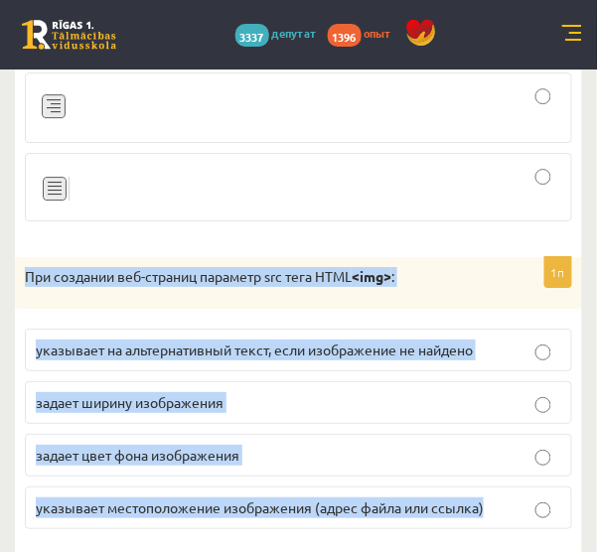
drag, startPoint x: 24, startPoint y: 162, endPoint x: 484, endPoint y: 392, distance: 515.0
click at [484, 392] on div "1п При создании веб-страниц параметр src тега HTML <img> : указывает на альтерн…" at bounding box center [298, 401] width 567 height 288
click at [216, 498] on font "указывает местоположение изображения (адрес файла или ссылка)" at bounding box center [260, 507] width 448 height 18
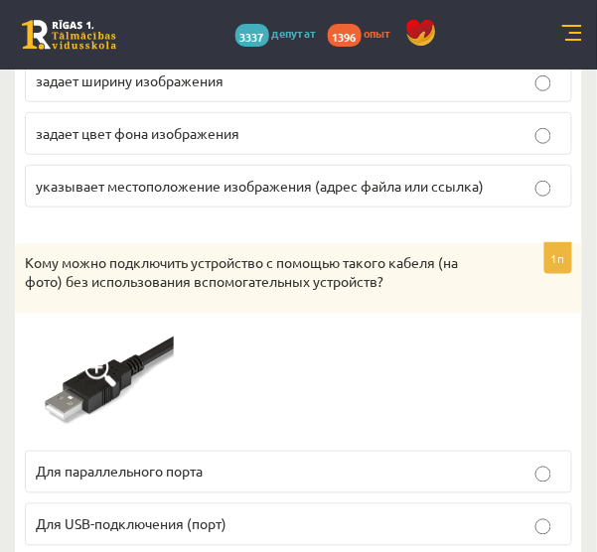
scroll to position [7097, 0]
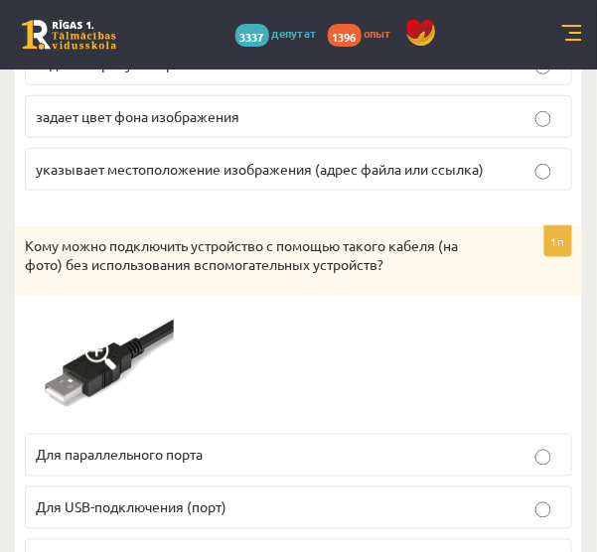
click at [166, 498] on font "Для USB-подключения (порт)" at bounding box center [131, 507] width 191 height 18
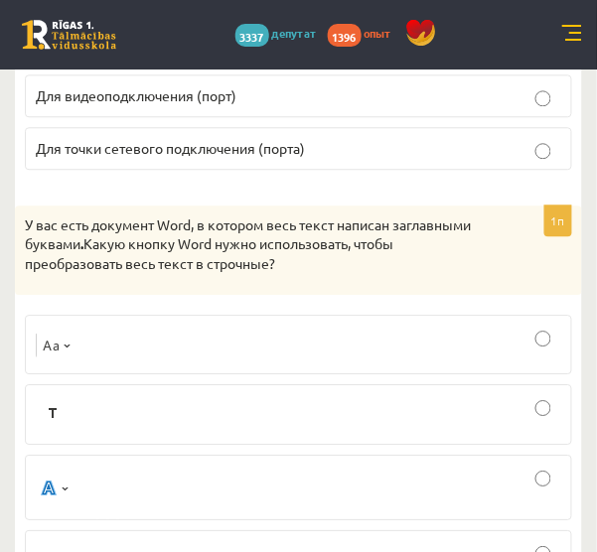
scroll to position [7550, 0]
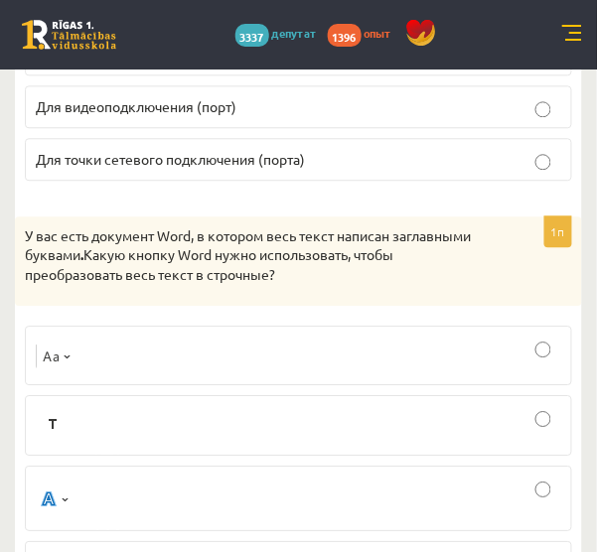
click at [89, 406] on div at bounding box center [298, 425] width 525 height 39
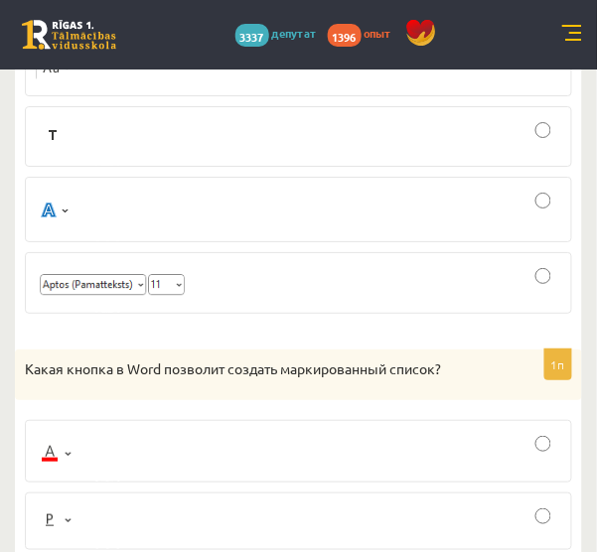
scroll to position [7882, 0]
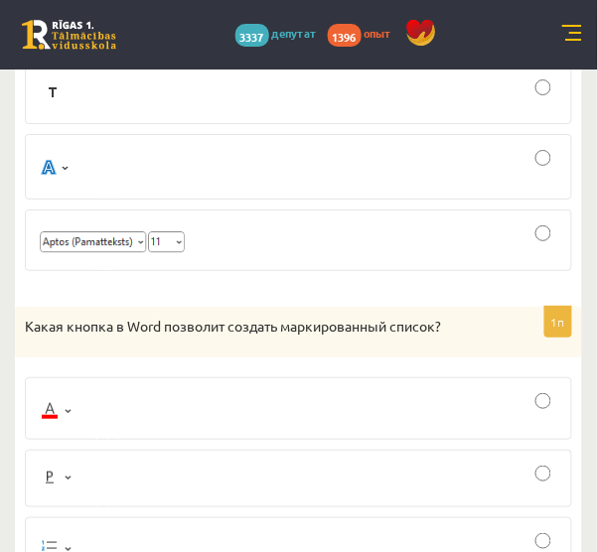
click at [110, 377] on label at bounding box center [298, 408] width 547 height 63
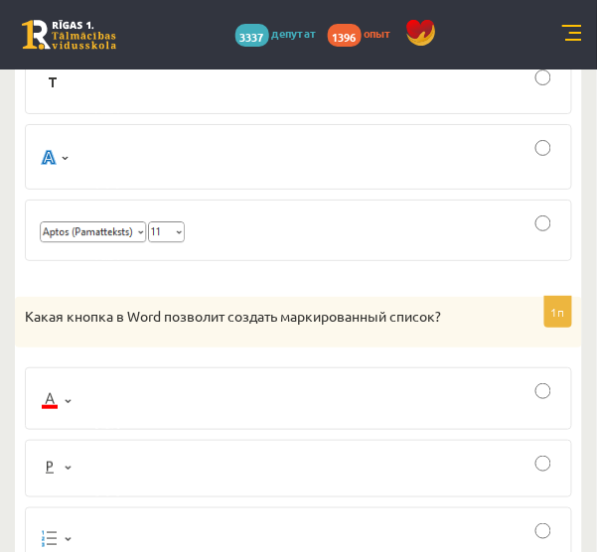
scroll to position [7894, 0]
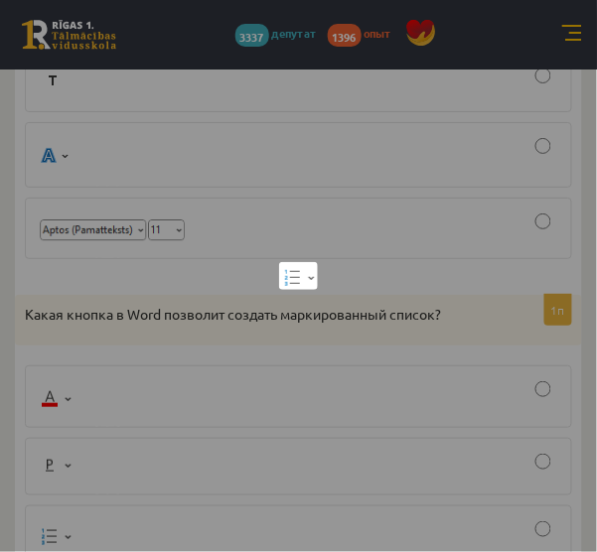
click at [96, 437] on div at bounding box center [298, 276] width 597 height 552
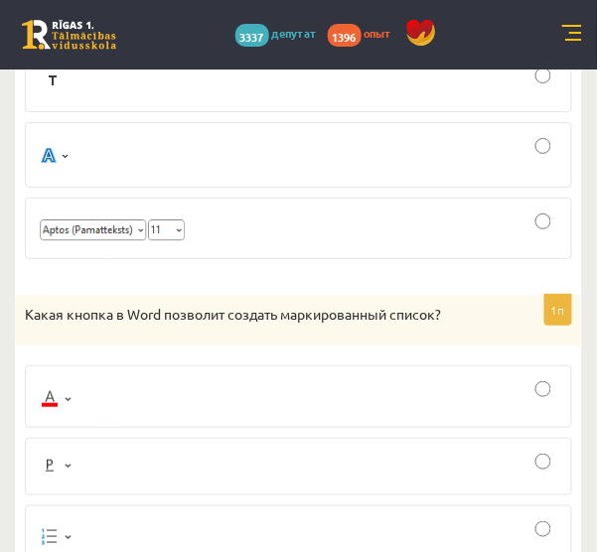
click at [97, 516] on div at bounding box center [298, 535] width 525 height 38
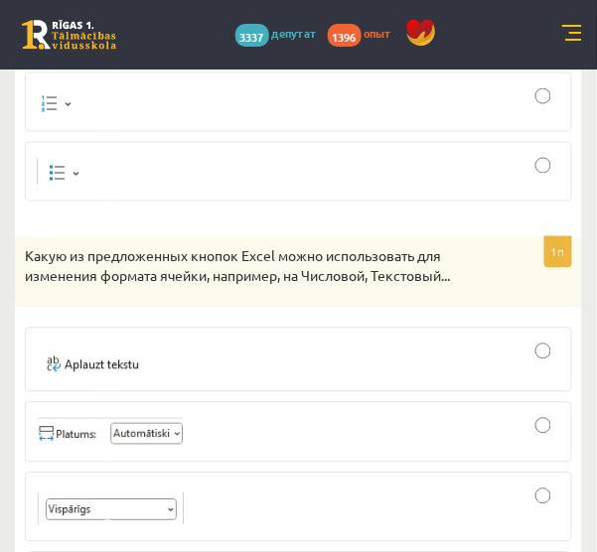
scroll to position [8329, 0]
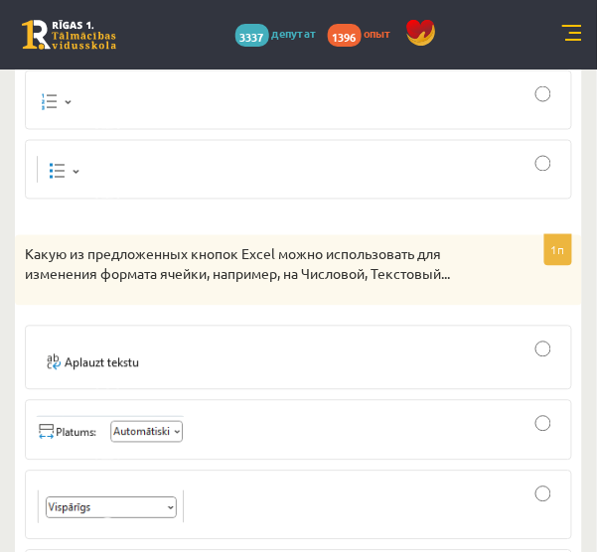
click at [80, 342] on img at bounding box center [96, 358] width 120 height 33
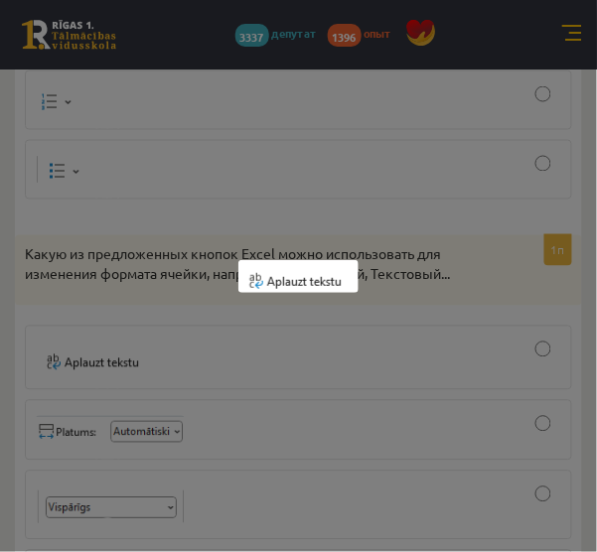
scroll to position [8390, 0]
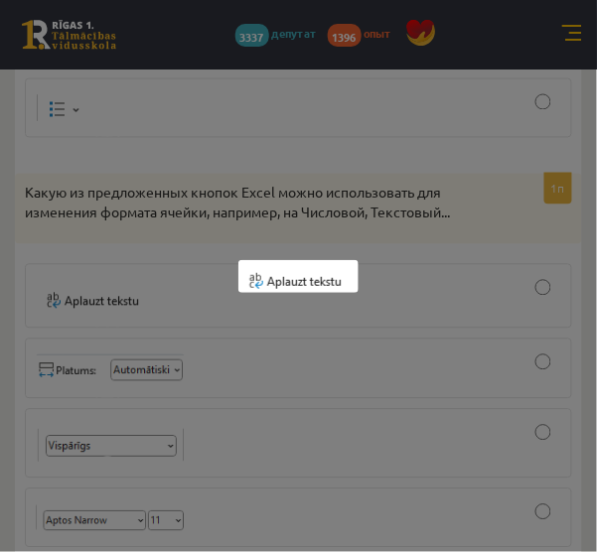
click at [80, 241] on div at bounding box center [298, 276] width 597 height 552
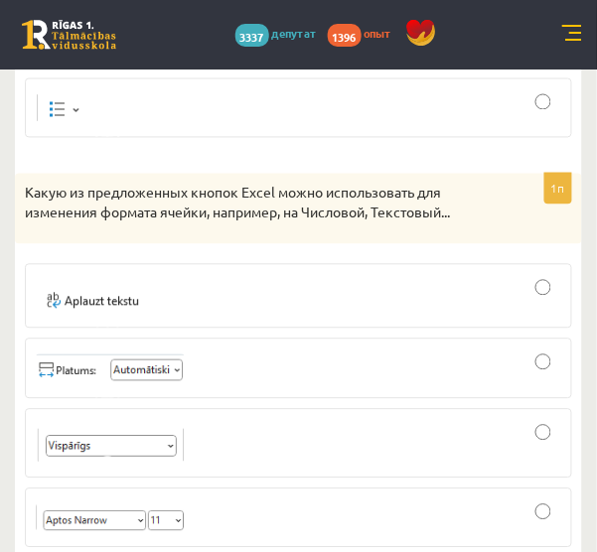
click at [537, 275] on div at bounding box center [298, 296] width 525 height 43
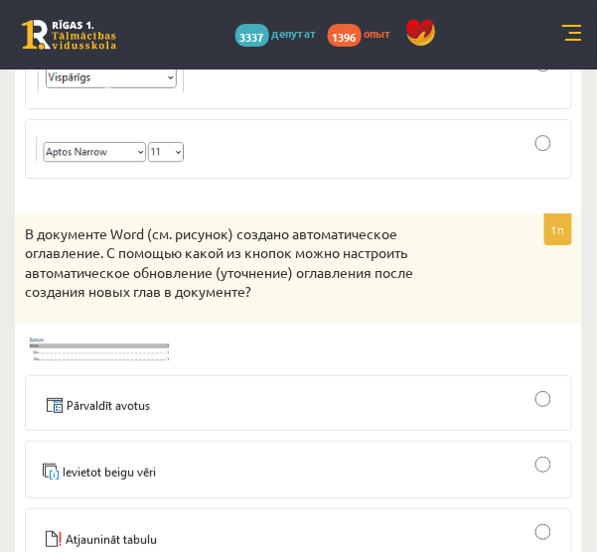
scroll to position [8765, 0]
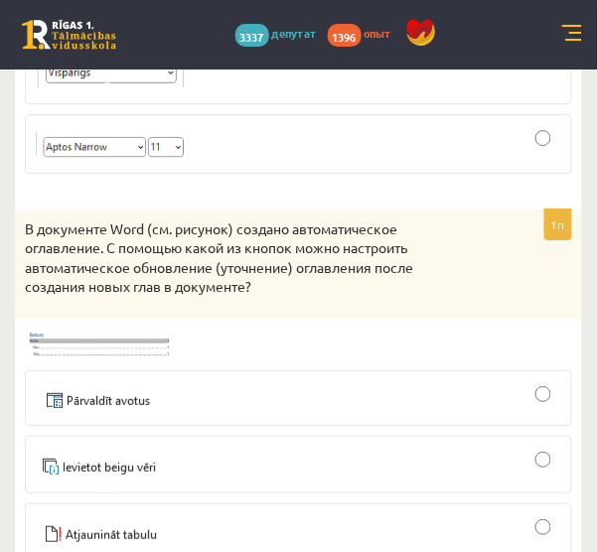
click at [81, 452] on img at bounding box center [100, 465] width 128 height 26
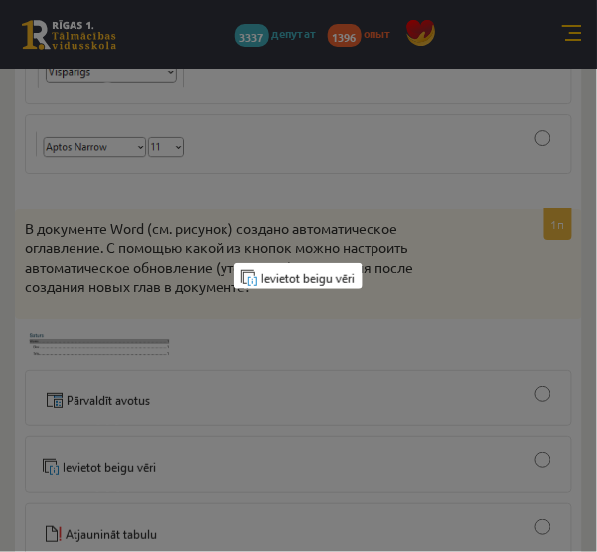
scroll to position [8787, 0]
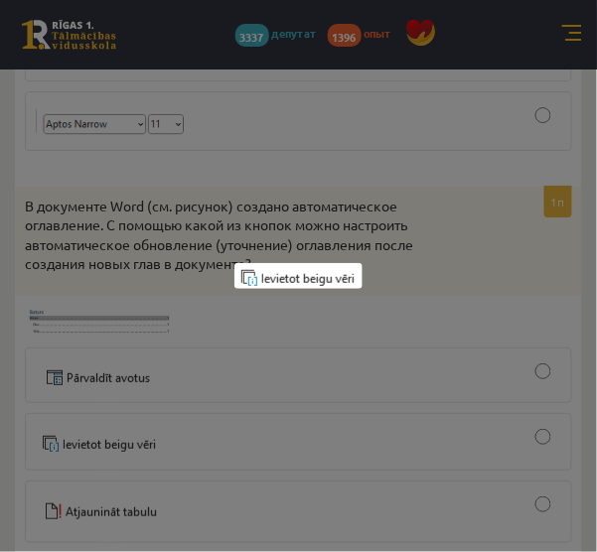
click at [81, 333] on div at bounding box center [298, 276] width 597 height 552
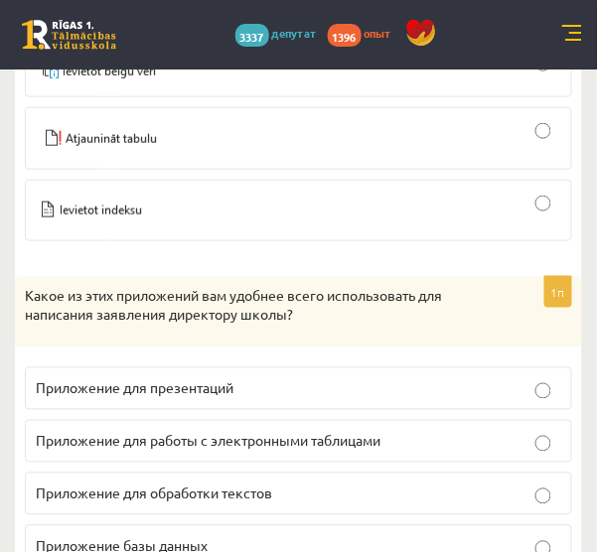
scroll to position [9162, 0]
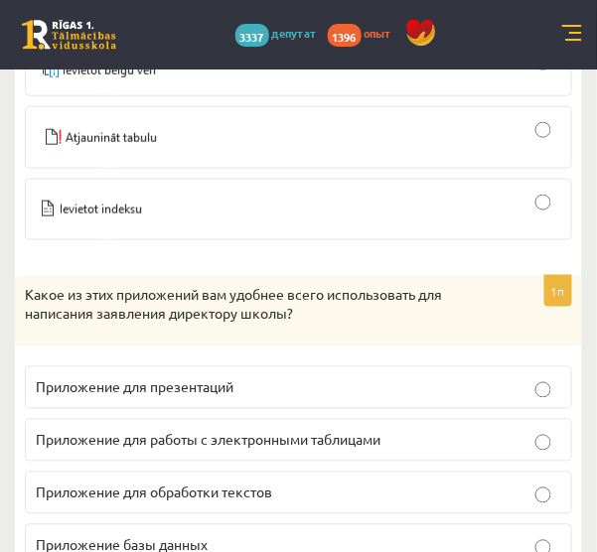
click at [211, 472] on label "Приложение для обработки текстов" at bounding box center [298, 493] width 547 height 43
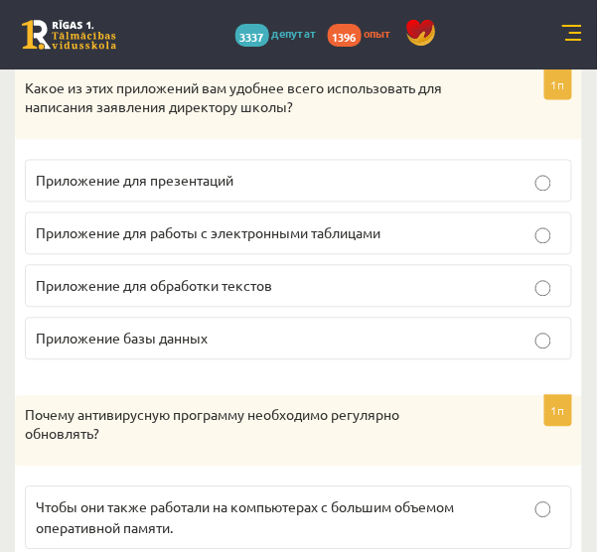
scroll to position [9499, 0]
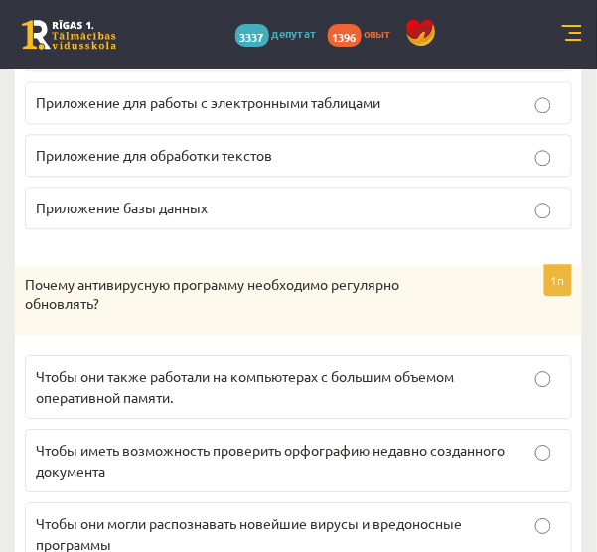
click at [256, 514] on font "Чтобы они могли распознавать новейшие вирусы и вредоносные программы" at bounding box center [249, 533] width 426 height 39
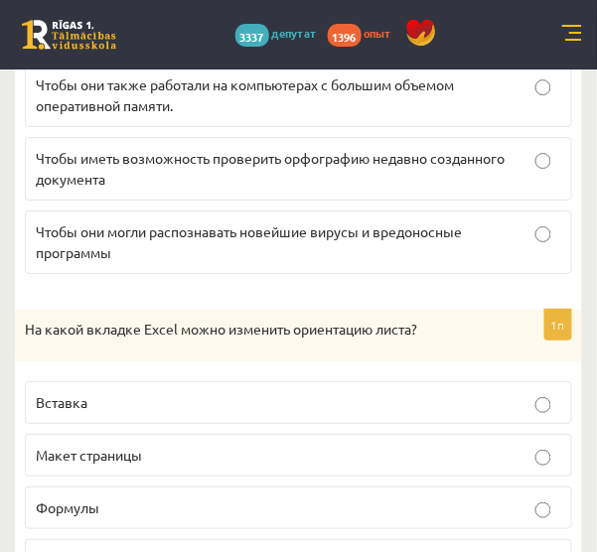
scroll to position [9792, 0]
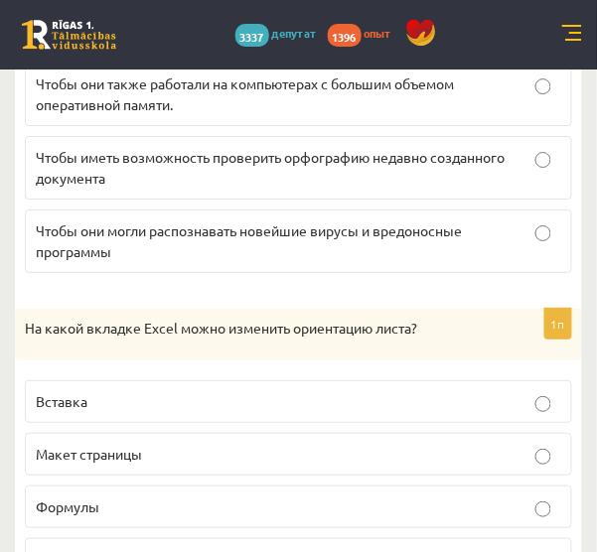
click at [79, 433] on label "Макет страницы" at bounding box center [298, 454] width 547 height 43
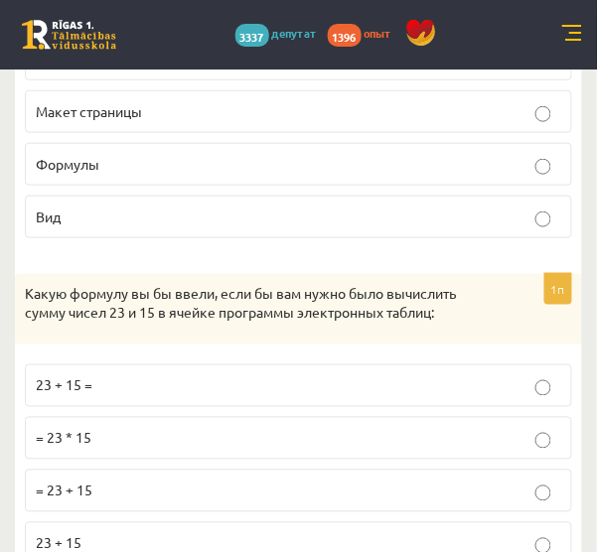
scroll to position [10141, 0]
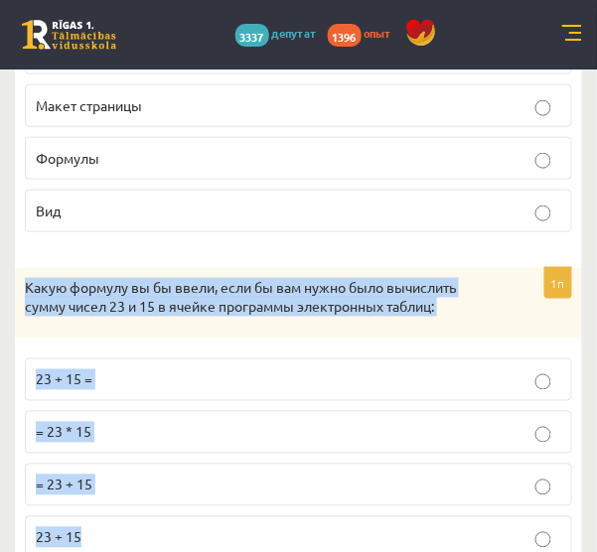
drag, startPoint x: 25, startPoint y: 140, endPoint x: 358, endPoint y: 366, distance: 403.1
click at [358, 366] on div "1п Какую формулу вы бы ввели, если бы вам нужно было вычислить сумму чисел 23 и…" at bounding box center [298, 421] width 567 height 307
click at [250, 527] on p "23 + 15" at bounding box center [298, 537] width 525 height 21
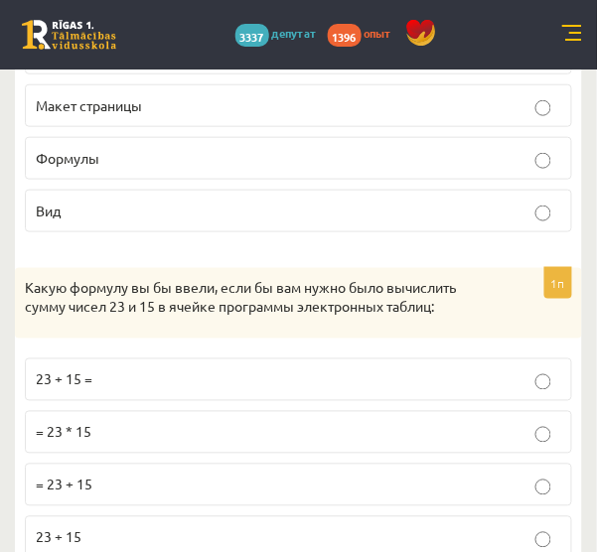
click at [250, 527] on p "23 + 15" at bounding box center [298, 537] width 525 height 21
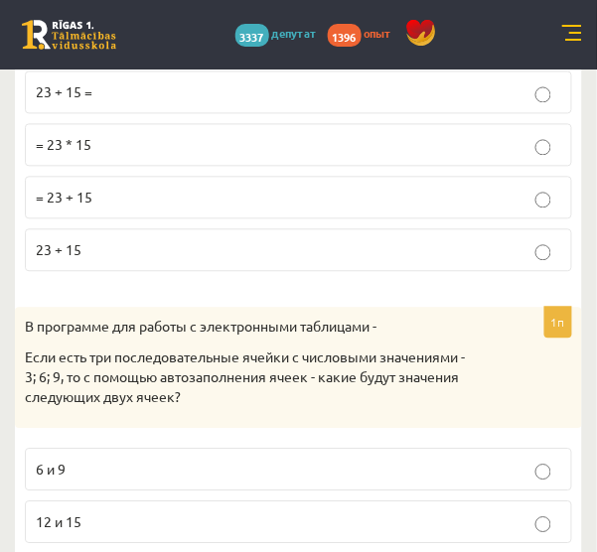
scroll to position [10429, 0]
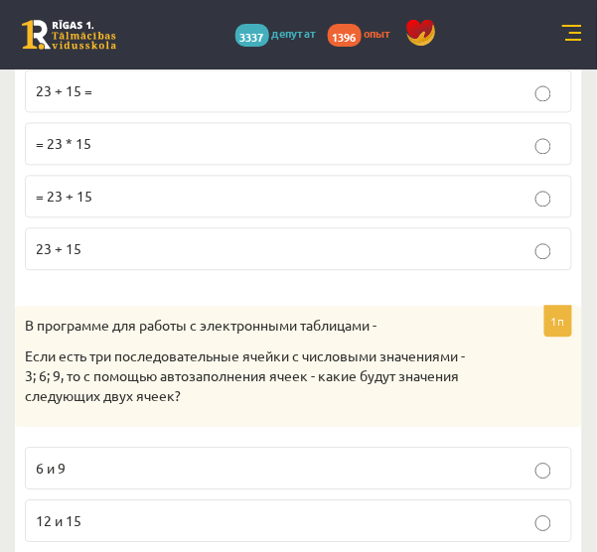
click at [90, 511] on p "12 и 15" at bounding box center [298, 521] width 525 height 21
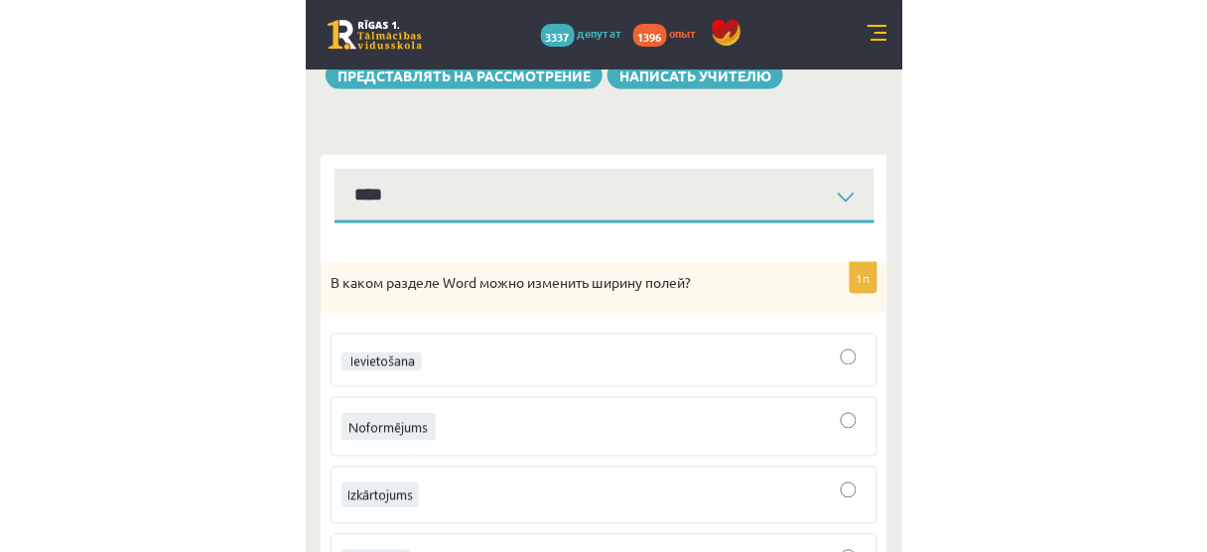
scroll to position [167, 0]
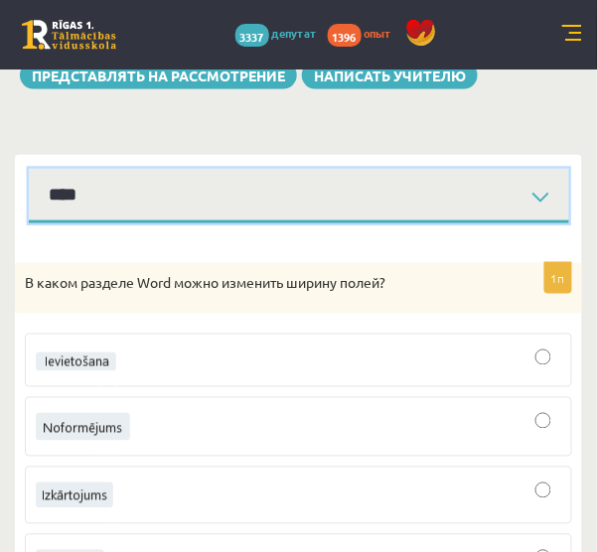
click at [46, 195] on select "**** *******" at bounding box center [299, 196] width 540 height 55
click at [29, 169] on select "**** *******" at bounding box center [299, 196] width 540 height 55
click at [74, 180] on select "**** *******" at bounding box center [299, 196] width 540 height 55
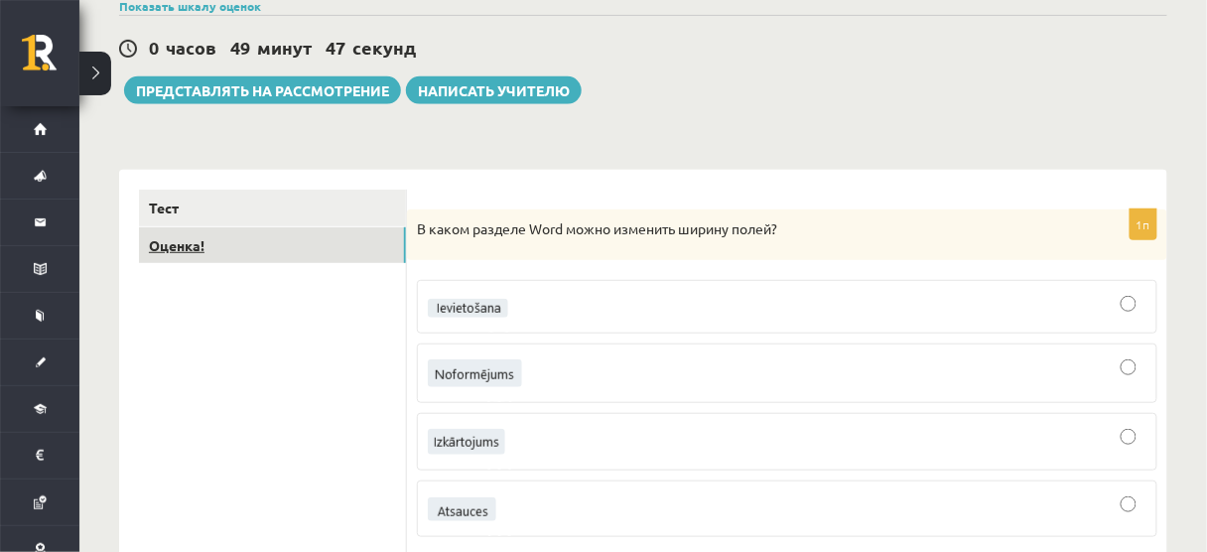
click at [346, 241] on link "Оценка!" at bounding box center [272, 245] width 267 height 37
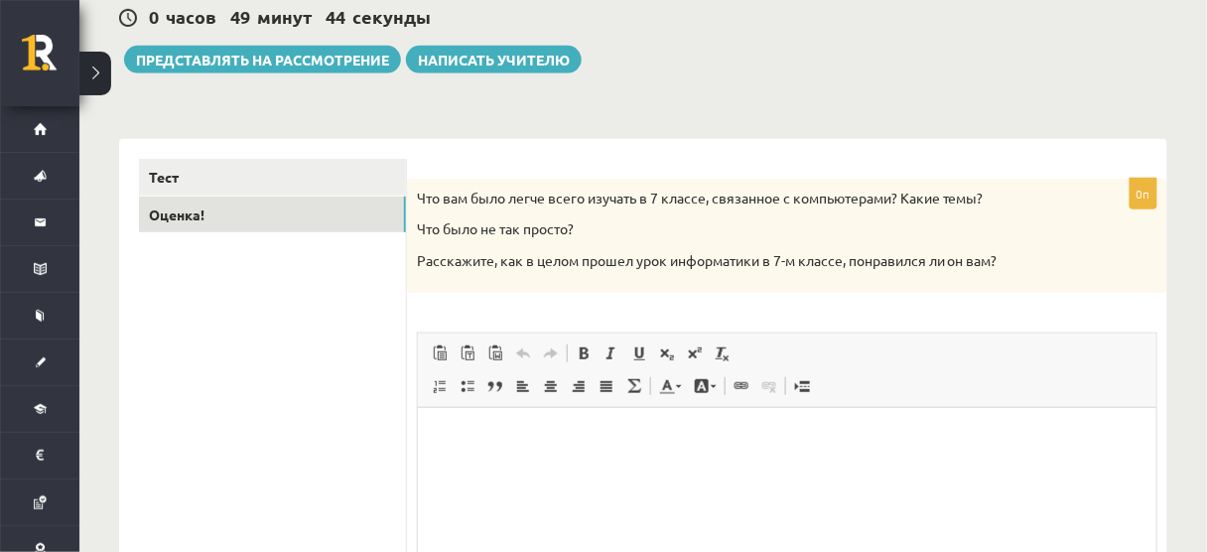
scroll to position [205, 0]
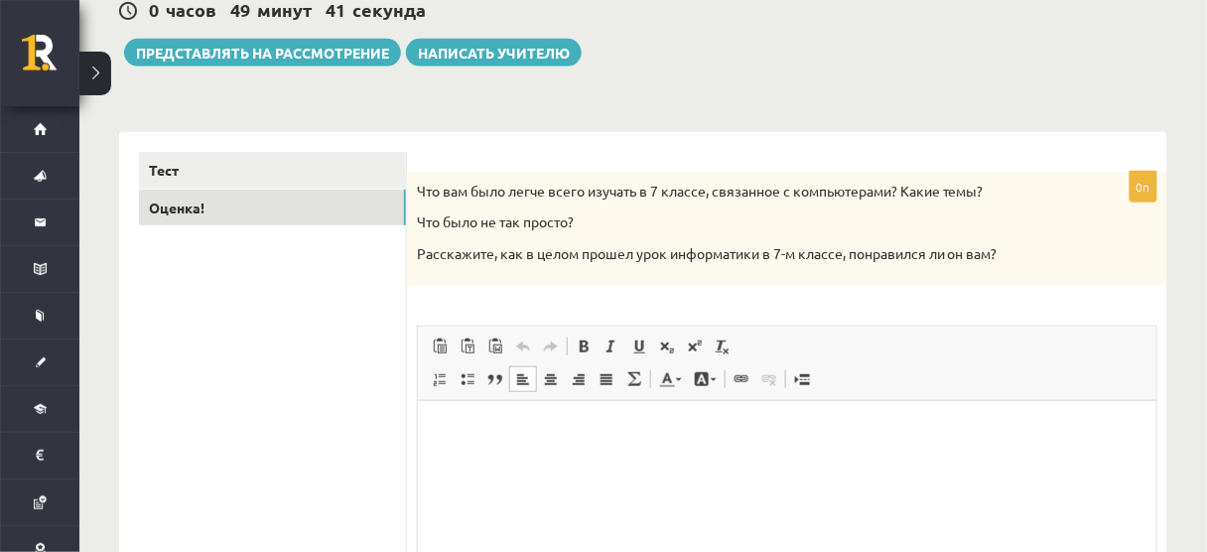
click at [641, 439] on p "Визуальный текстовый редактор, wiswyg-editor-user-answer-47433779251300" at bounding box center [786, 430] width 699 height 21
click at [448, 435] on p "**********" at bounding box center [787, 430] width 701 height 21
click at [516, 454] on p "*********" at bounding box center [787, 464] width 701 height 21
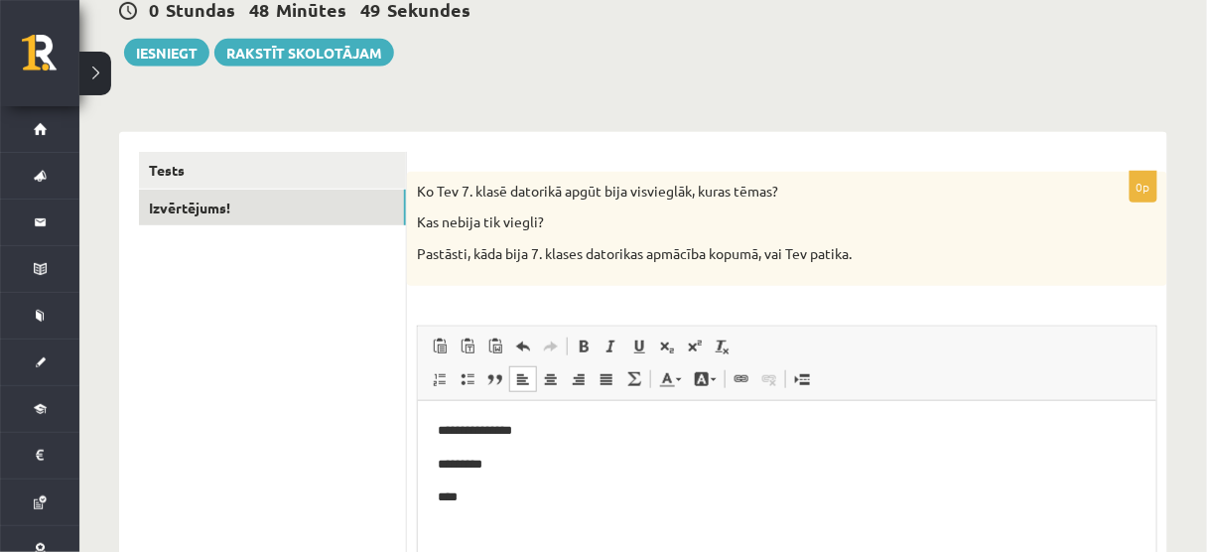
click at [511, 527] on html "**********" at bounding box center [786, 463] width 739 height 127
click at [616, 496] on p "**********" at bounding box center [787, 496] width 701 height 21
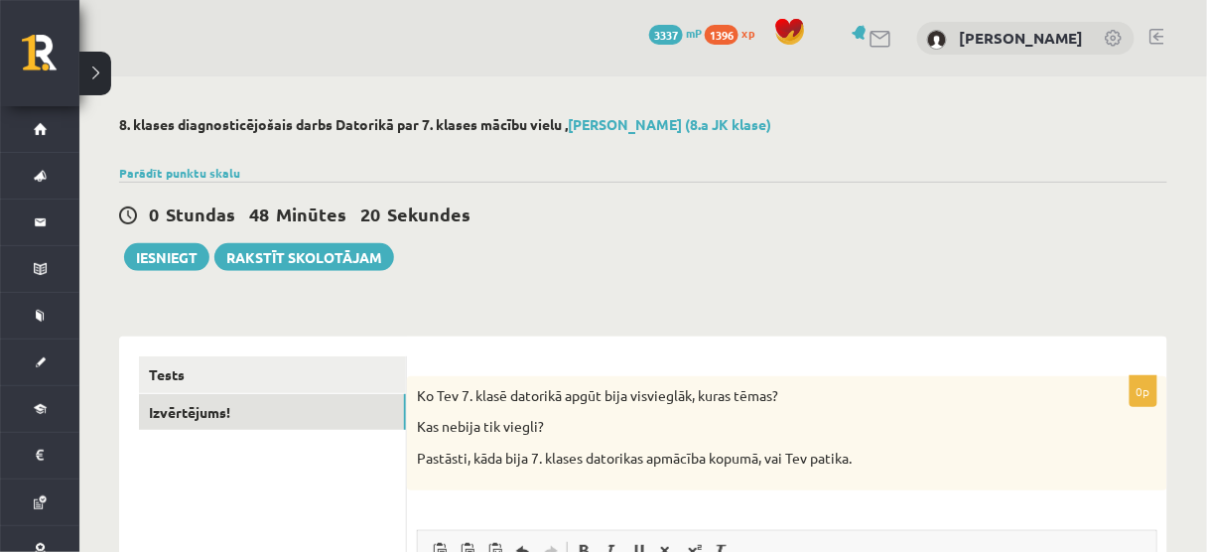
scroll to position [157, 0]
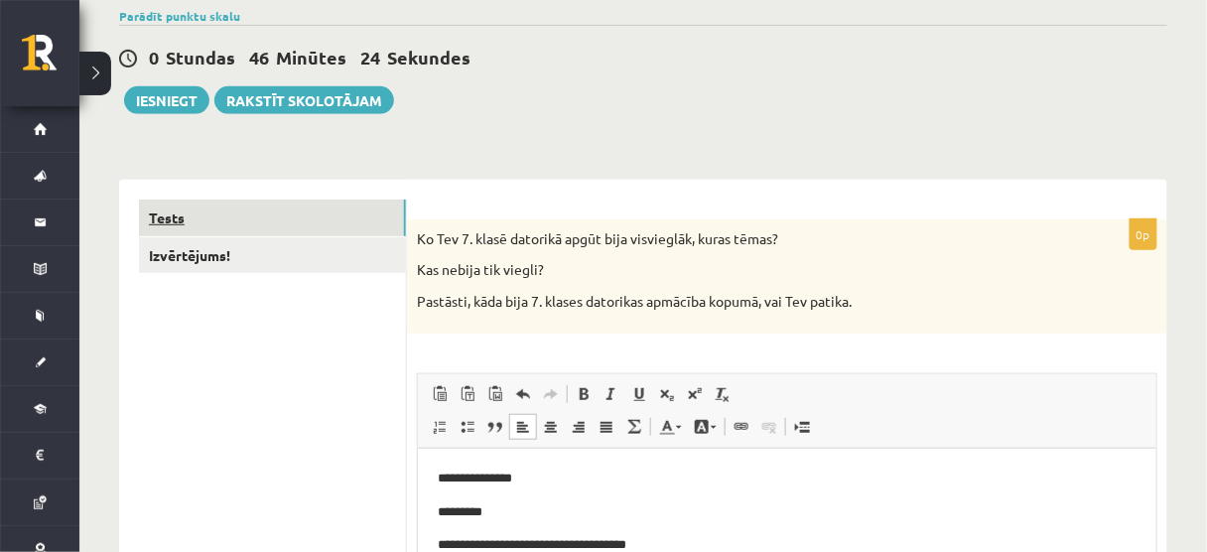
click at [339, 228] on link "Tests" at bounding box center [272, 218] width 267 height 37
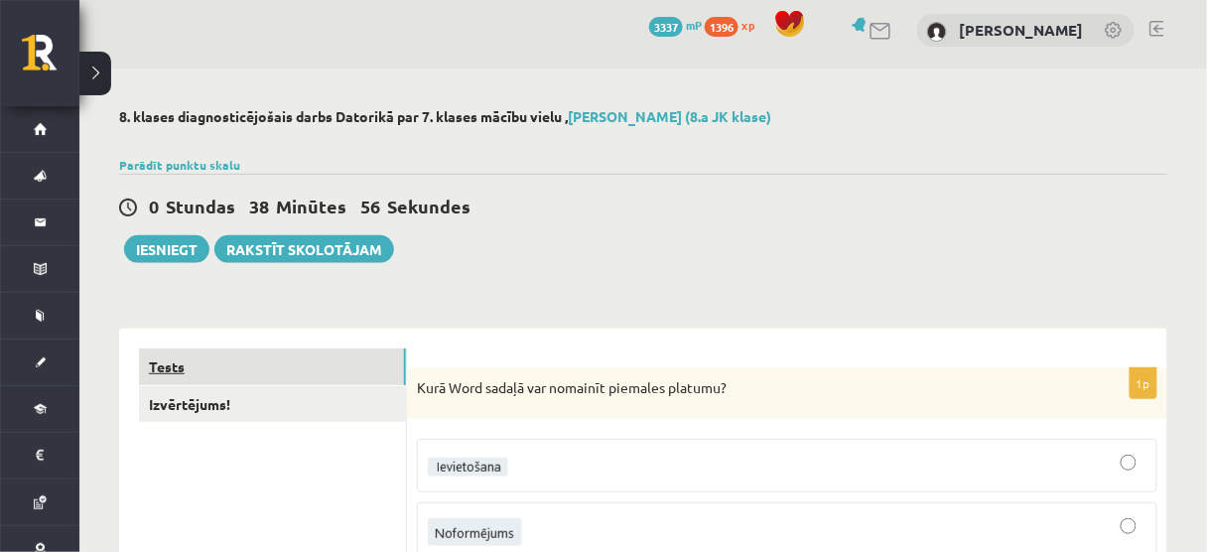
scroll to position [7, 0]
click at [175, 243] on button "Iesniegt" at bounding box center [166, 250] width 85 height 28
click at [174, 244] on button "Iesniegt" at bounding box center [166, 250] width 85 height 28
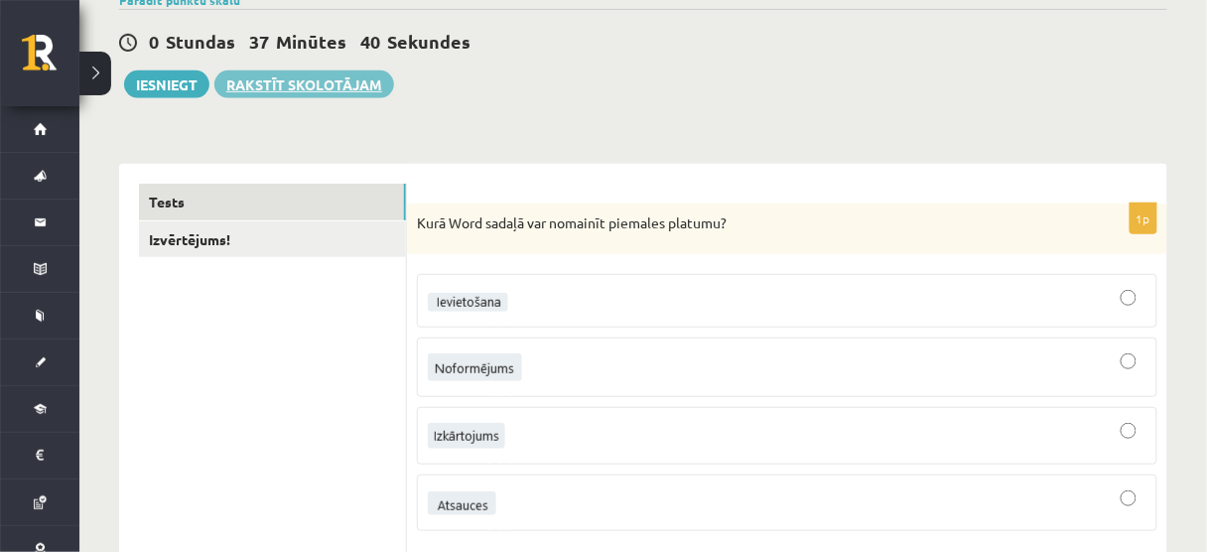
scroll to position [167, 0]
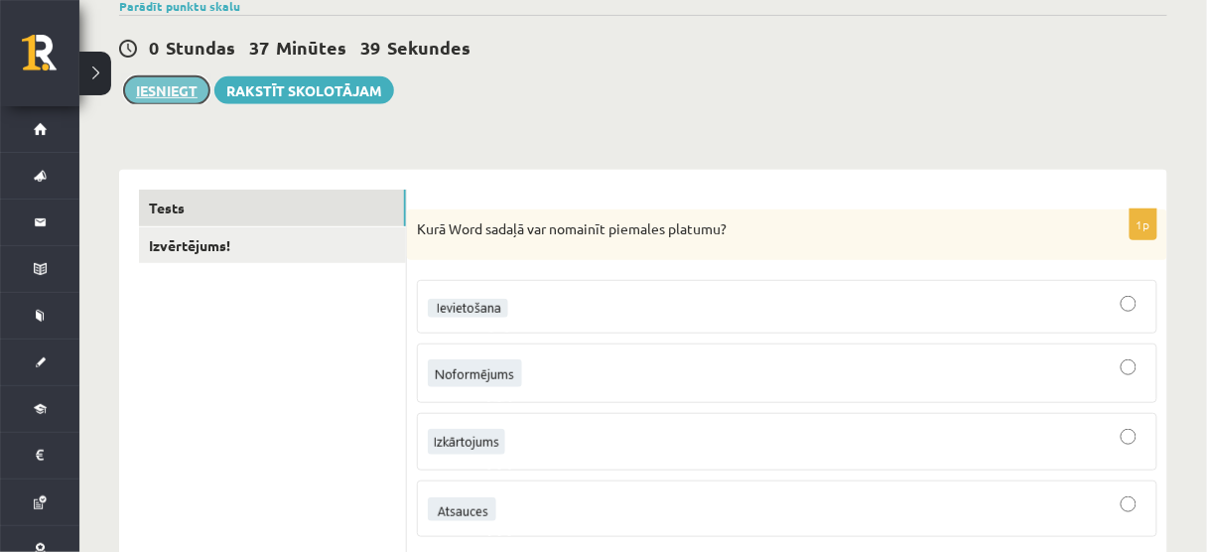
click at [146, 87] on button "Iesniegt" at bounding box center [166, 90] width 85 height 28
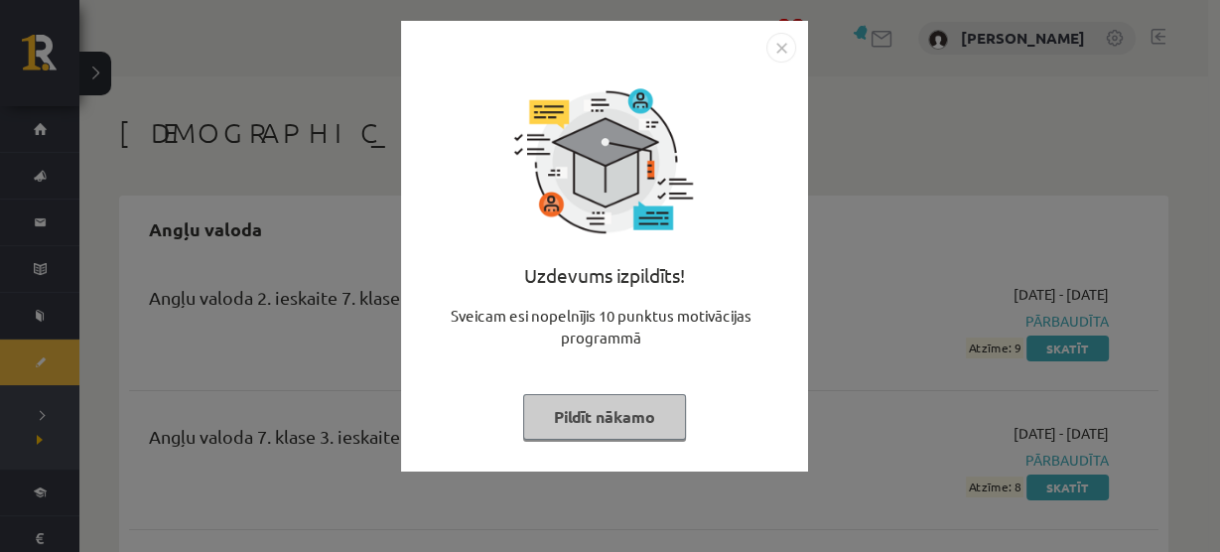
click at [786, 55] on img "Close" at bounding box center [781, 48] width 30 height 30
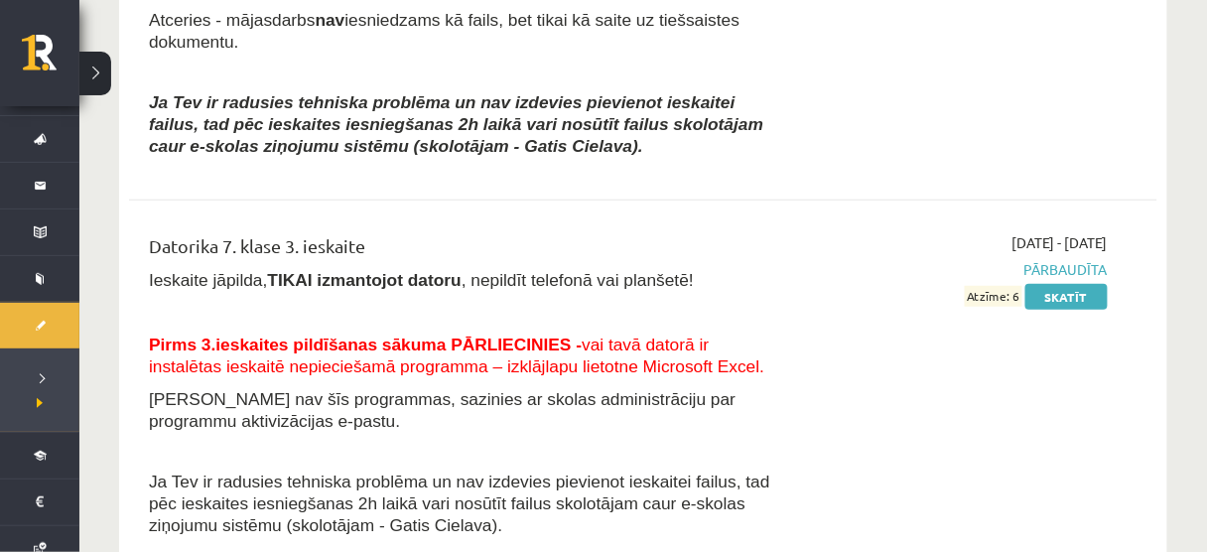
scroll to position [1970, 0]
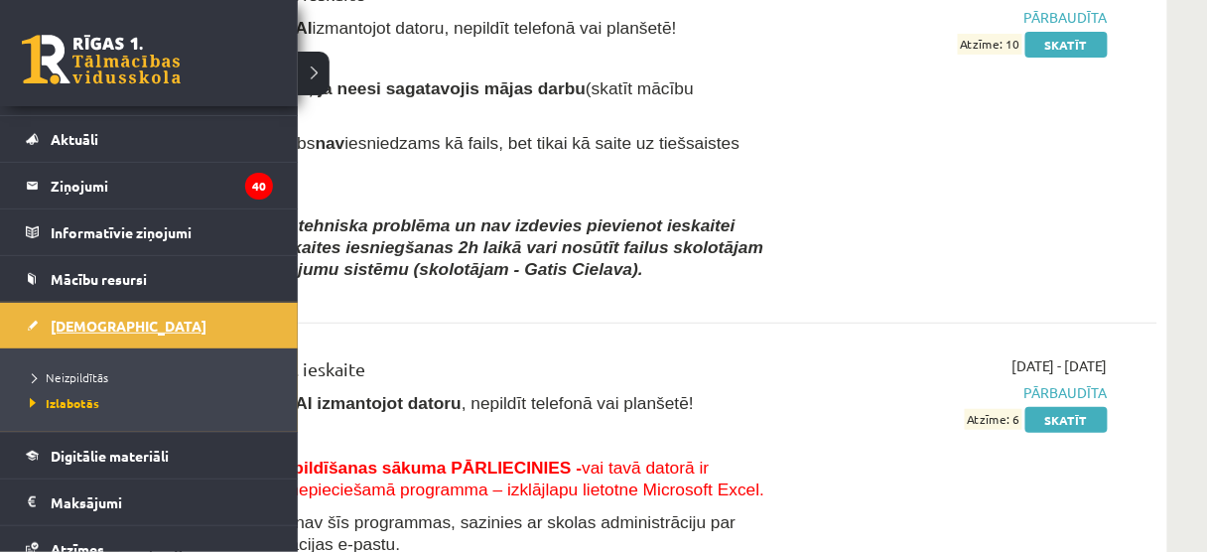
click at [67, 307] on link "[DEMOGRAPHIC_DATA]" at bounding box center [149, 326] width 247 height 46
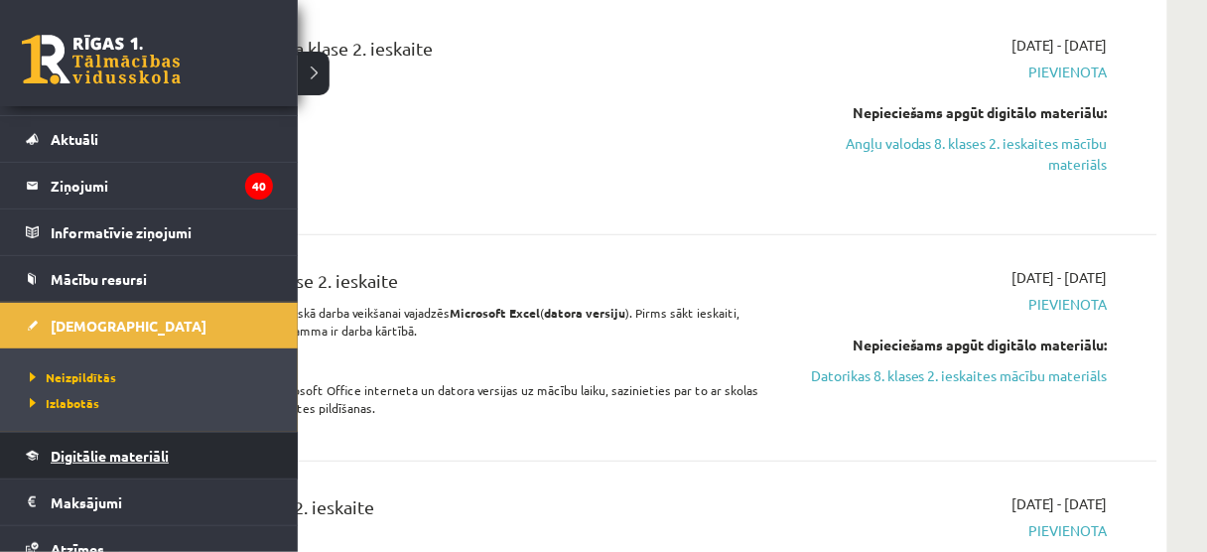
click at [115, 444] on link "Digitālie materiāli" at bounding box center [149, 456] width 247 height 46
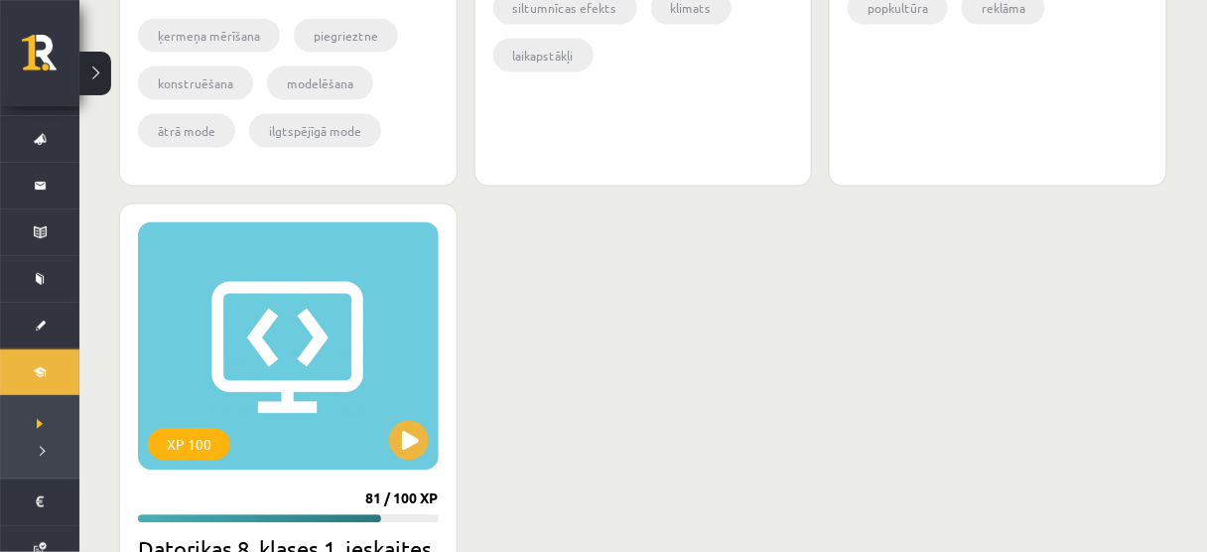
scroll to position [6359, 0]
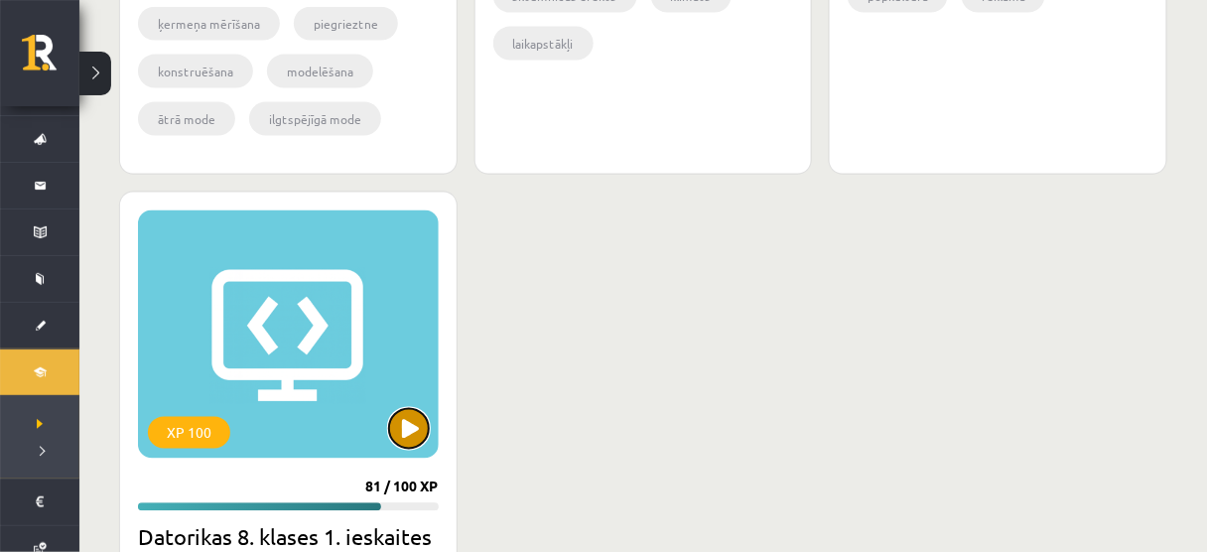
click at [404, 417] on button at bounding box center [409, 429] width 40 height 40
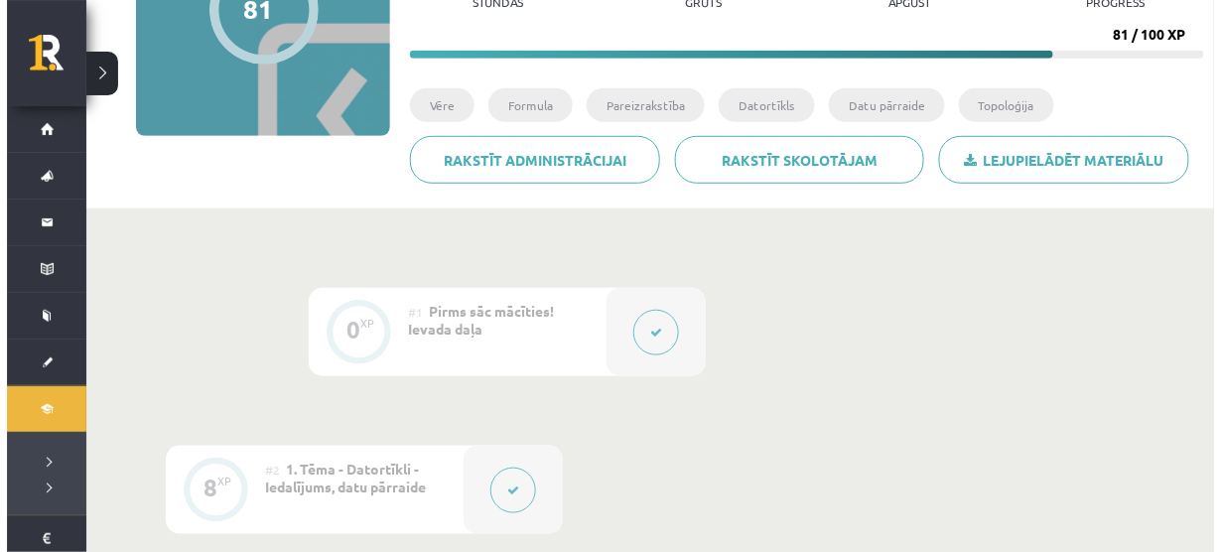
scroll to position [273, 0]
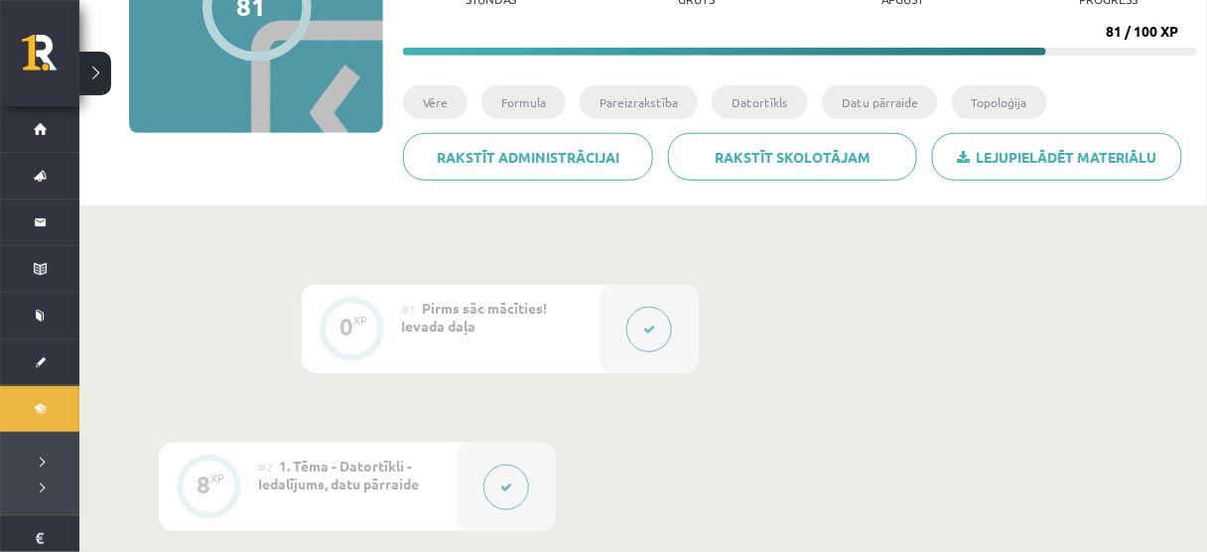
click at [504, 476] on button at bounding box center [507, 488] width 46 height 46
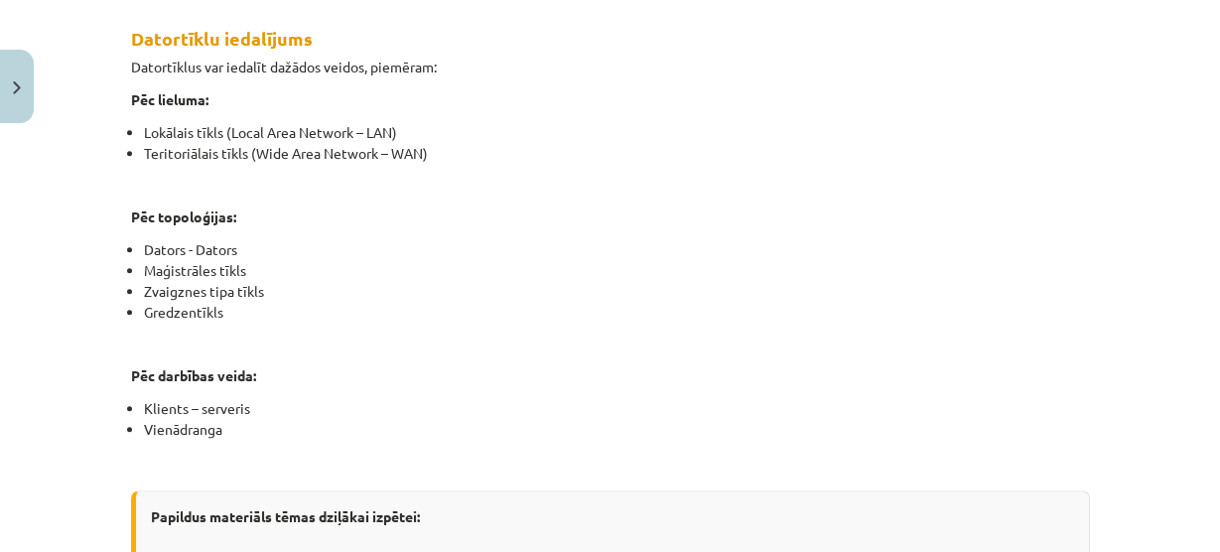
scroll to position [1370, 0]
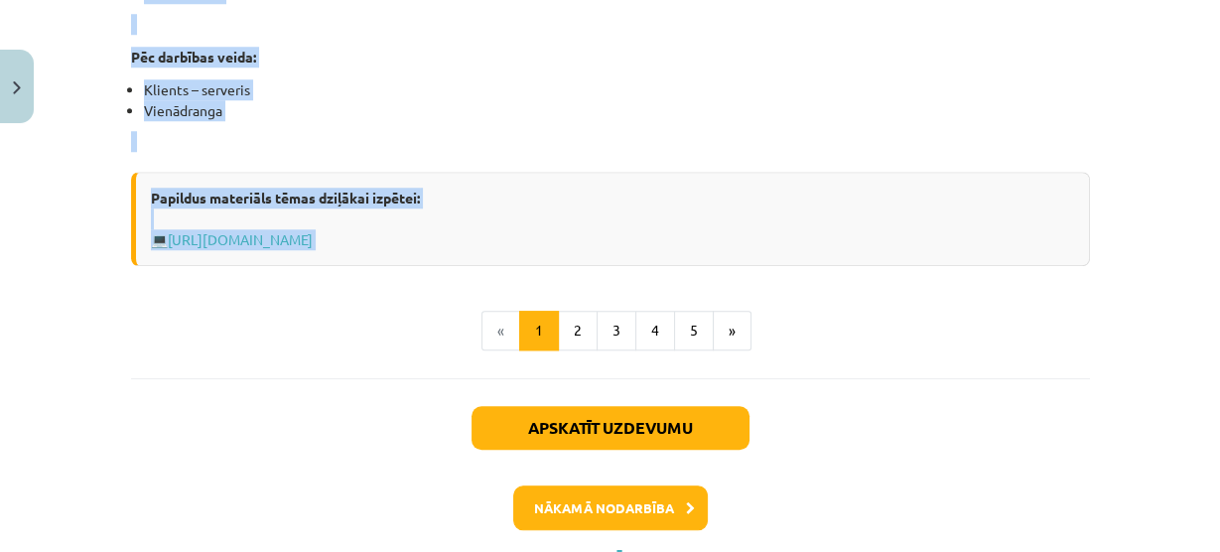
drag, startPoint x: 117, startPoint y: 178, endPoint x: 486, endPoint y: 286, distance: 384.9
copy div "Loremipsum Dolorsitam (consect) adi elits do eiusmo te in utla etdolore magnaa …"
click at [569, 346] on button "2" at bounding box center [578, 331] width 40 height 40
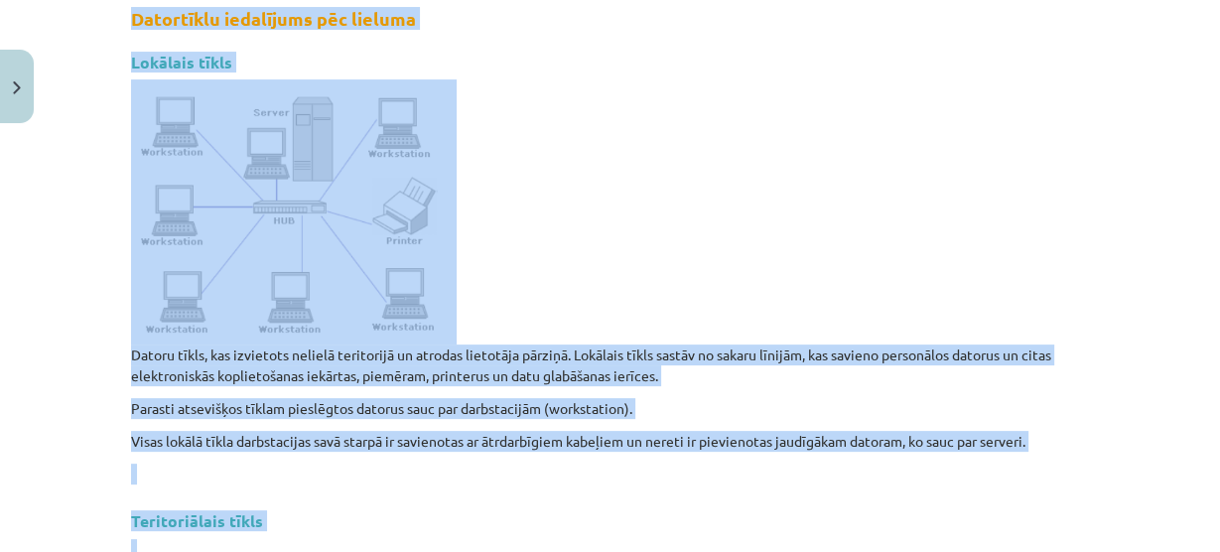
scroll to position [354, 0]
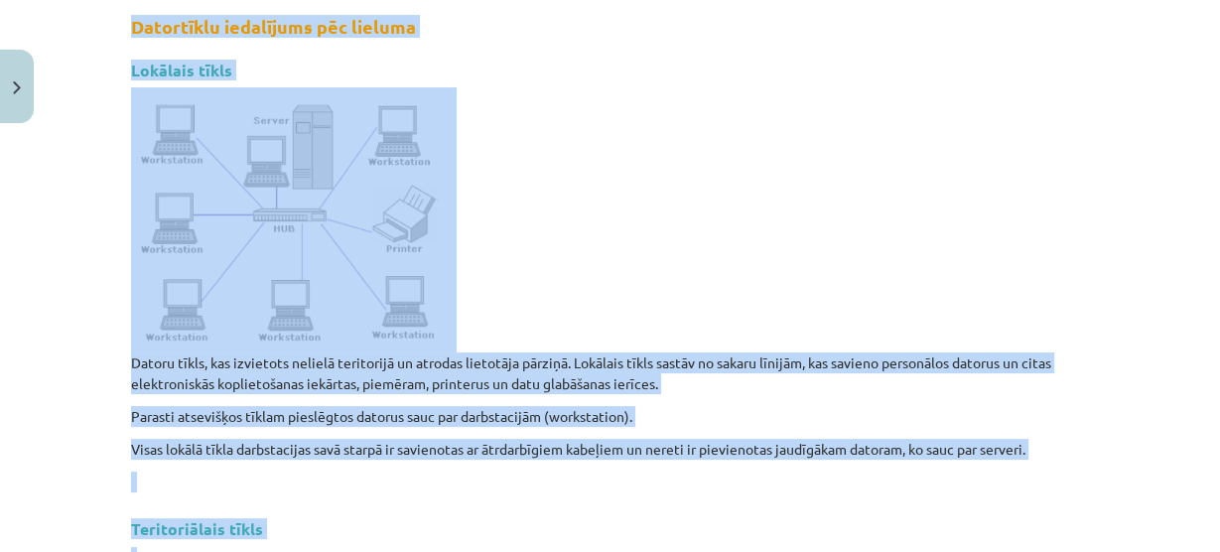
click at [588, 252] on p at bounding box center [610, 219] width 959 height 265
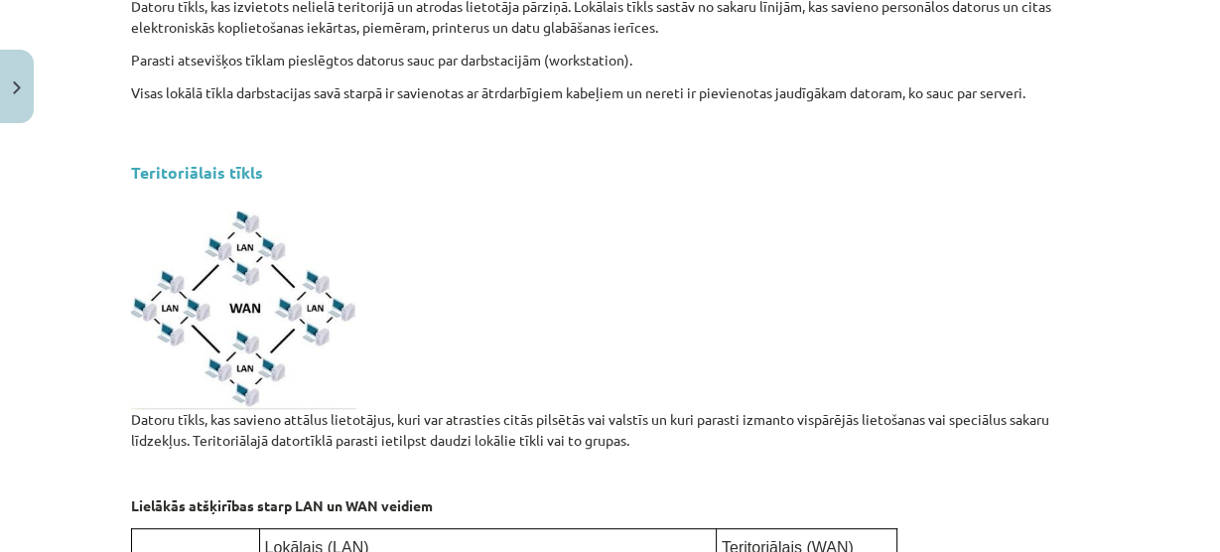
scroll to position [1144, 0]
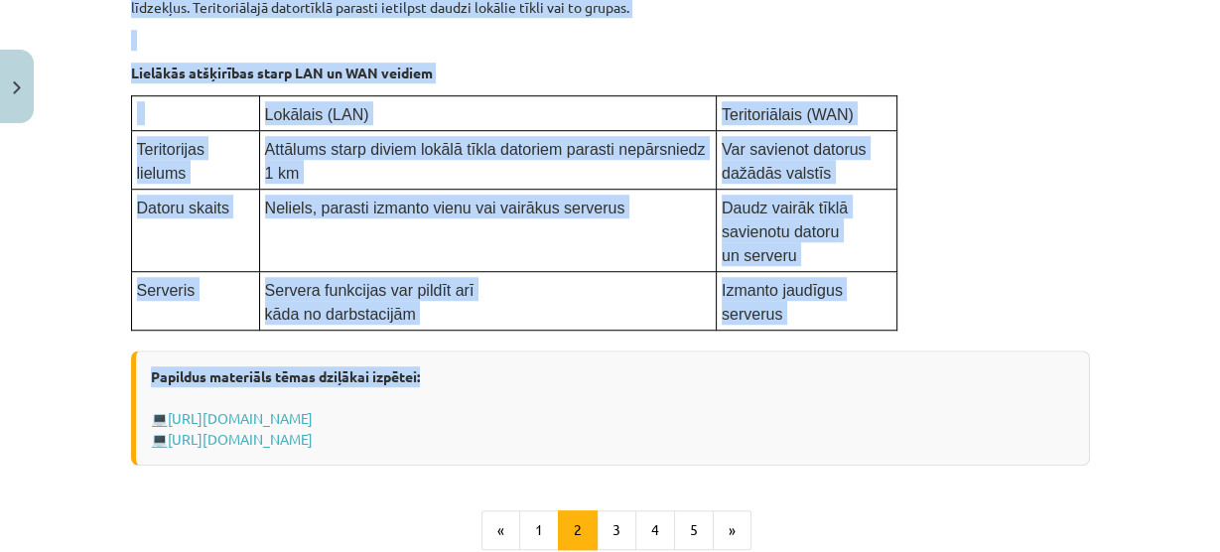
drag, startPoint x: 127, startPoint y: 470, endPoint x: 515, endPoint y: 339, distance: 409.7
copy div "Loremi dolor, sit ametconse adipisc elitseddoe te incidid utlaboree dolorem. Al…"
click at [612, 522] on button "3" at bounding box center [617, 530] width 40 height 40
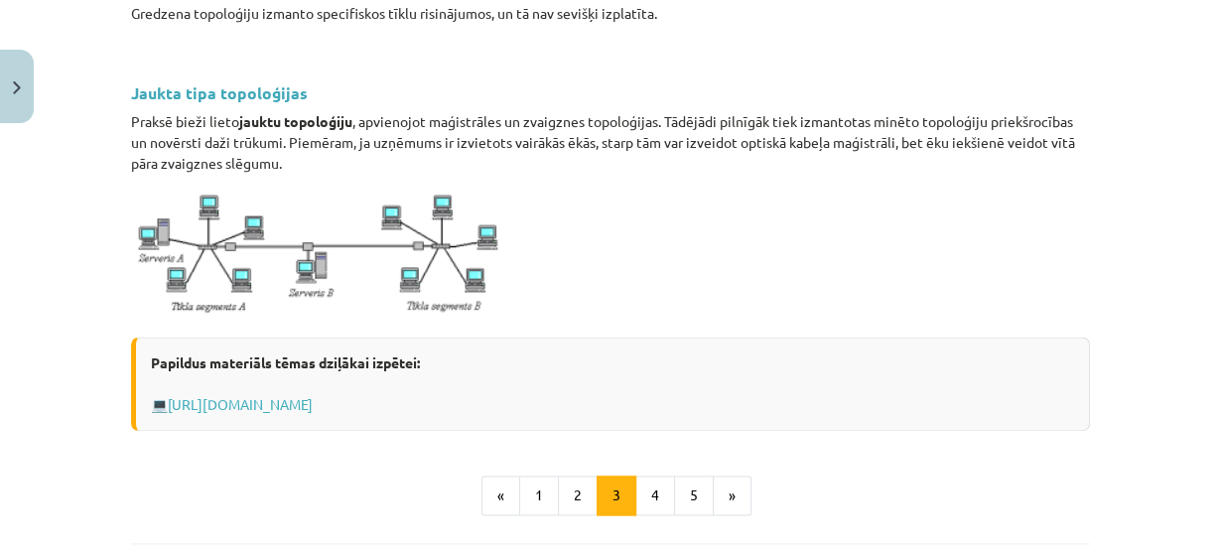
scroll to position [2499, 0]
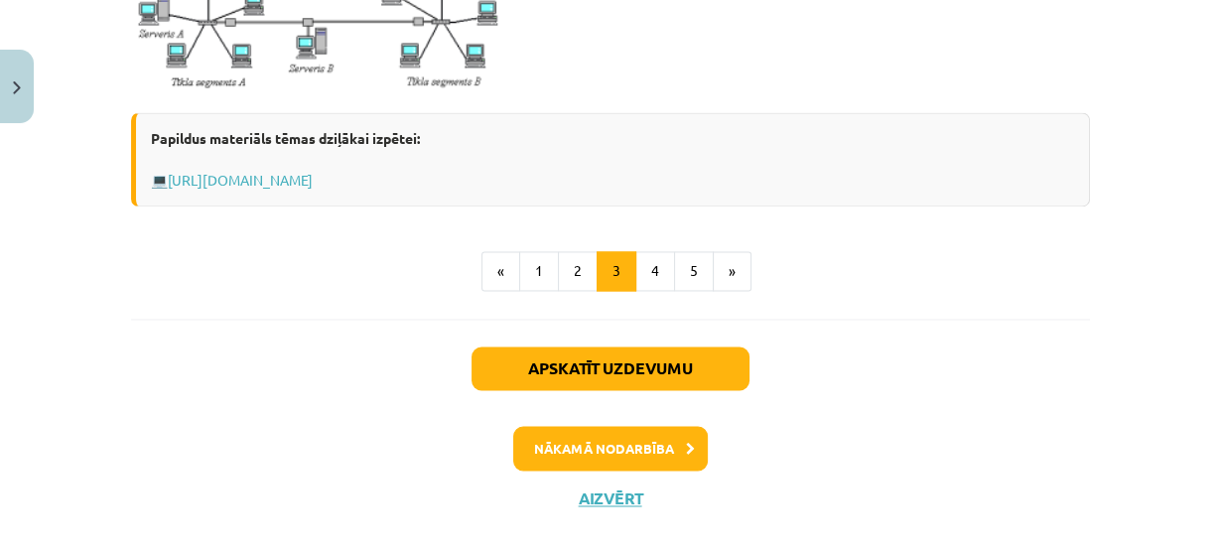
drag, startPoint x: 119, startPoint y: 171, endPoint x: 372, endPoint y: 173, distance: 253.2
copy div "Loremipsum dolorsitam con adipiscinge Sed doeiu temporinci utla etdol, magn ali…"
click at [647, 251] on button "4" at bounding box center [655, 271] width 40 height 40
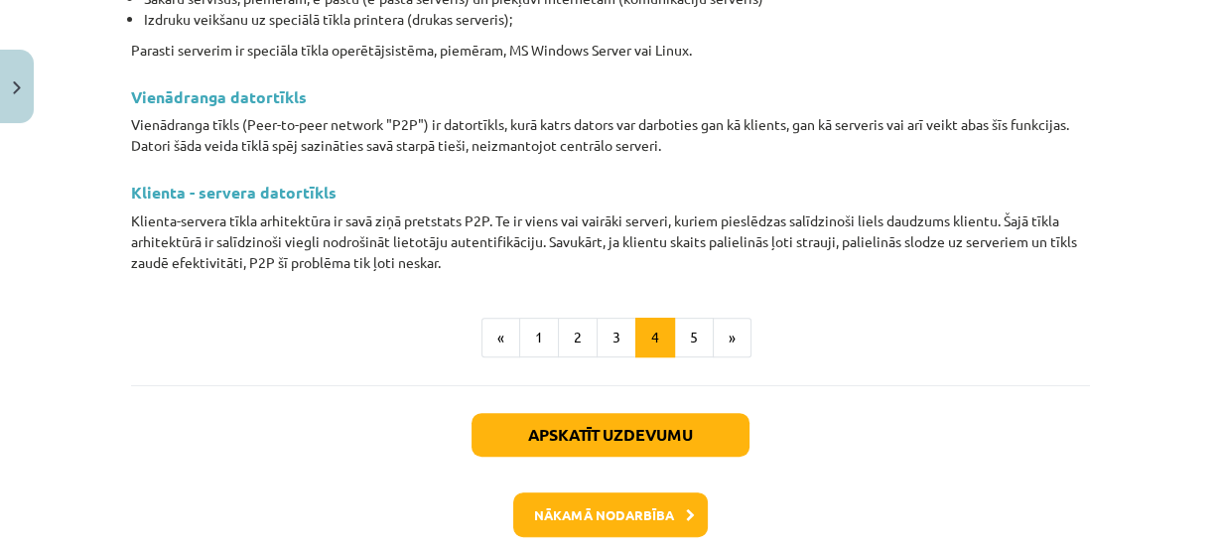
scroll to position [655, 0]
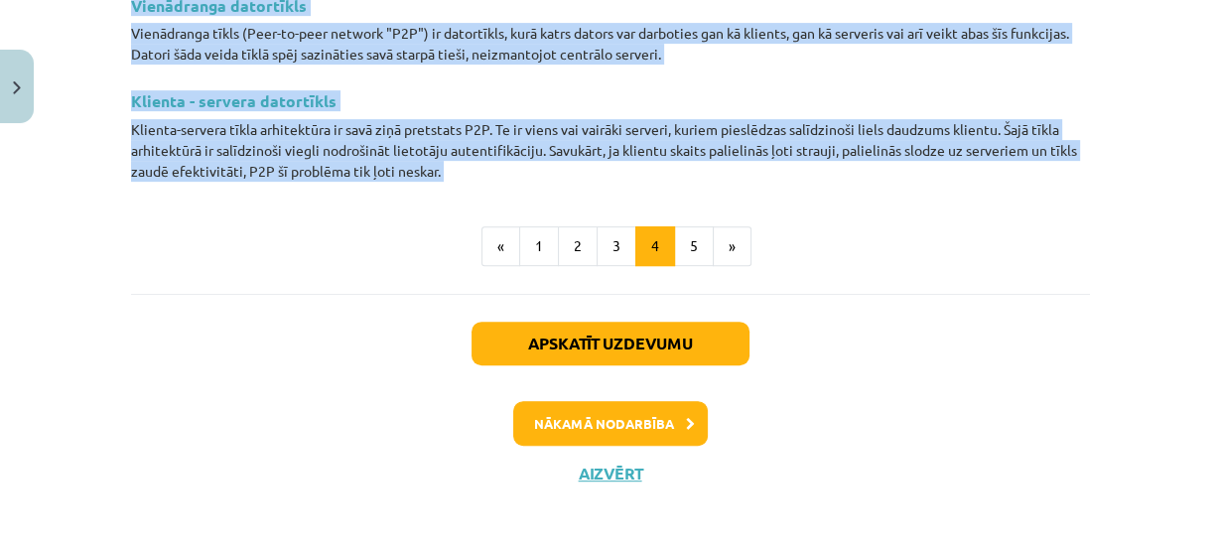
drag, startPoint x: 117, startPoint y: 200, endPoint x: 426, endPoint y: 241, distance: 311.6
copy div "Loremip Dolors, amet consecte adipi elitse, doe temporinc utlaboreetdol magnaa,…"
click at [697, 230] on button "5" at bounding box center [694, 246] width 40 height 40
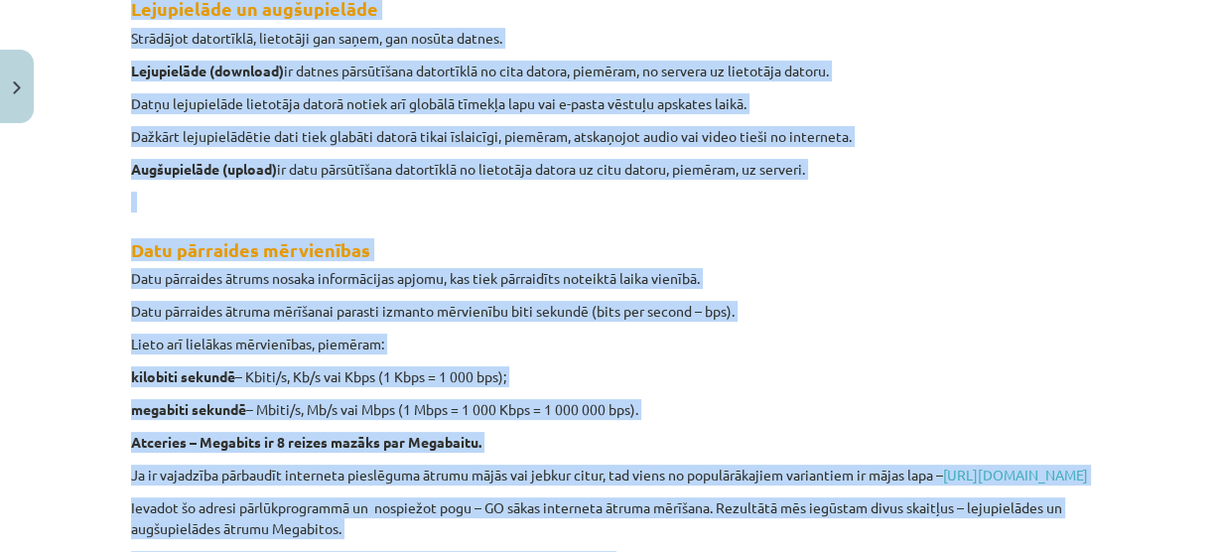
scroll to position [354, 0]
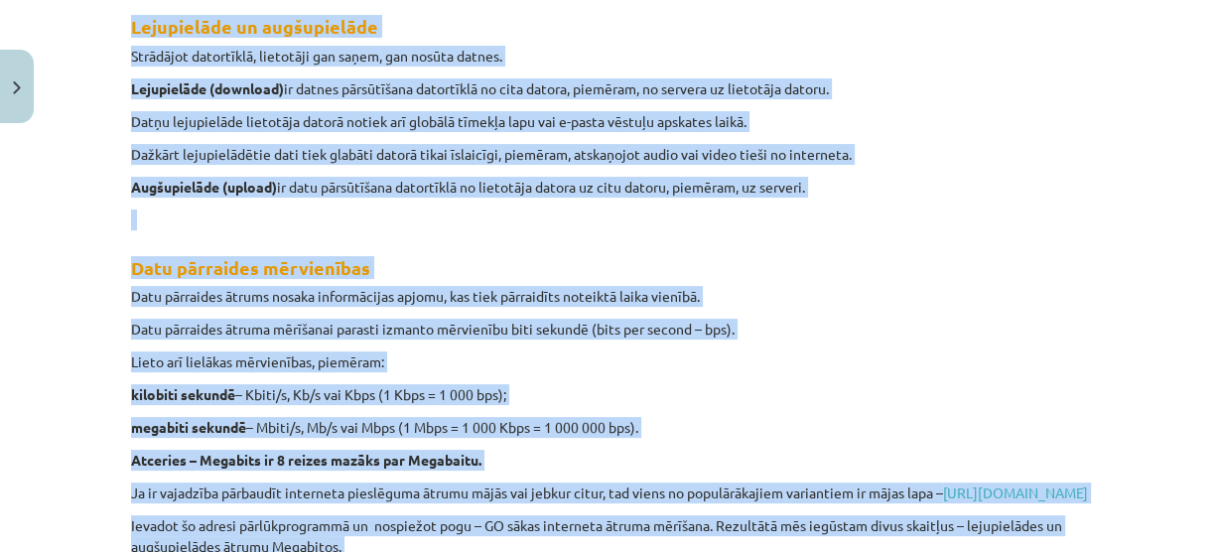
copy div "Loremip Dolors, amet consecte adipi elitse, doe temporinc utlaboreetdol magnaa,…"
click at [697, 230] on div "Lejupielāde un augšupielāde Strādājot datortīklā, lietotāji gan saņem, gan nosū…" at bounding box center [610, 381] width 959 height 761
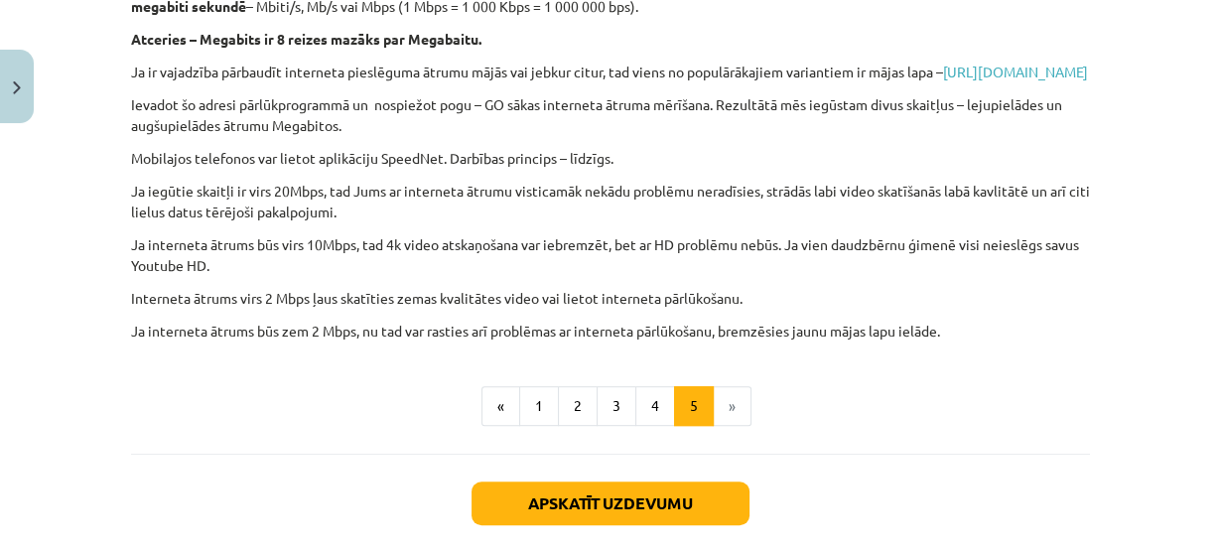
scroll to position [944, 0]
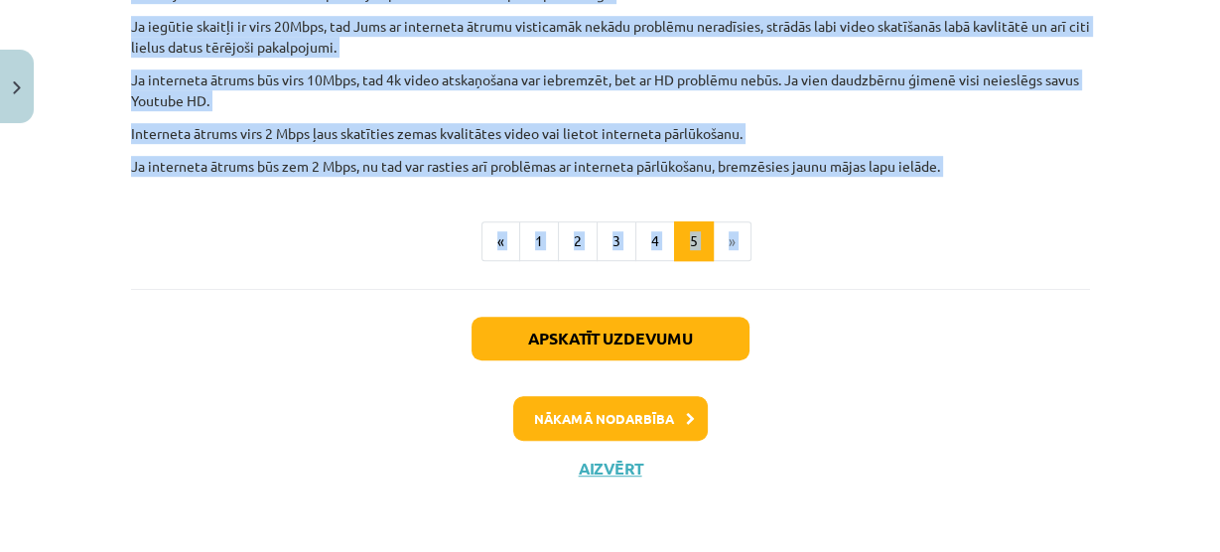
drag, startPoint x: 115, startPoint y: 379, endPoint x: 379, endPoint y: 310, distance: 273.1
copy div "Loremipsumd si ametconsecte Adipiscin elitseddoe, temporinc utl etdol, mag aliq…"
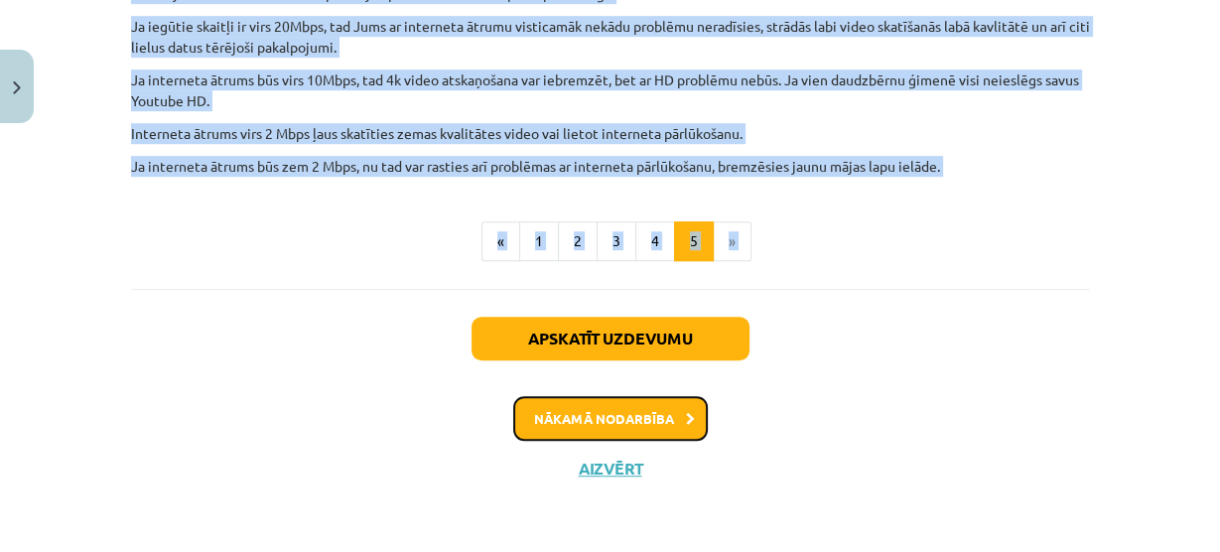
click at [622, 431] on button "Nākamā nodarbība" at bounding box center [610, 419] width 195 height 46
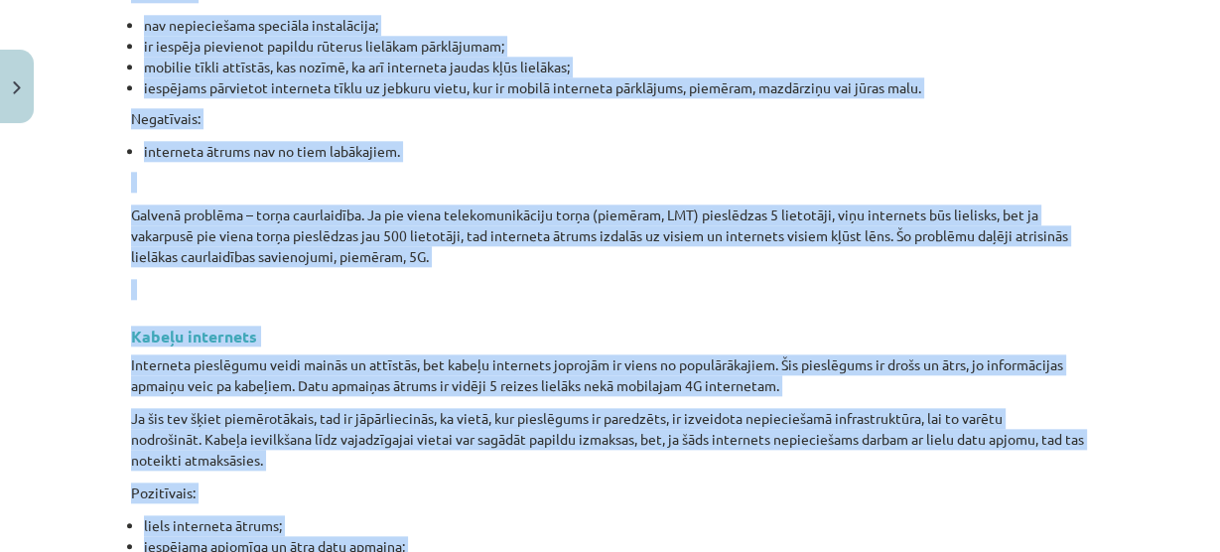
scroll to position [1727, 0]
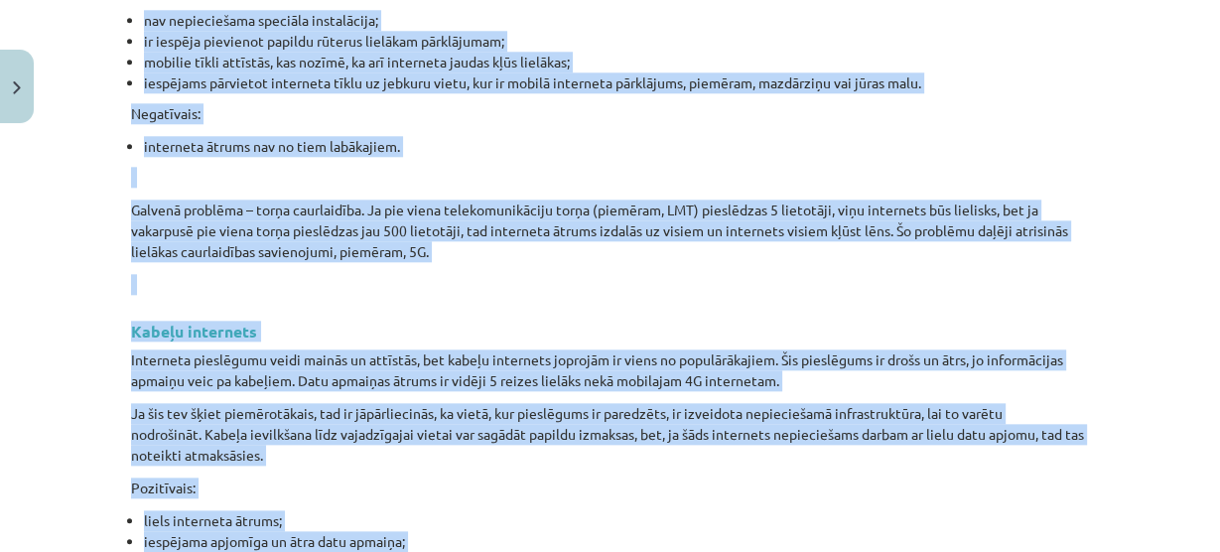
copy div "Loremipsumd si ametconsecte Adipiscin elitseddoe, temporinc utl etdol, mag aliq…"
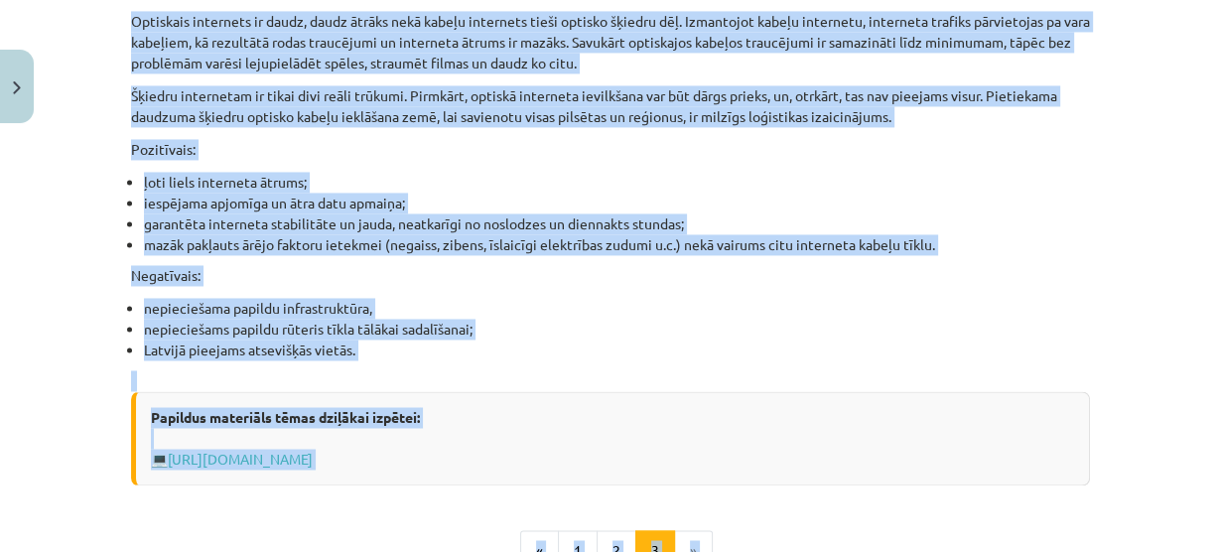
scroll to position [2853, 0]
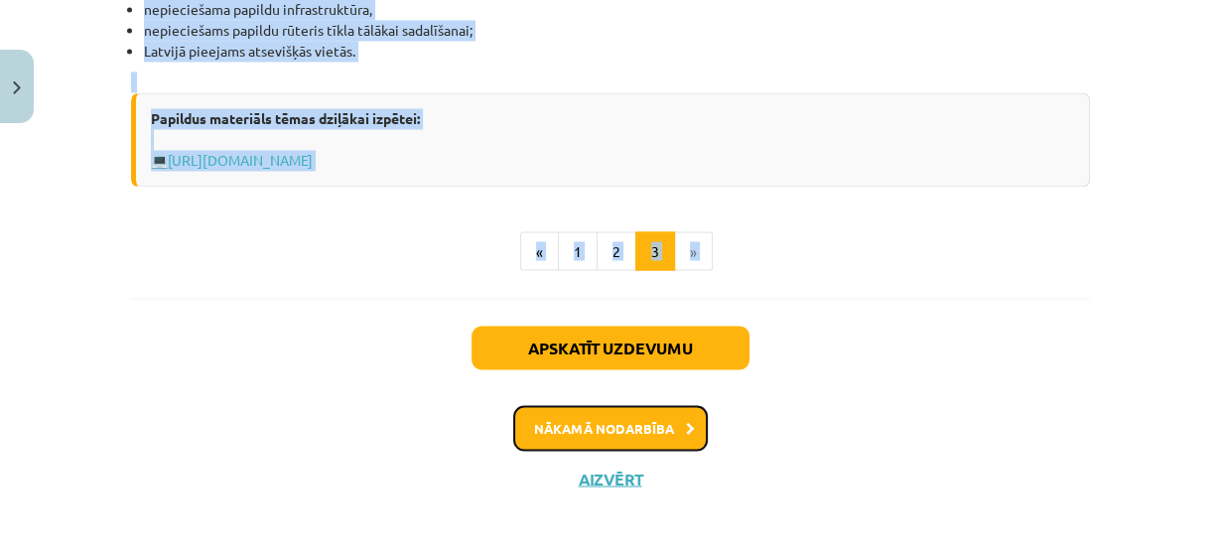
click at [636, 434] on button "Nākamā nodarbība" at bounding box center [610, 428] width 195 height 46
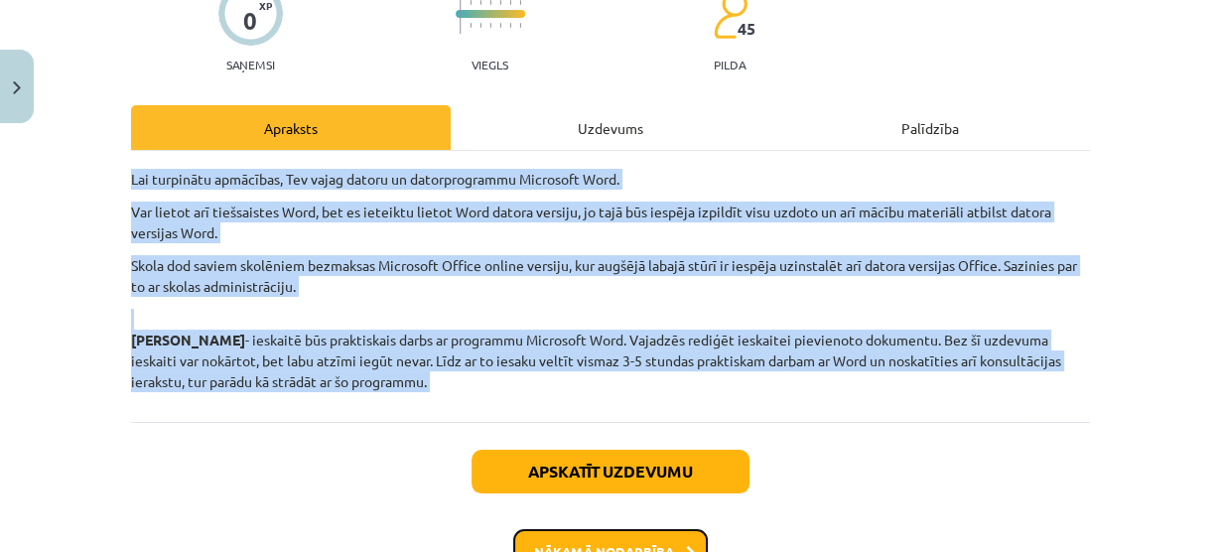
scroll to position [294, 0]
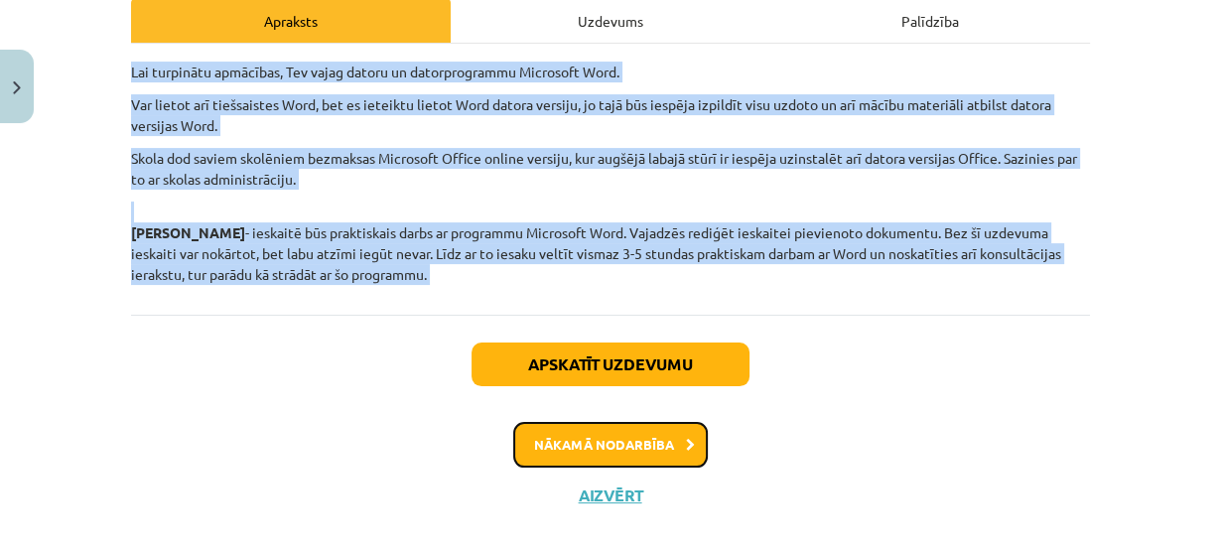
click at [670, 457] on button "Nākamā nodarbība" at bounding box center [610, 445] width 195 height 46
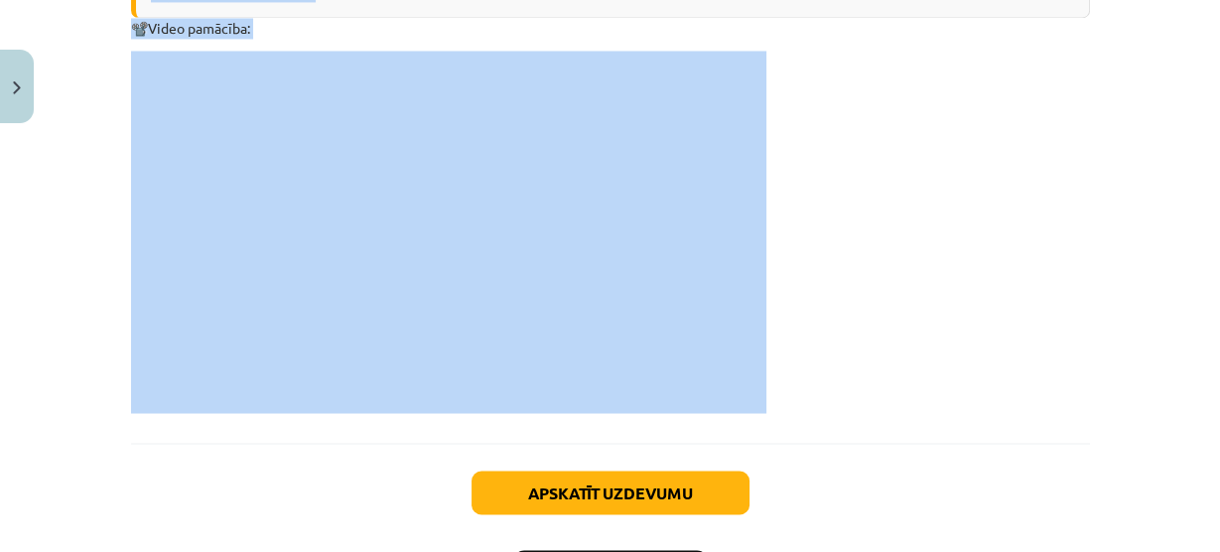
scroll to position [2767, 0]
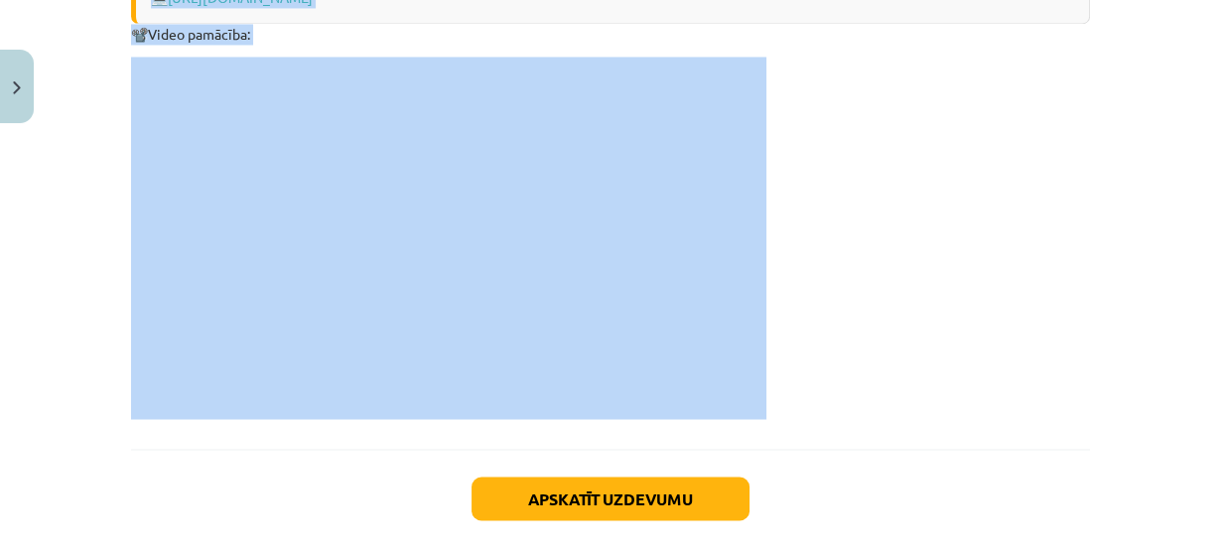
copy div "Loremipsumd si ametconsecte Adipiscin elitseddoe, temporinc utl etdol, mag aliq…"
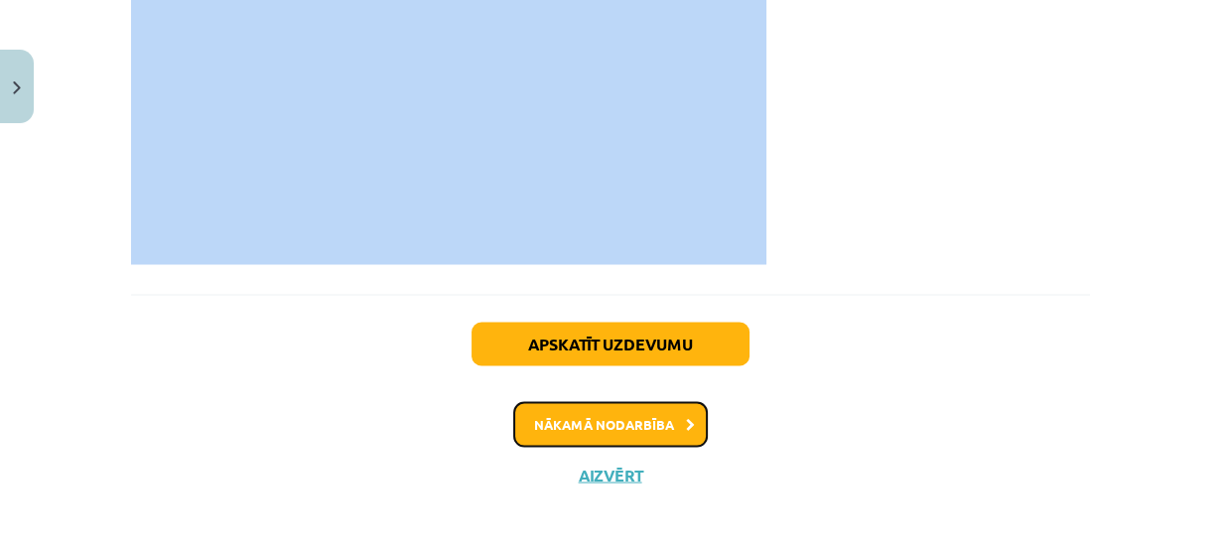
click at [675, 435] on button "Nākamā nodarbība" at bounding box center [610, 424] width 195 height 46
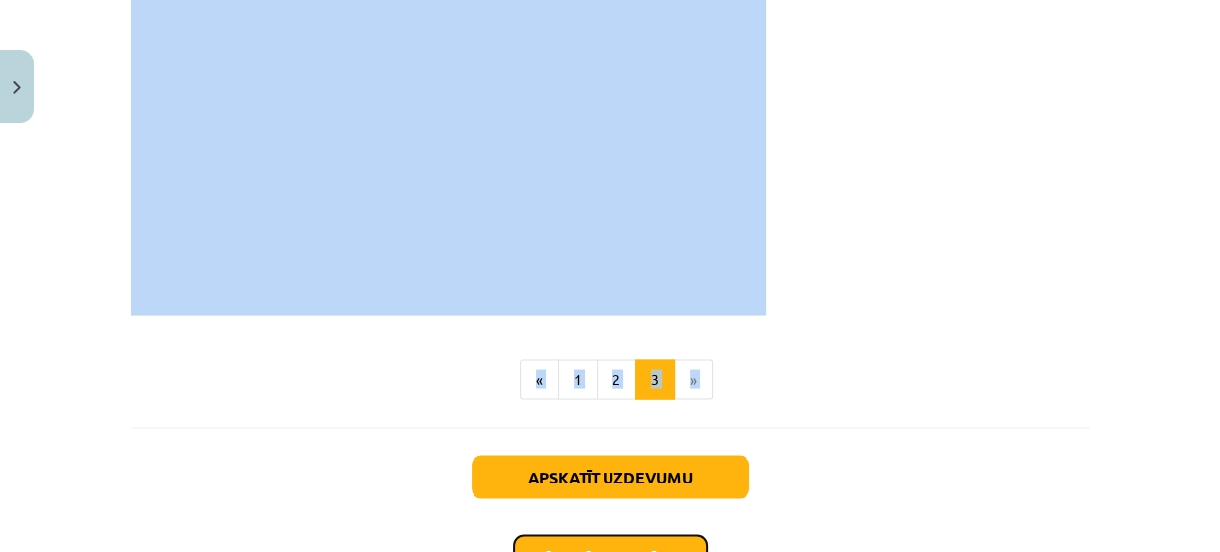
scroll to position [3271, 0]
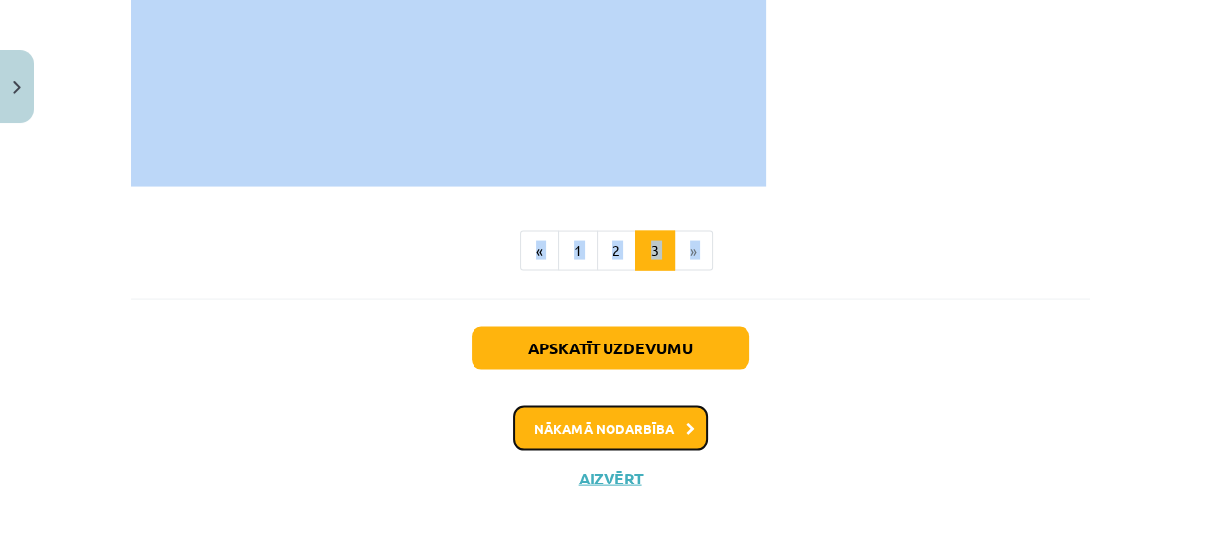
copy div "Loremipsumd si ametconsecte Adipiscin elitseddoe, temporinc utl etdol, mag aliq…"
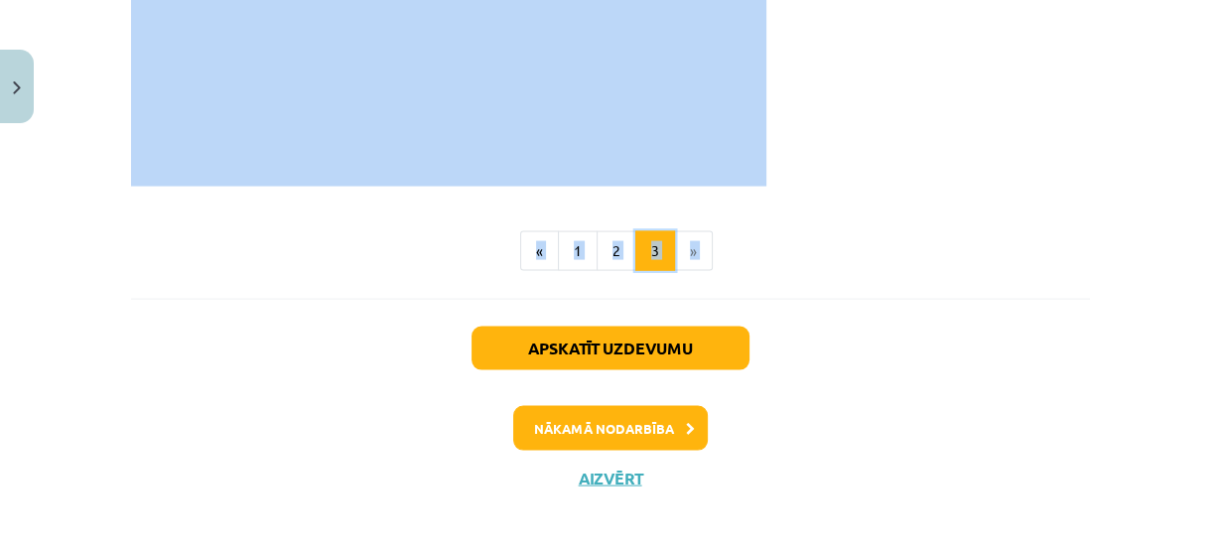
click at [635, 237] on button "3" at bounding box center [655, 251] width 40 height 40
click at [614, 231] on button "2" at bounding box center [617, 251] width 40 height 40
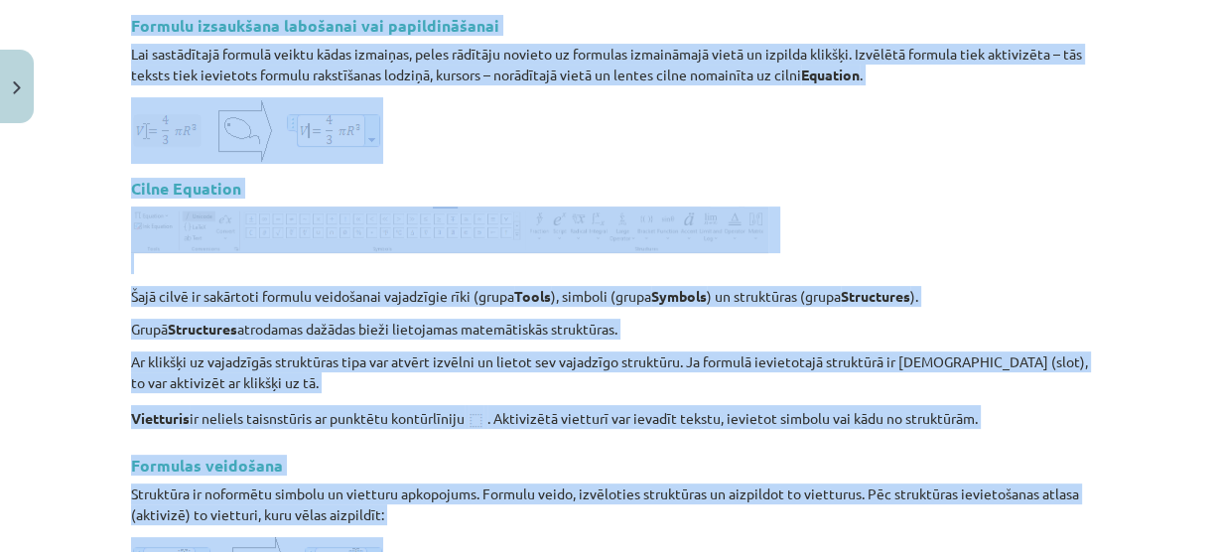
scroll to position [354, 0]
copy div "Loremipsumd si ametconsecte Adipiscin elitseddoe, temporinc utl etdol, mag aliq…"
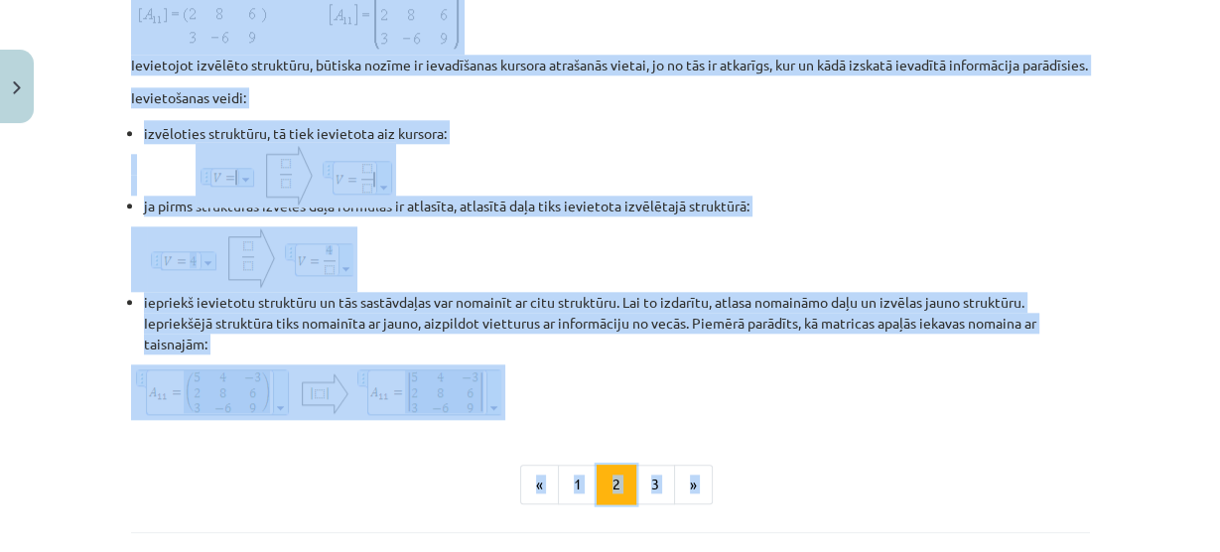
scroll to position [1682, 0]
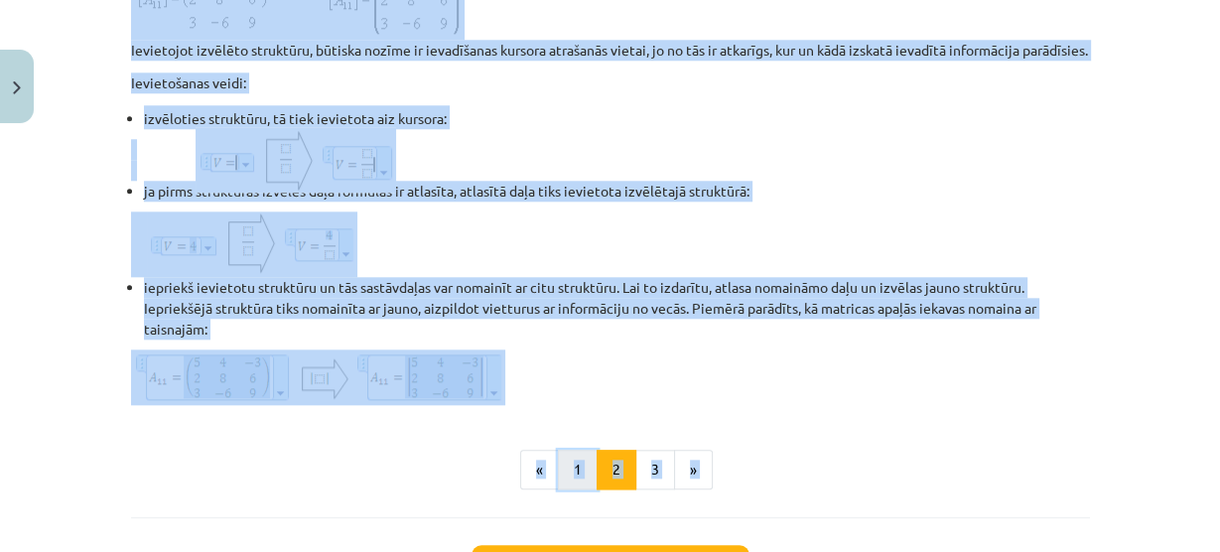
click at [577, 486] on button "1" at bounding box center [578, 470] width 40 height 40
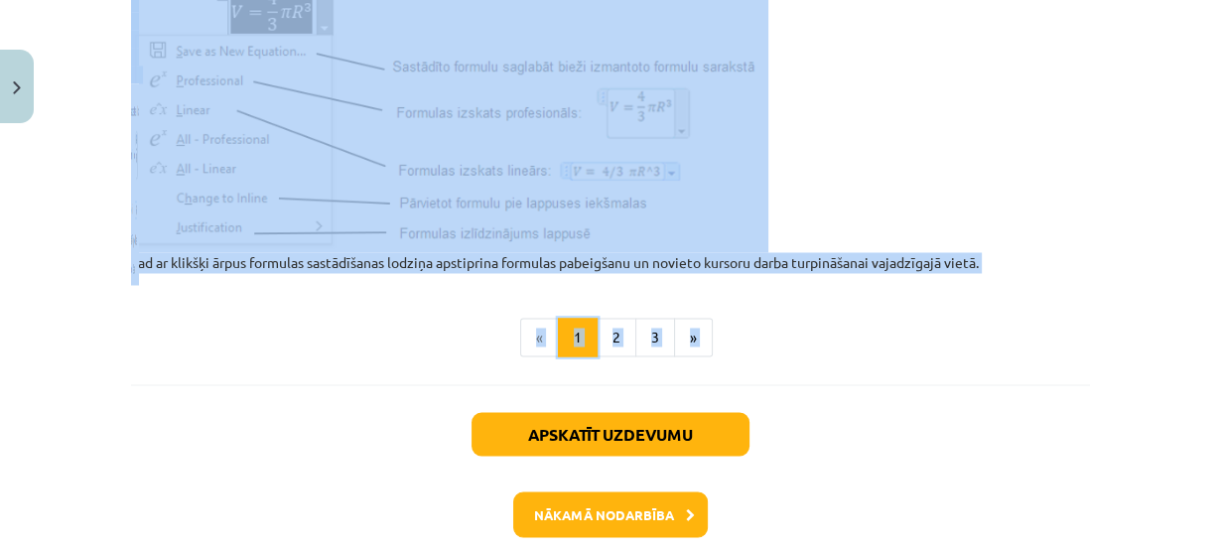
scroll to position [2794, 0]
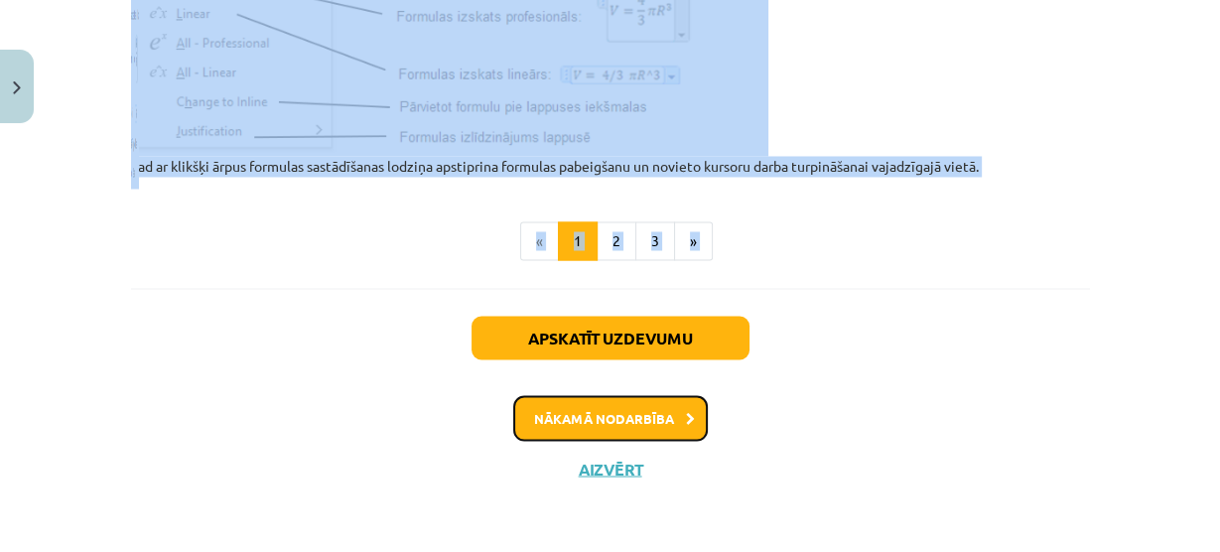
click at [622, 419] on button "Nākamā nodarbība" at bounding box center [610, 418] width 195 height 46
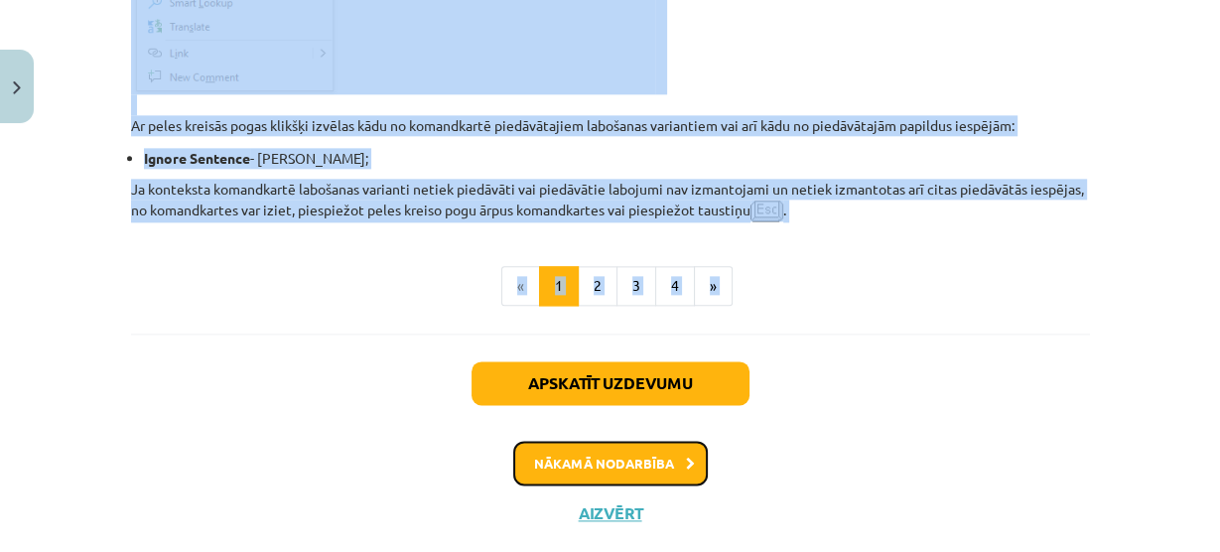
scroll to position [1992, 0]
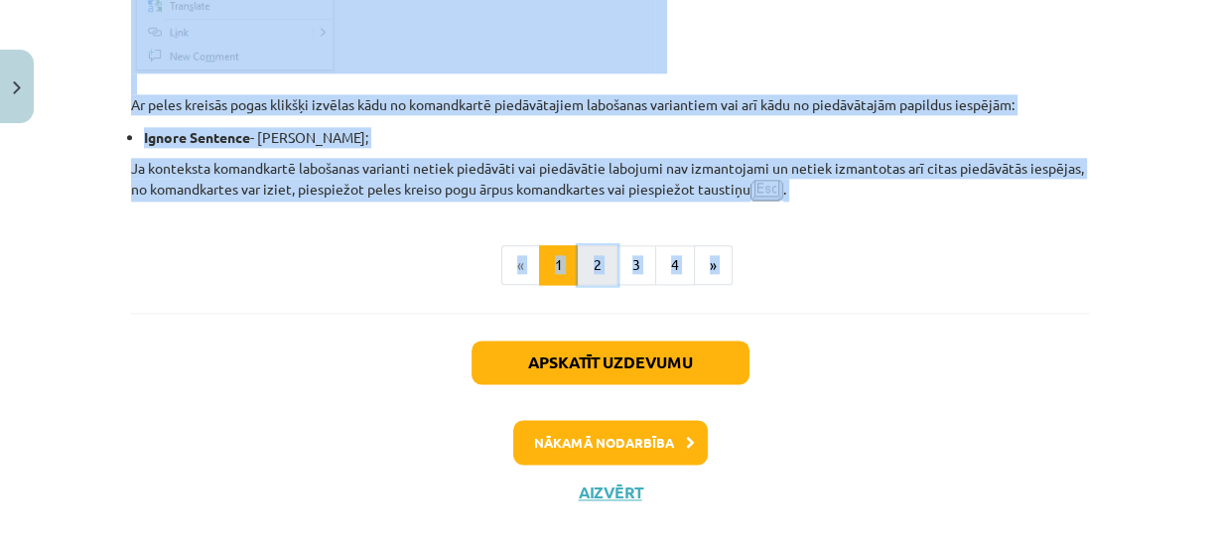
click at [587, 245] on button "2" at bounding box center [598, 265] width 40 height 40
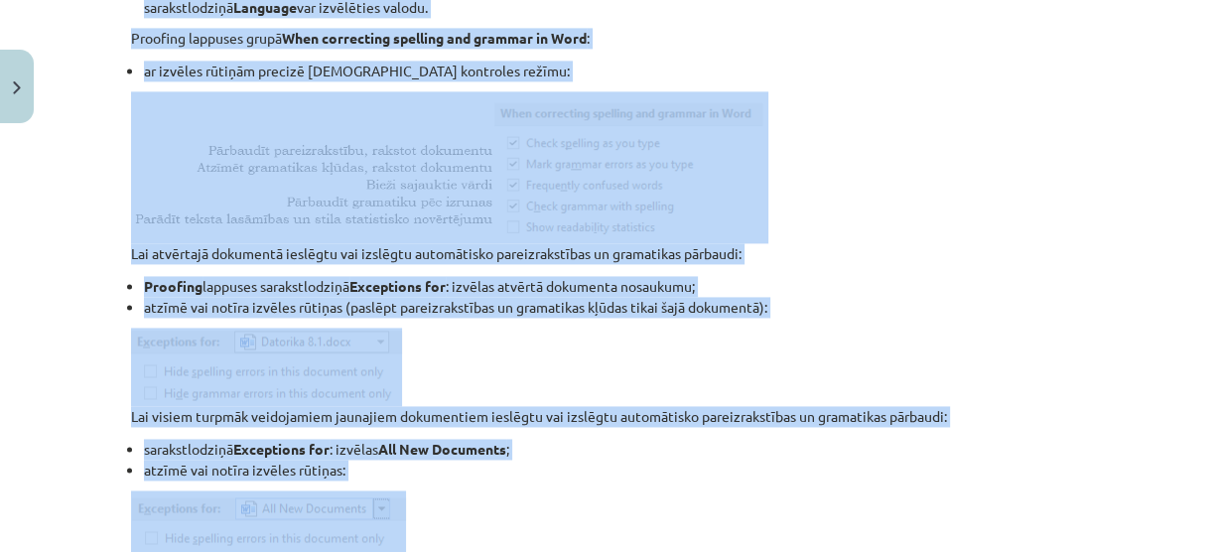
scroll to position [2735, 0]
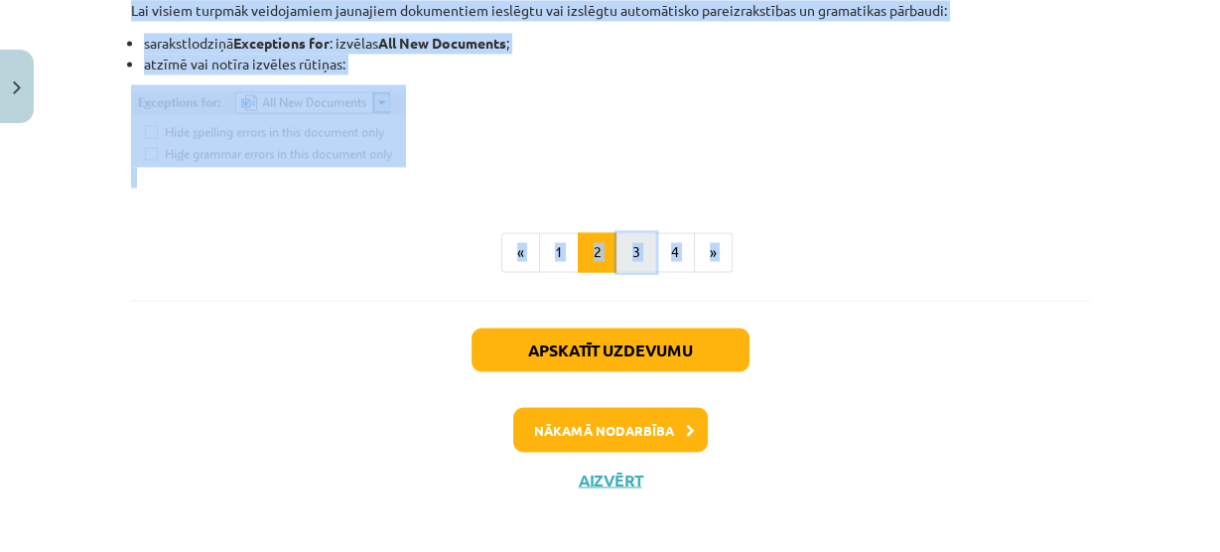
click at [621, 248] on button "3" at bounding box center [637, 252] width 40 height 40
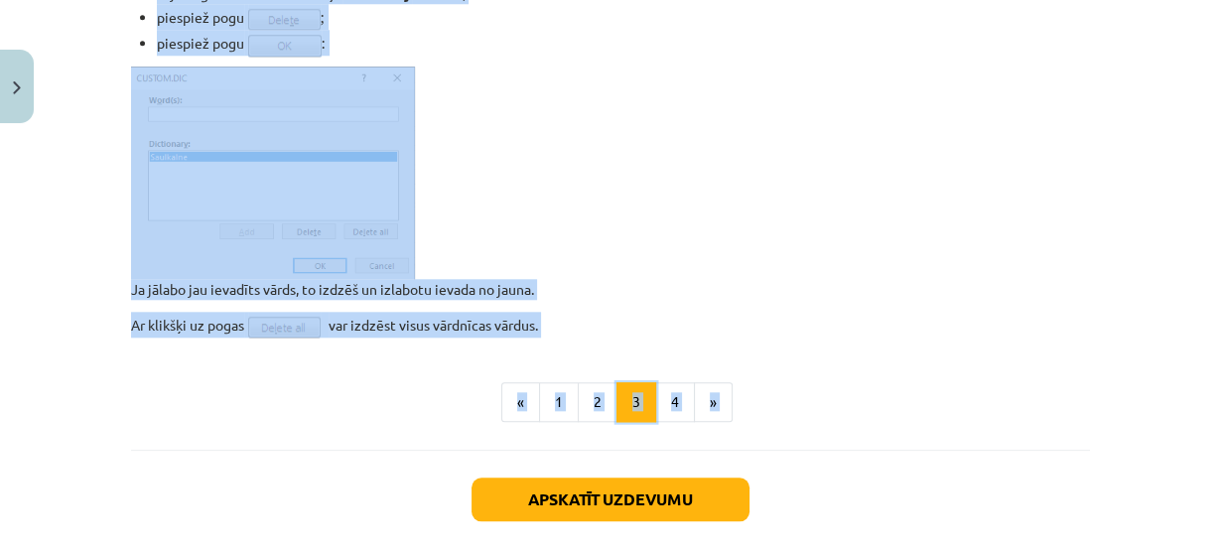
scroll to position [1659, 0]
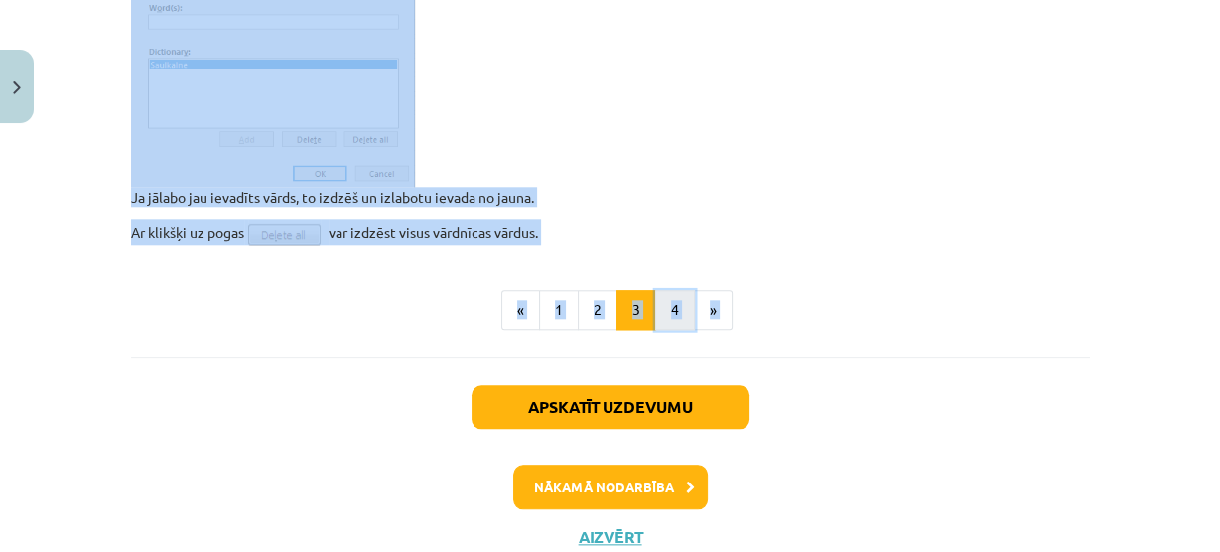
click at [681, 320] on button "4" at bounding box center [675, 310] width 40 height 40
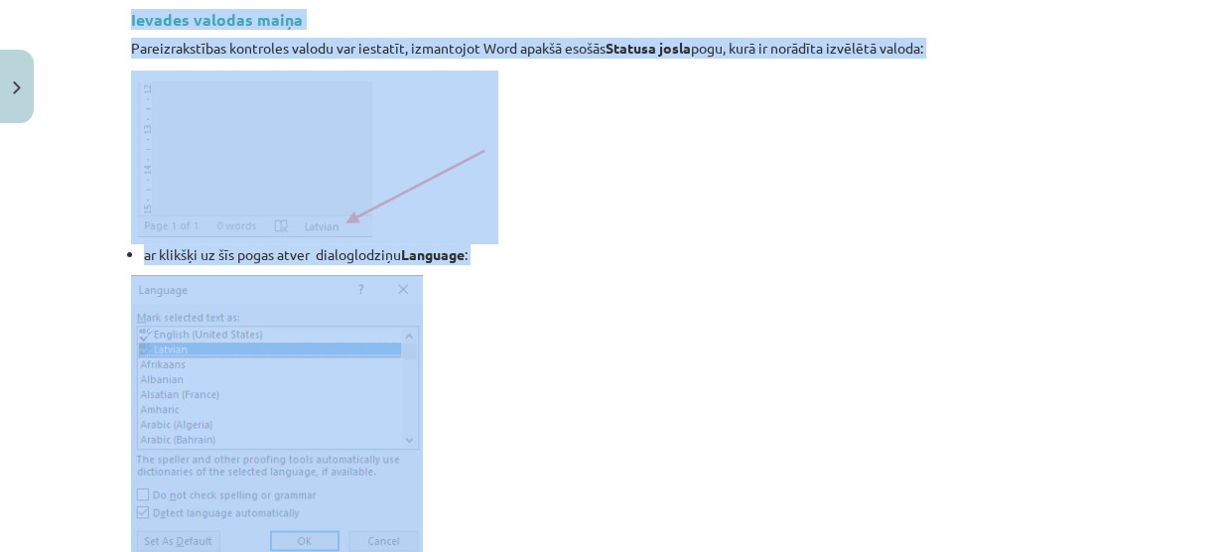
scroll to position [354, 0]
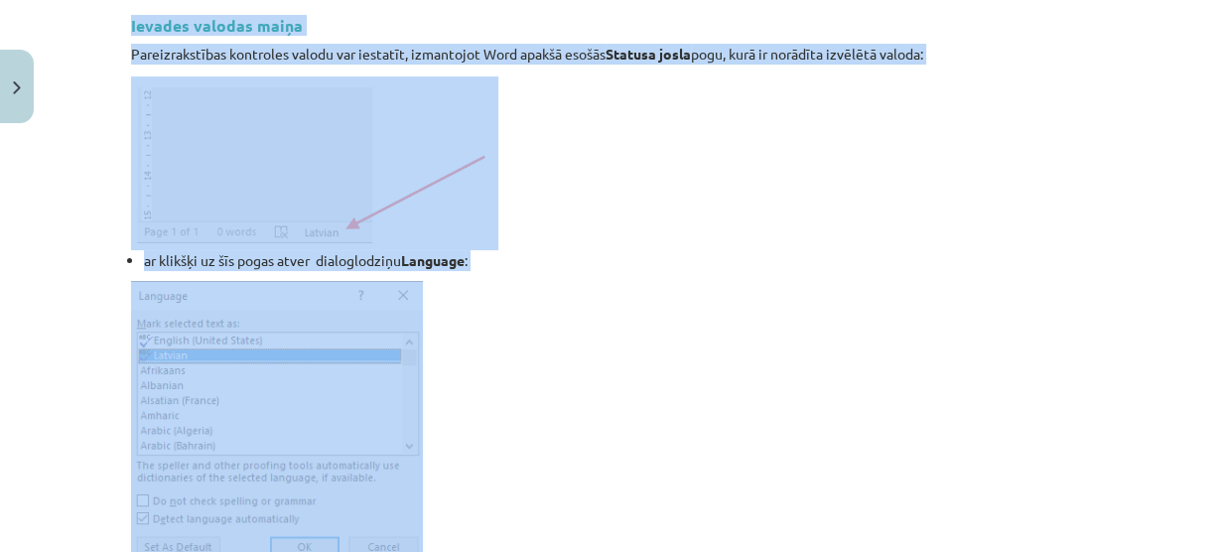
click at [356, 226] on img at bounding box center [314, 163] width 367 height 174
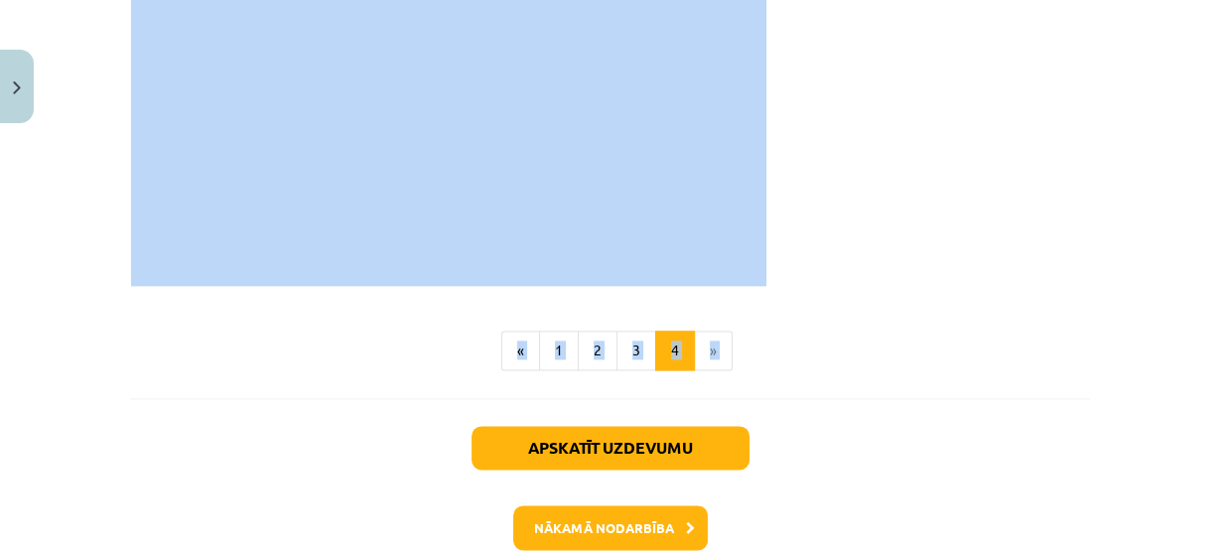
scroll to position [2064, 0]
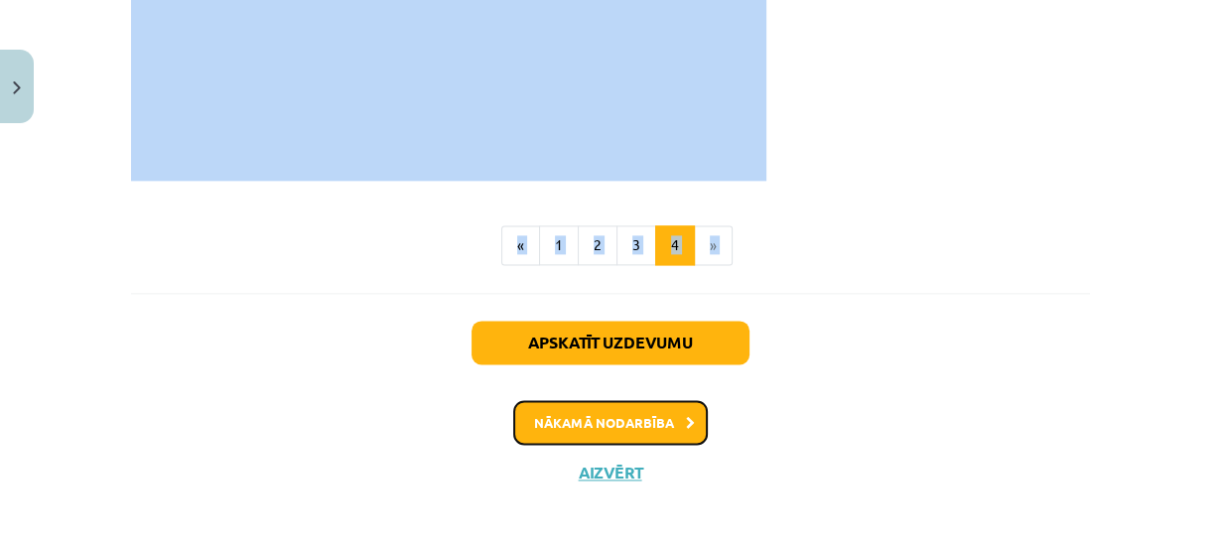
click at [622, 413] on button "Nākamā nodarbība" at bounding box center [610, 423] width 195 height 46
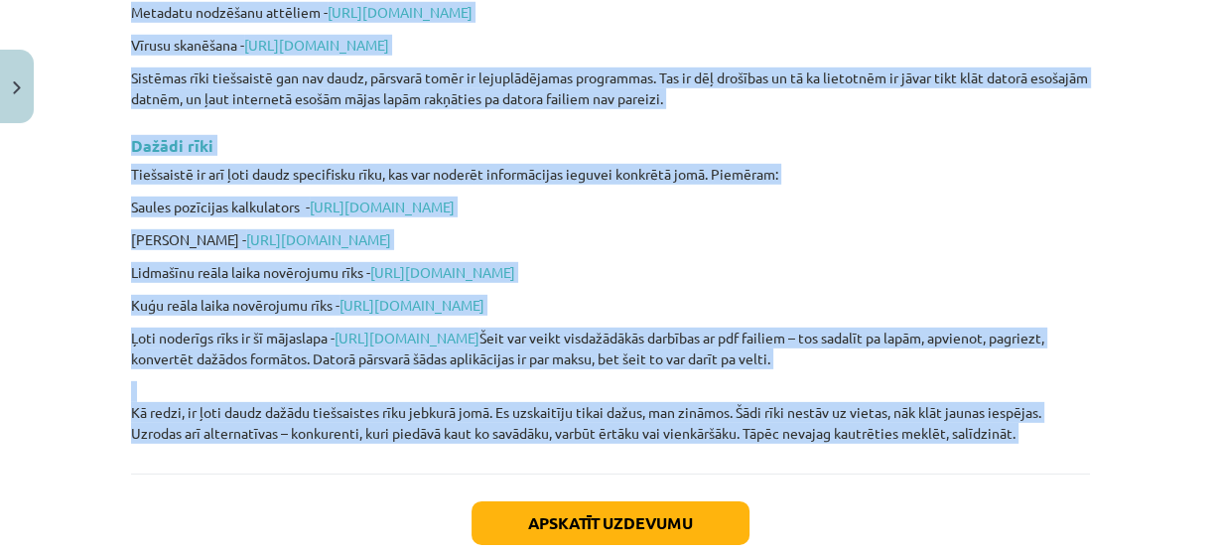
scroll to position [5030, 0]
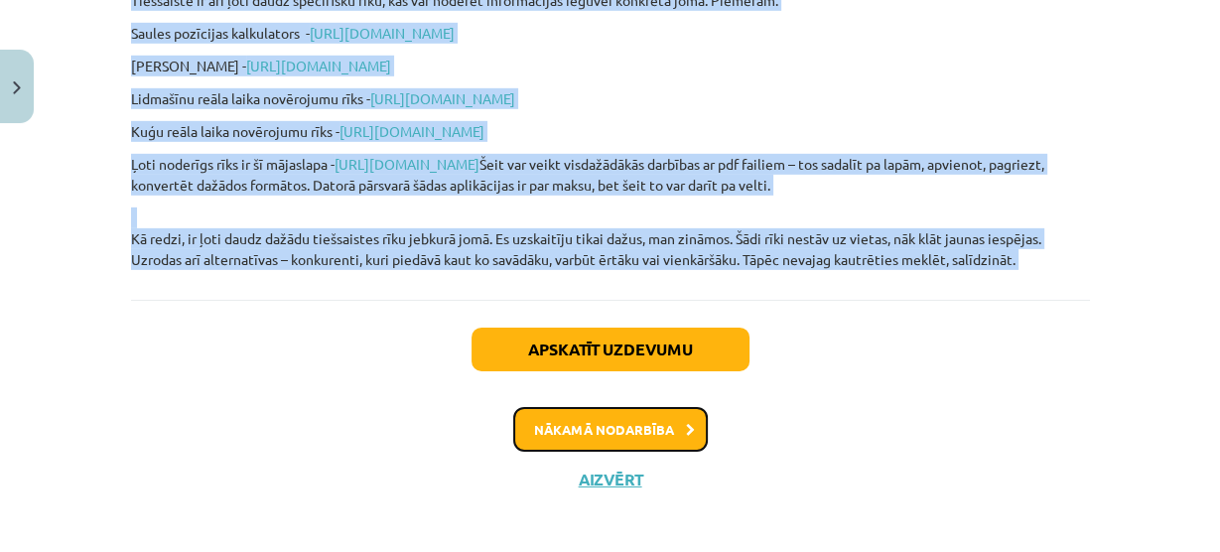
click at [664, 422] on button "Nākamā nodarbība" at bounding box center [610, 430] width 195 height 46
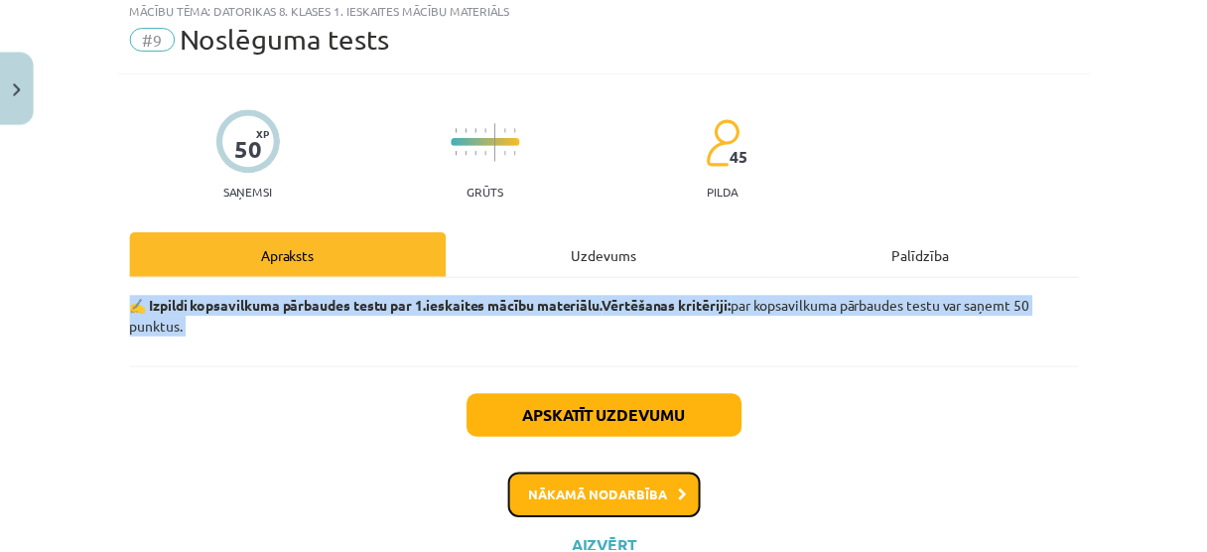
scroll to position [49, 0]
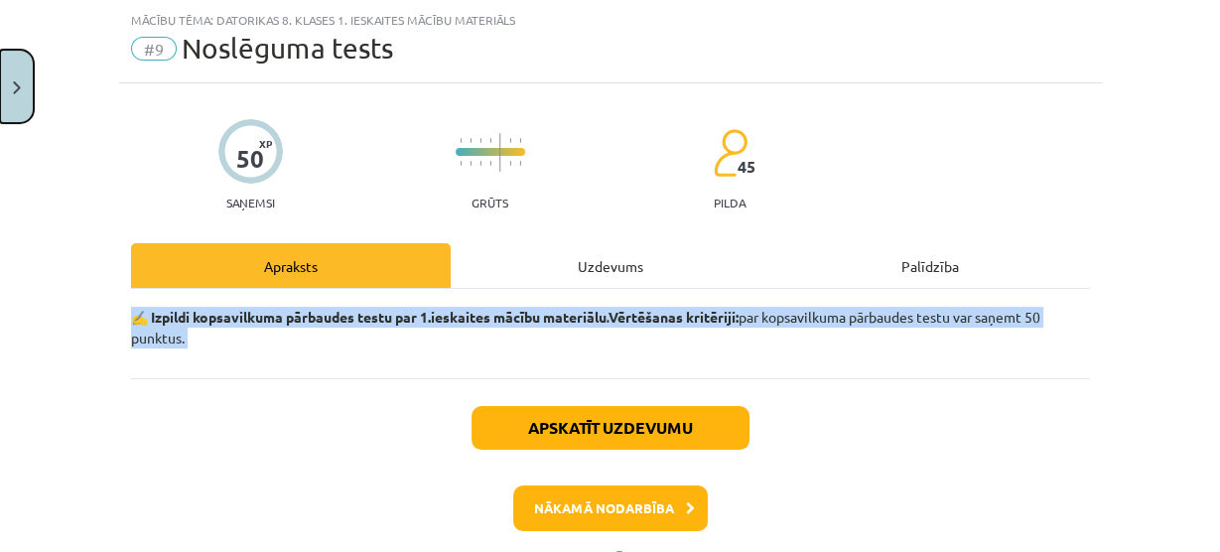
click at [17, 87] on img "Close" at bounding box center [17, 87] width 8 height 13
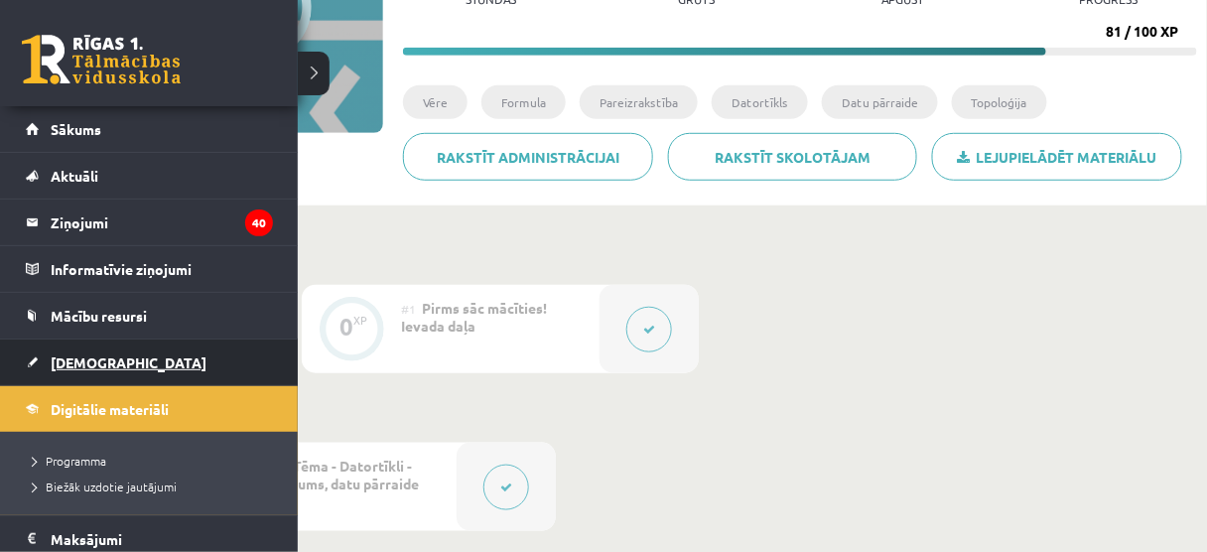
click at [110, 357] on link "[DEMOGRAPHIC_DATA]" at bounding box center [149, 363] width 247 height 46
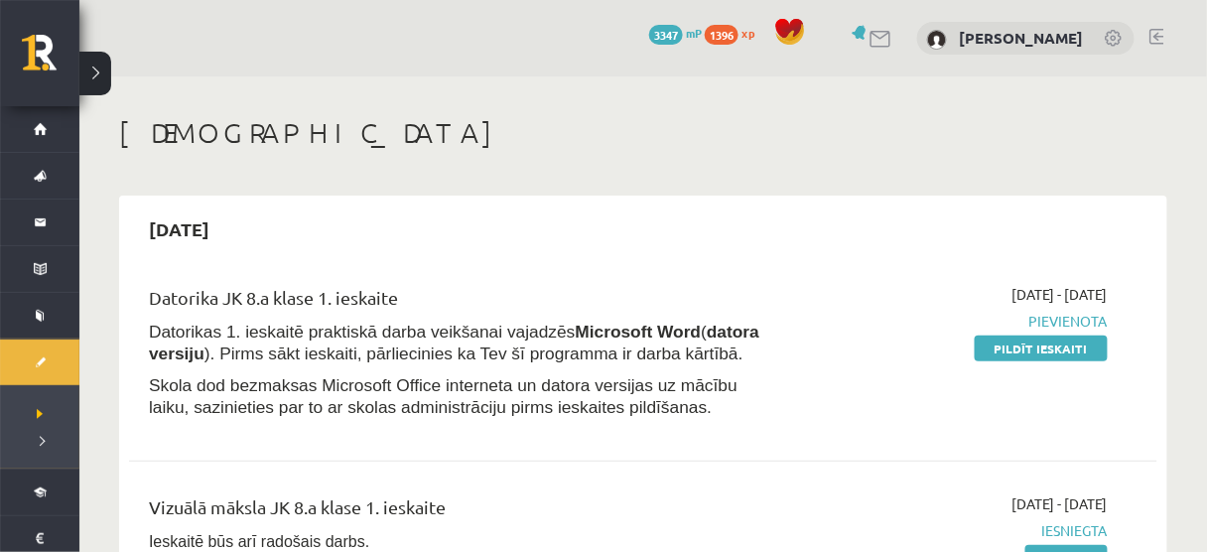
scroll to position [89, 0]
